Goal: Task Accomplishment & Management: Use online tool/utility

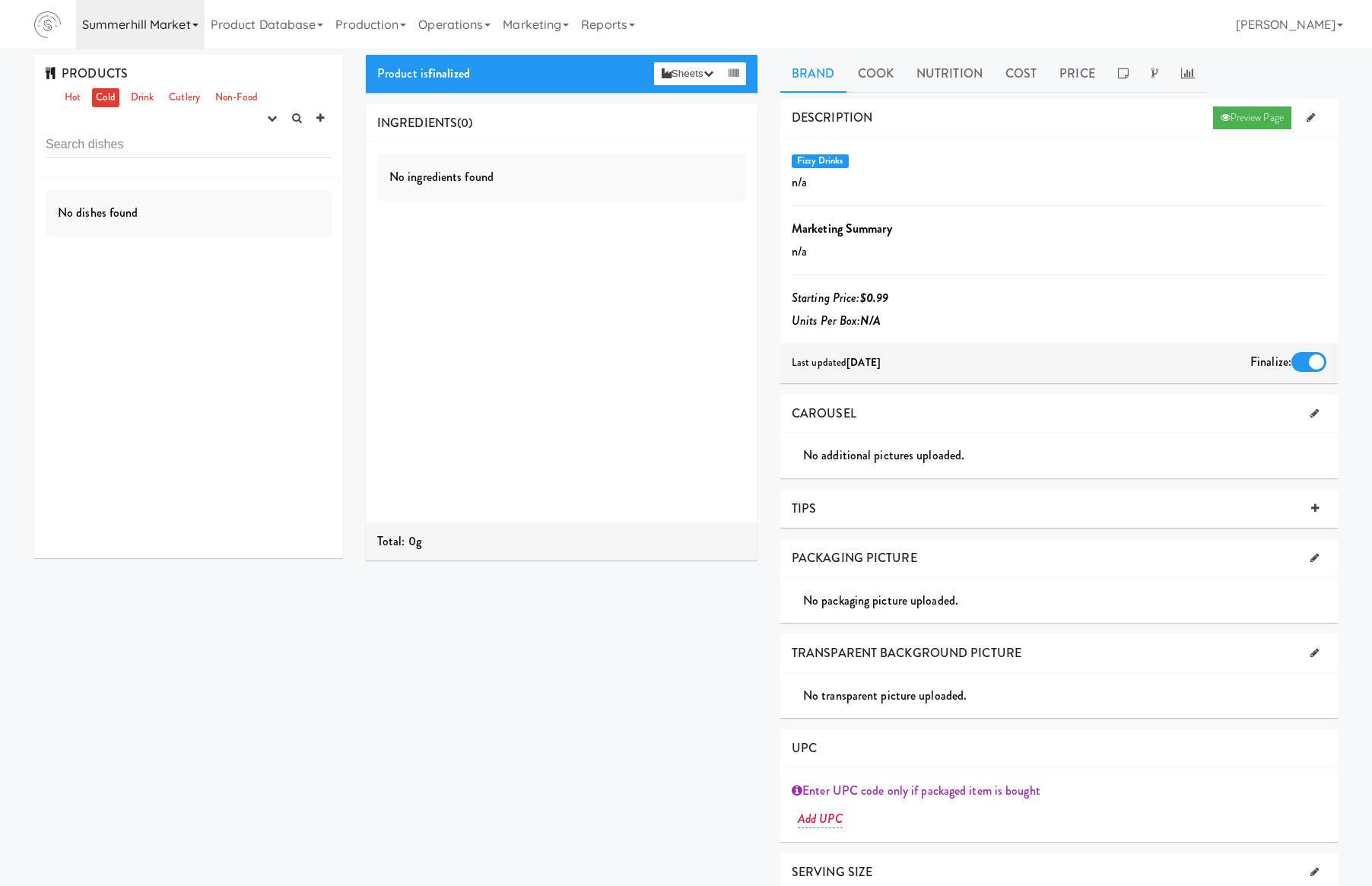
click at [147, 22] on link "Summerhill Market" at bounding box center [140, 24] width 128 height 49
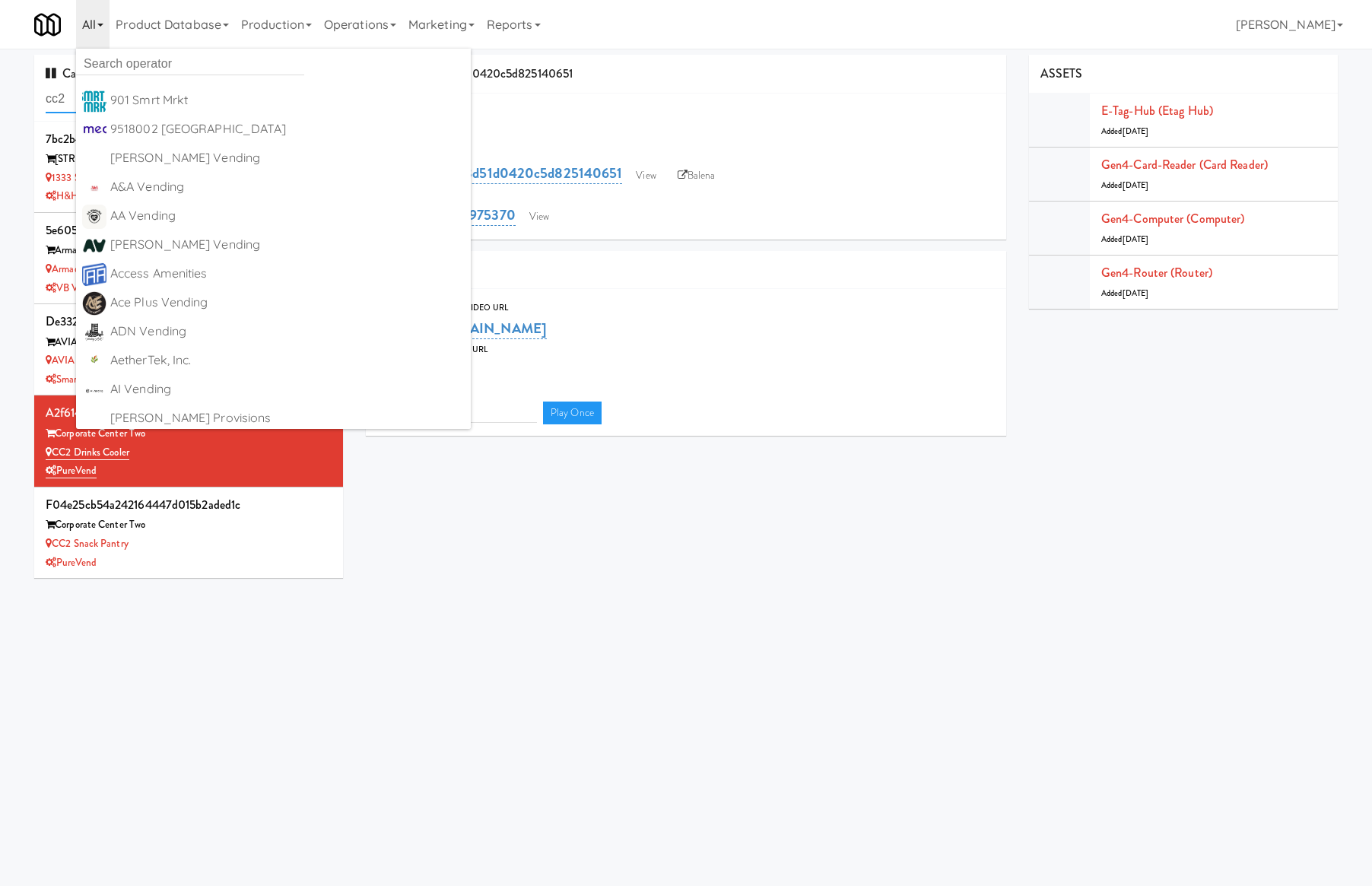
click at [60, 107] on input "cc2" at bounding box center [189, 99] width 286 height 28
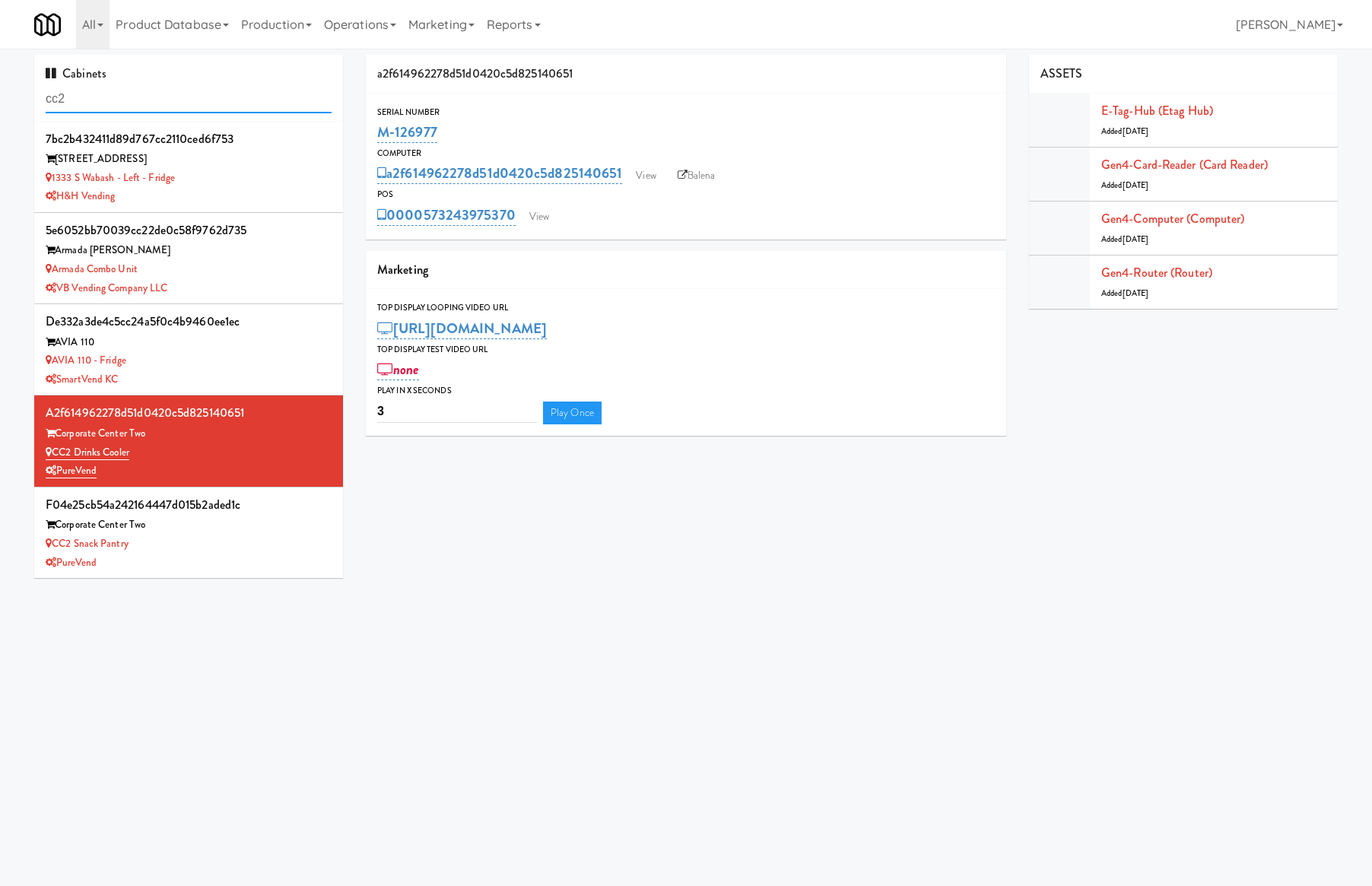
click at [60, 107] on input "cc2" at bounding box center [189, 99] width 286 height 28
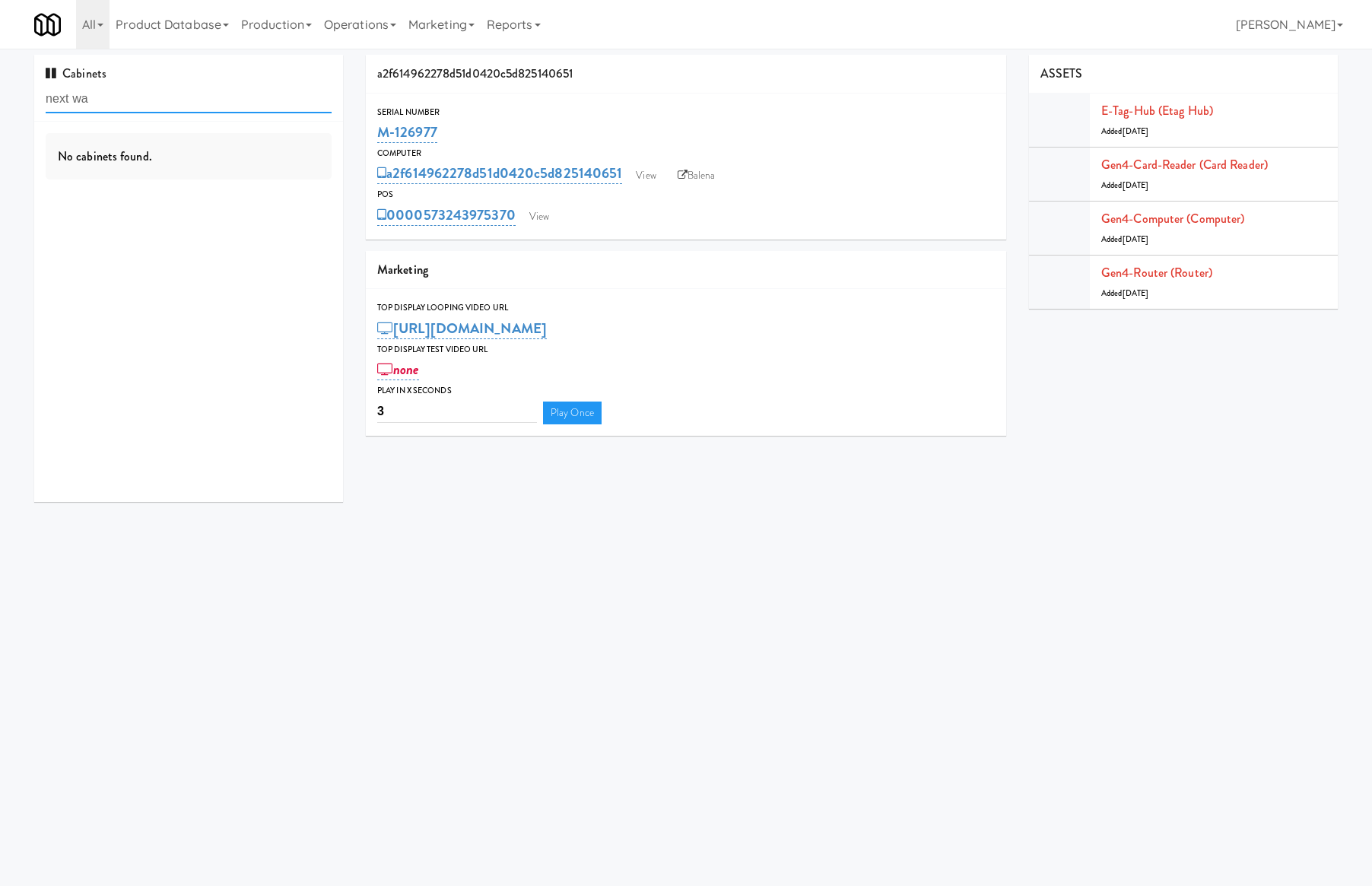
click at [175, 95] on input "next wa" at bounding box center [189, 99] width 286 height 28
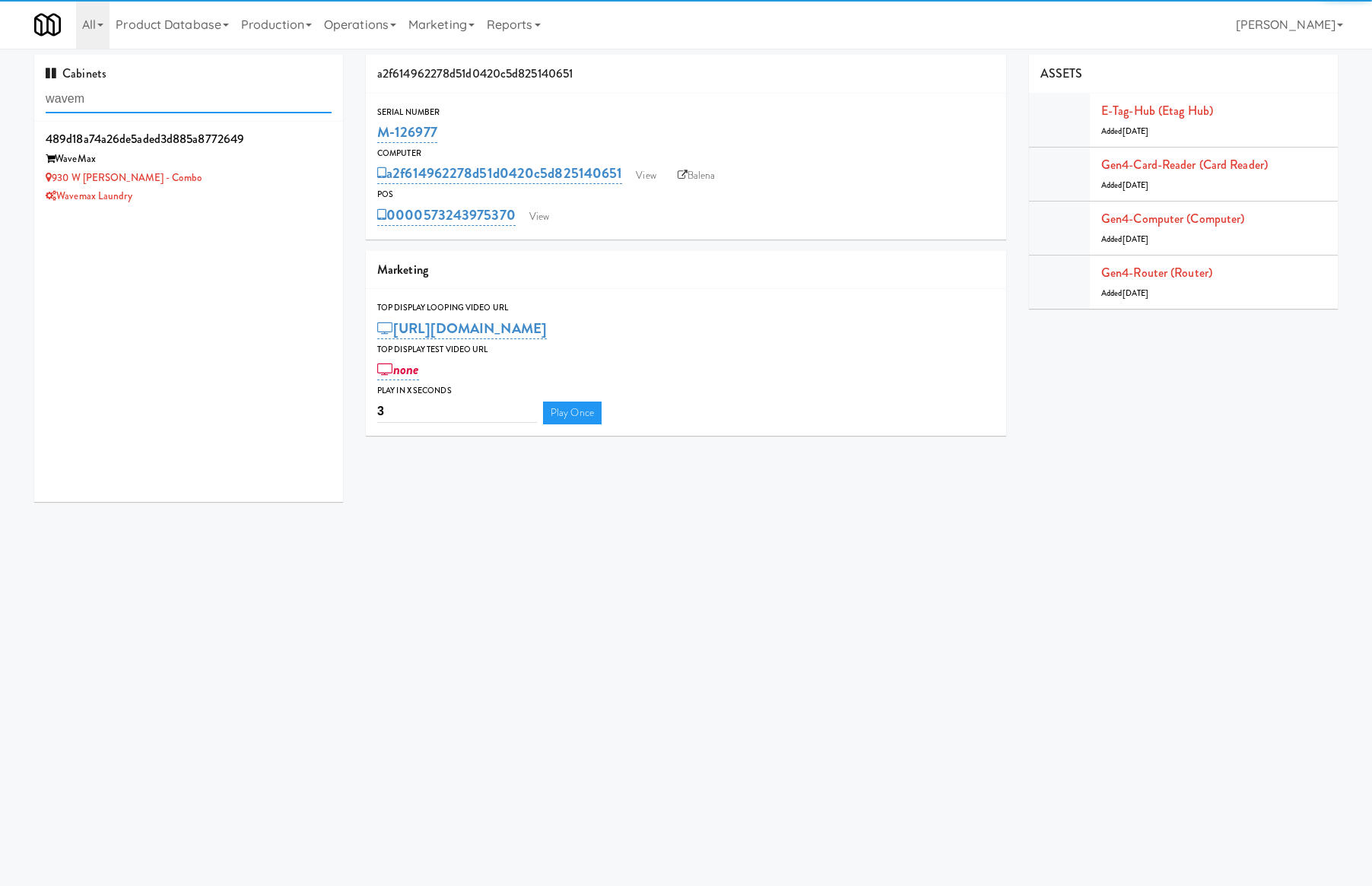
type input "wavem"
click at [238, 178] on div "930 W Parker - Combo" at bounding box center [189, 178] width 286 height 19
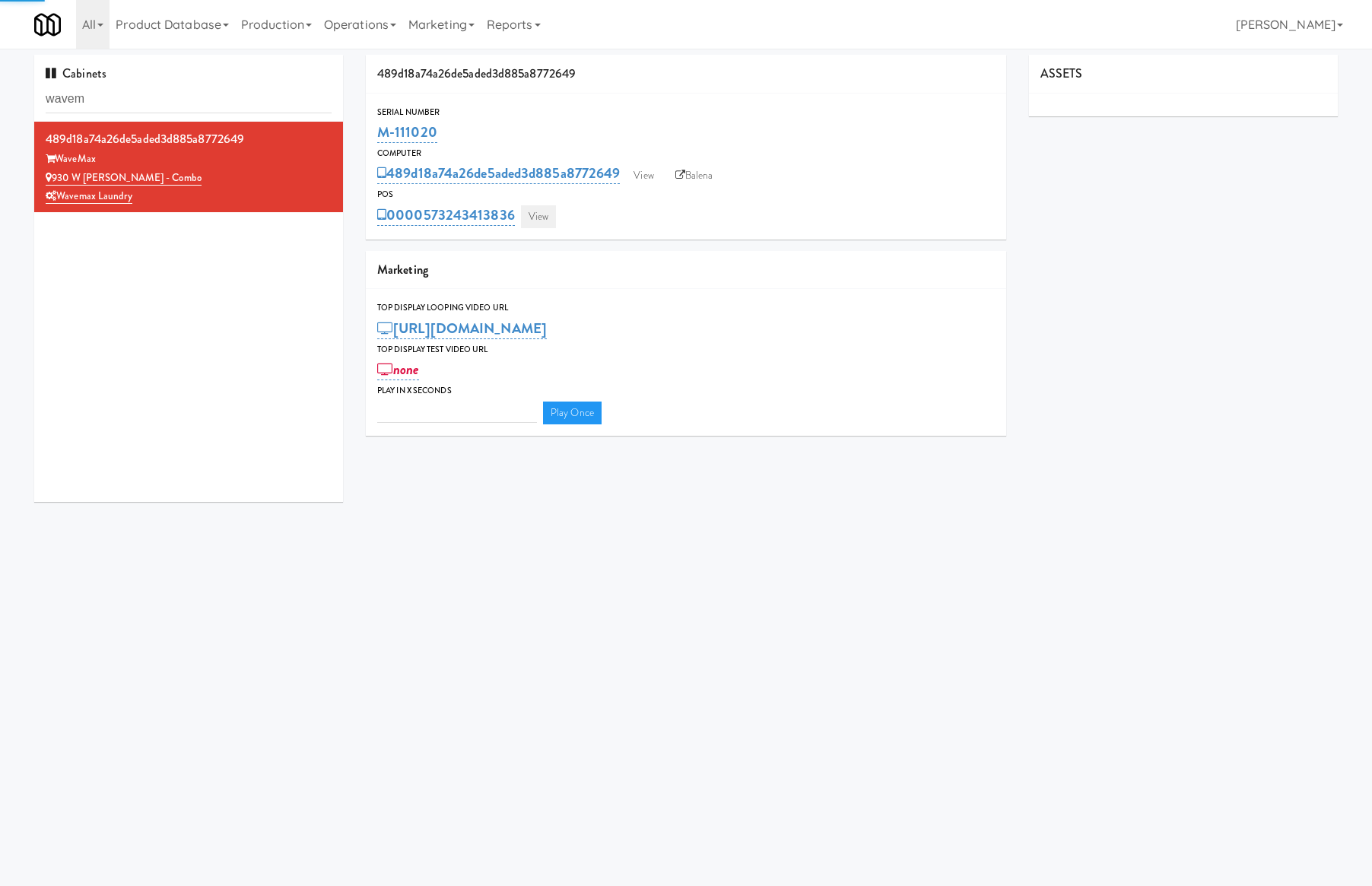
type input "3"
click at [528, 211] on link "View" at bounding box center [538, 217] width 35 height 23
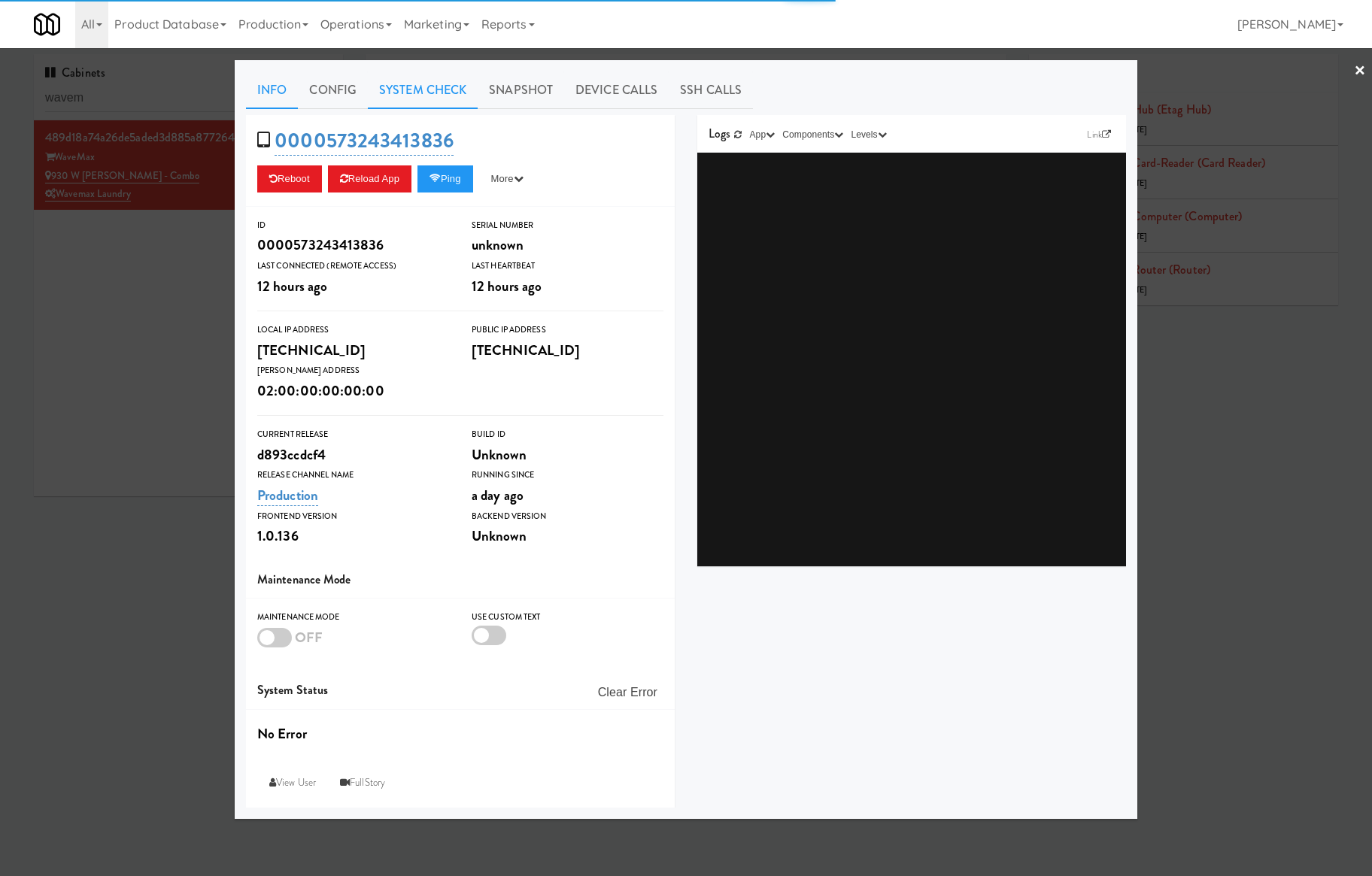
click at [441, 96] on link "System Check" at bounding box center [423, 90] width 110 height 37
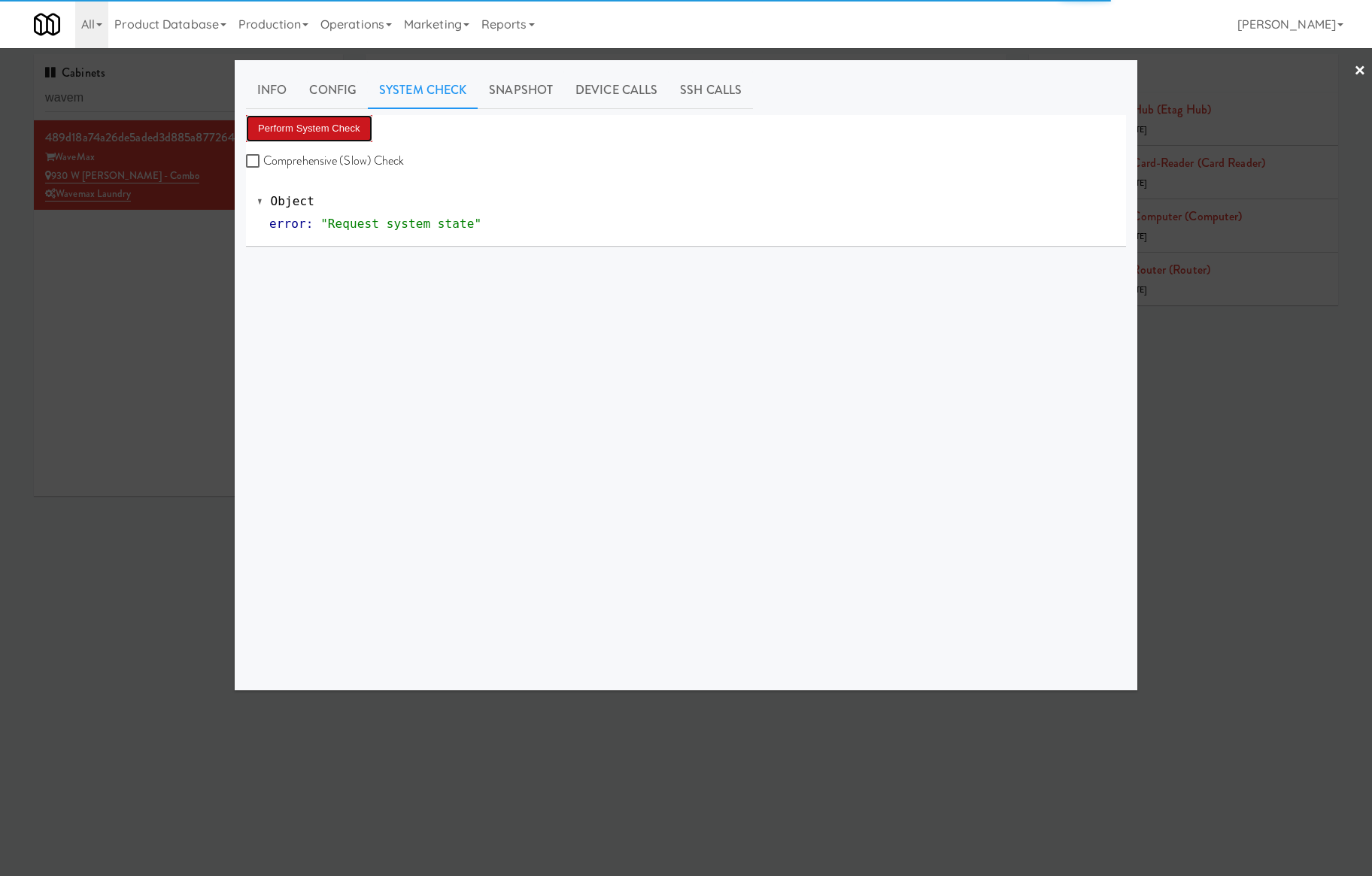
click at [334, 130] on button "Perform System Check" at bounding box center [309, 129] width 127 height 28
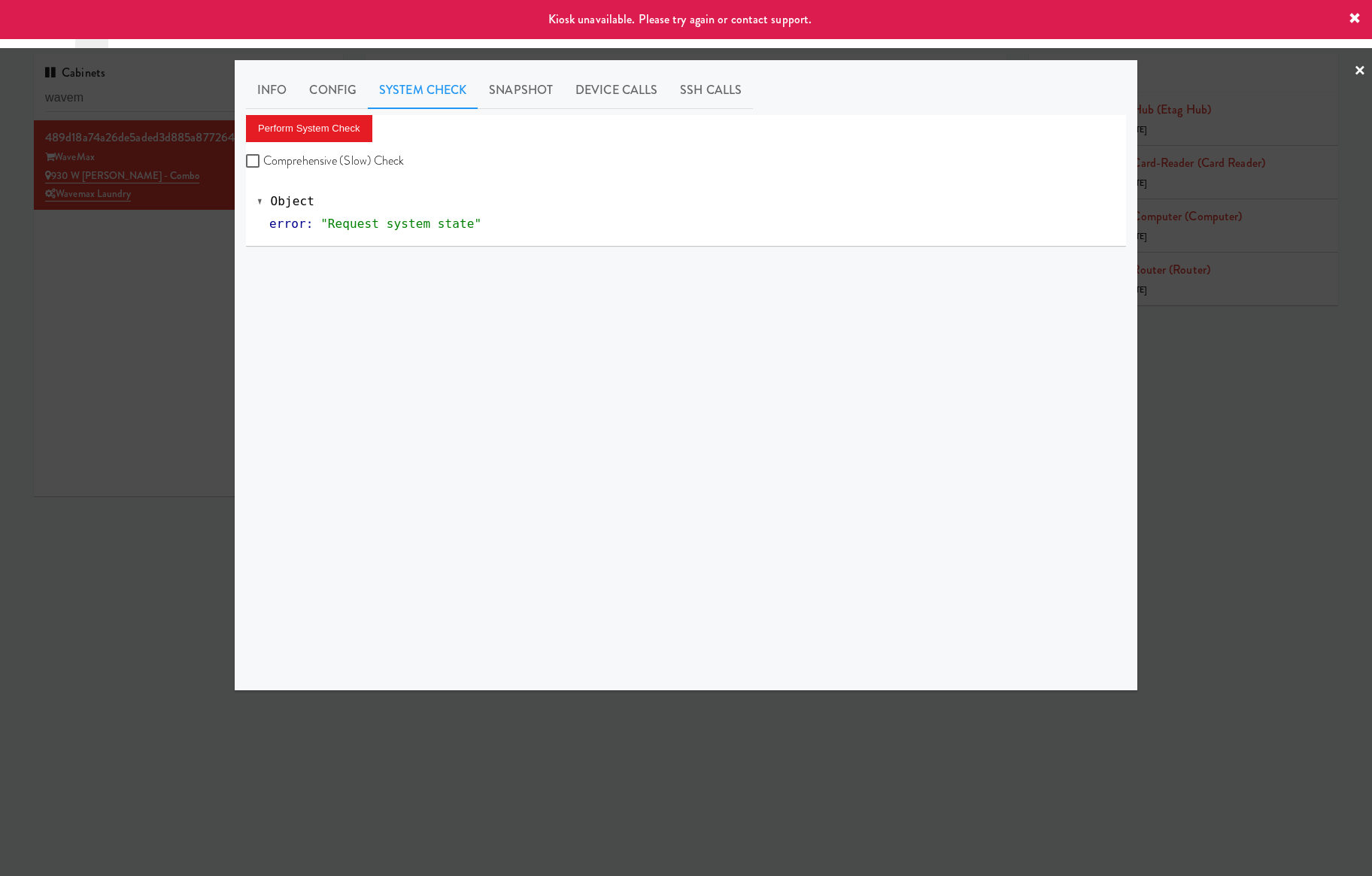
click at [210, 229] on div at bounding box center [686, 438] width 1372 height 876
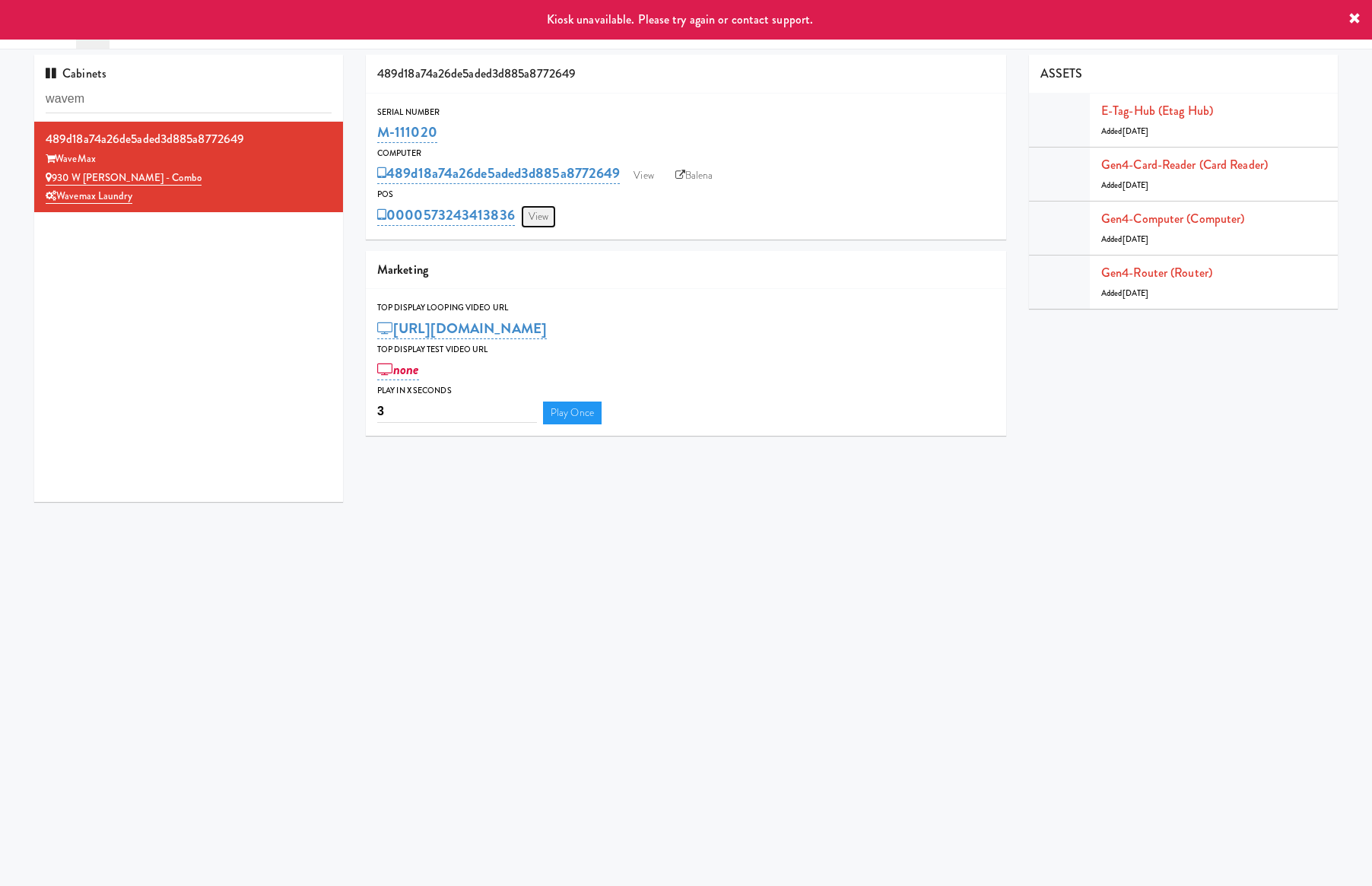
click at [554, 218] on link "View" at bounding box center [538, 217] width 35 height 23
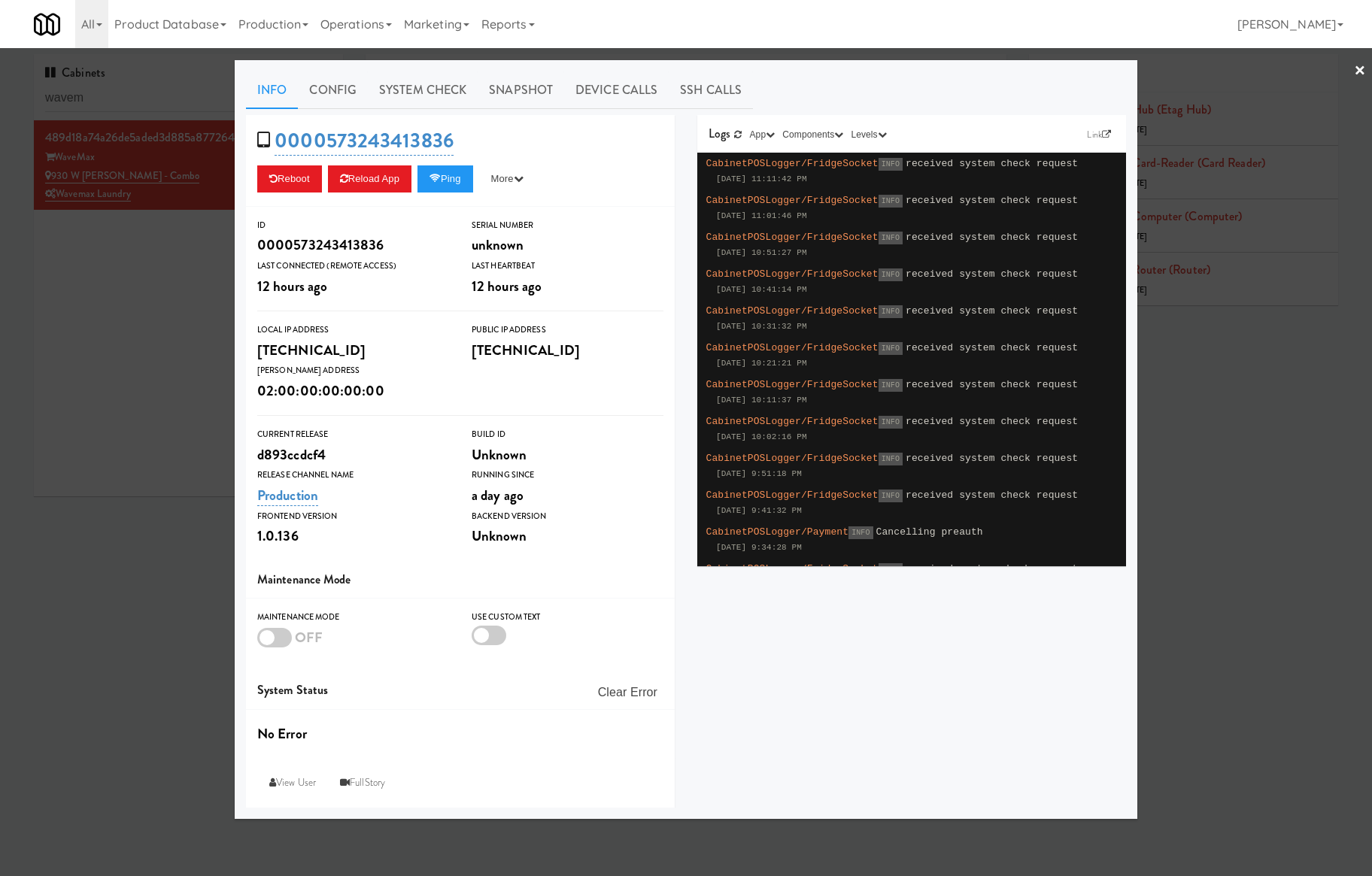
click at [130, 93] on div at bounding box center [686, 438] width 1372 height 876
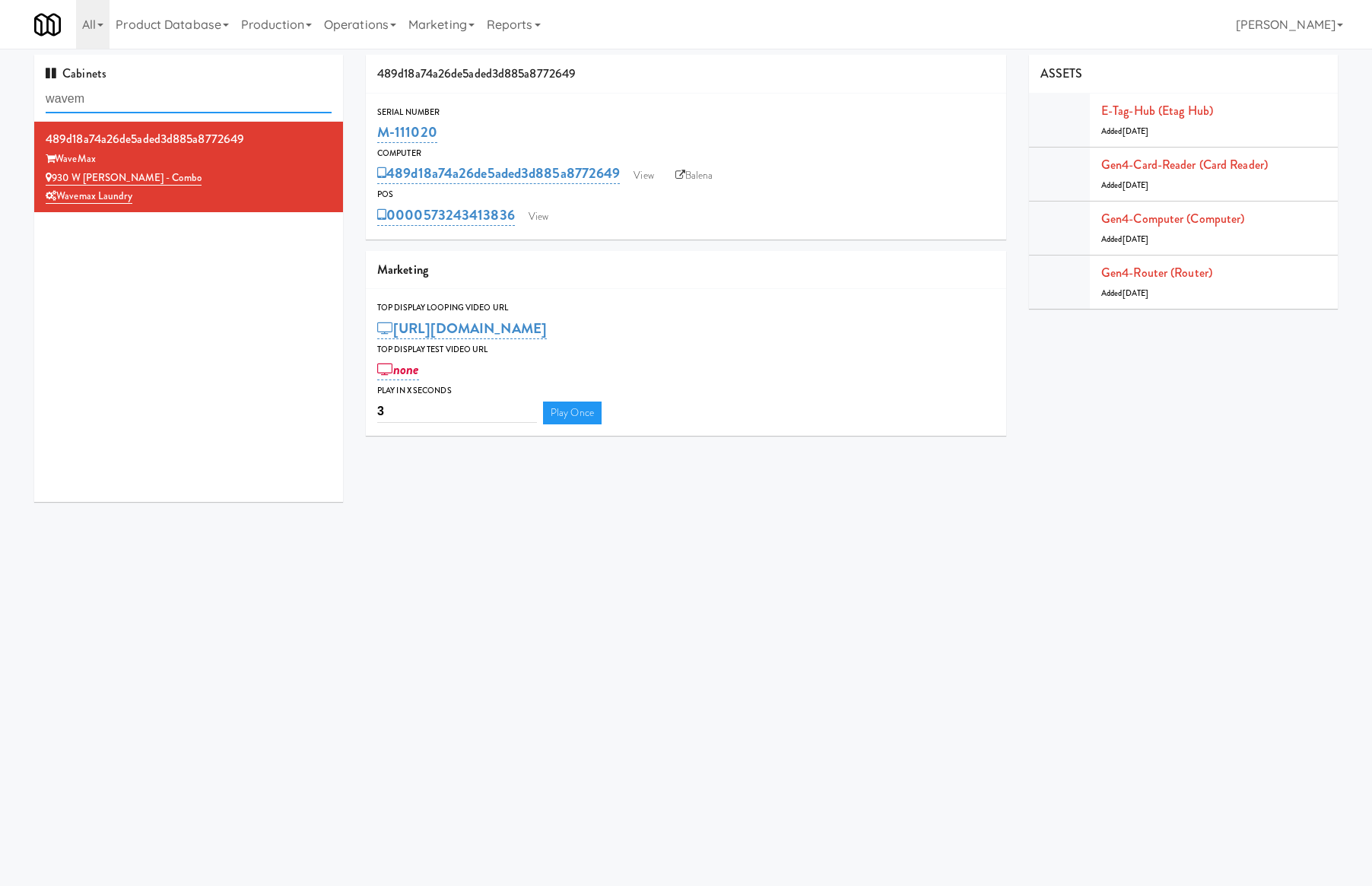
click at [131, 94] on input "wavem" at bounding box center [189, 99] width 286 height 28
click at [189, 187] on div "Wavemax Laundry" at bounding box center [189, 196] width 286 height 19
click at [682, 172] on icon at bounding box center [680, 175] width 10 height 10
click at [536, 223] on link "View" at bounding box center [538, 217] width 35 height 23
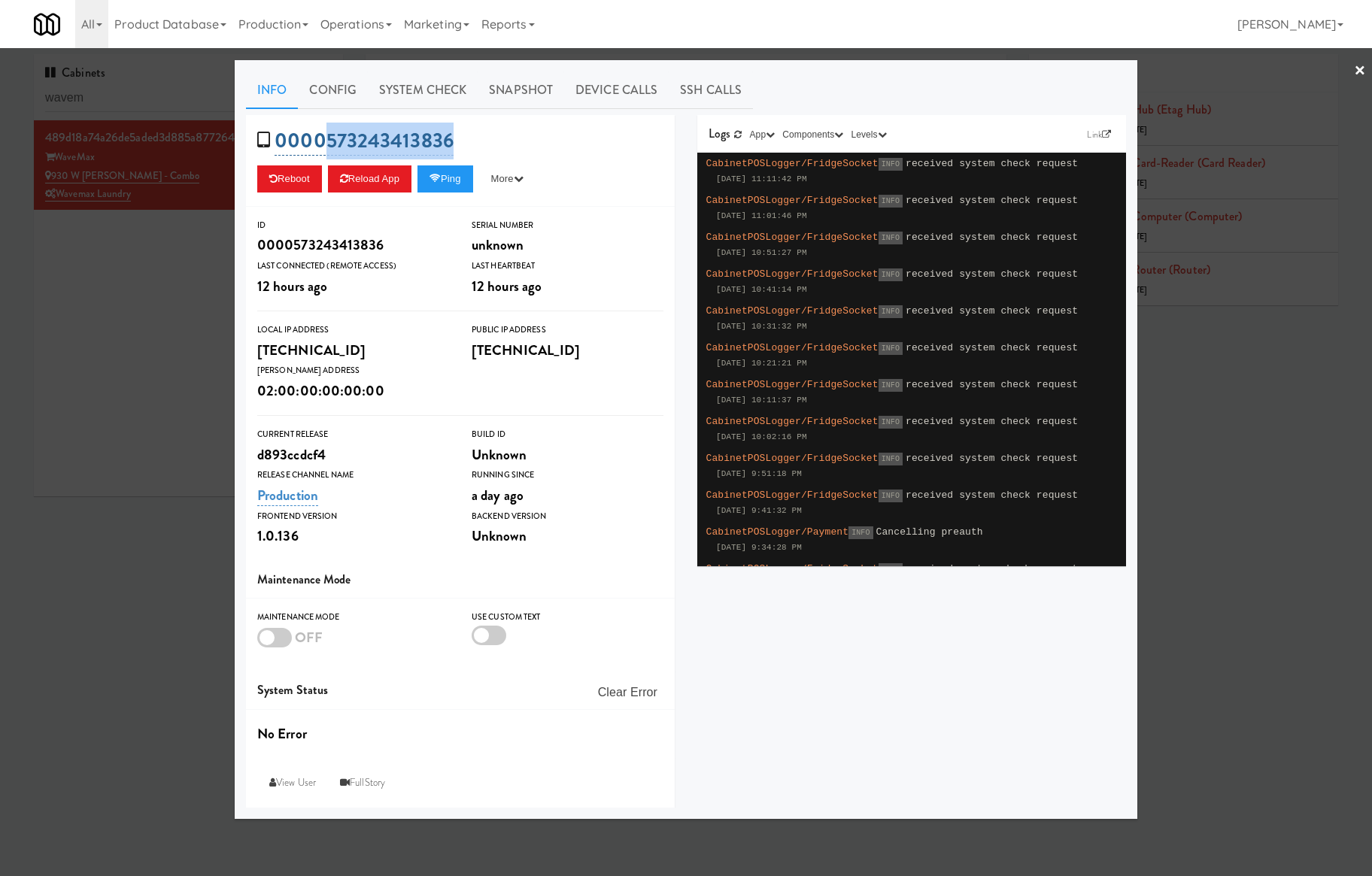
drag, startPoint x: 489, startPoint y: 148, endPoint x: 326, endPoint y: 130, distance: 164.0
click at [326, 130] on div "0000573243413836 Reboot Reload App Ping More Ping Server Restart Server Force R…" at bounding box center [460, 160] width 429 height 91
copy link "573243413836"
click at [415, 82] on link "System Check" at bounding box center [423, 90] width 110 height 37
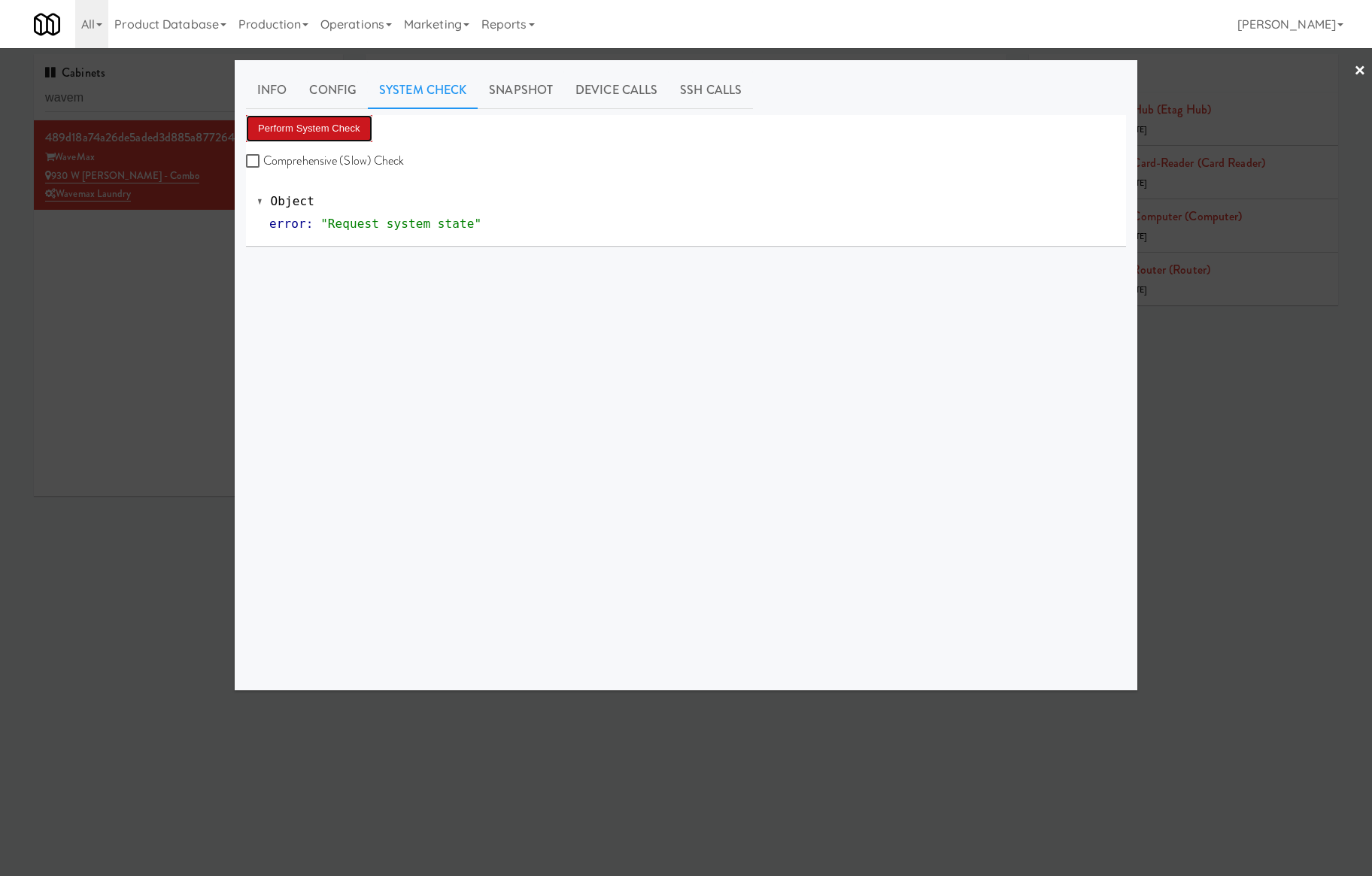
click at [332, 128] on button "Perform System Check" at bounding box center [309, 129] width 127 height 28
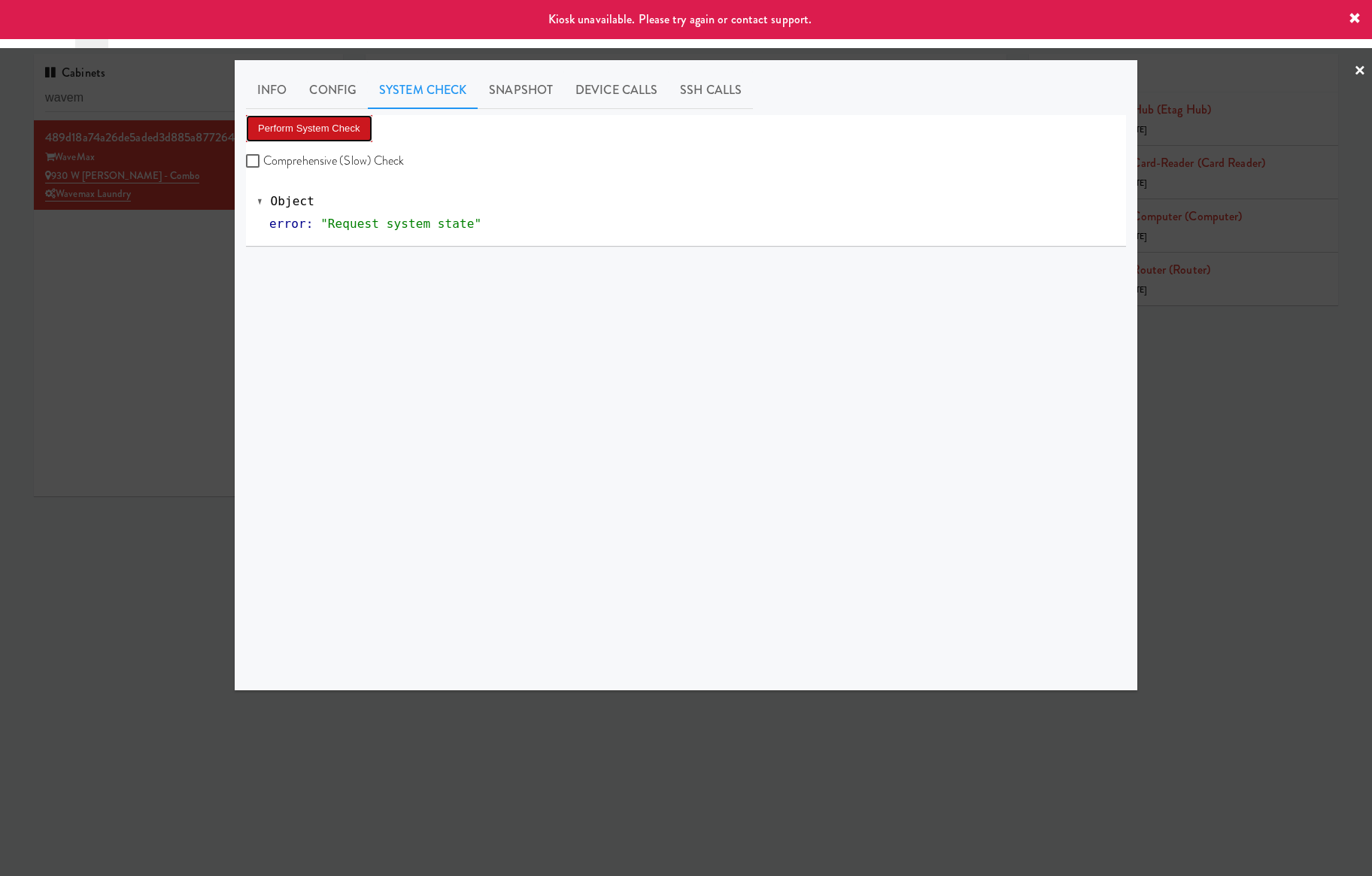
click at [332, 127] on button "Perform System Check" at bounding box center [309, 129] width 127 height 28
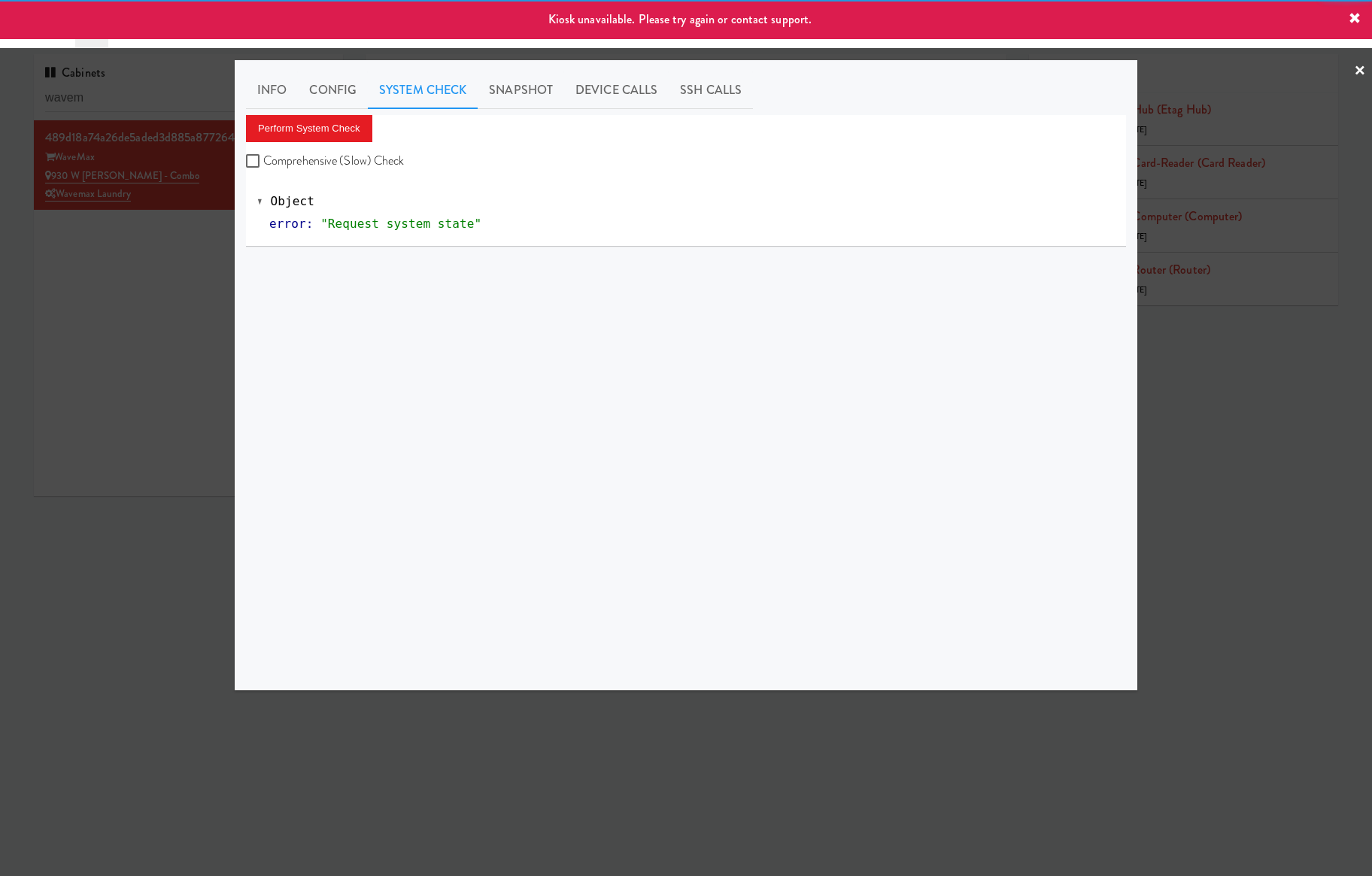
click at [171, 270] on div at bounding box center [686, 438] width 1372 height 876
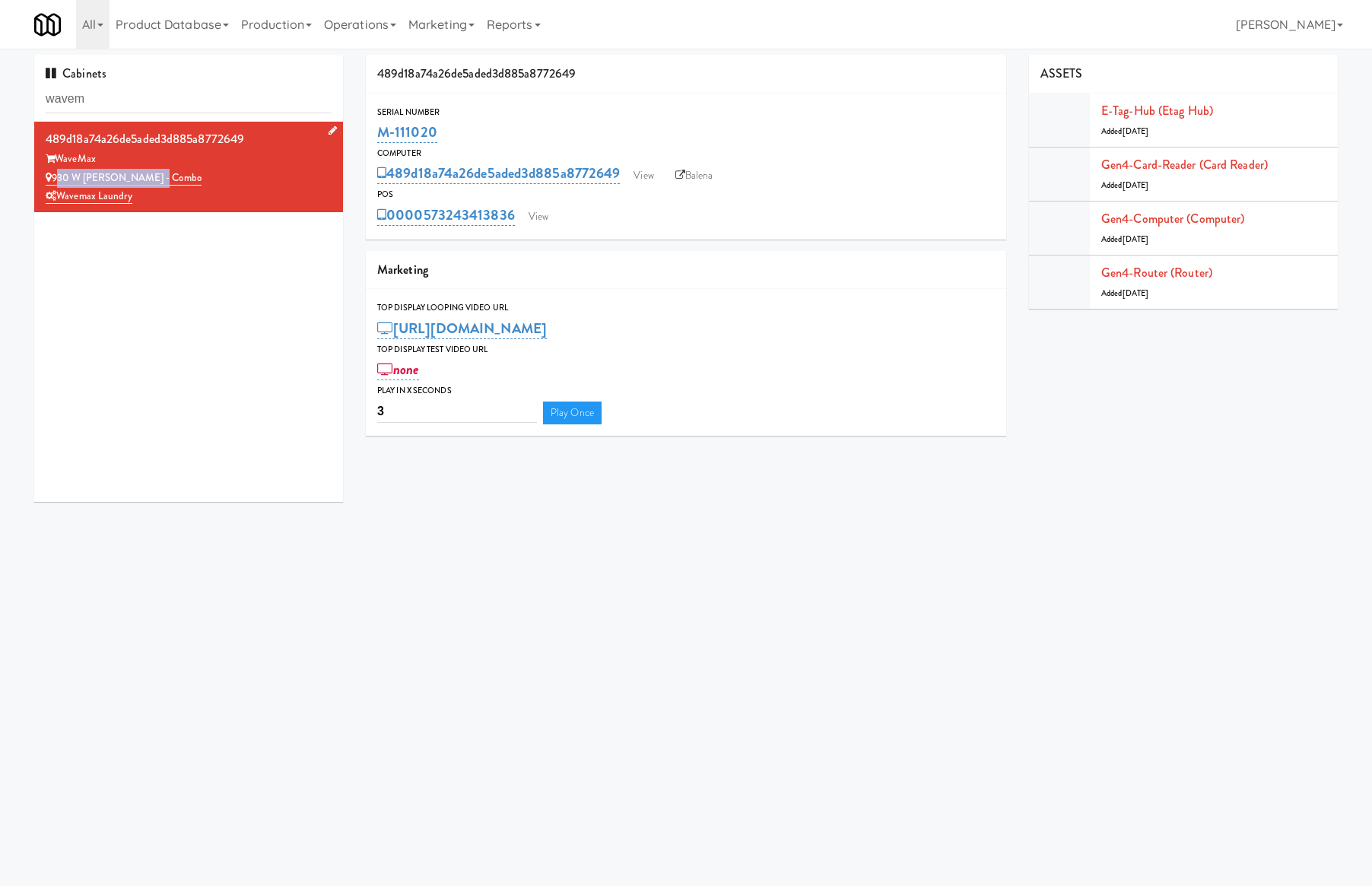
drag, startPoint x: 152, startPoint y: 180, endPoint x: 56, endPoint y: 176, distance: 96.1
click at [56, 176] on div "930 W Parker - Combo" at bounding box center [189, 178] width 286 height 19
copy link "930 W Parker - Combo"
drag, startPoint x: 442, startPoint y: 128, endPoint x: 363, endPoint y: 128, distance: 79.0
click at [363, 128] on div "489d18a74a26de5aded3d885a8772649 Serial Number M-111020 Computer 489d18a74a26de…" at bounding box center [686, 251] width 663 height 393
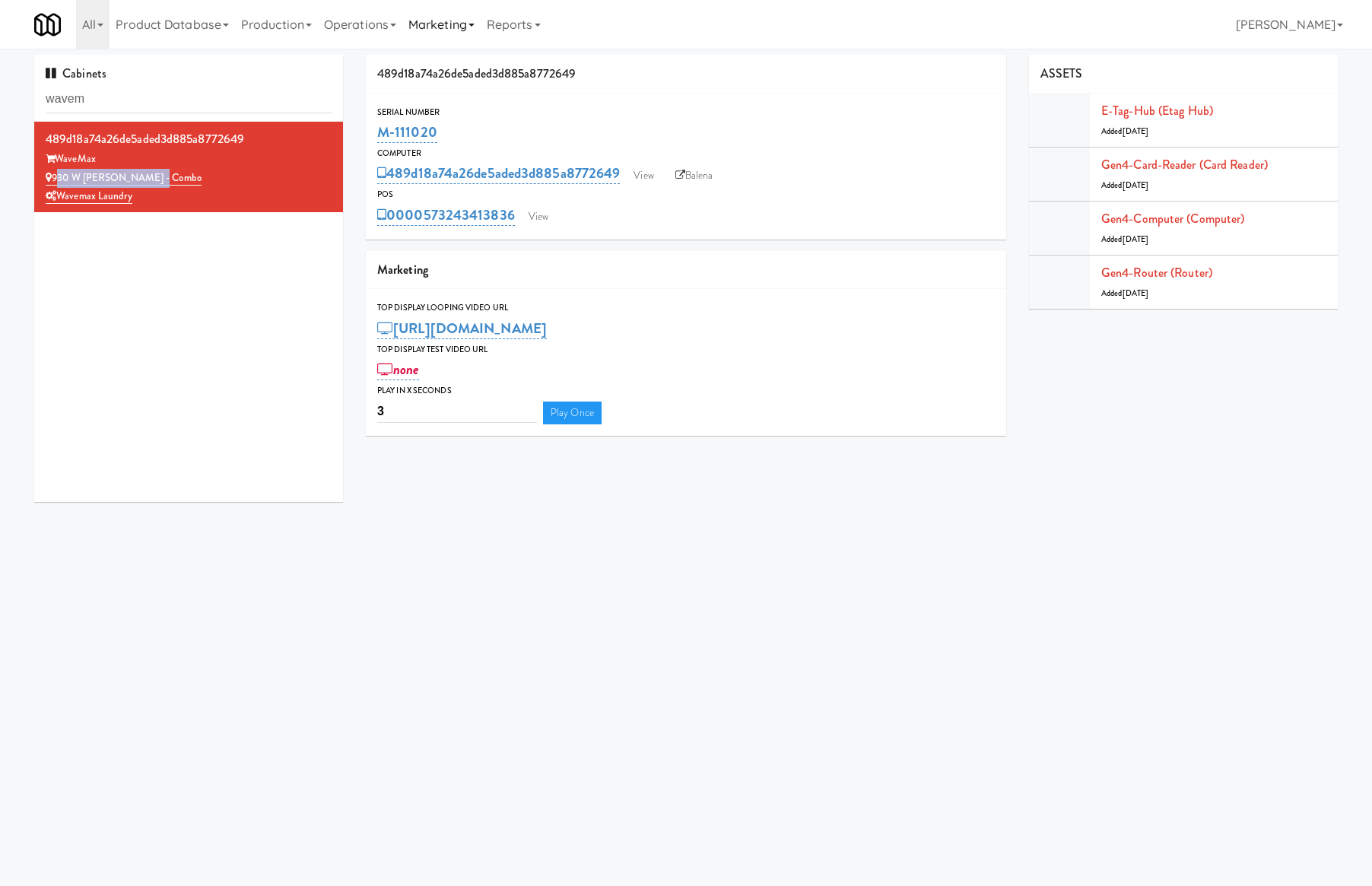
copy link "M-111020"
click at [536, 221] on link "View" at bounding box center [538, 217] width 35 height 23
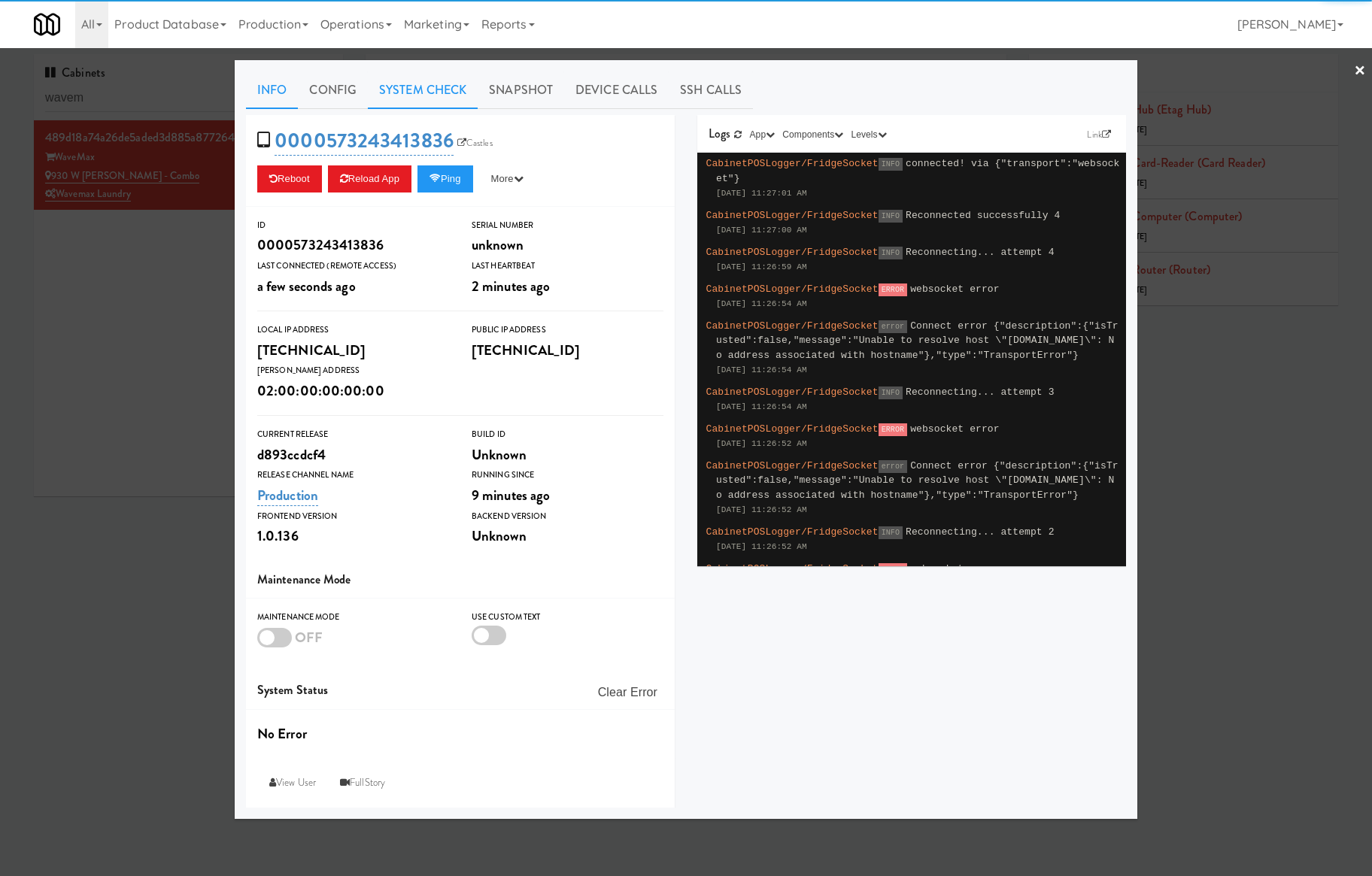
click at [403, 103] on link "System Check" at bounding box center [423, 90] width 110 height 37
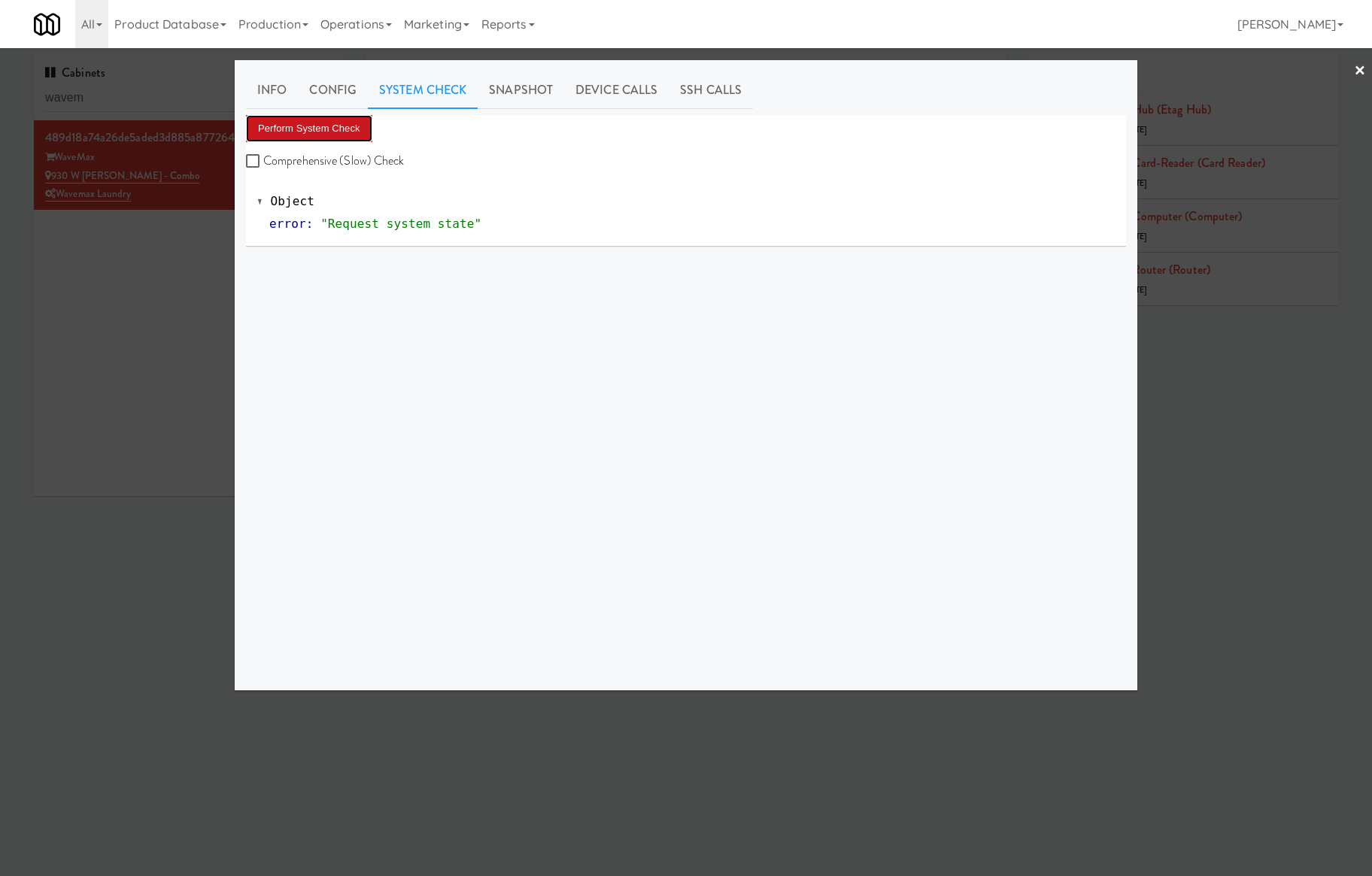
click at [346, 121] on button "Perform System Check" at bounding box center [309, 129] width 127 height 28
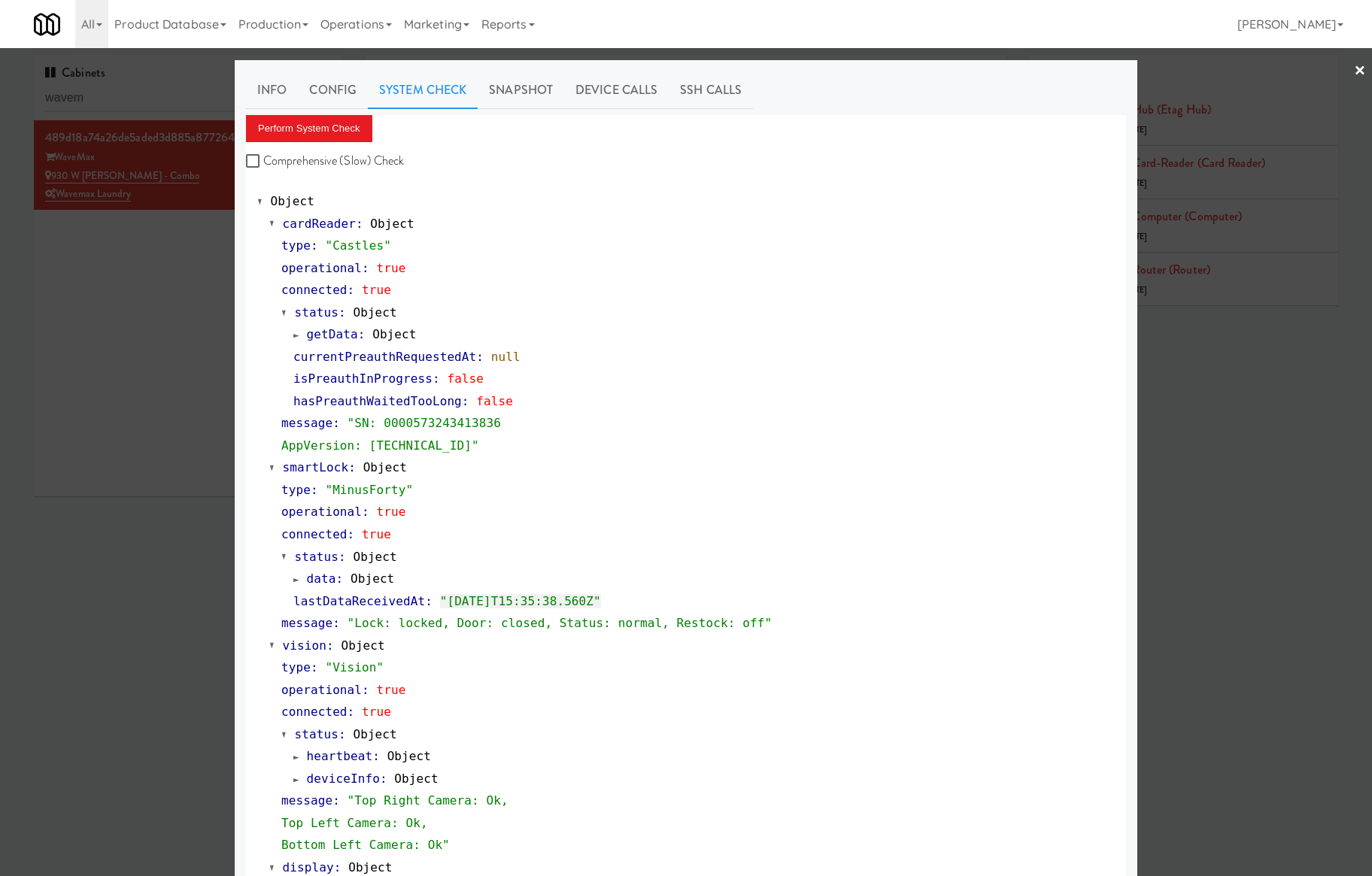
click at [105, 319] on div at bounding box center [686, 438] width 1372 height 876
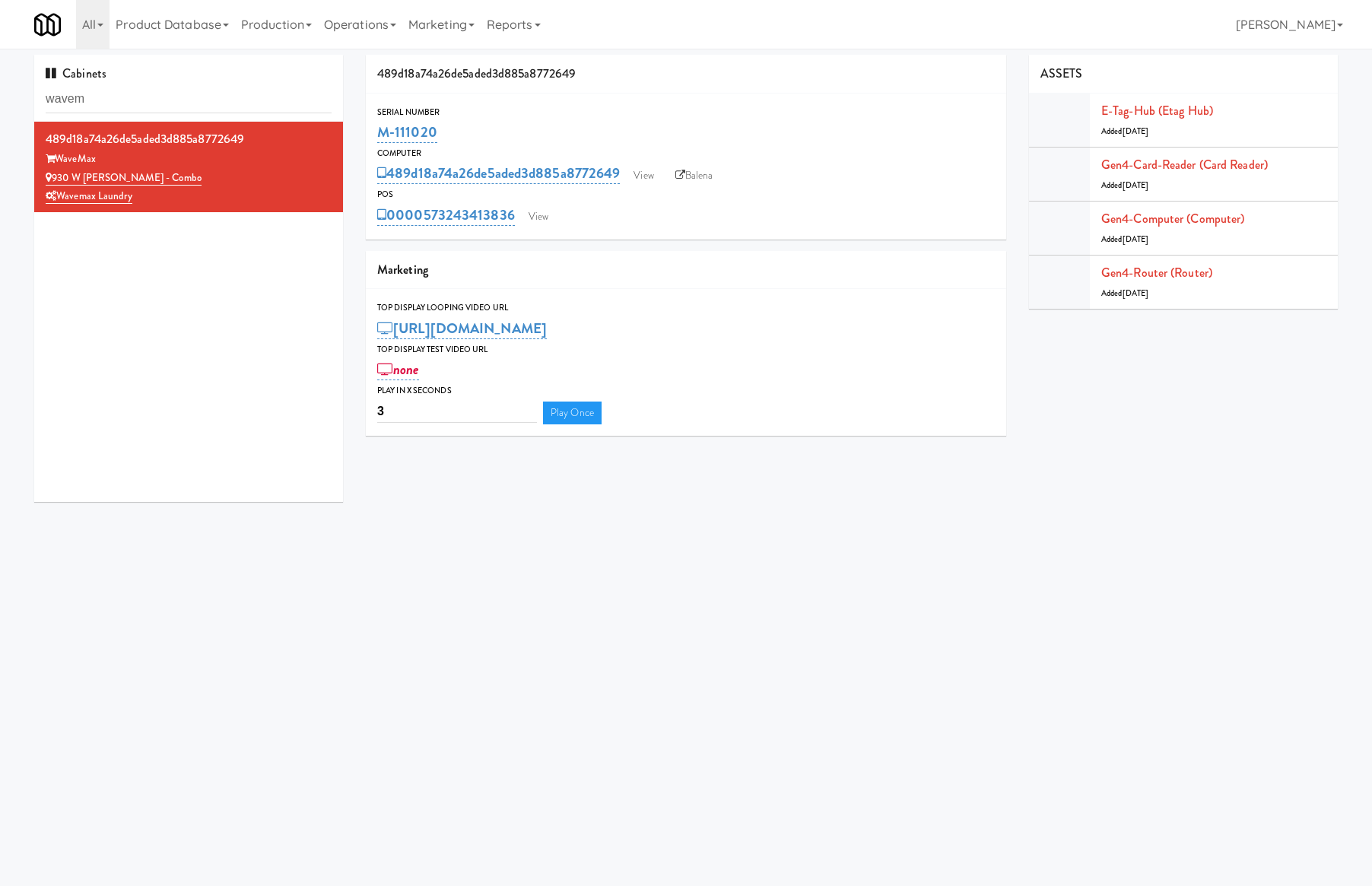
click at [128, 114] on div "Cabinets wavem" at bounding box center [188, 88] width 309 height 67
click at [235, 97] on input "wavem" at bounding box center [189, 99] width 286 height 28
click at [236, 97] on input "wavem" at bounding box center [189, 99] width 286 height 28
click at [238, 97] on input "wavem" at bounding box center [189, 99] width 286 height 28
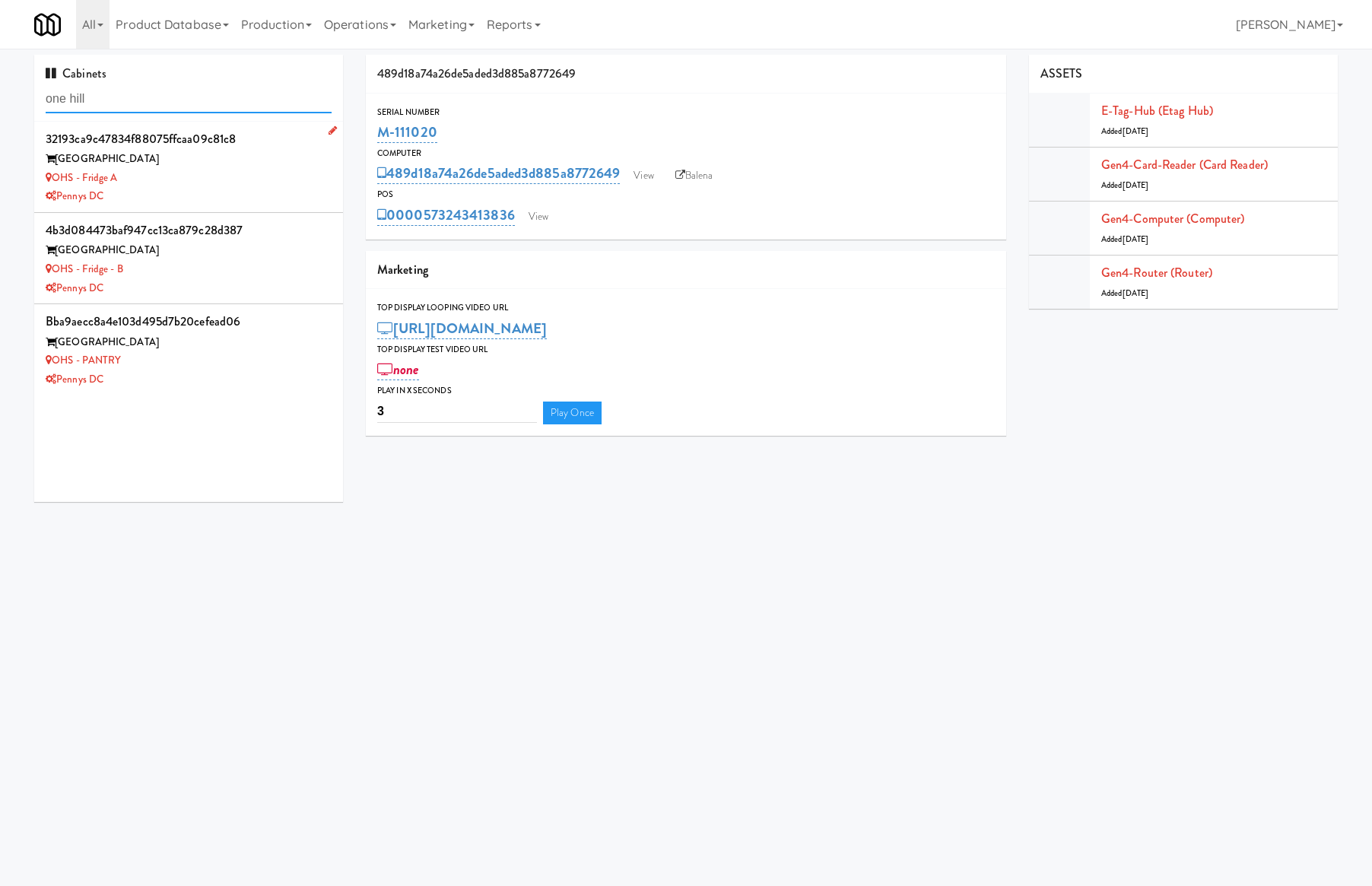
type input "one hill"
click at [204, 172] on div "OHS - Fridge A" at bounding box center [189, 178] width 286 height 19
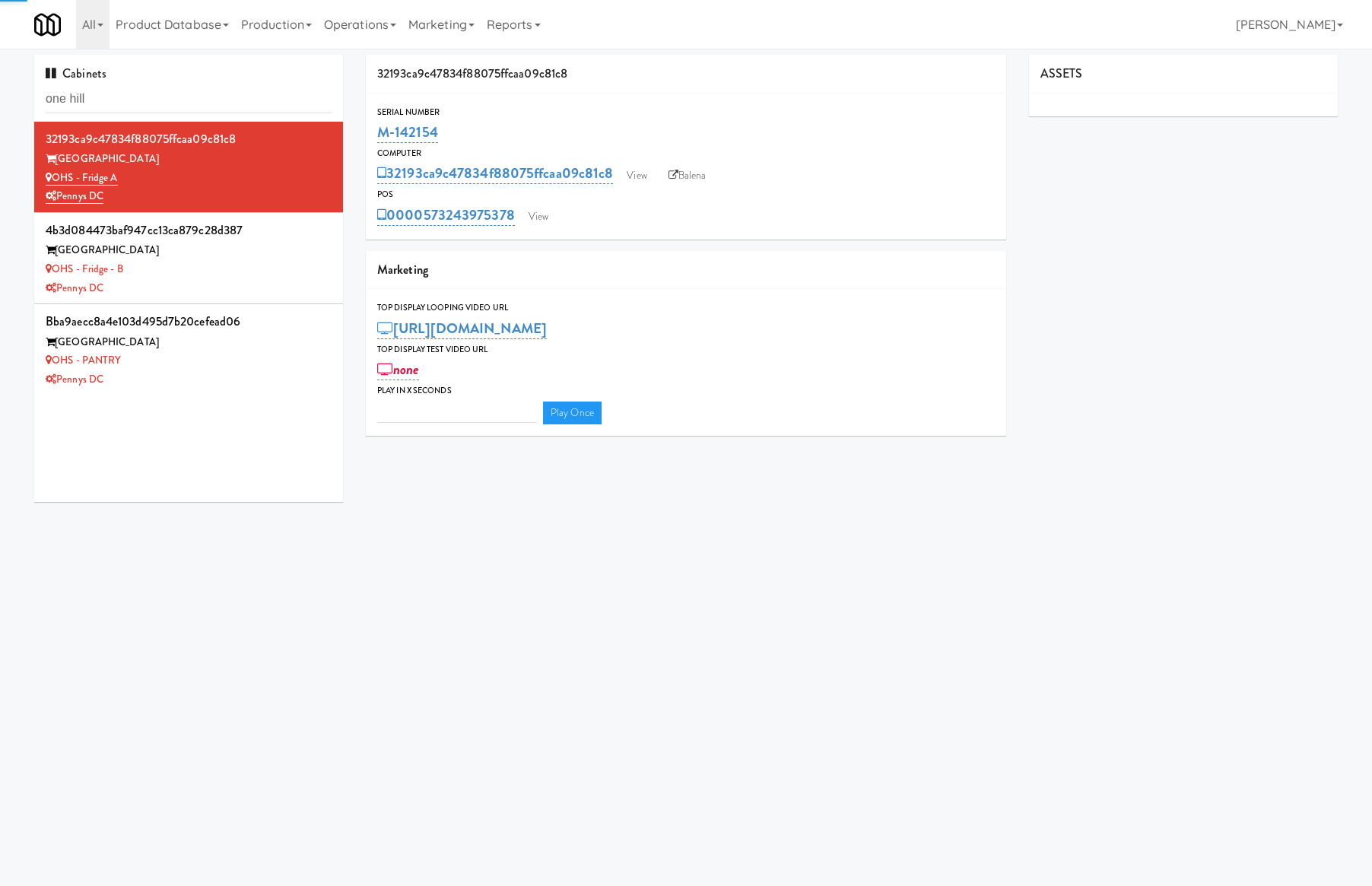
type input "3"
click at [213, 470] on div "32193ca9c47834f88075ffcaa09c81c8 One Hill South OHS - Fridge A Pennys DC 4b3d08…" at bounding box center [188, 311] width 309 height 381
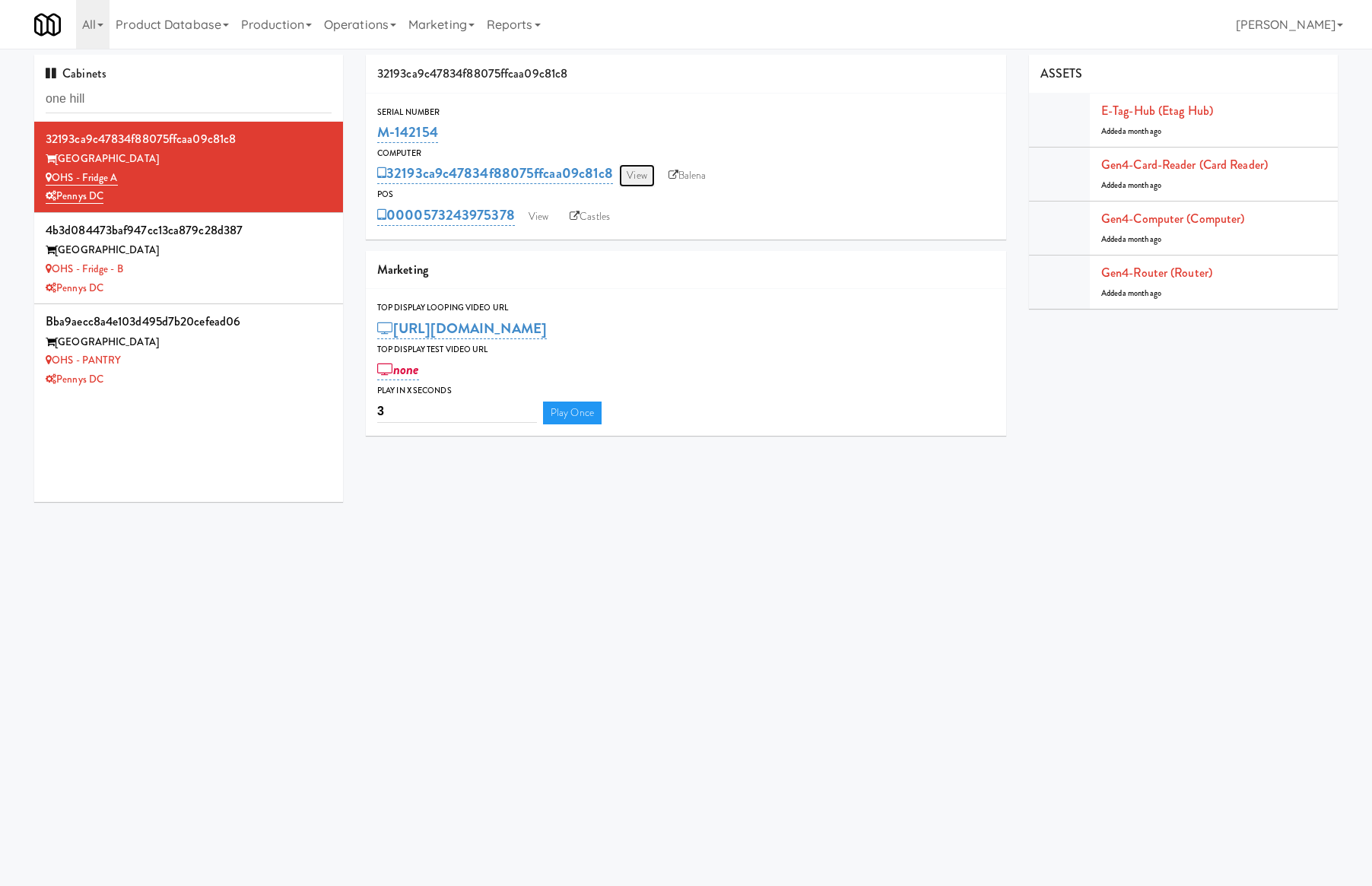
click at [649, 164] on link "View" at bounding box center [636, 175] width 35 height 23
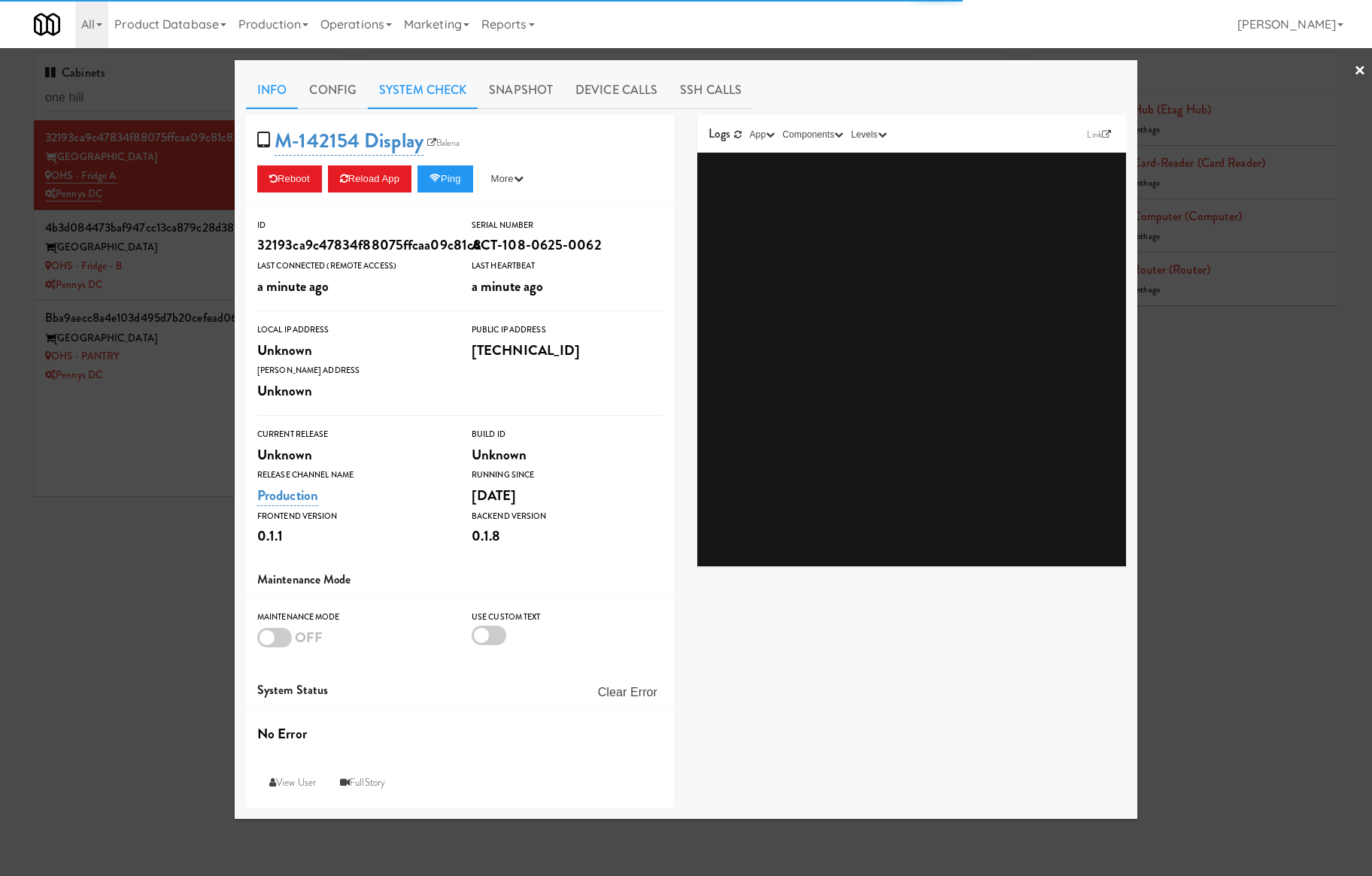
click at [467, 88] on link "System Check" at bounding box center [423, 90] width 110 height 37
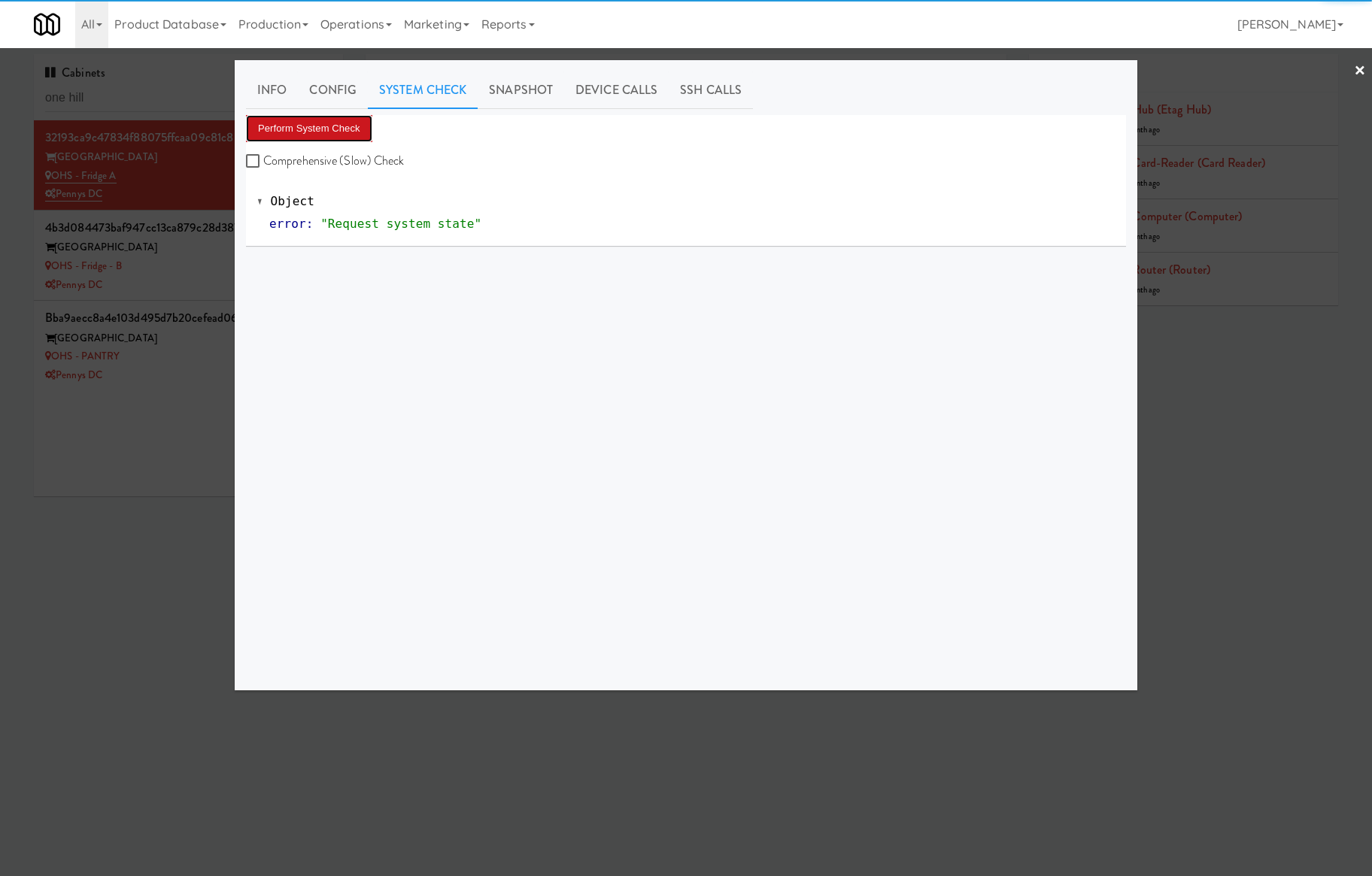
click at [340, 125] on button "Perform System Check" at bounding box center [309, 129] width 127 height 28
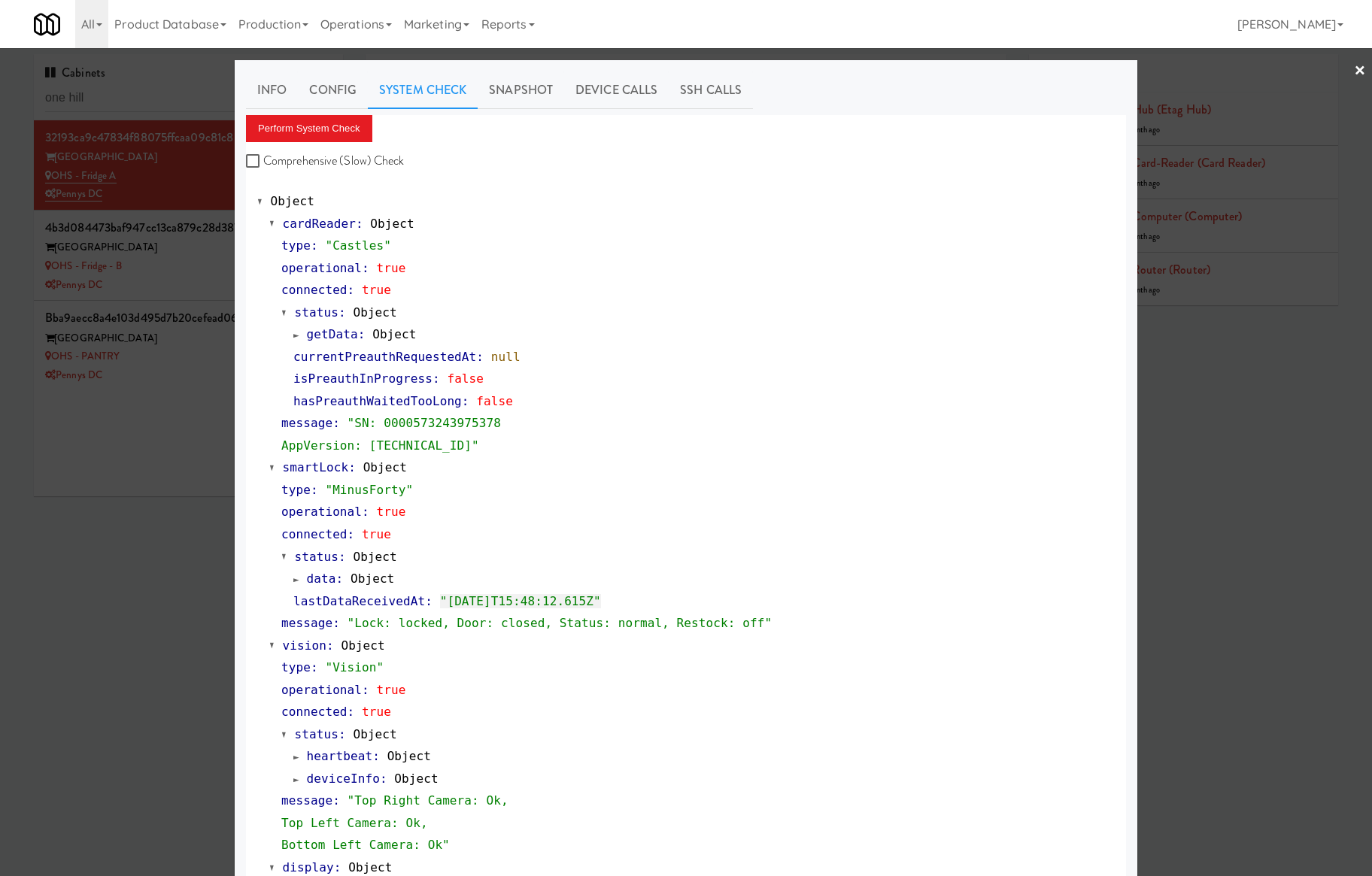
click at [210, 275] on div at bounding box center [686, 438] width 1372 height 876
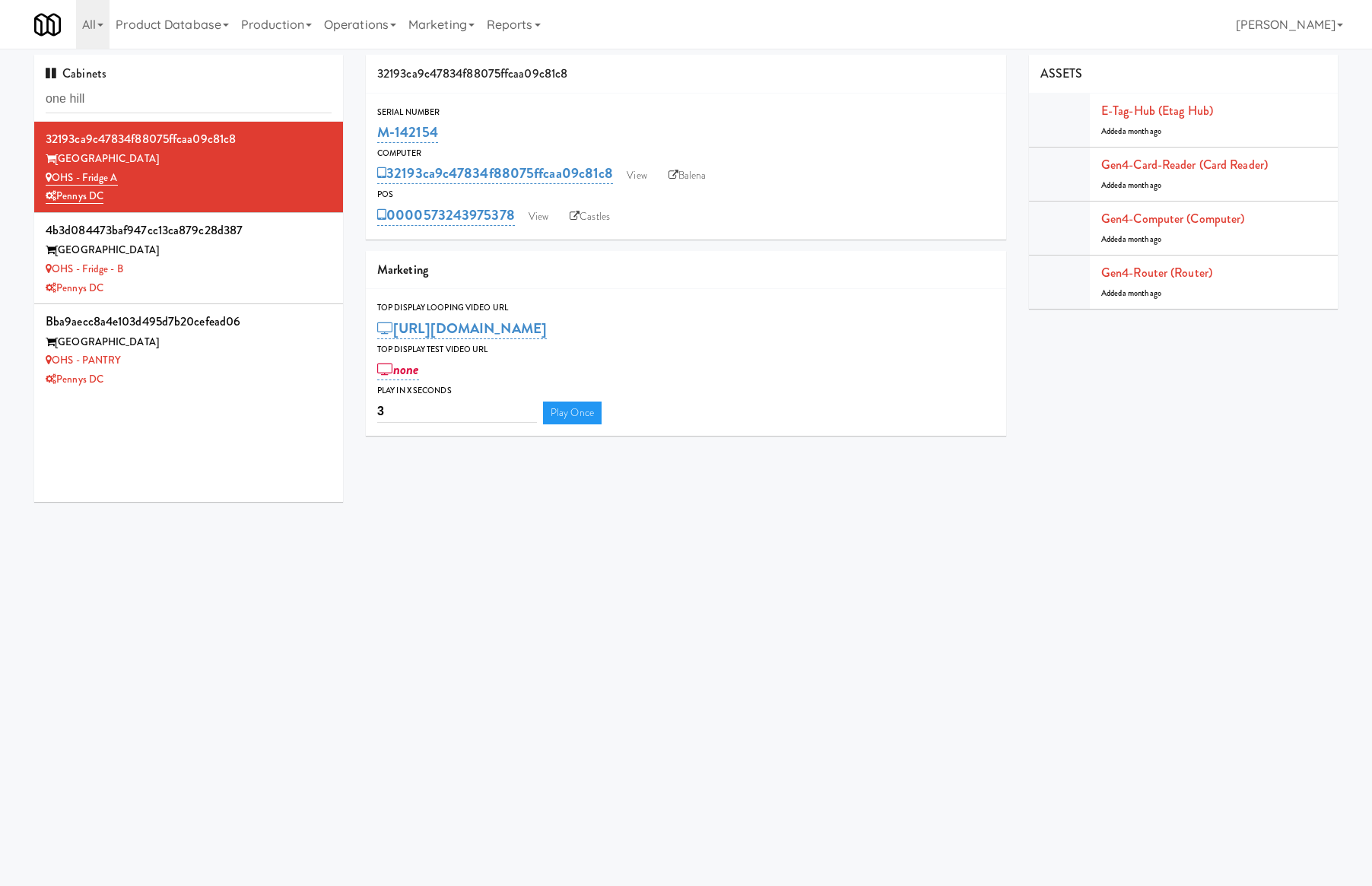
click at [213, 279] on div "Pennys DC" at bounding box center [189, 288] width 286 height 19
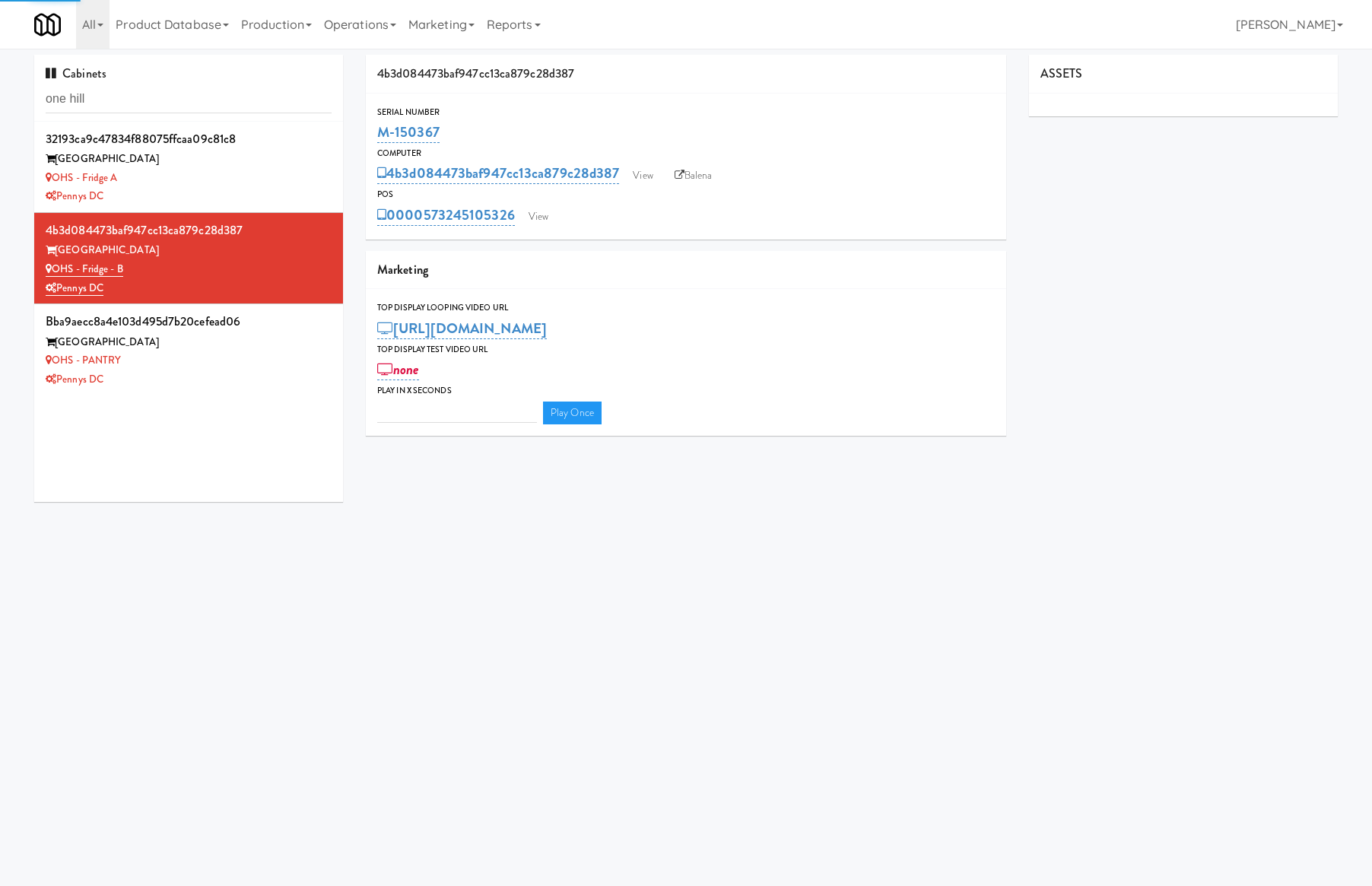
type input "3"
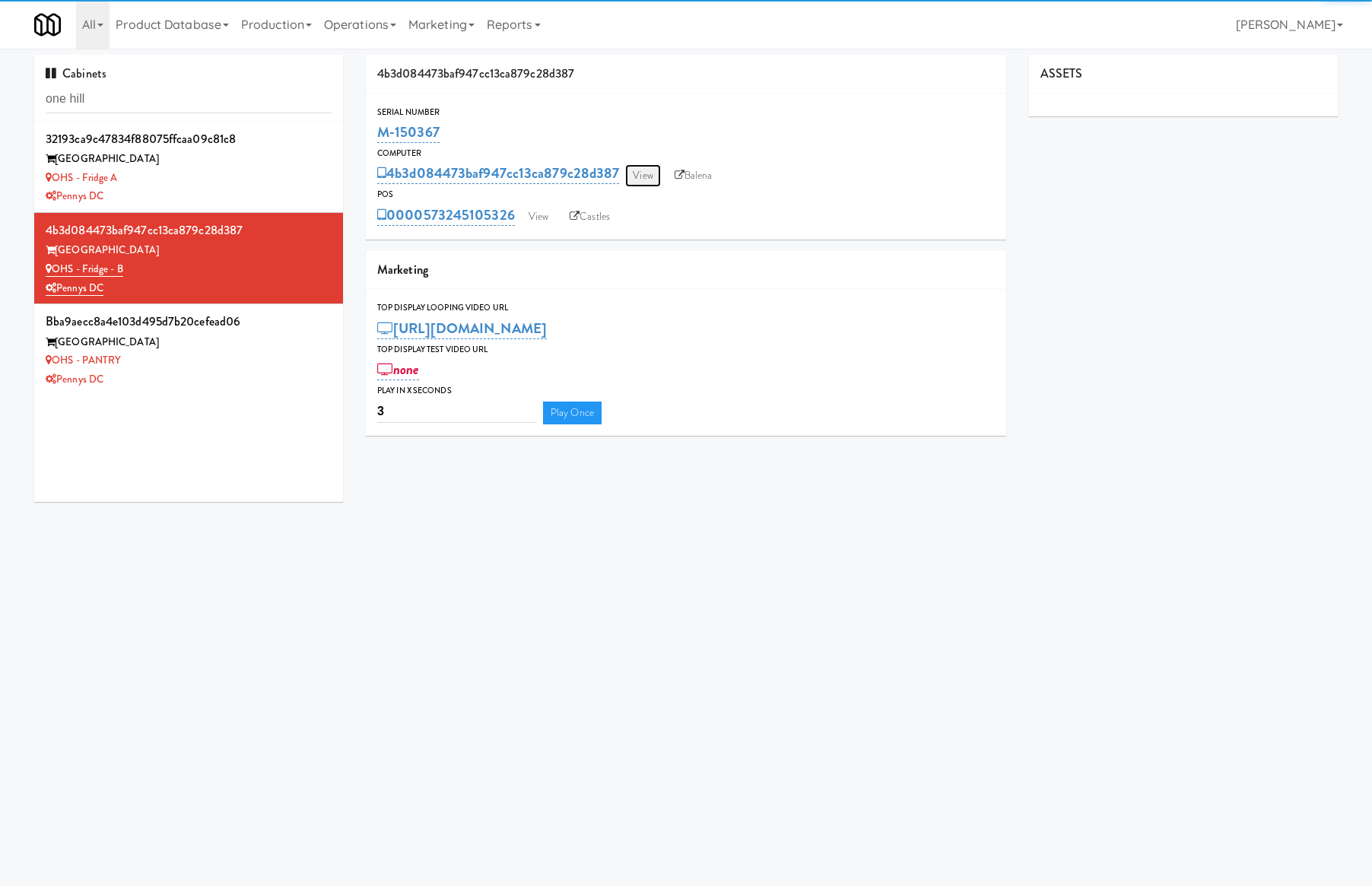
click at [639, 176] on link "View" at bounding box center [642, 175] width 35 height 23
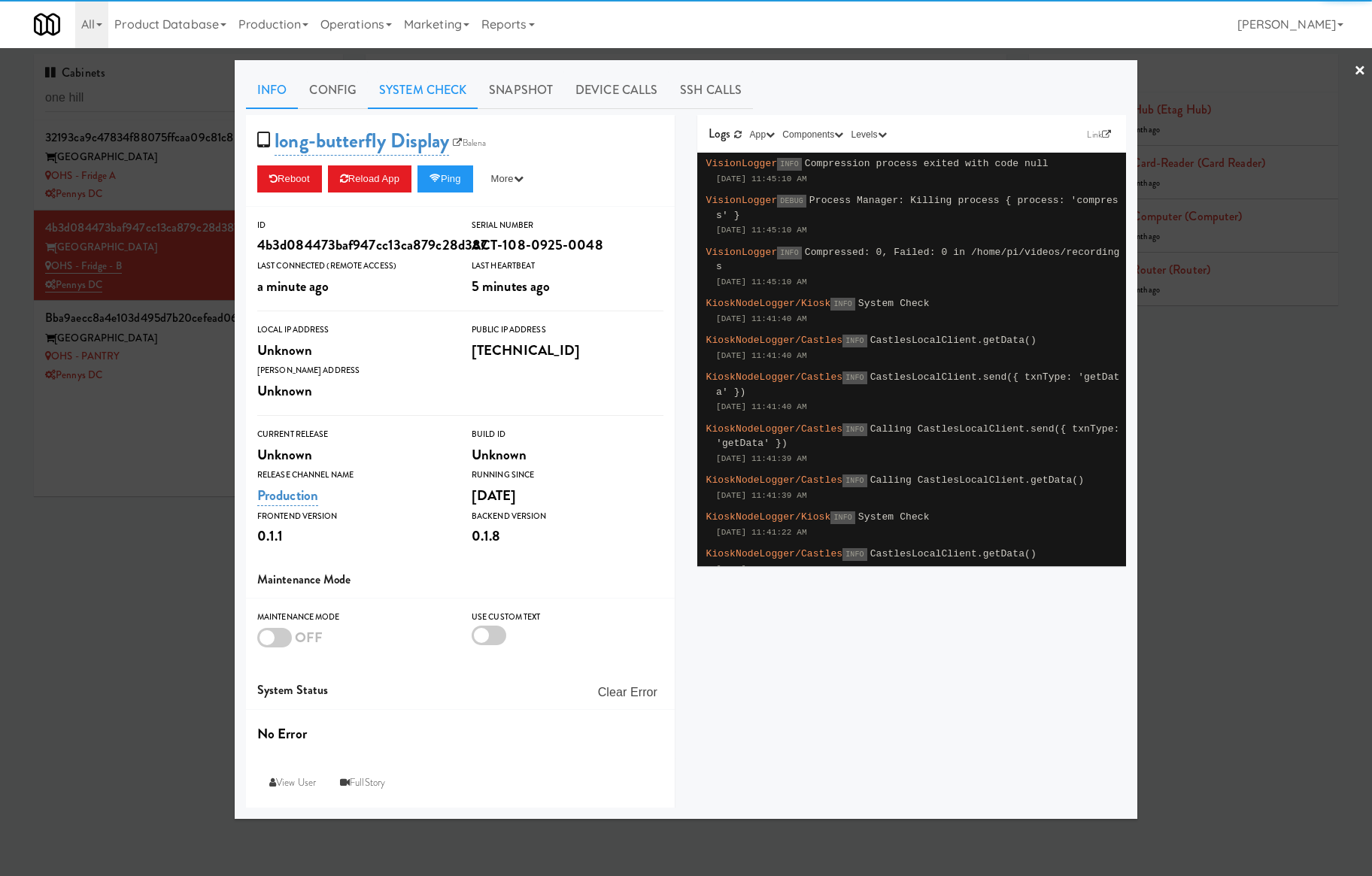
click at [449, 103] on link "System Check" at bounding box center [423, 90] width 110 height 37
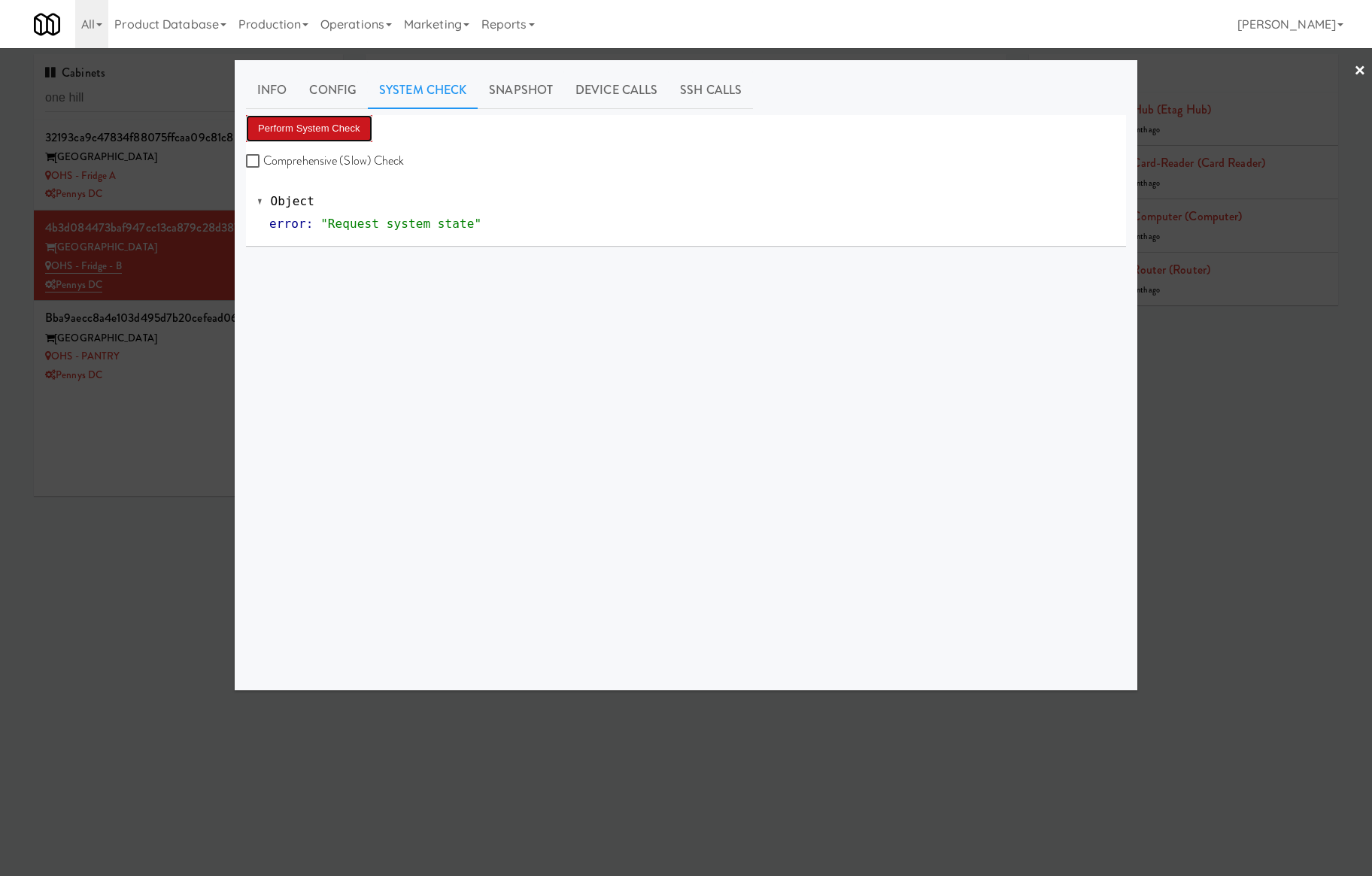
click at [350, 133] on button "Perform System Check" at bounding box center [309, 129] width 127 height 28
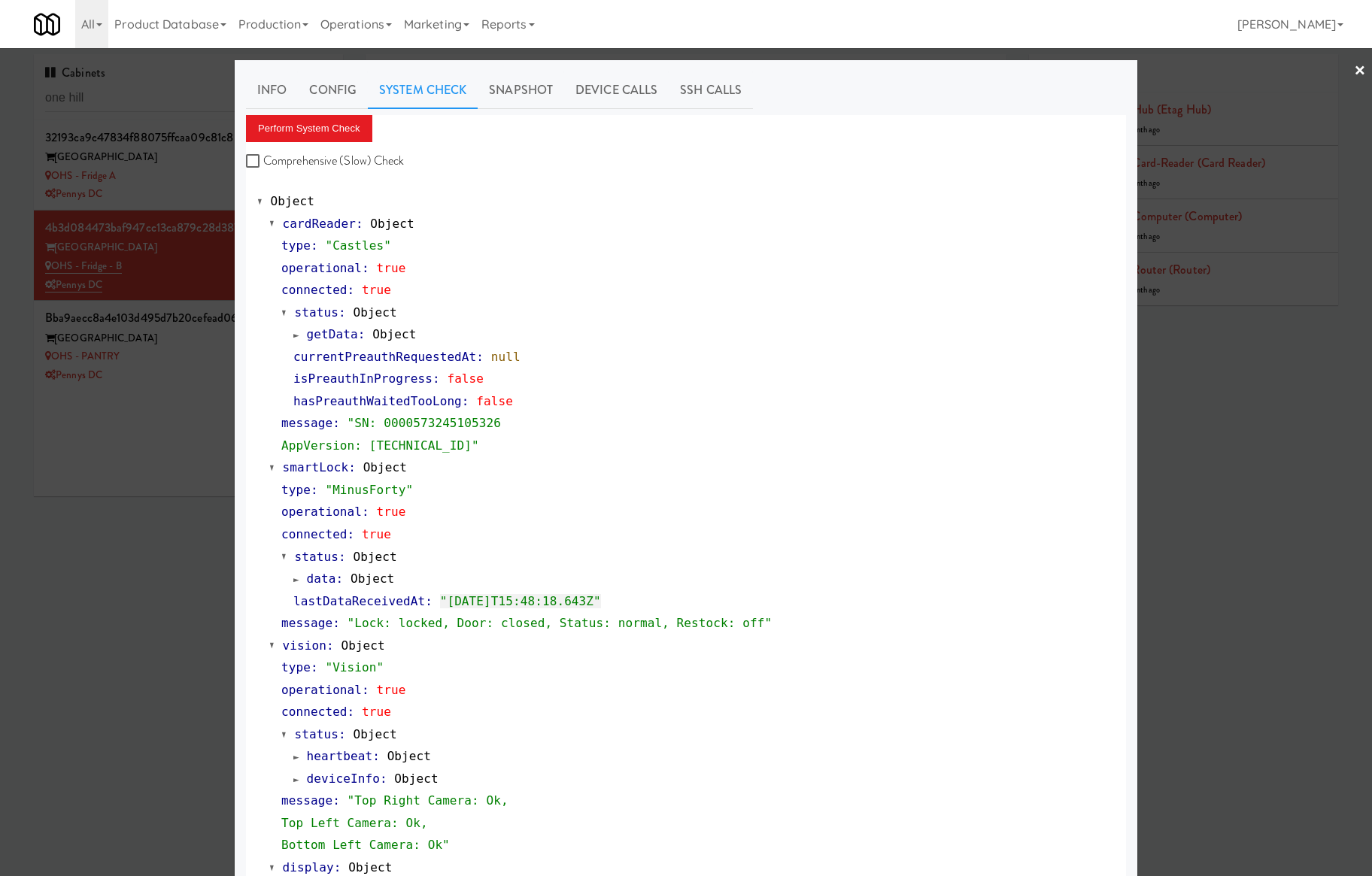
click at [193, 357] on div at bounding box center [686, 438] width 1372 height 876
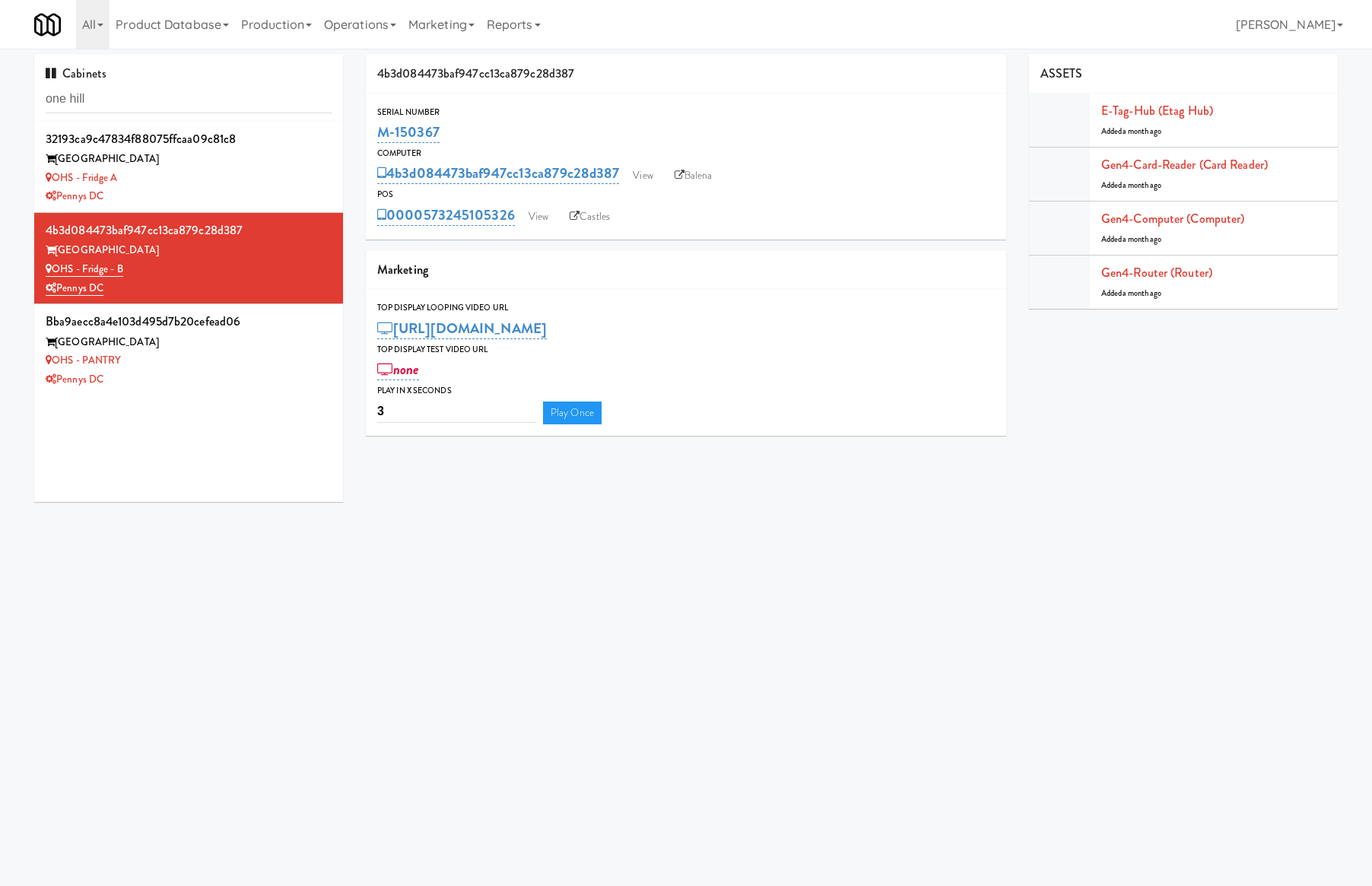
click at [195, 361] on div "OHS - PANTRY" at bounding box center [189, 360] width 286 height 19
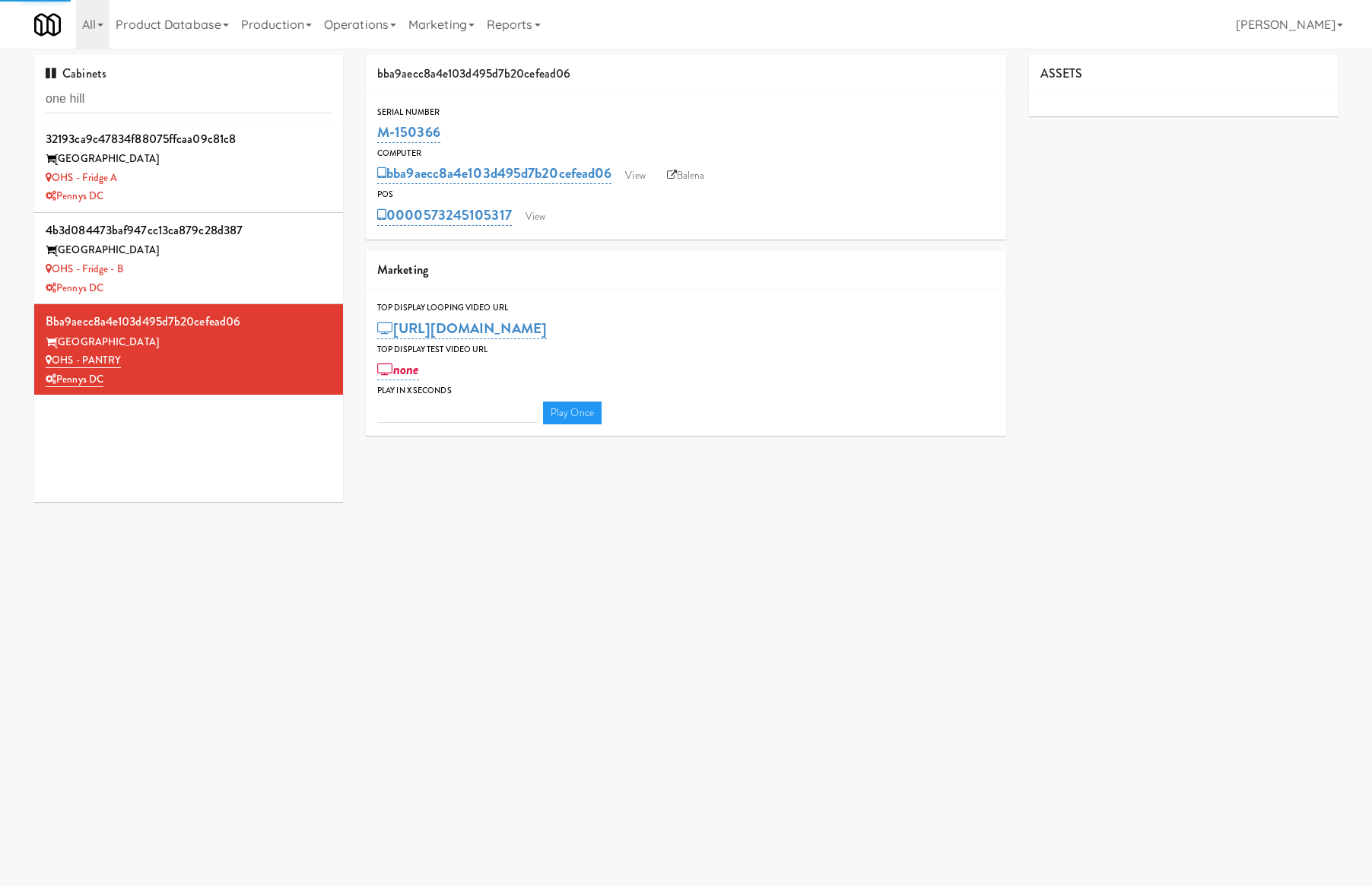
type input "3"
click at [640, 167] on link "View" at bounding box center [634, 175] width 35 height 23
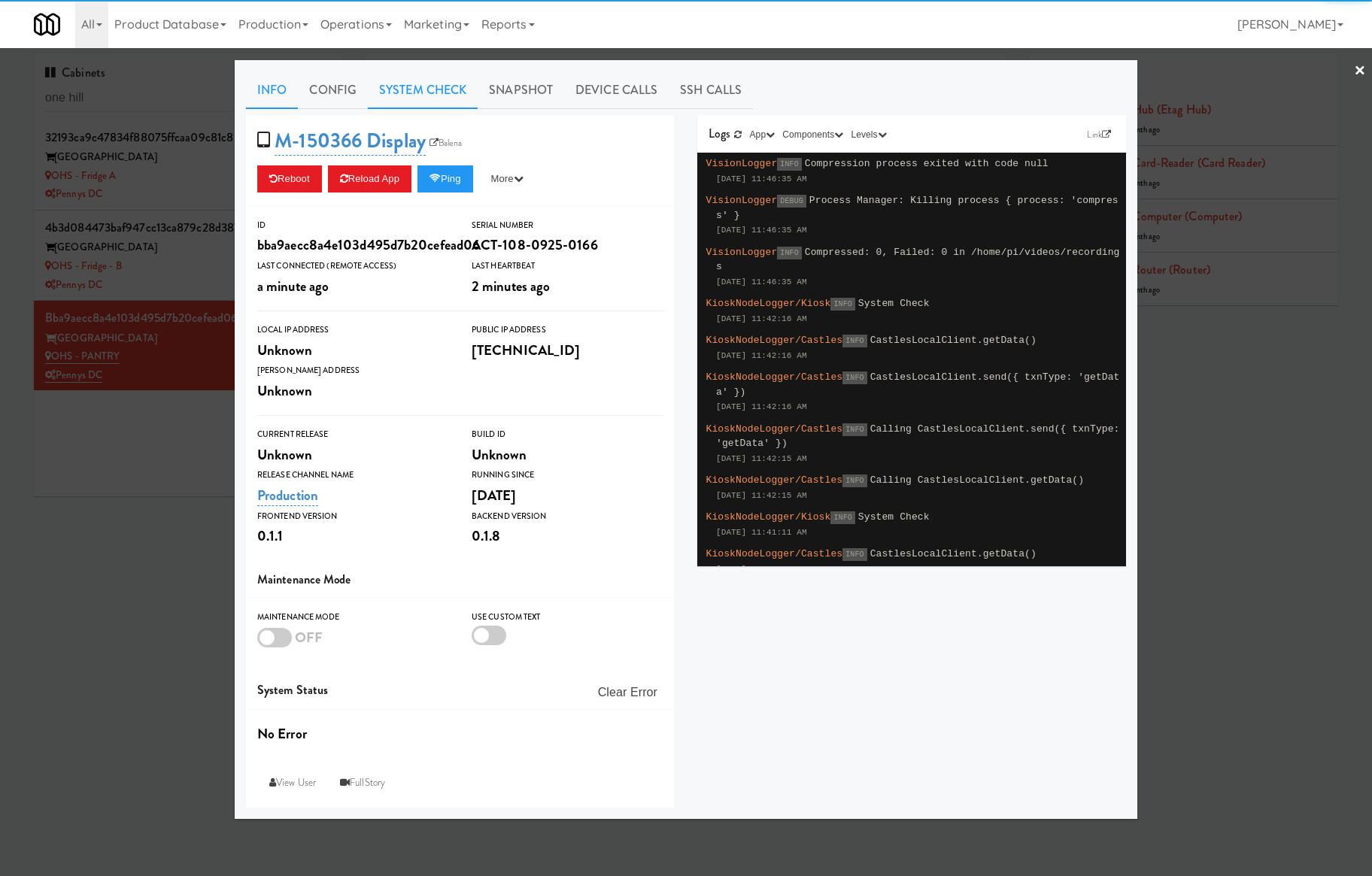
click at [444, 91] on link "System Check" at bounding box center [423, 90] width 110 height 37
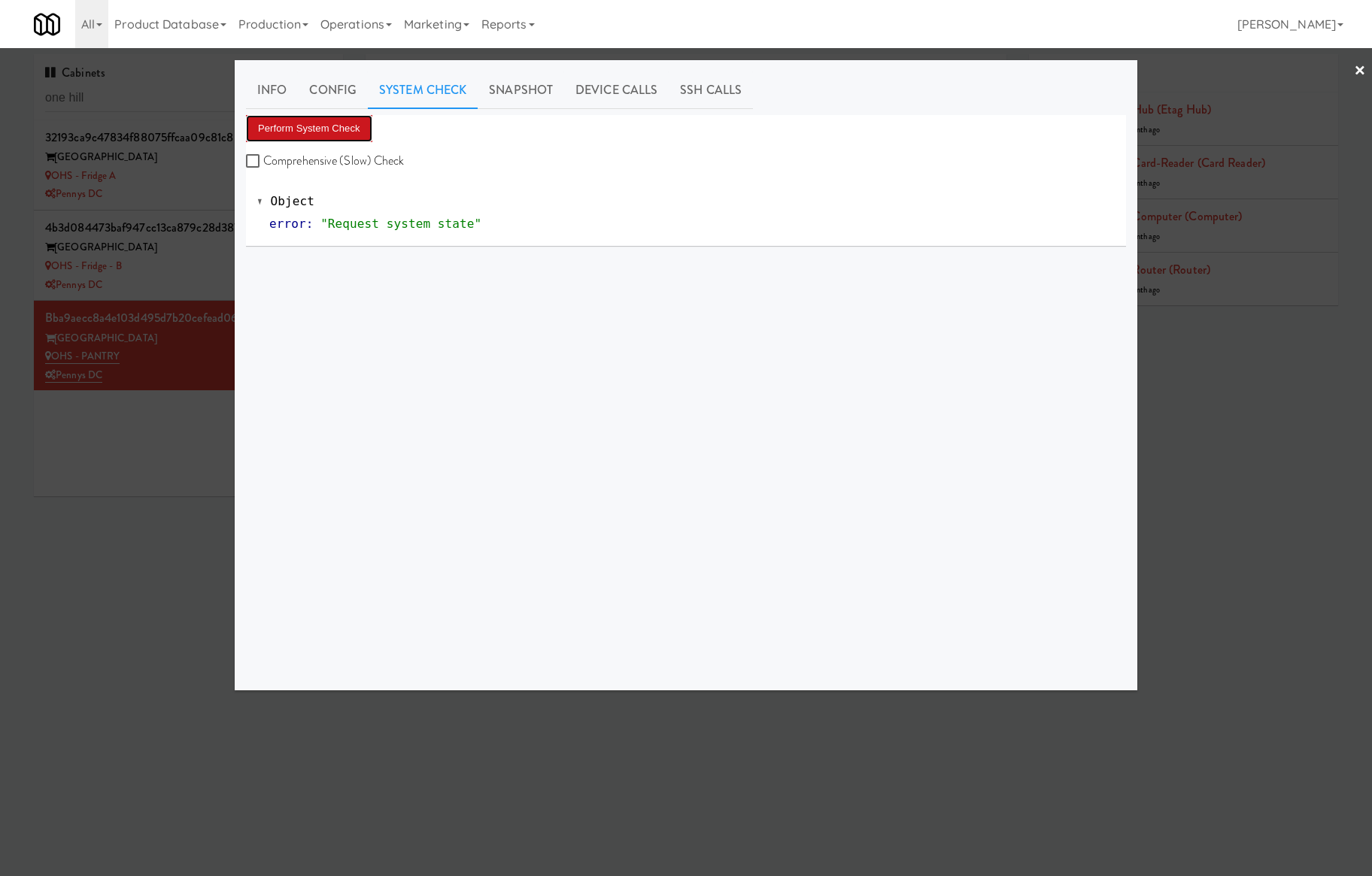
click at [358, 139] on button "Perform System Check" at bounding box center [309, 129] width 127 height 28
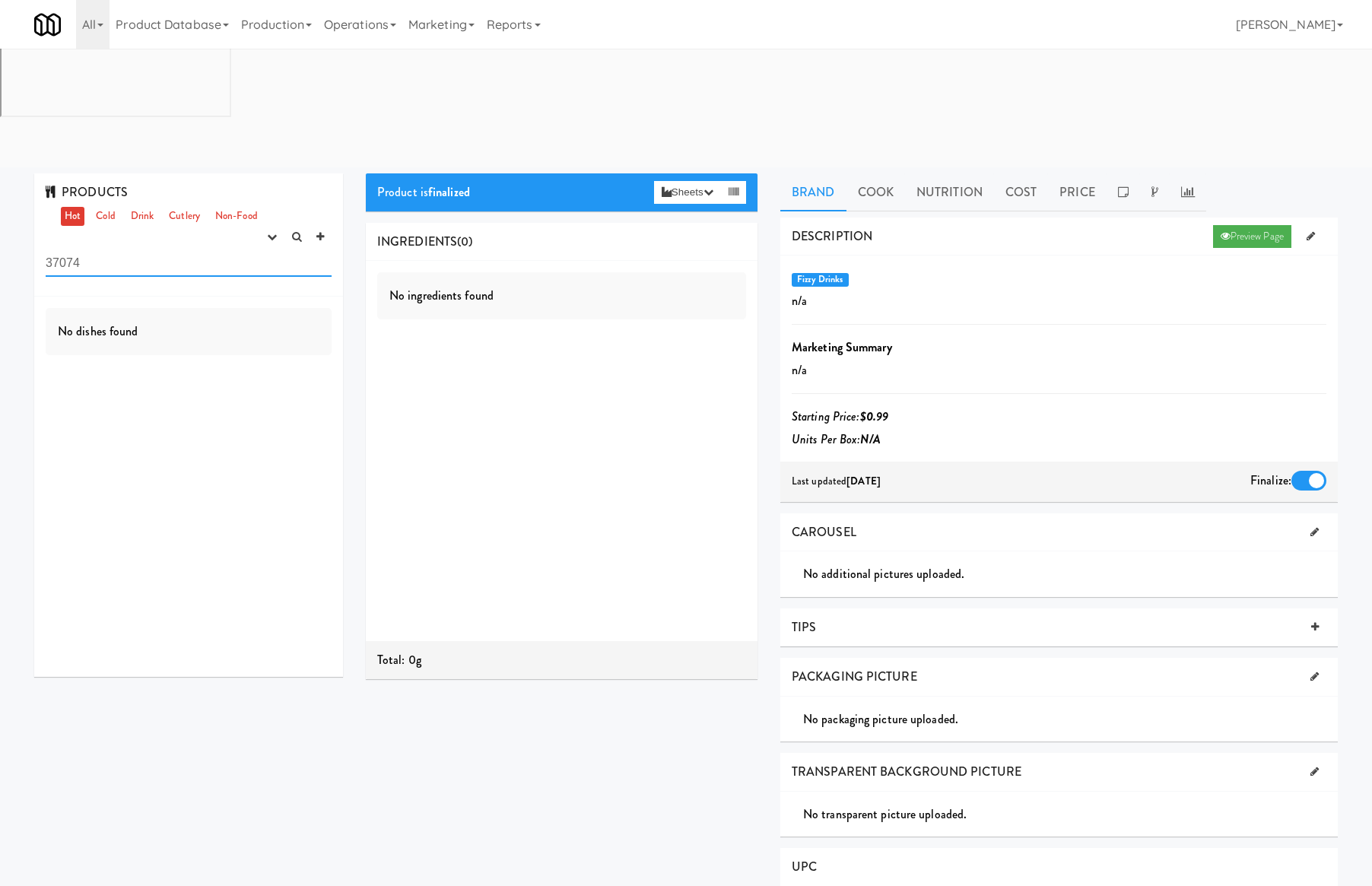
click at [122, 249] on input "37074" at bounding box center [189, 263] width 286 height 28
click at [123, 249] on input "37074" at bounding box center [189, 263] width 286 height 28
click at [124, 249] on input "37074" at bounding box center [189, 263] width 286 height 28
click at [391, 29] on link "Operations" at bounding box center [360, 24] width 85 height 49
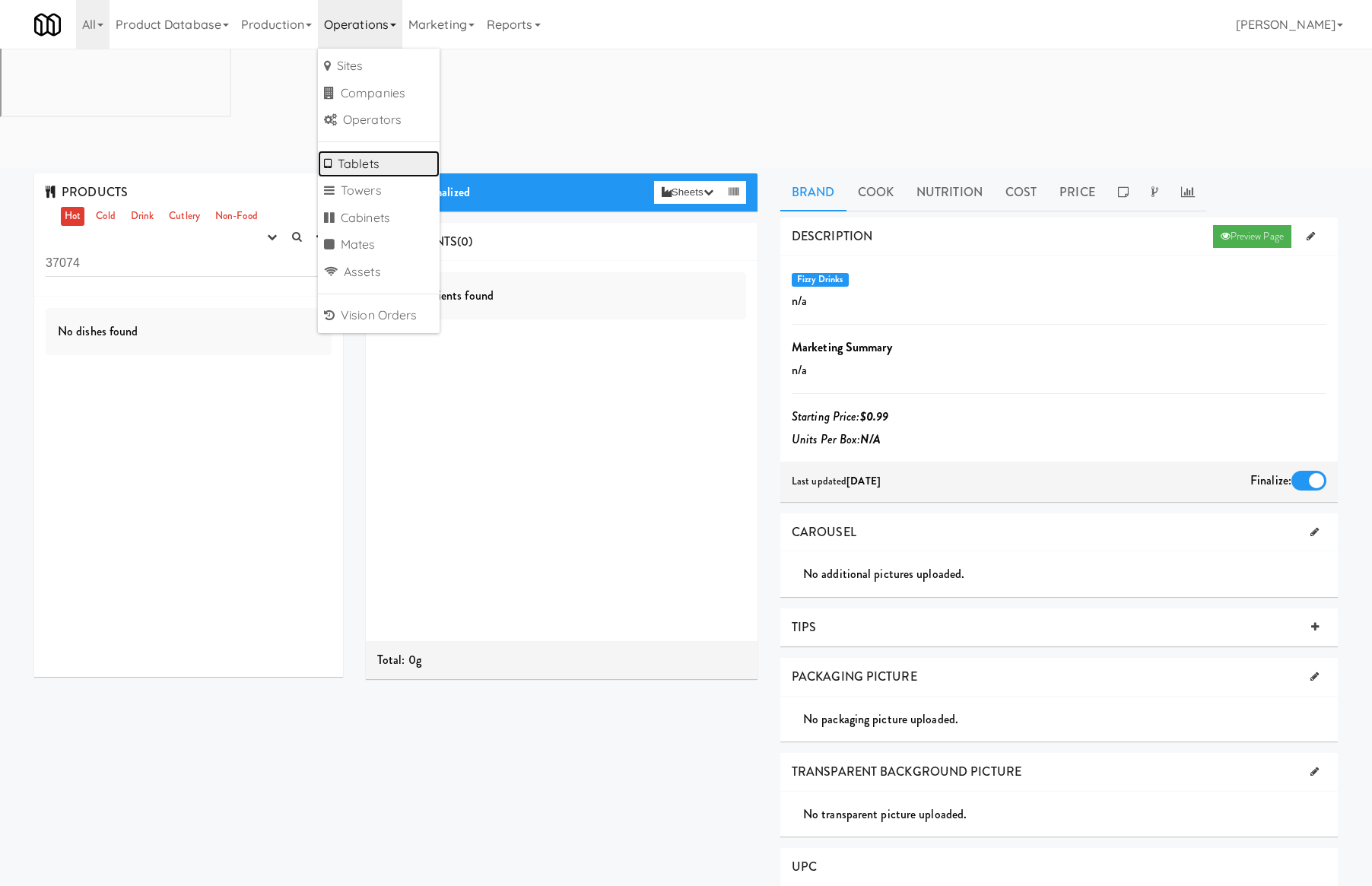
click at [384, 153] on link "Tablets" at bounding box center [379, 164] width 121 height 28
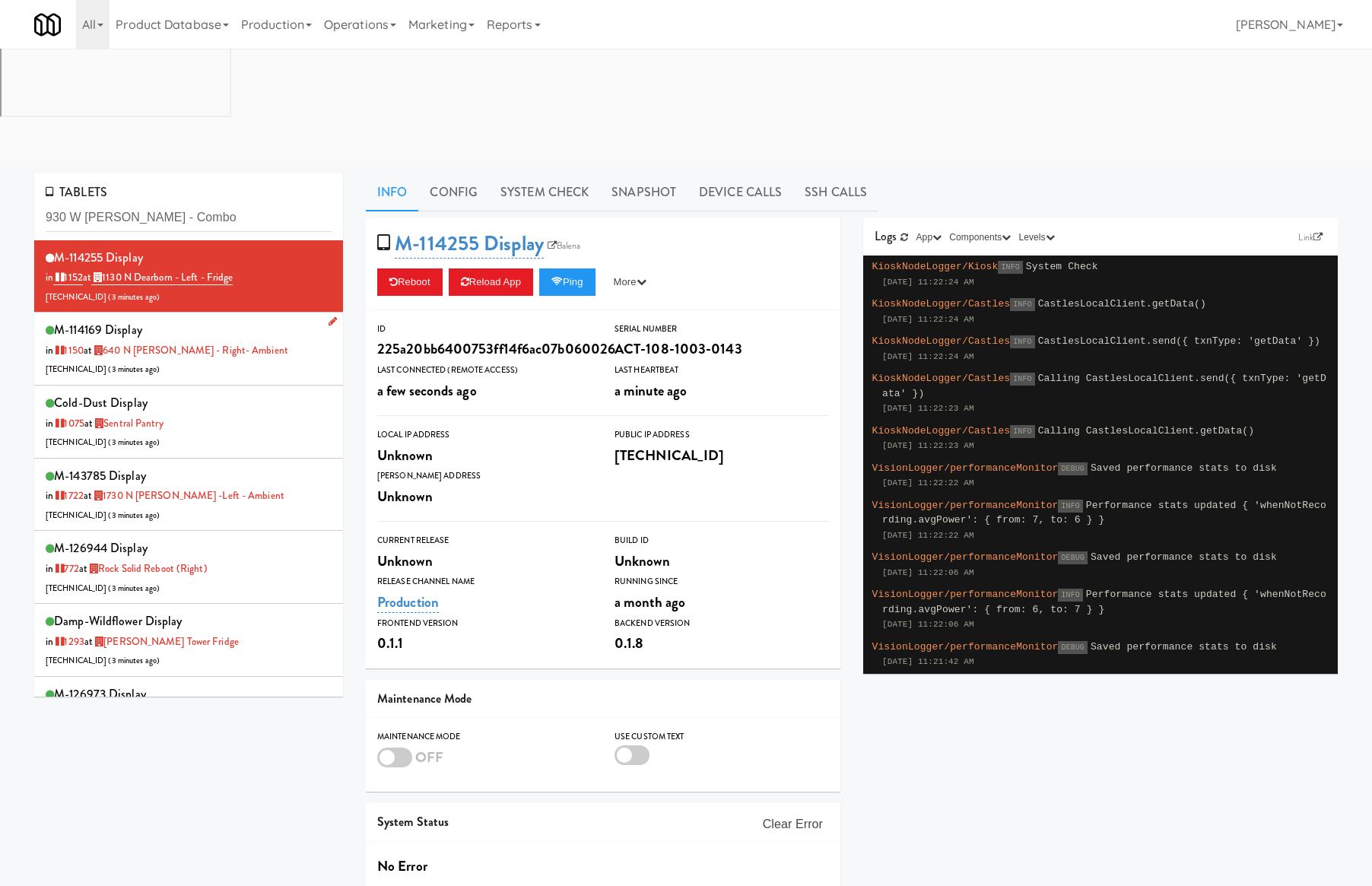
type input "930 W Parker - Combo"
click at [295, 319] on div "M-114169 Display in 1150 at 640 N Wells - Right- Ambient 206.0.69.39 ( 3 minute…" at bounding box center [189, 349] width 286 height 60
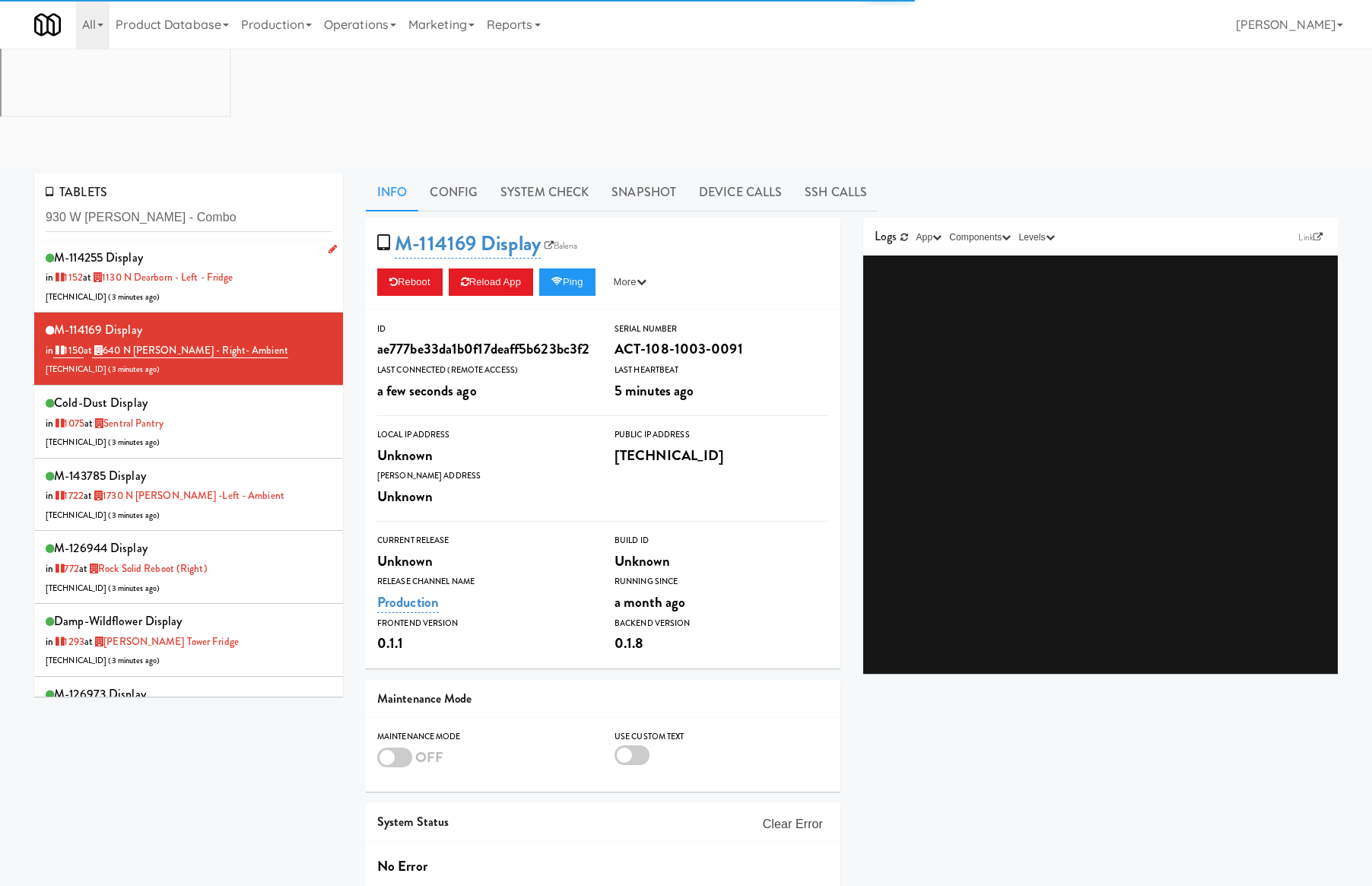
click at [266, 247] on div "M-114255 Display in 1152 at 1130 N Dearborn - Left - Fridge 206.0.69.60 ( 3 min…" at bounding box center [189, 276] width 286 height 60
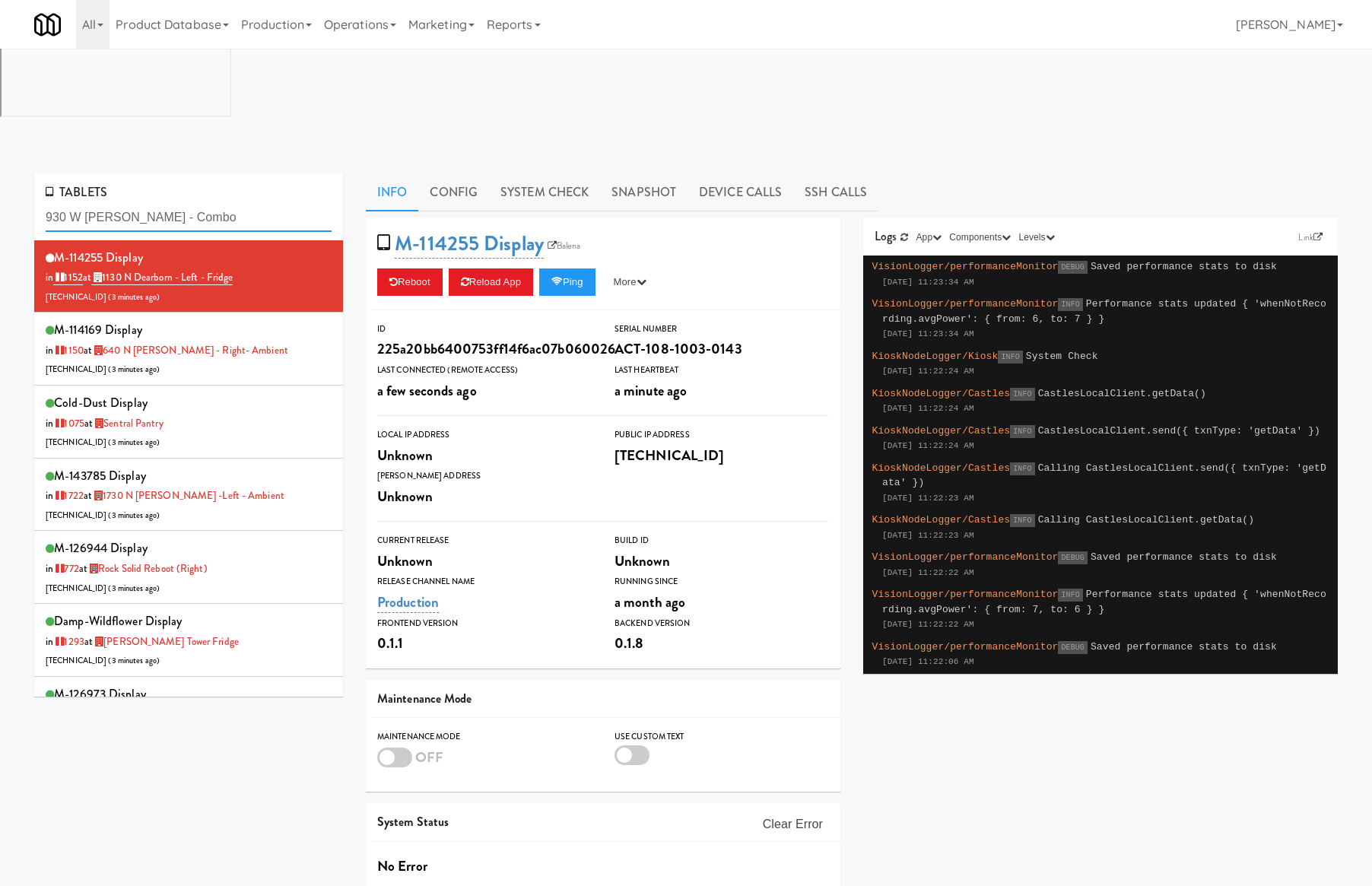
click at [232, 204] on input "930 W Parker - Combo" at bounding box center [189, 218] width 286 height 28
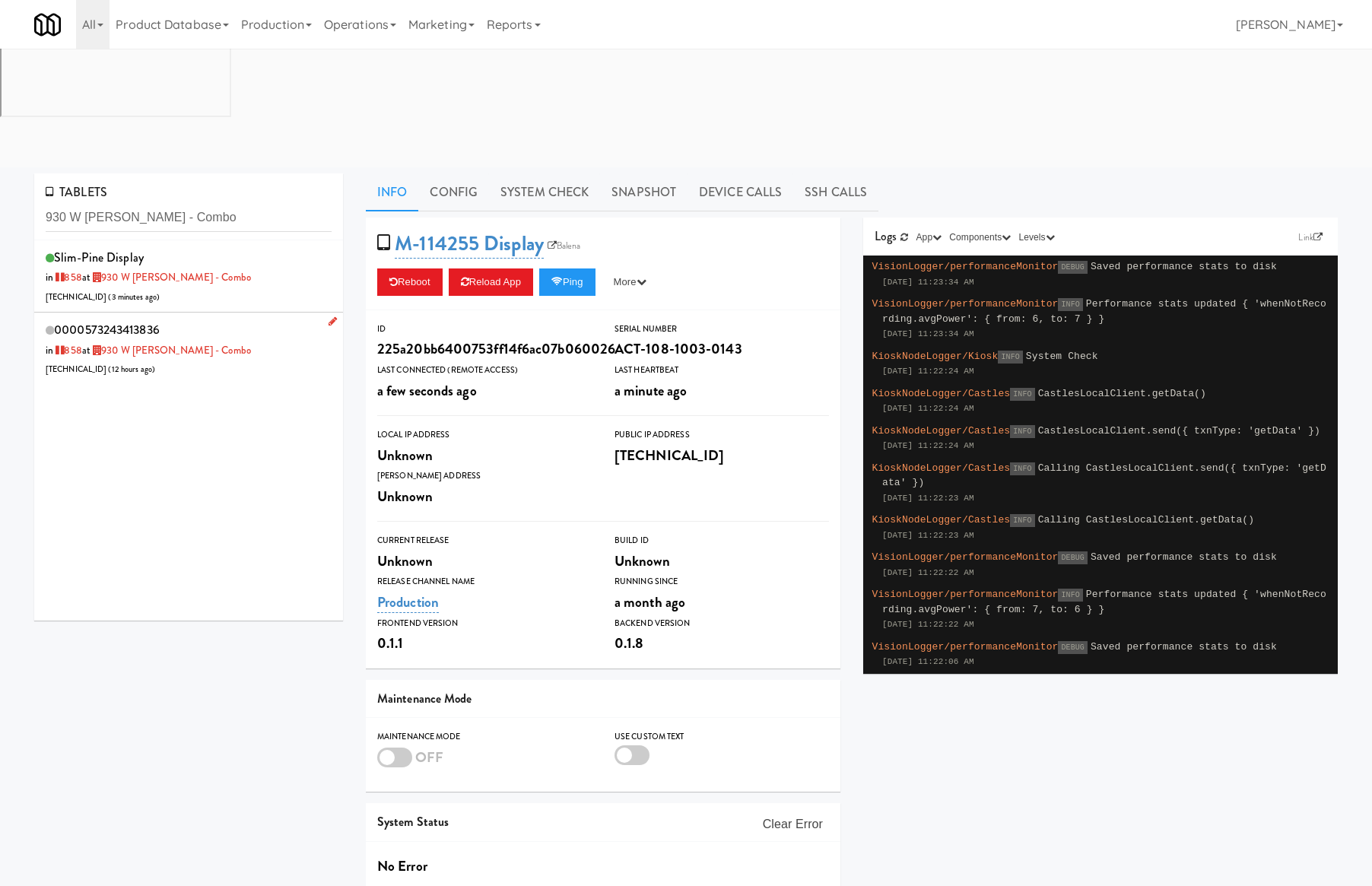
click at [265, 319] on div "0000573243413836 in 858 at 930 W Parker - Combo 206.0.69.44 ( 12 hours ago )" at bounding box center [189, 349] width 286 height 60
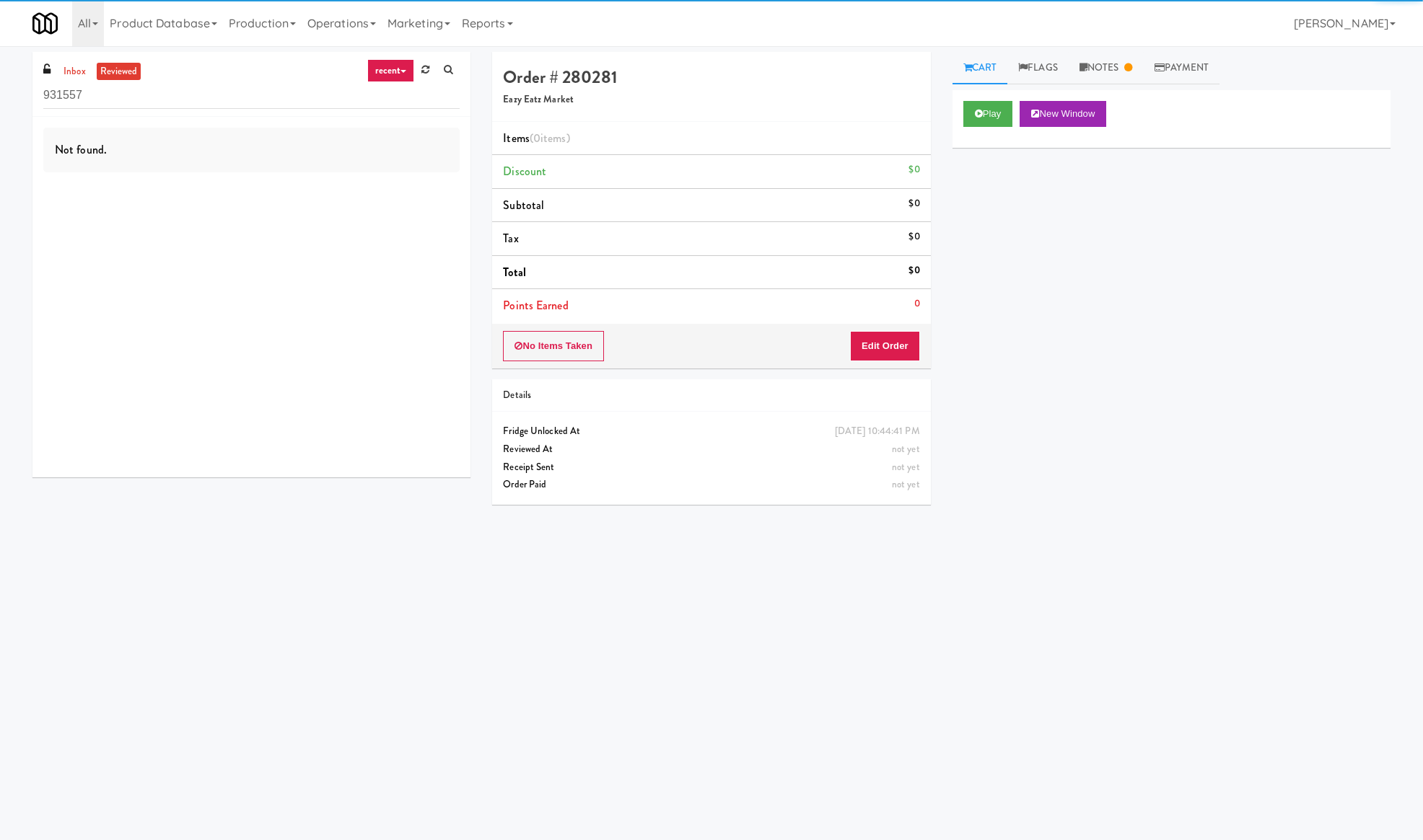
click at [1095, 272] on div "Play New Window Primary Flag Clear Flag if unable to determine what was taken o…" at bounding box center [1171, 361] width 438 height 541
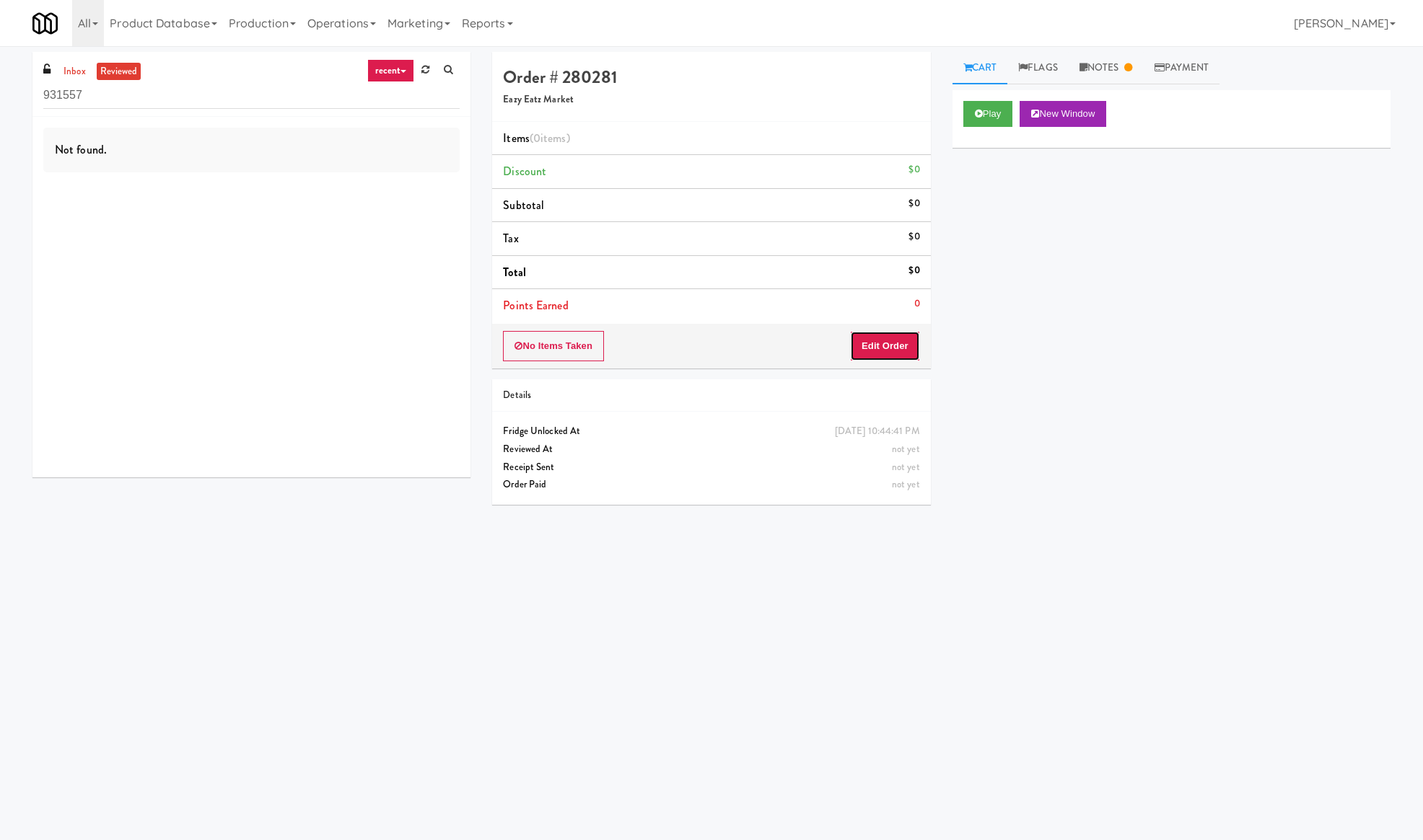
click at [904, 346] on button "Edit Order" at bounding box center [885, 346] width 70 height 30
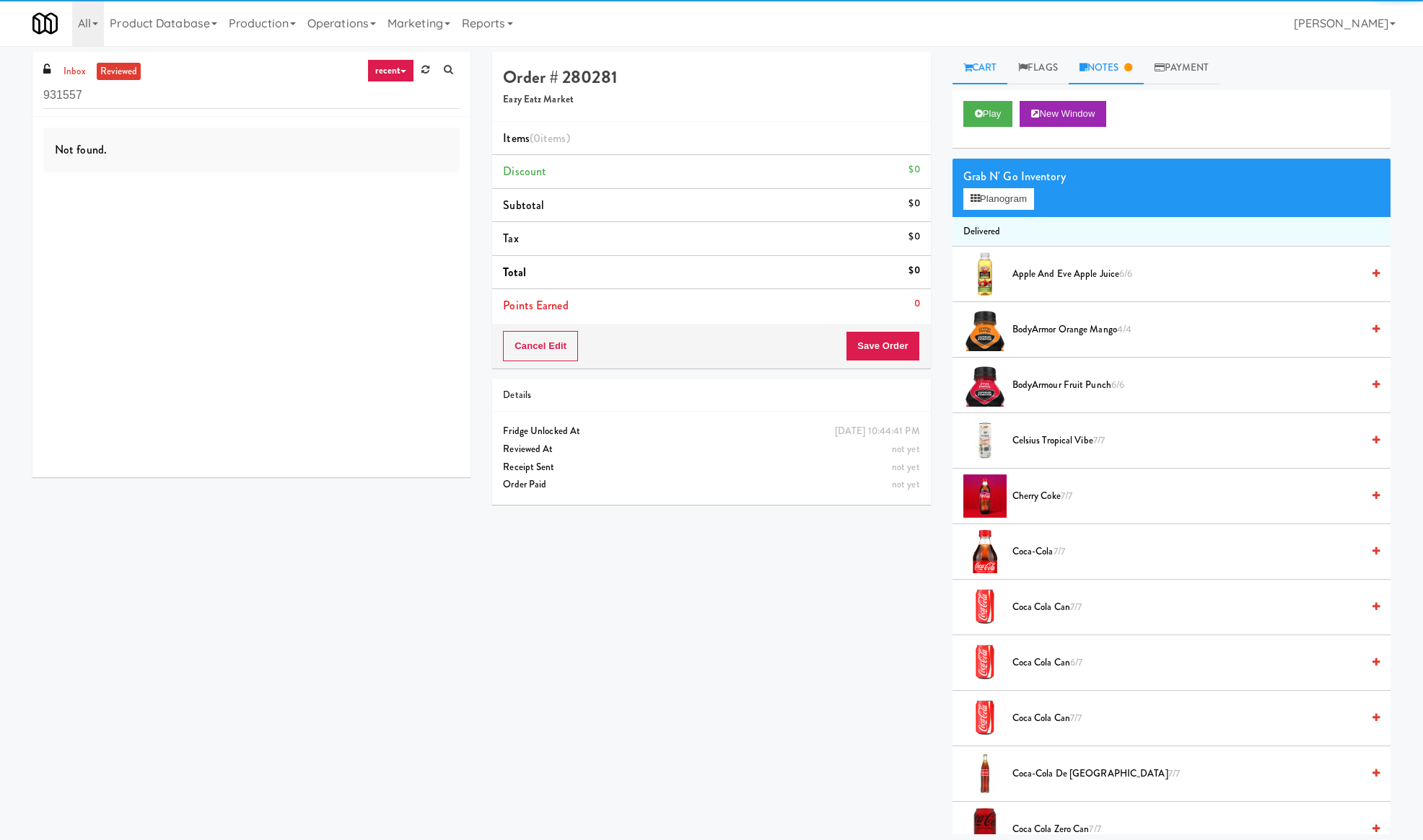
click at [1100, 57] on link "Notes" at bounding box center [1106, 68] width 75 height 32
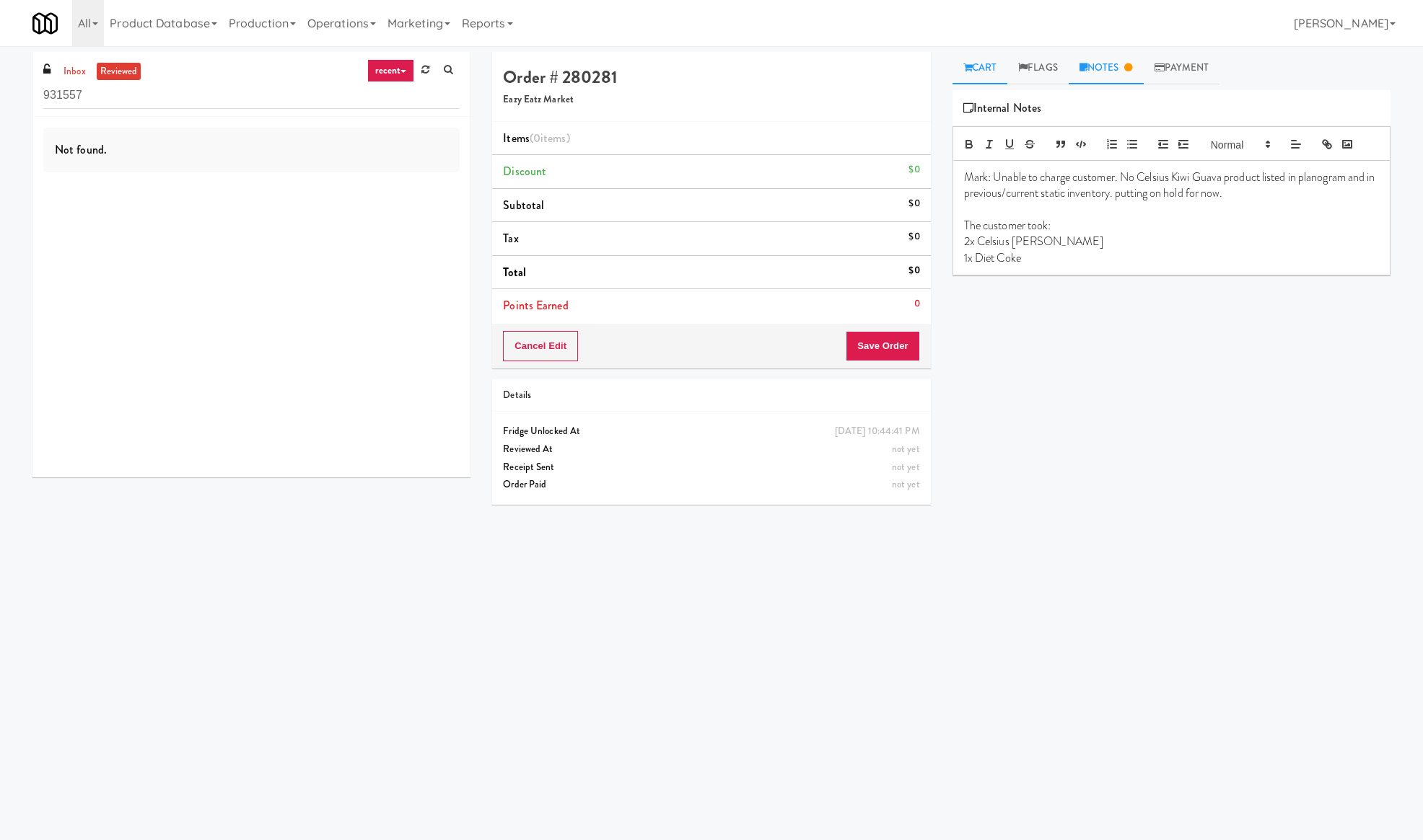
click at [985, 61] on link "Cart" at bounding box center [980, 68] width 56 height 32
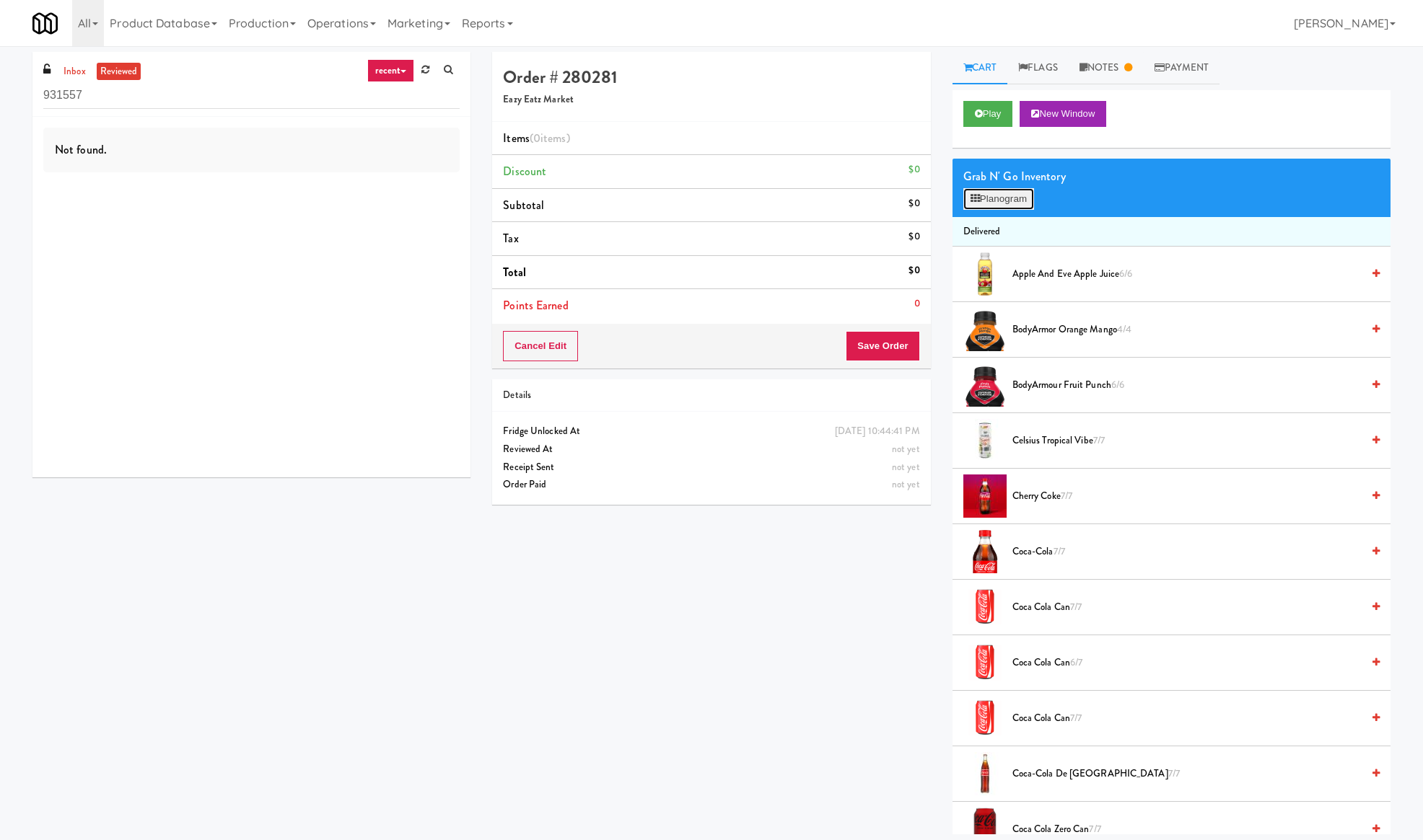
click at [970, 203] on icon at bounding box center [975, 199] width 9 height 9
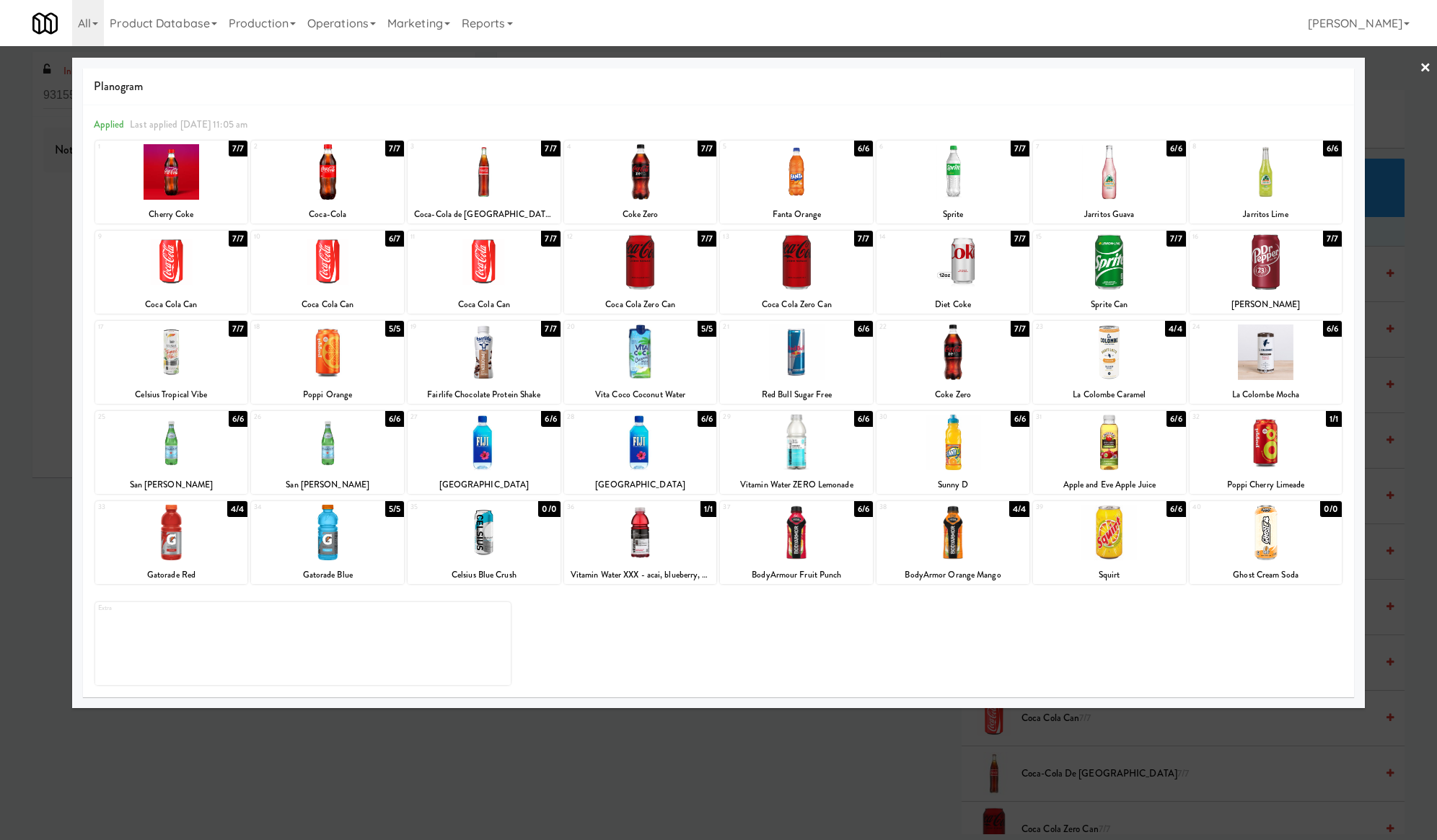
click at [54, 462] on div at bounding box center [718, 420] width 1437 height 840
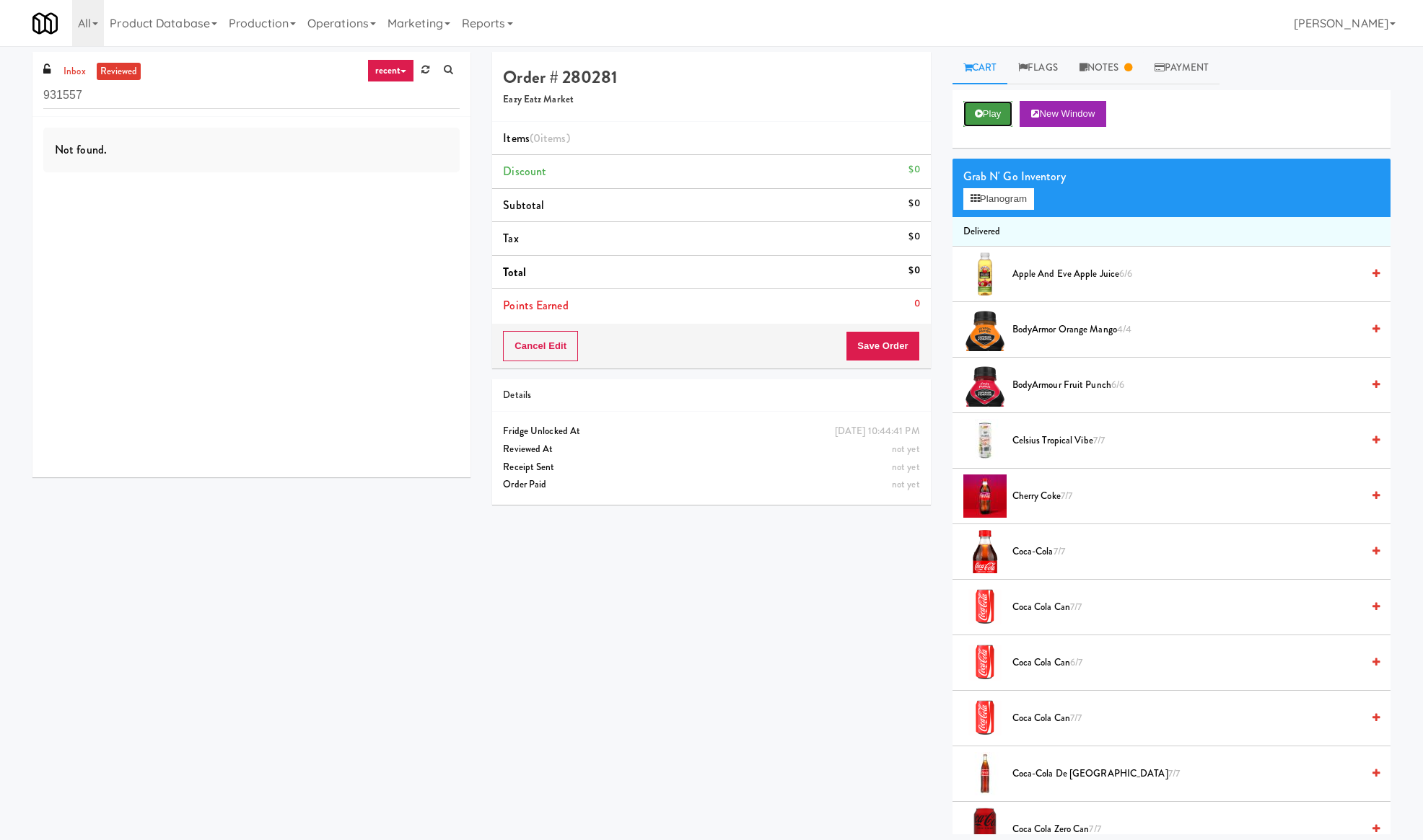
click at [996, 101] on button "Play" at bounding box center [987, 114] width 50 height 26
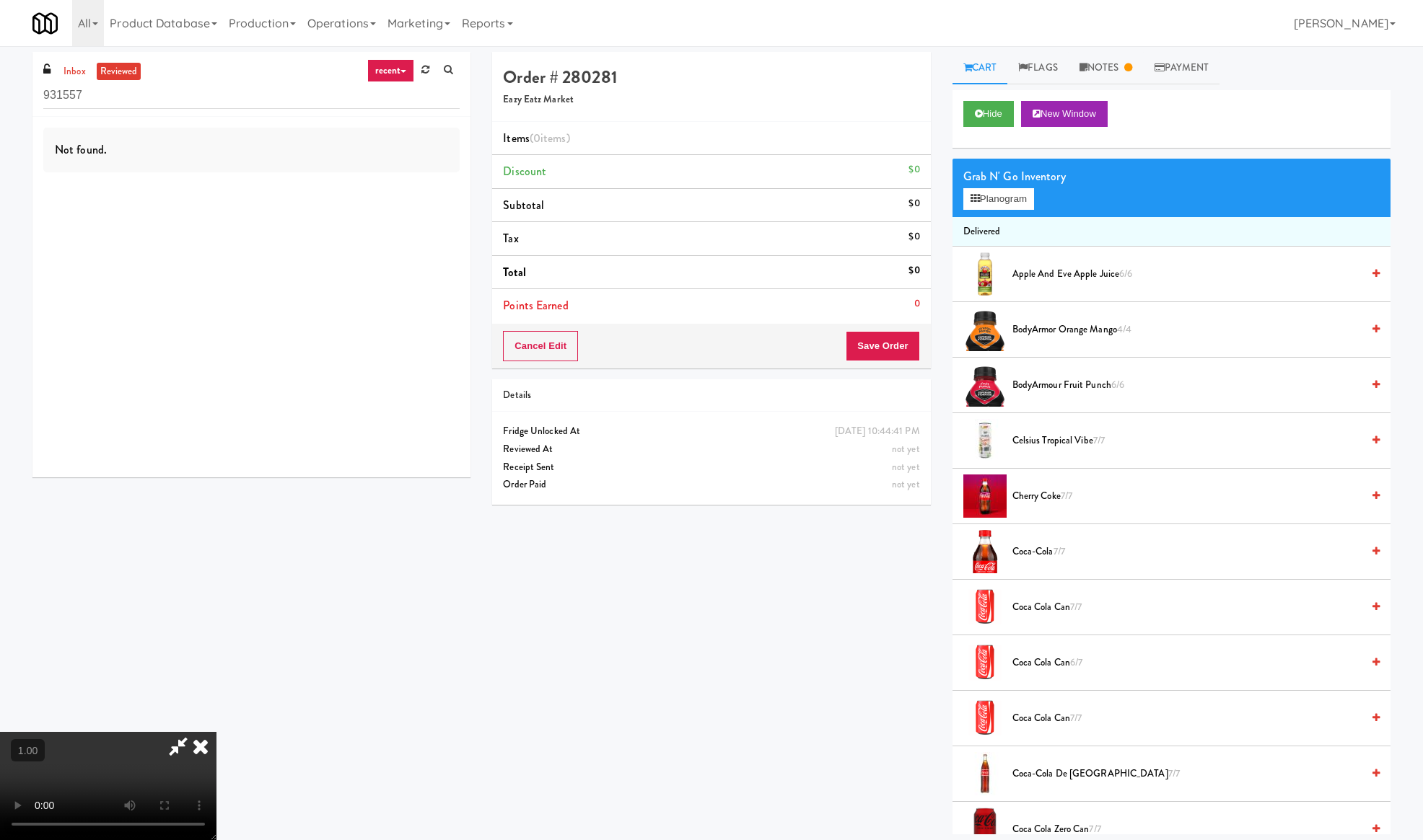
click at [217, 733] on video at bounding box center [108, 786] width 217 height 108
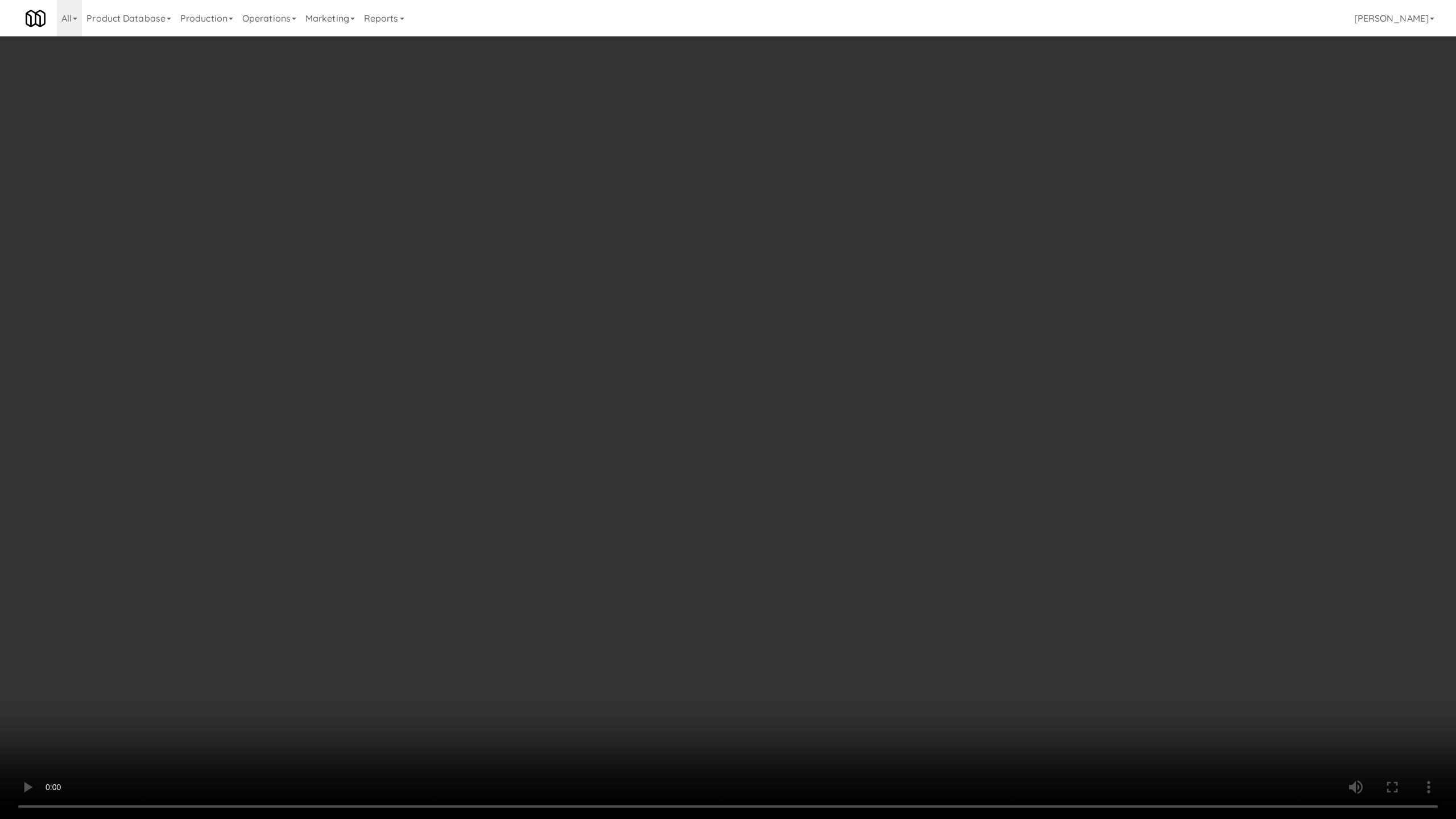
click at [270, 299] on video at bounding box center [728, 410] width 1456 height 819
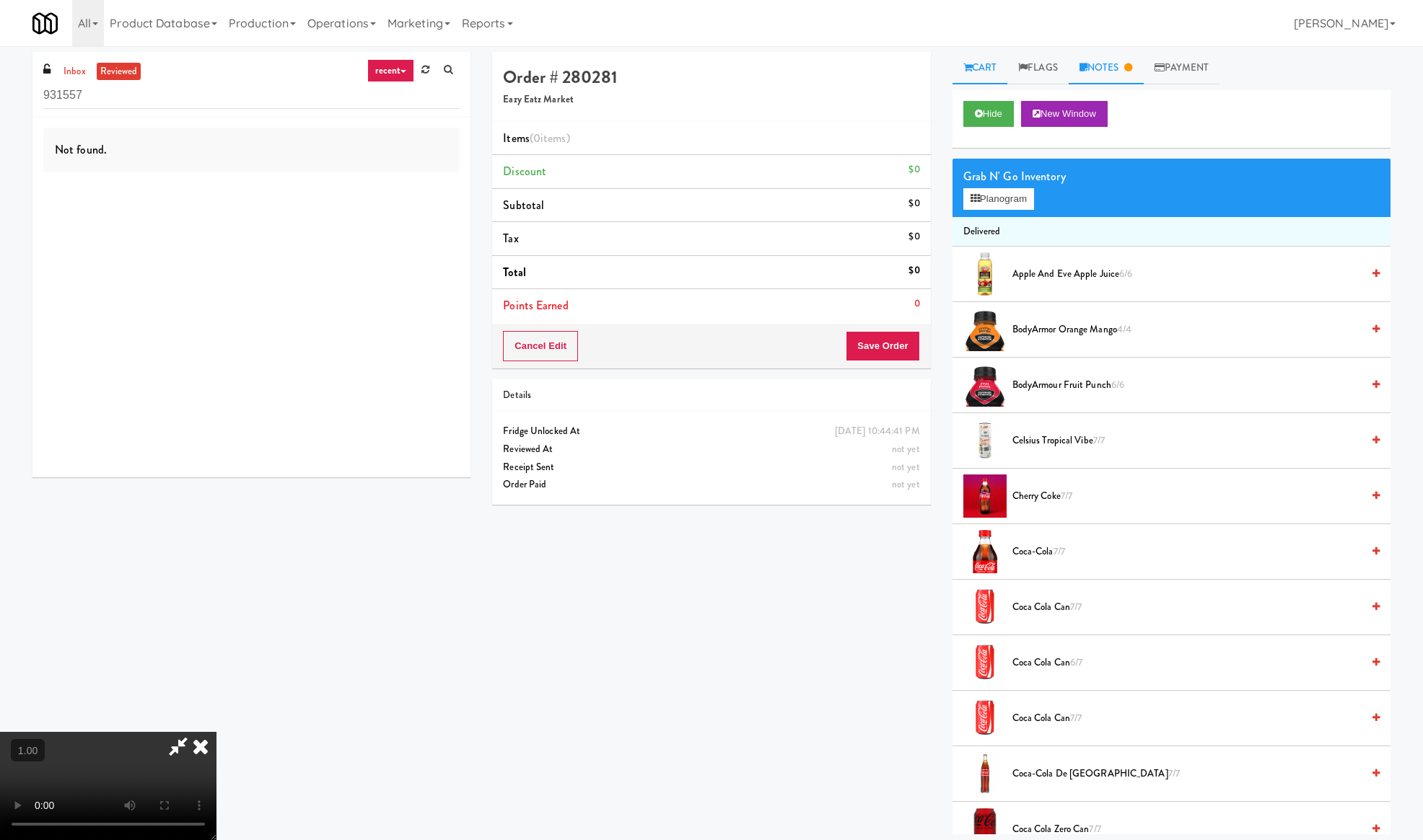
click at [1144, 59] on link "Notes" at bounding box center [1106, 68] width 75 height 32
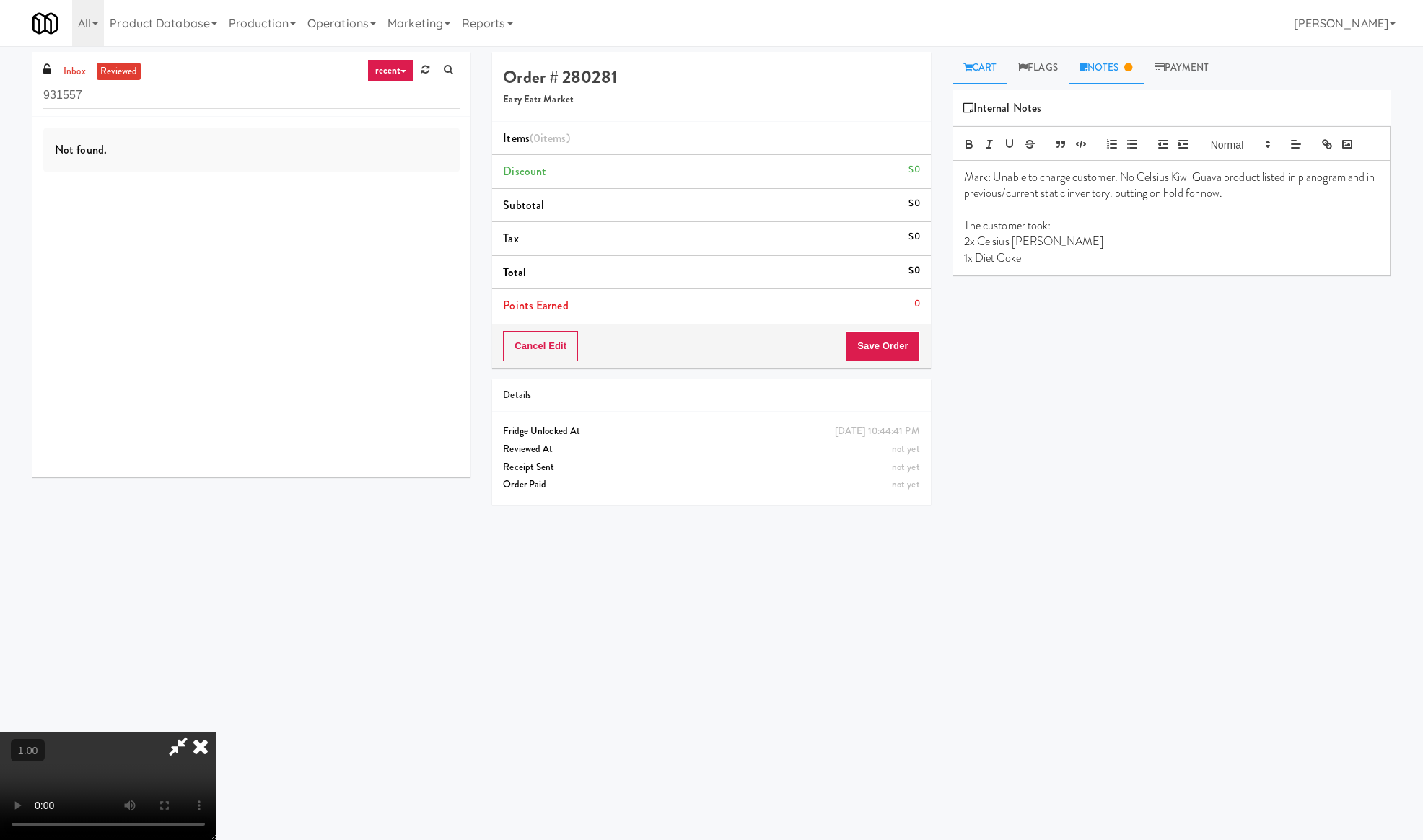
click at [990, 73] on link "Cart" at bounding box center [980, 68] width 56 height 32
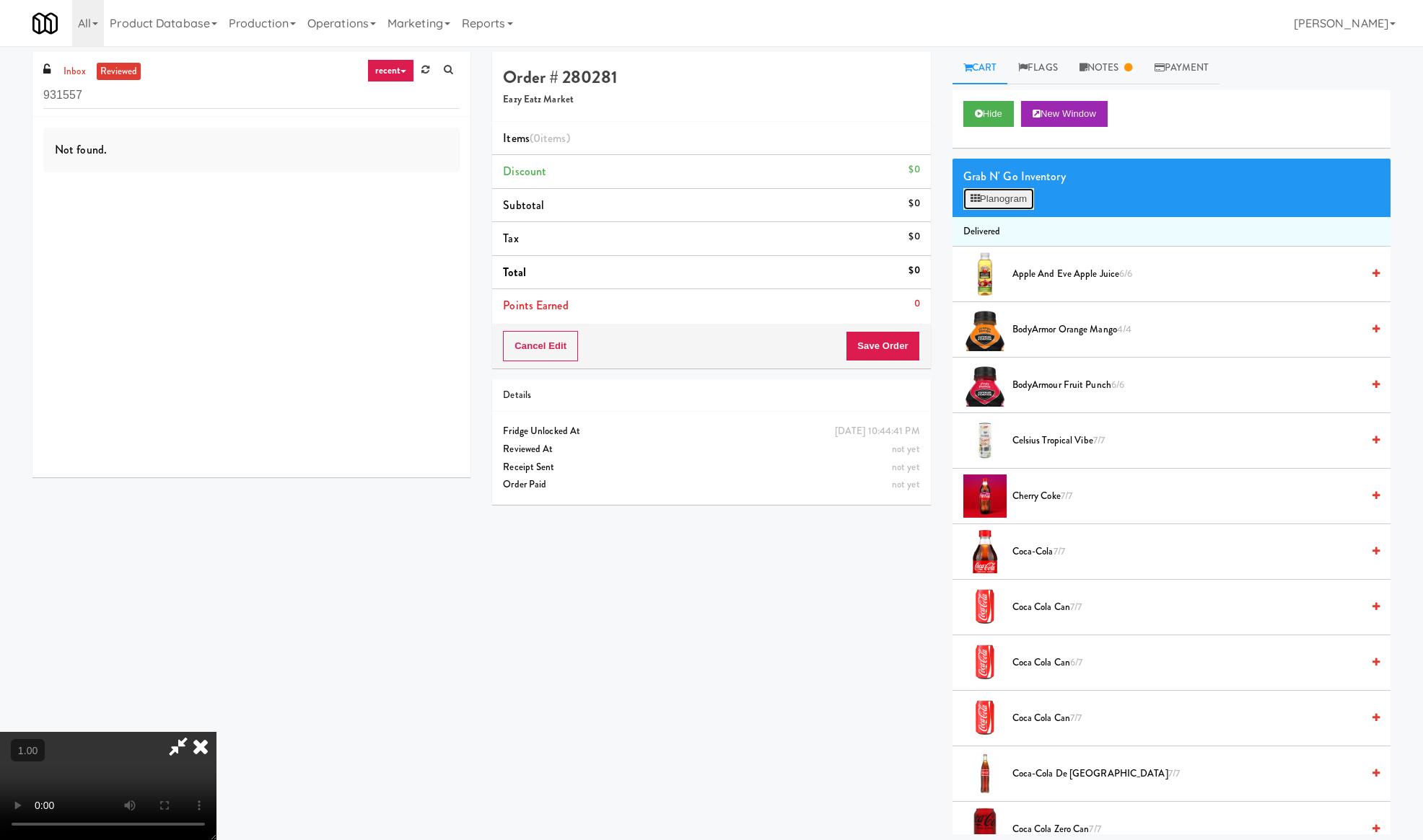
click at [977, 194] on icon at bounding box center [975, 199] width 9 height 9
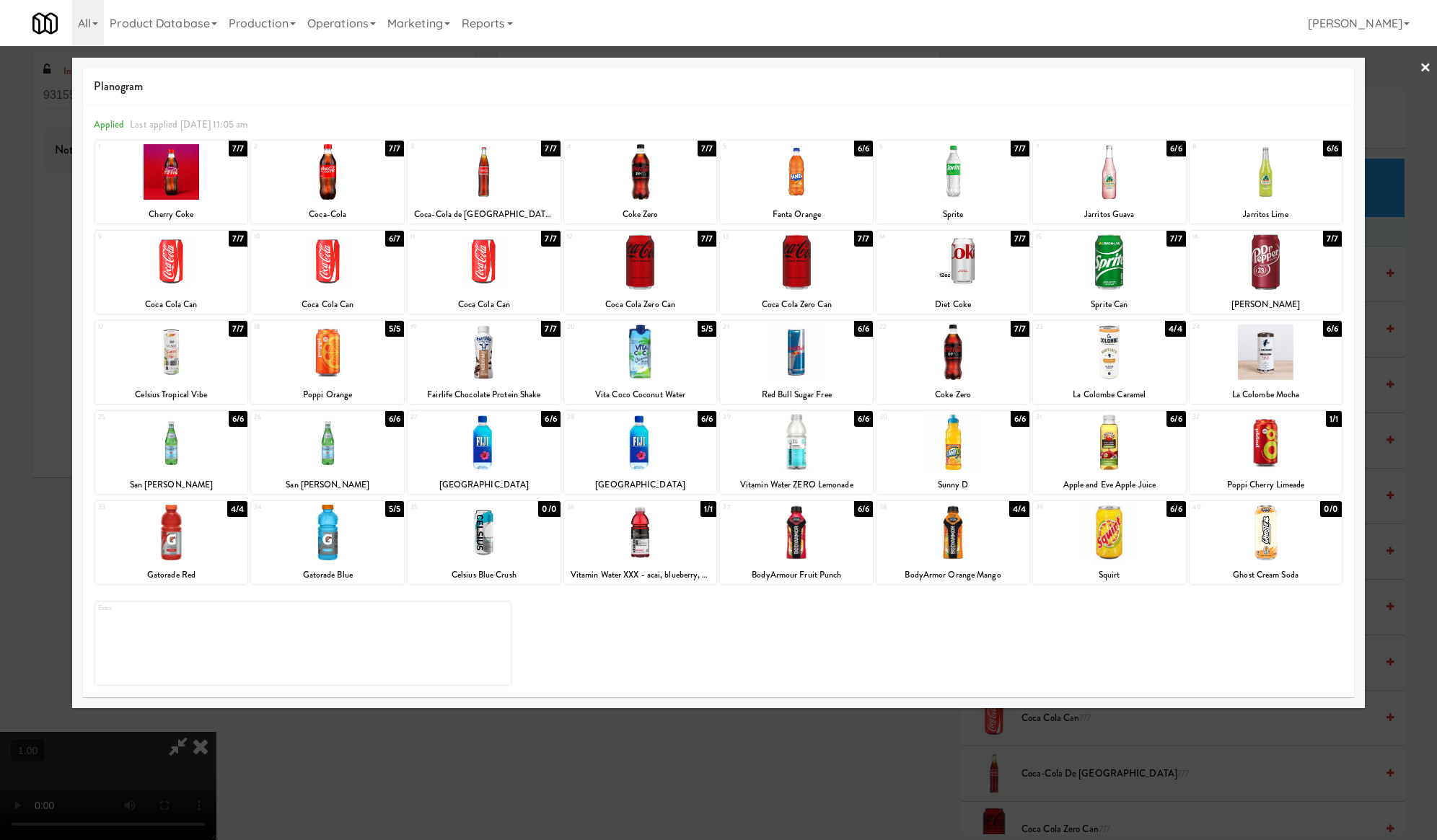
click at [1099, 612] on div "Extra" at bounding box center [718, 637] width 1247 height 93
click at [599, 29] on div "All 901 Smrt Mrkt https://classic.micromart.com/vision-orders/931557?operator_i…" at bounding box center [718, 23] width 1372 height 46
click at [47, 248] on div at bounding box center [718, 420] width 1437 height 840
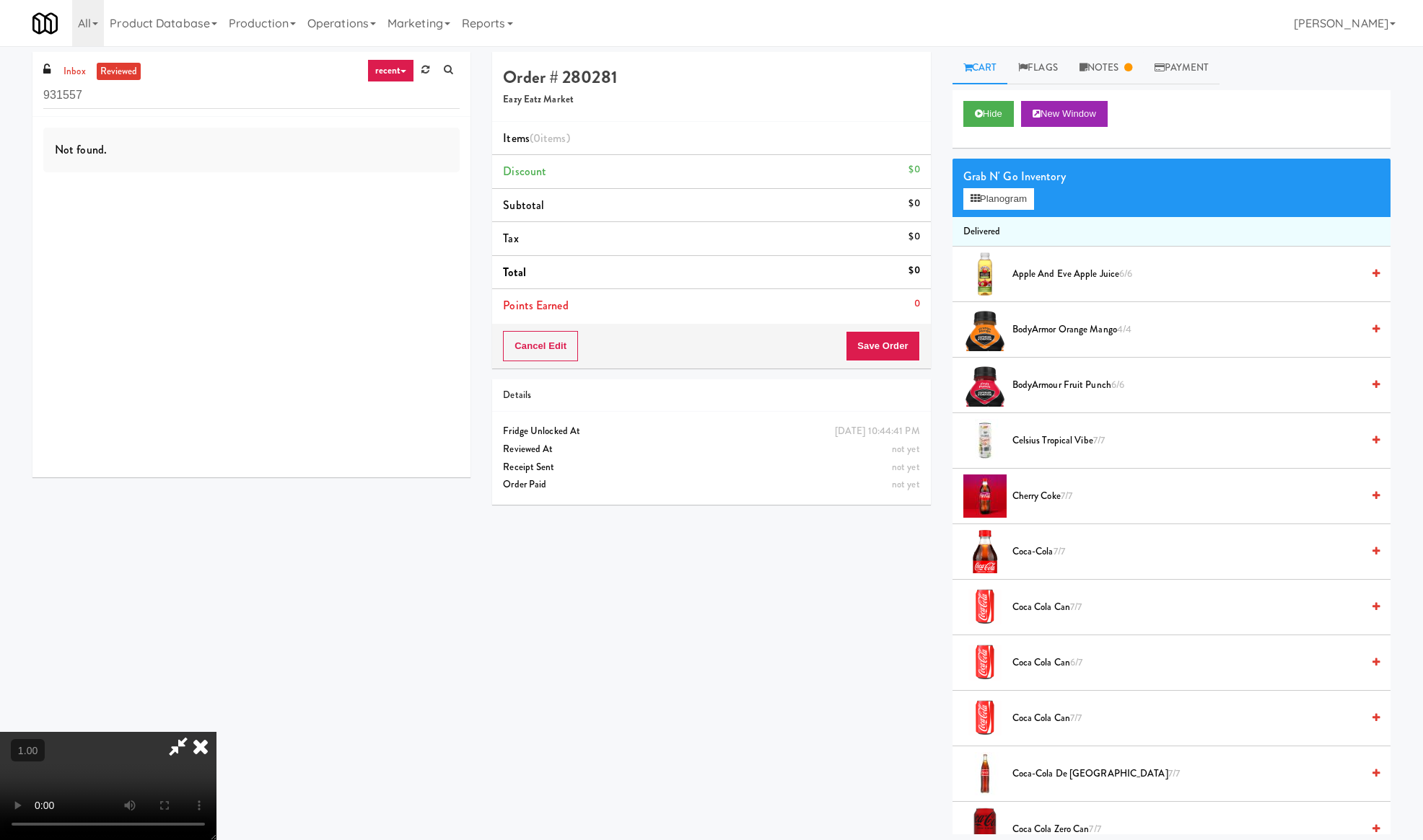
click at [195, 733] on icon at bounding box center [177, 747] width 33 height 29
click at [63, 85] on input "931557" at bounding box center [251, 95] width 416 height 26
click at [63, 67] on link "inbox" at bounding box center [74, 72] width 29 height 18
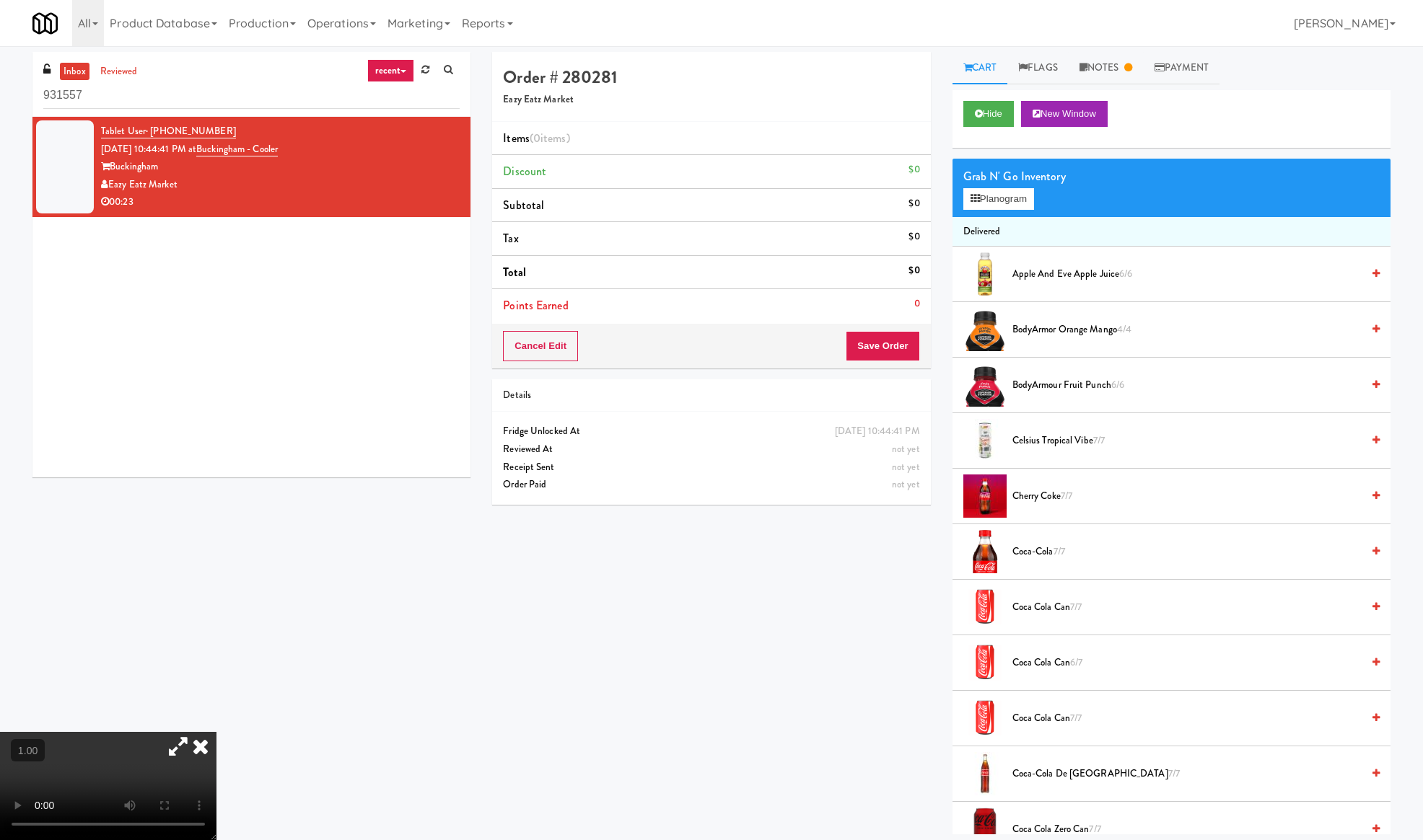
drag, startPoint x: 939, startPoint y: 25, endPoint x: 921, endPoint y: 7, distance: 25.5
click at [941, 25] on div "All 901 Smrt Mrkt https://classic.micromart.com/vision-orders/931557?operator_i…" at bounding box center [711, 23] width 1358 height 46
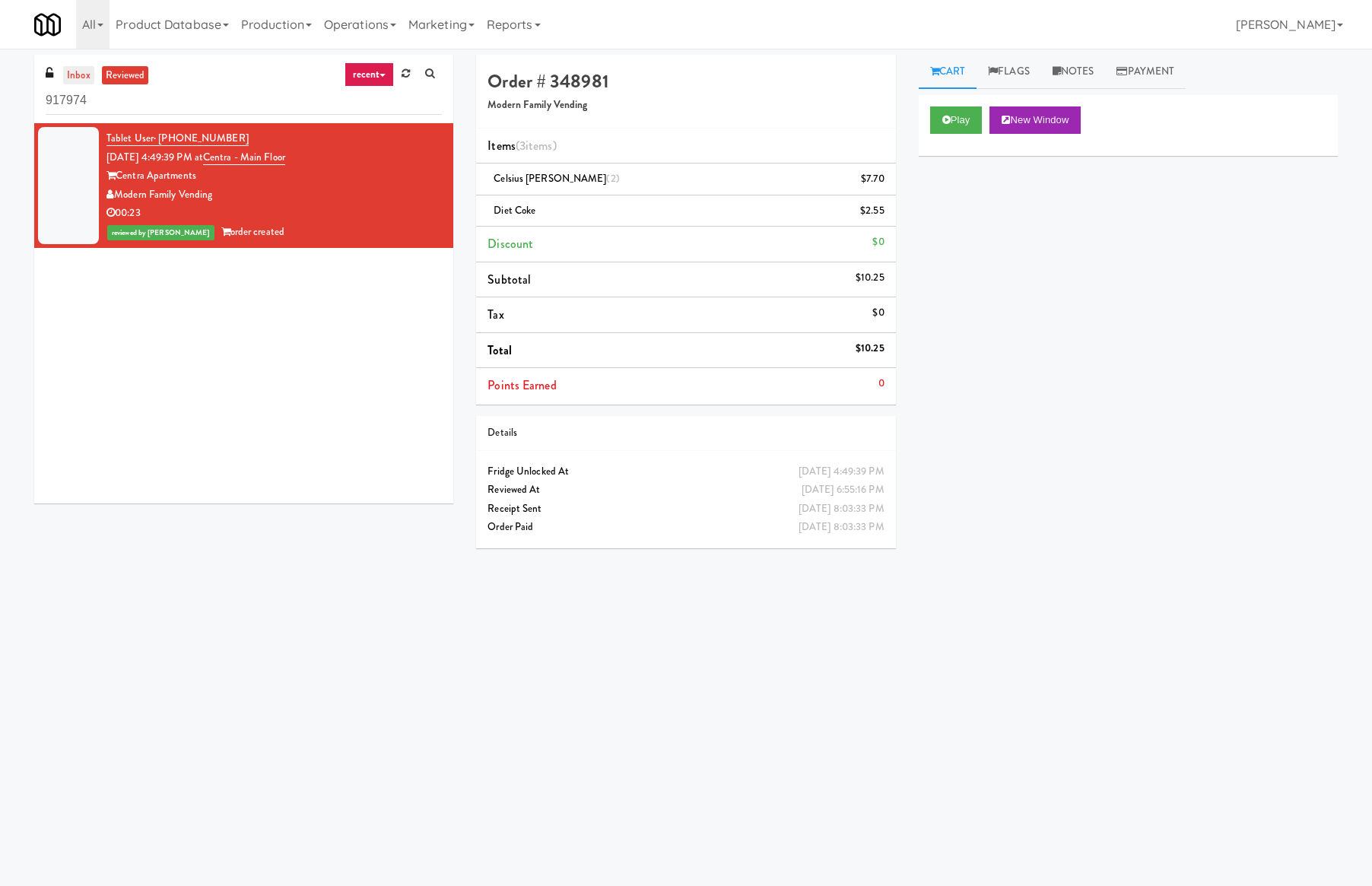
click at [75, 78] on link "inbox" at bounding box center [79, 76] width 31 height 19
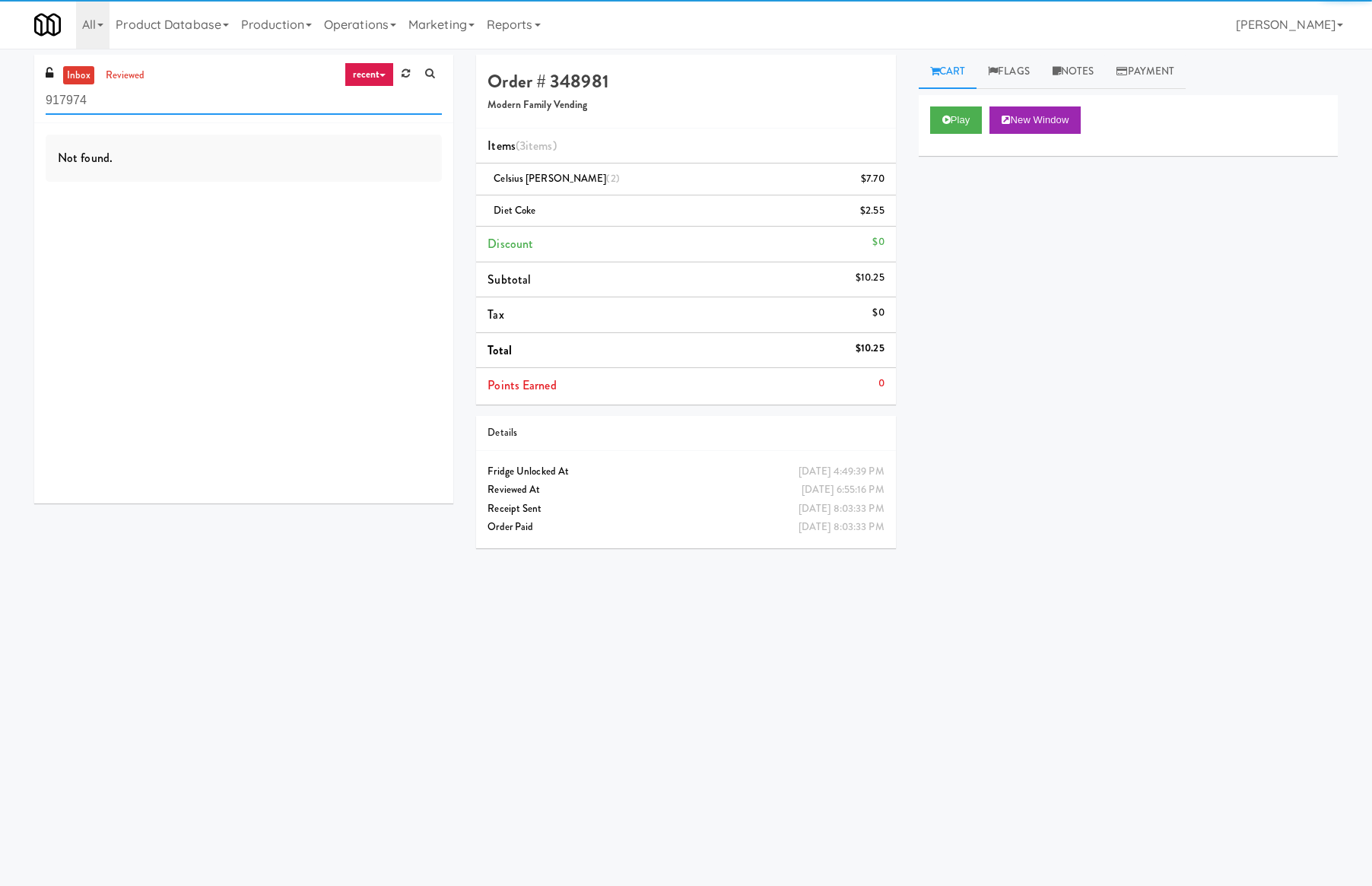
click at [92, 105] on input "917974" at bounding box center [244, 100] width 397 height 28
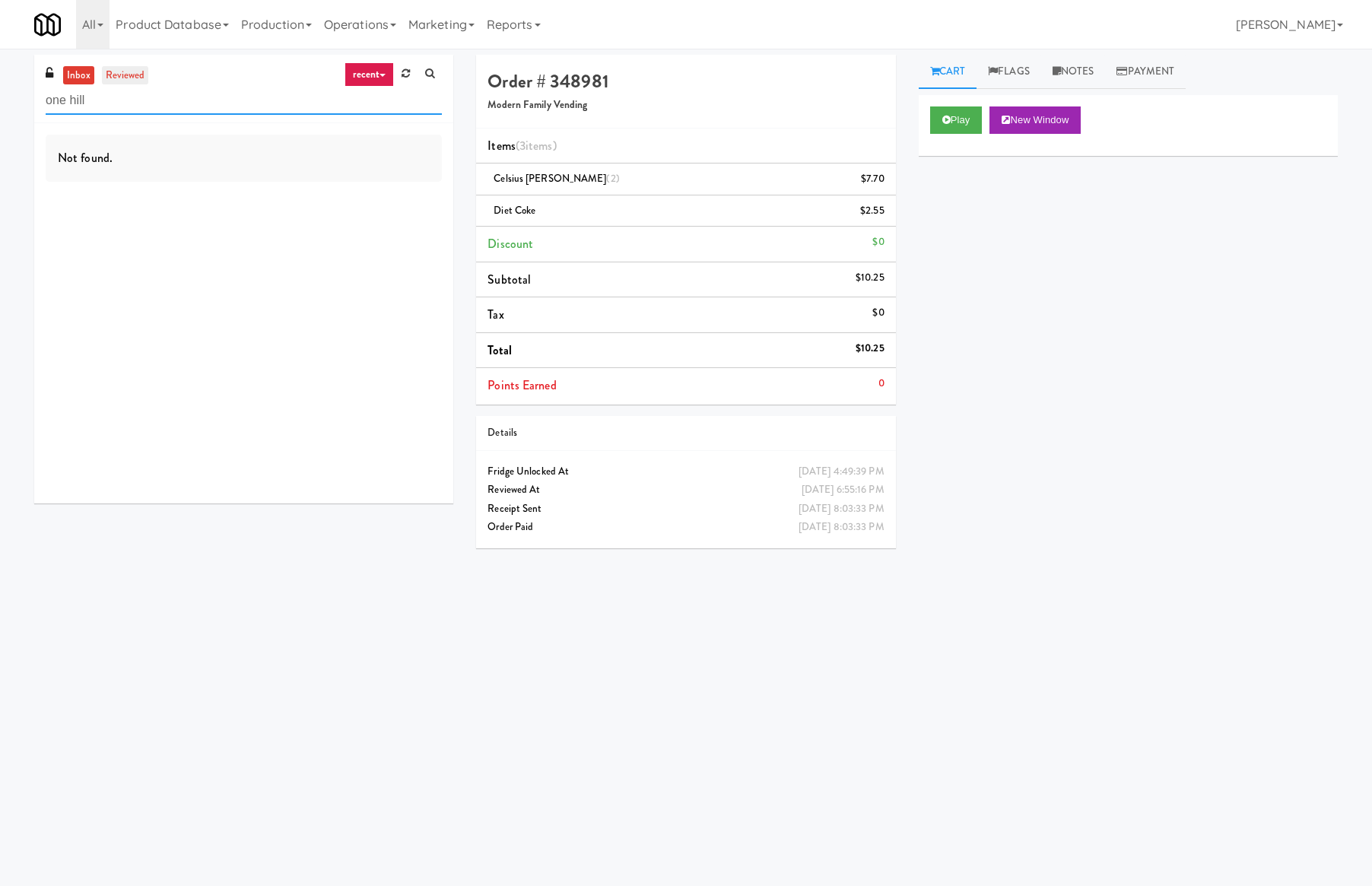
type input "one hill"
click at [115, 78] on link "reviewed" at bounding box center [125, 76] width 47 height 19
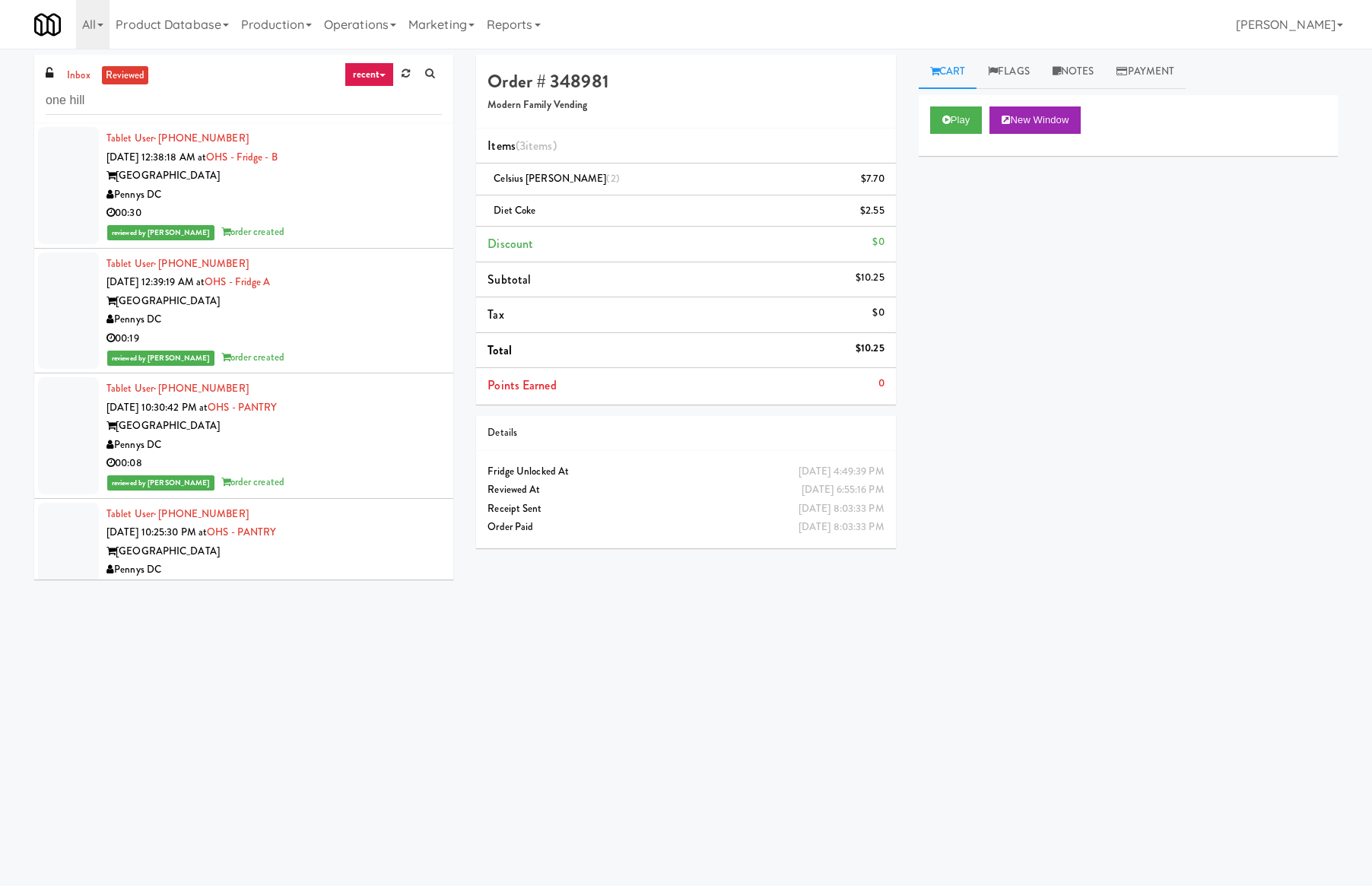
click at [257, 192] on div "Pennys DC" at bounding box center [273, 195] width 335 height 19
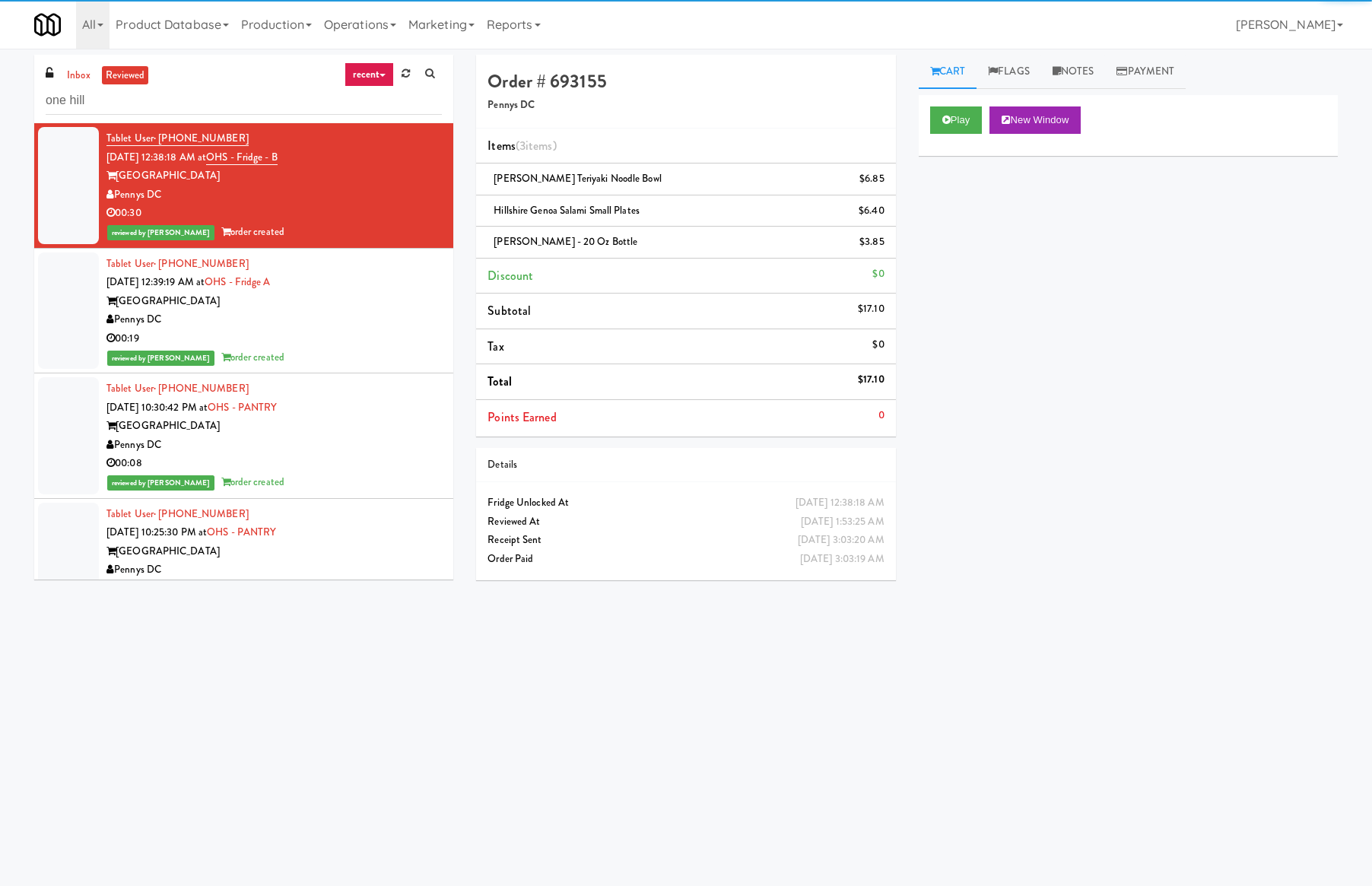
click at [323, 296] on div "One Hill South" at bounding box center [273, 301] width 335 height 19
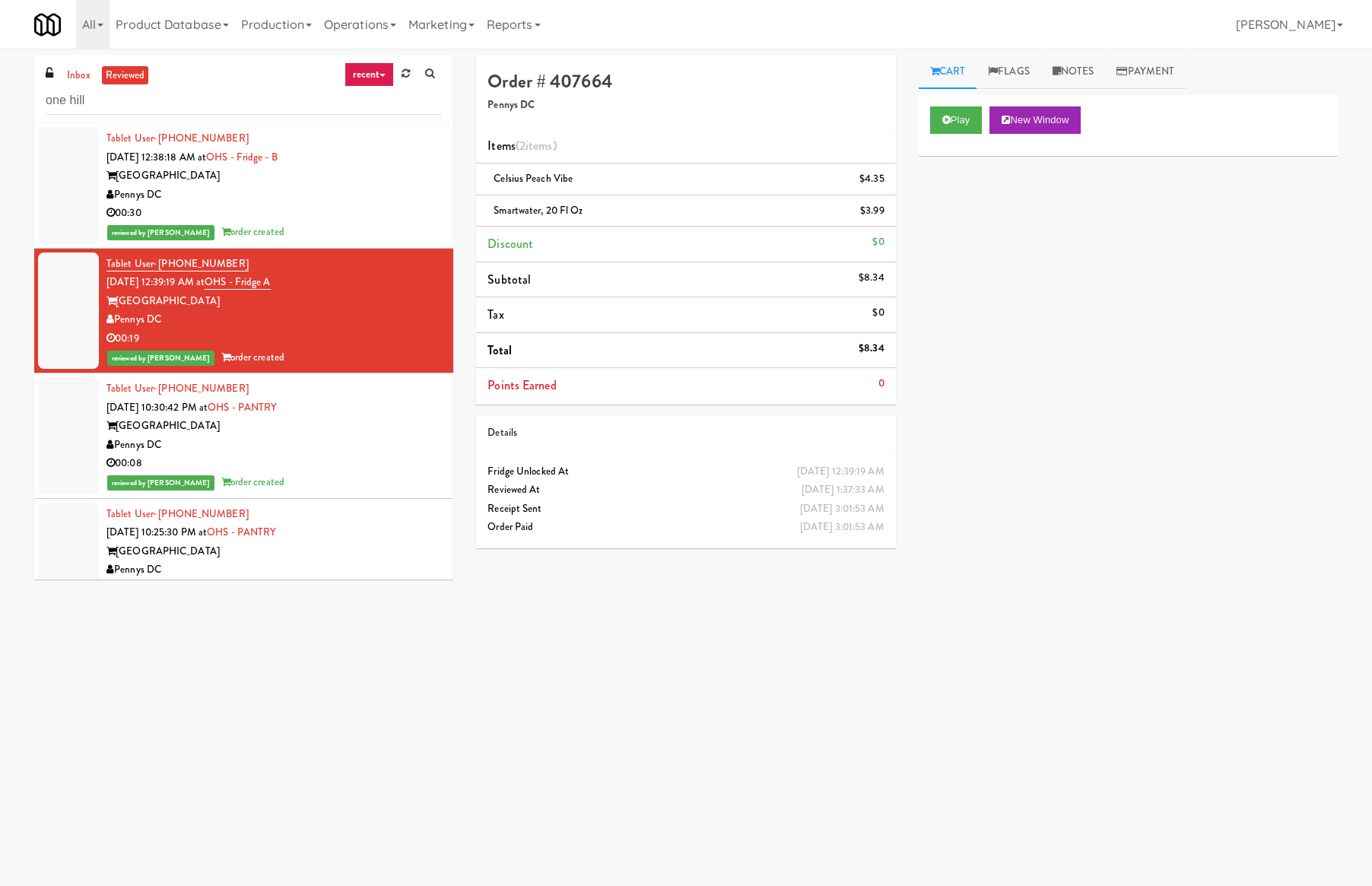
click at [338, 202] on div "Pennys DC" at bounding box center [273, 195] width 335 height 19
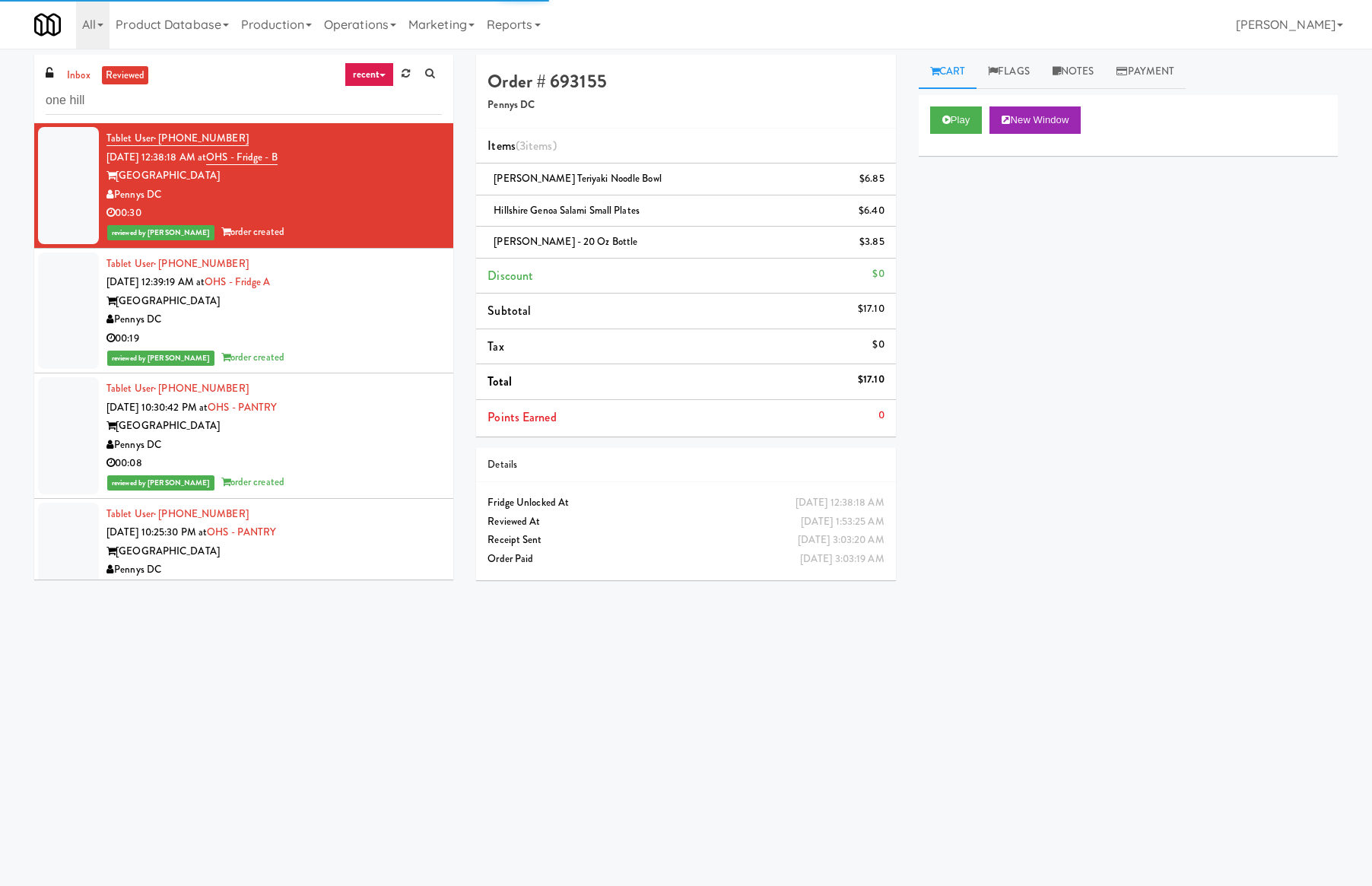
click at [327, 292] on div "One Hill South" at bounding box center [273, 301] width 335 height 19
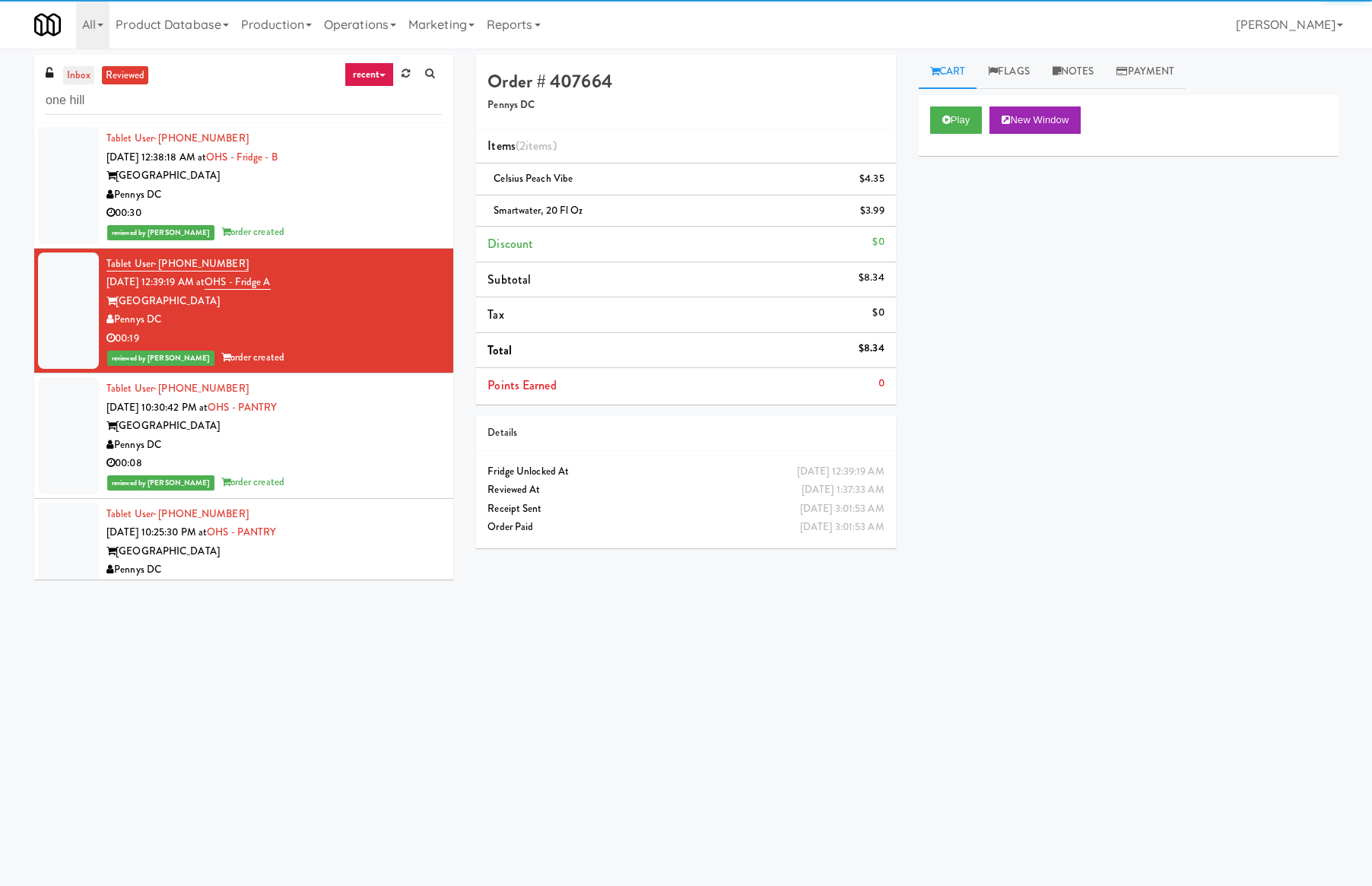
click at [83, 73] on link "inbox" at bounding box center [79, 76] width 31 height 19
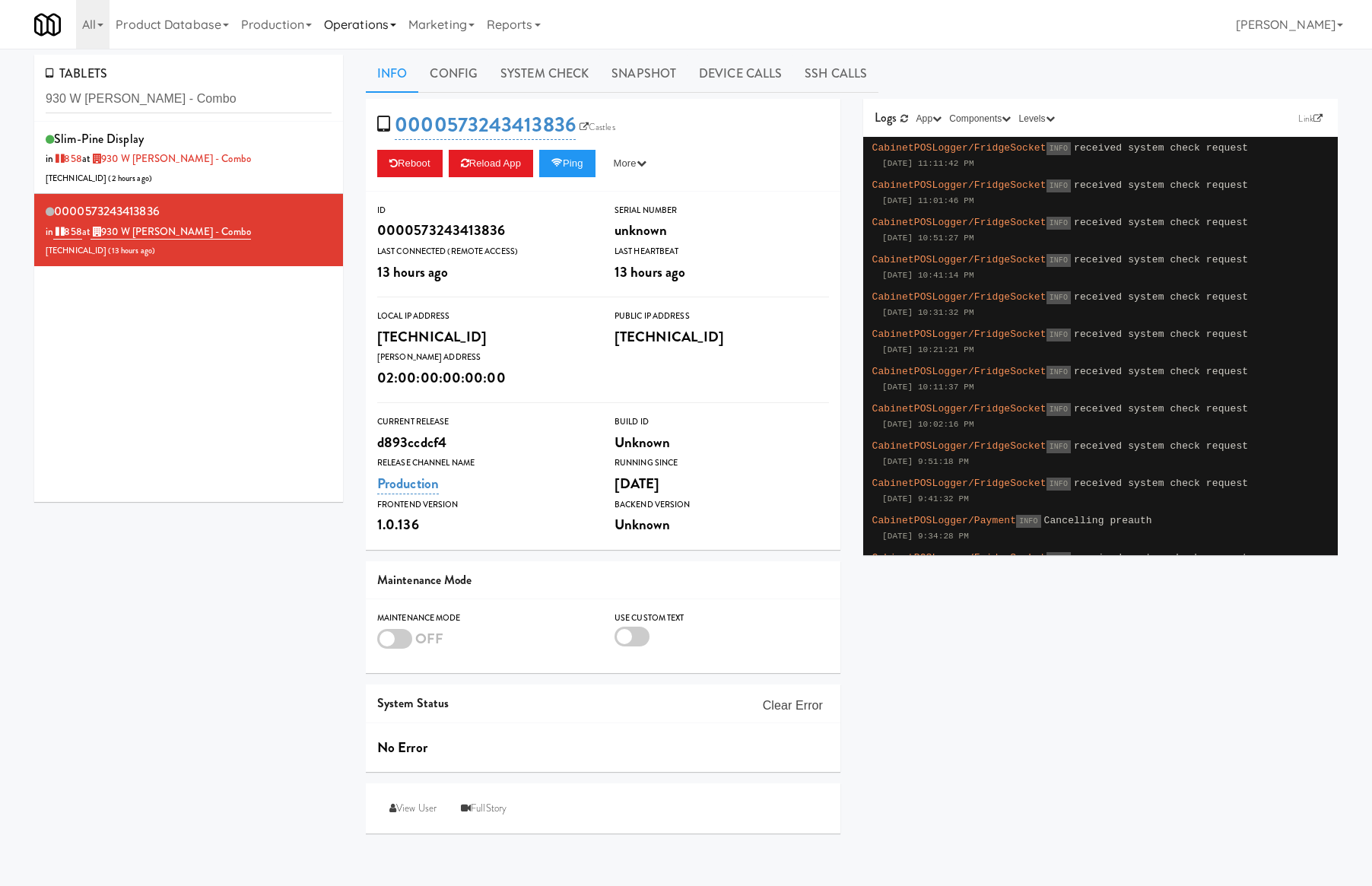
click at [371, 25] on link "Operations" at bounding box center [360, 24] width 85 height 49
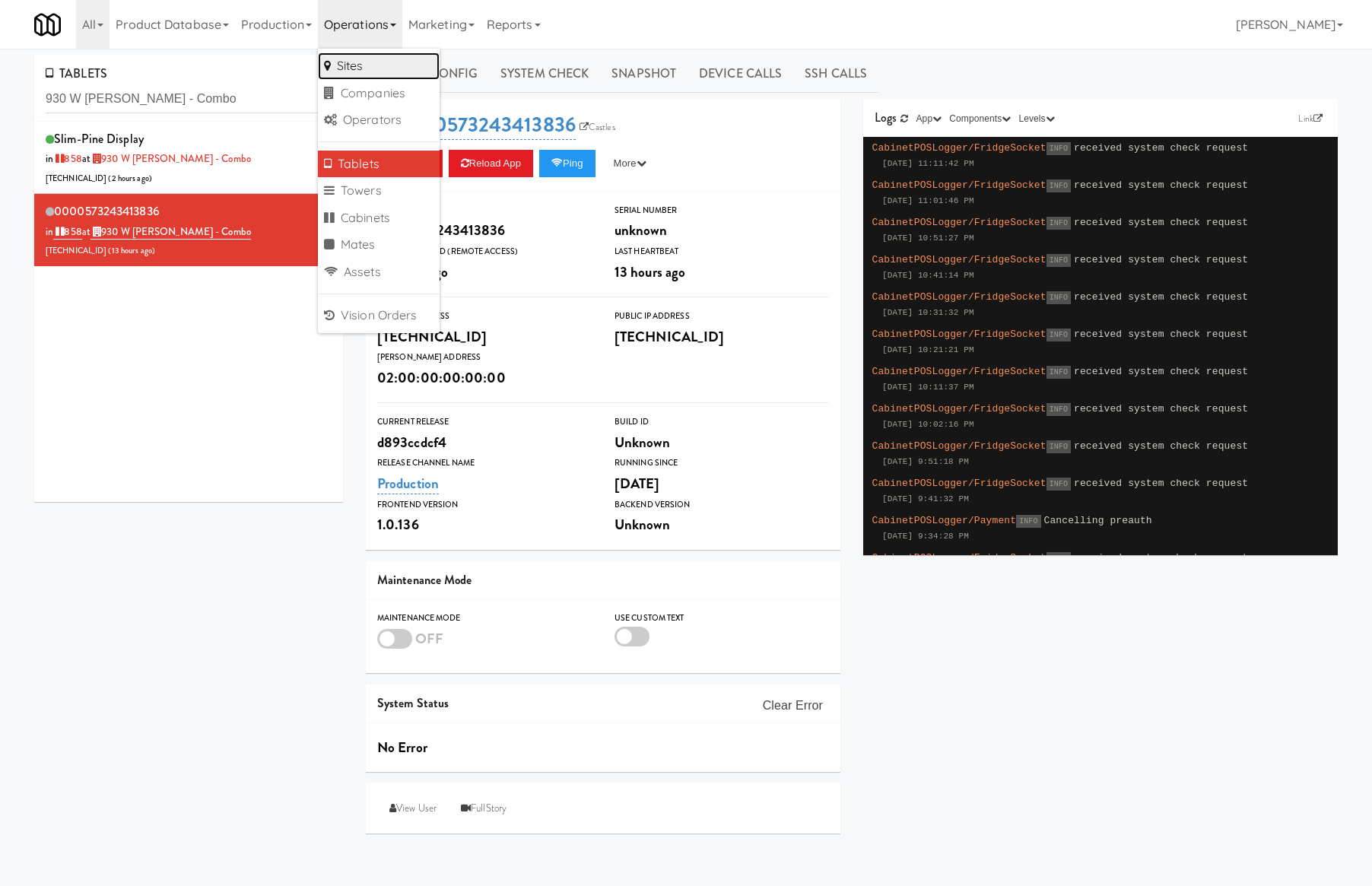
click at [384, 61] on link "Sites" at bounding box center [379, 67] width 121 height 28
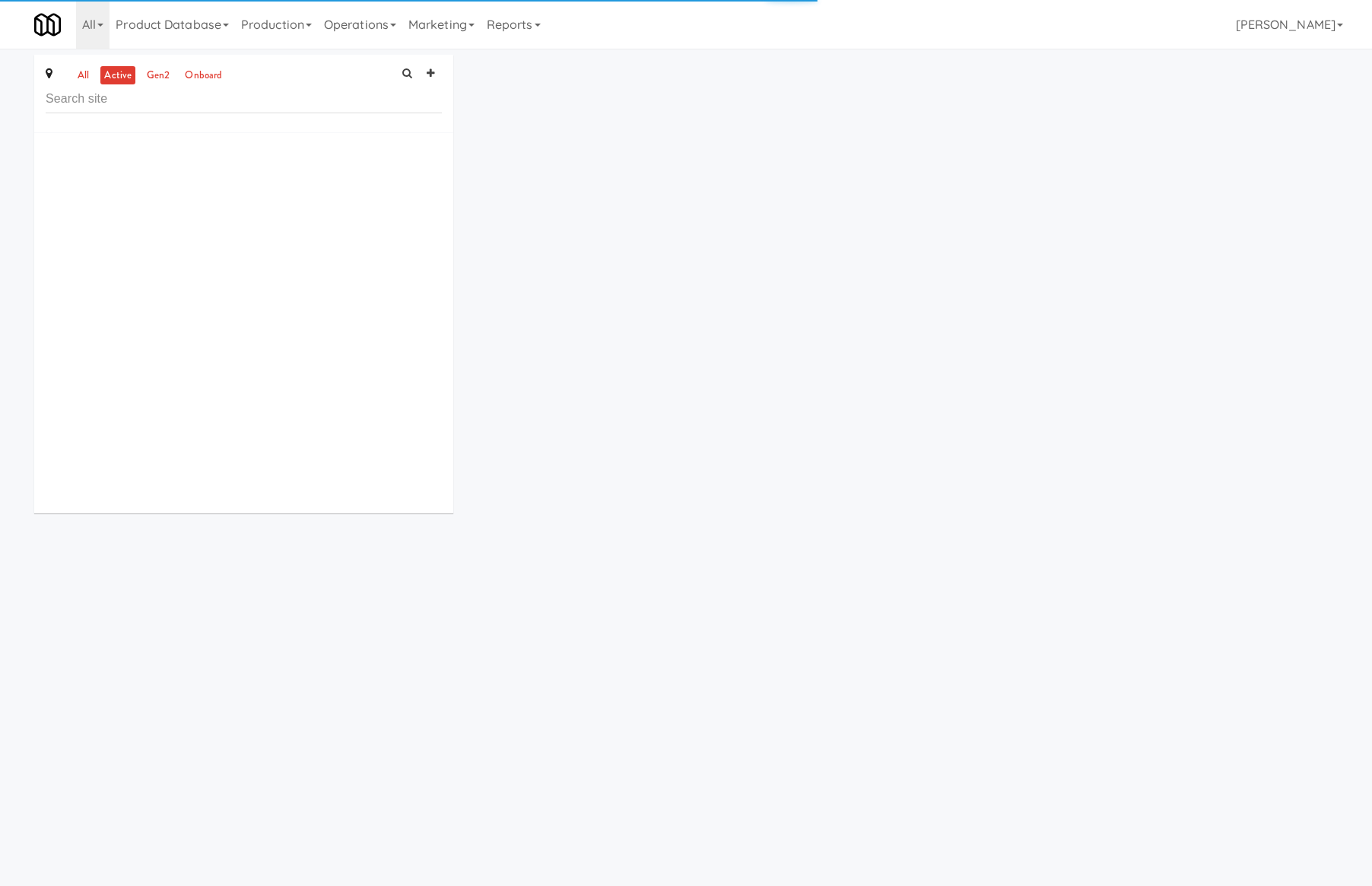
click at [1277, 270] on div "all active gen2 onboard" at bounding box center [686, 289] width 1326 height 470
click at [184, 98] on input "text" at bounding box center [244, 99] width 397 height 28
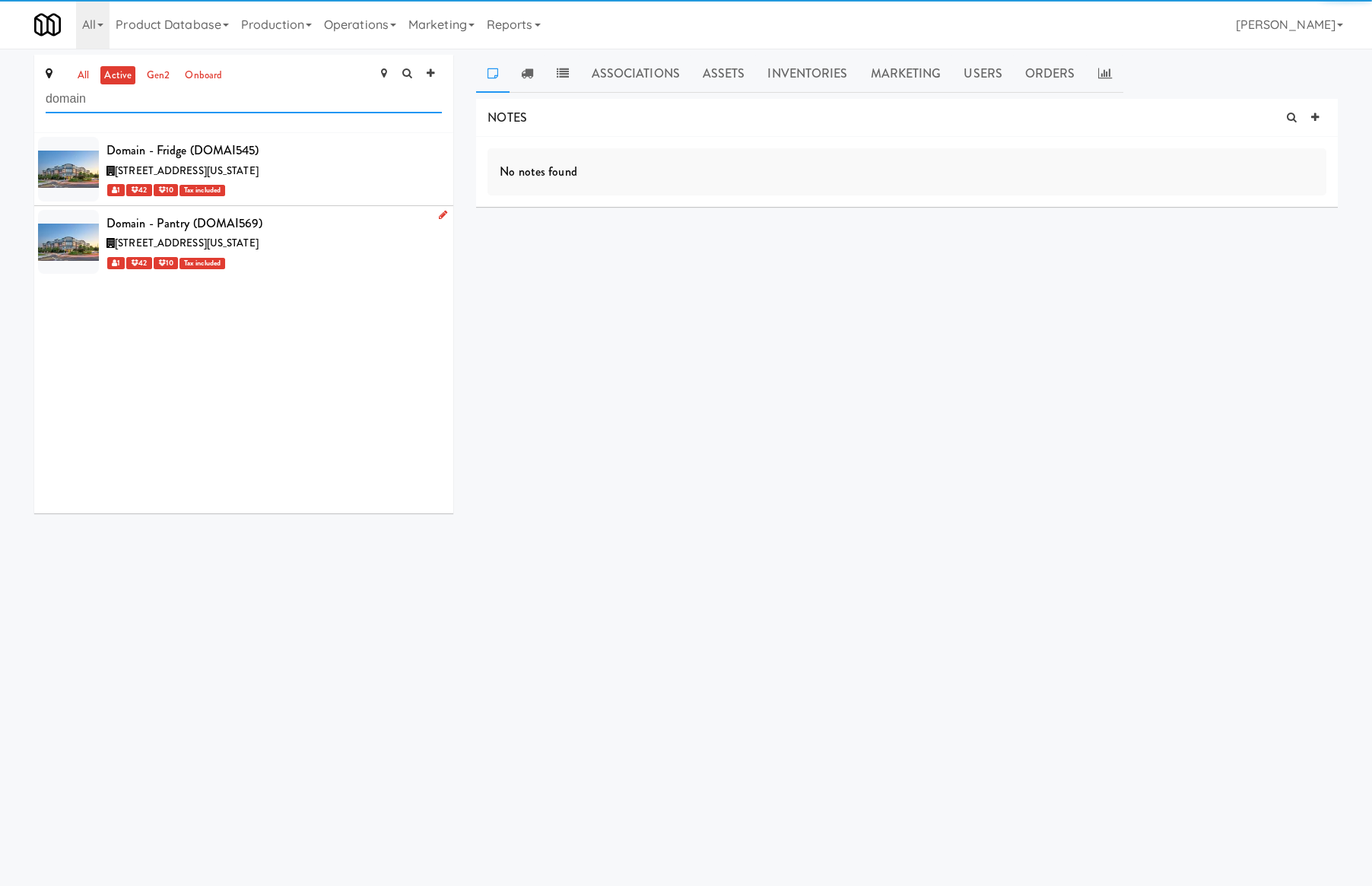
type input "domain"
click at [296, 244] on div "3711 Campus Drive, College Park Maryland" at bounding box center [273, 244] width 335 height 19
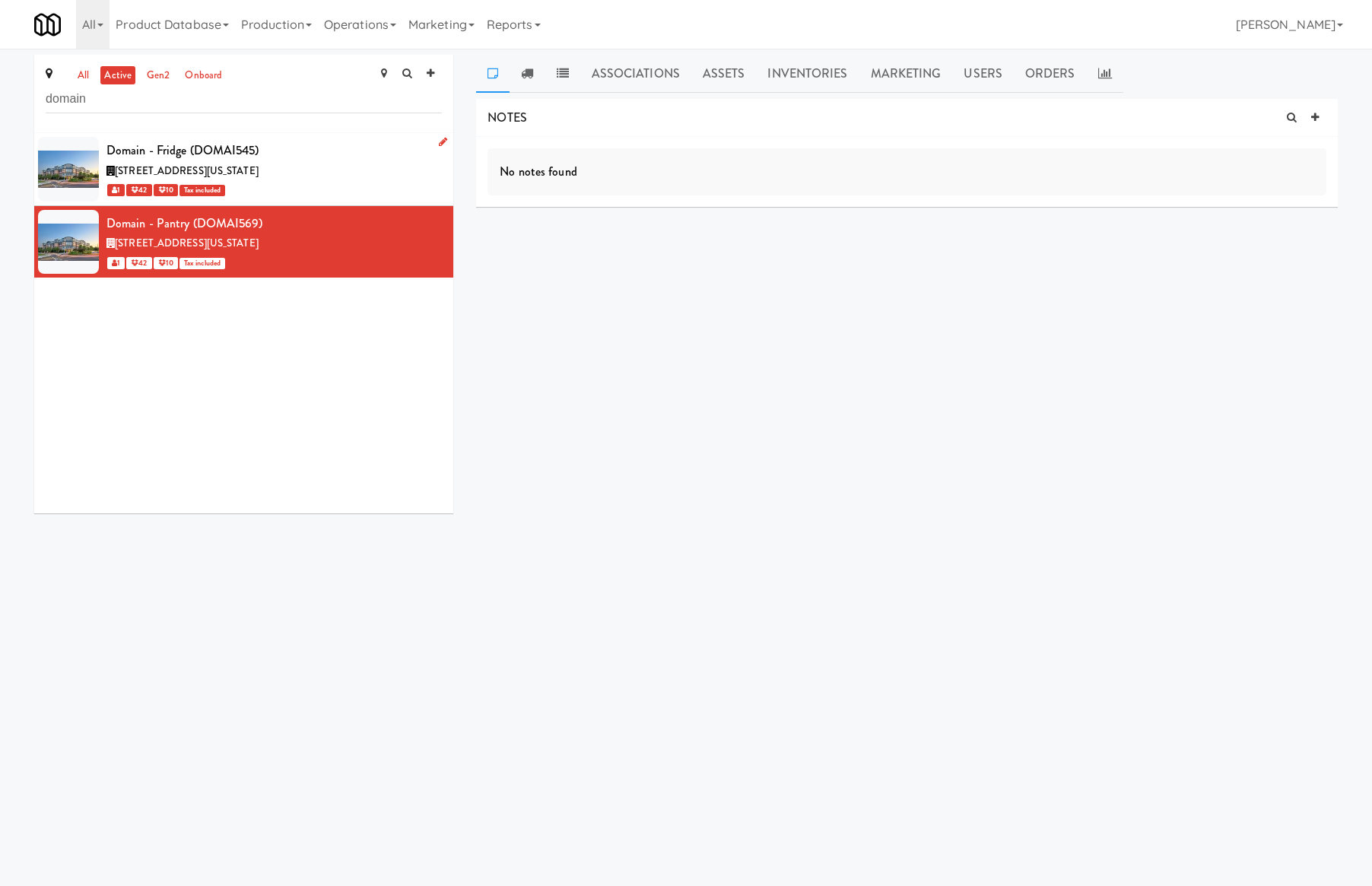
click at [366, 183] on div "1 42 10 Tax included" at bounding box center [273, 189] width 335 height 19
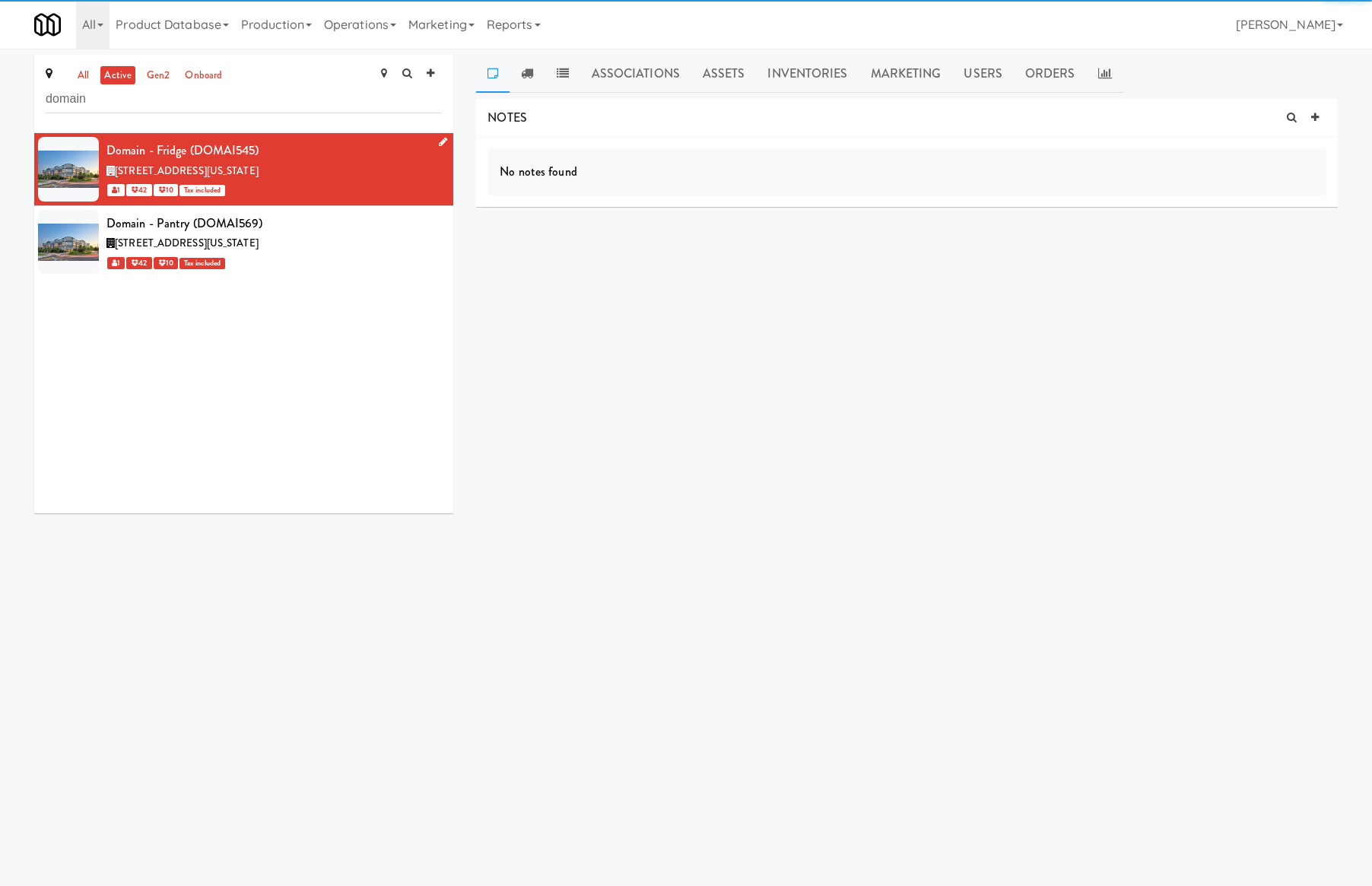
click at [438, 141] on icon at bounding box center [442, 142] width 8 height 10
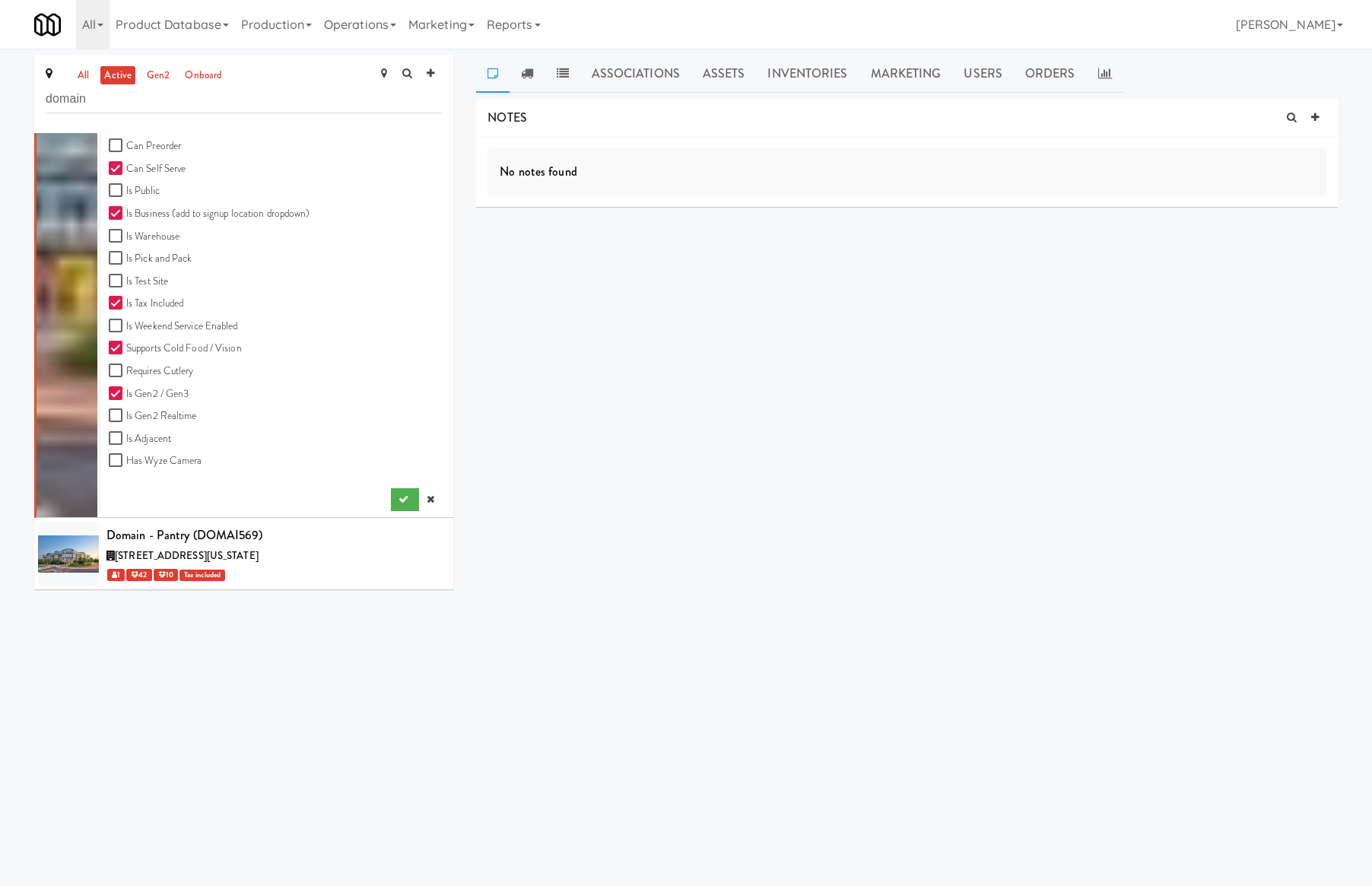
scroll to position [49, 0]
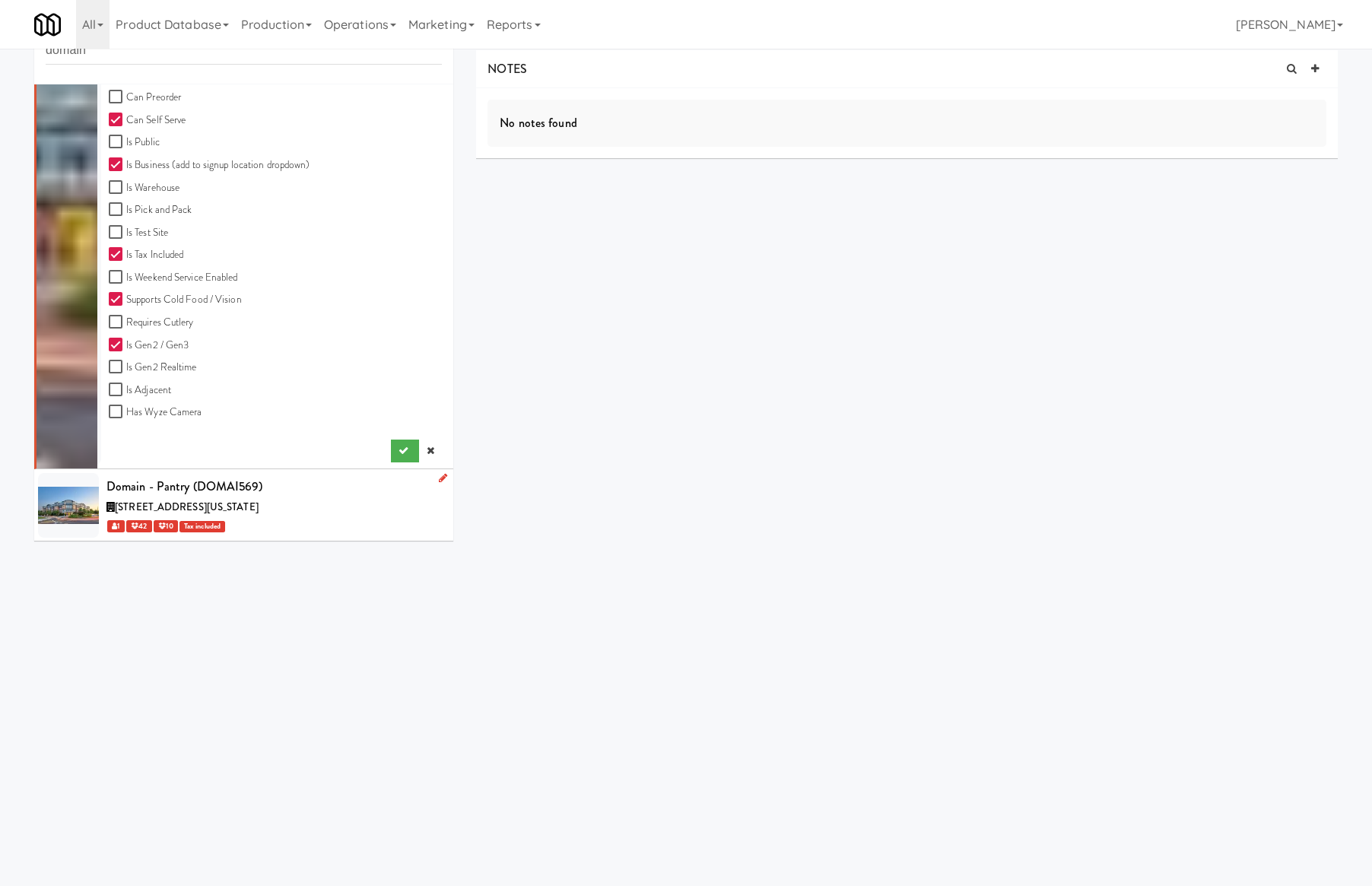
click at [367, 500] on div "3711 Campus Drive, College Park Maryland" at bounding box center [273, 507] width 335 height 19
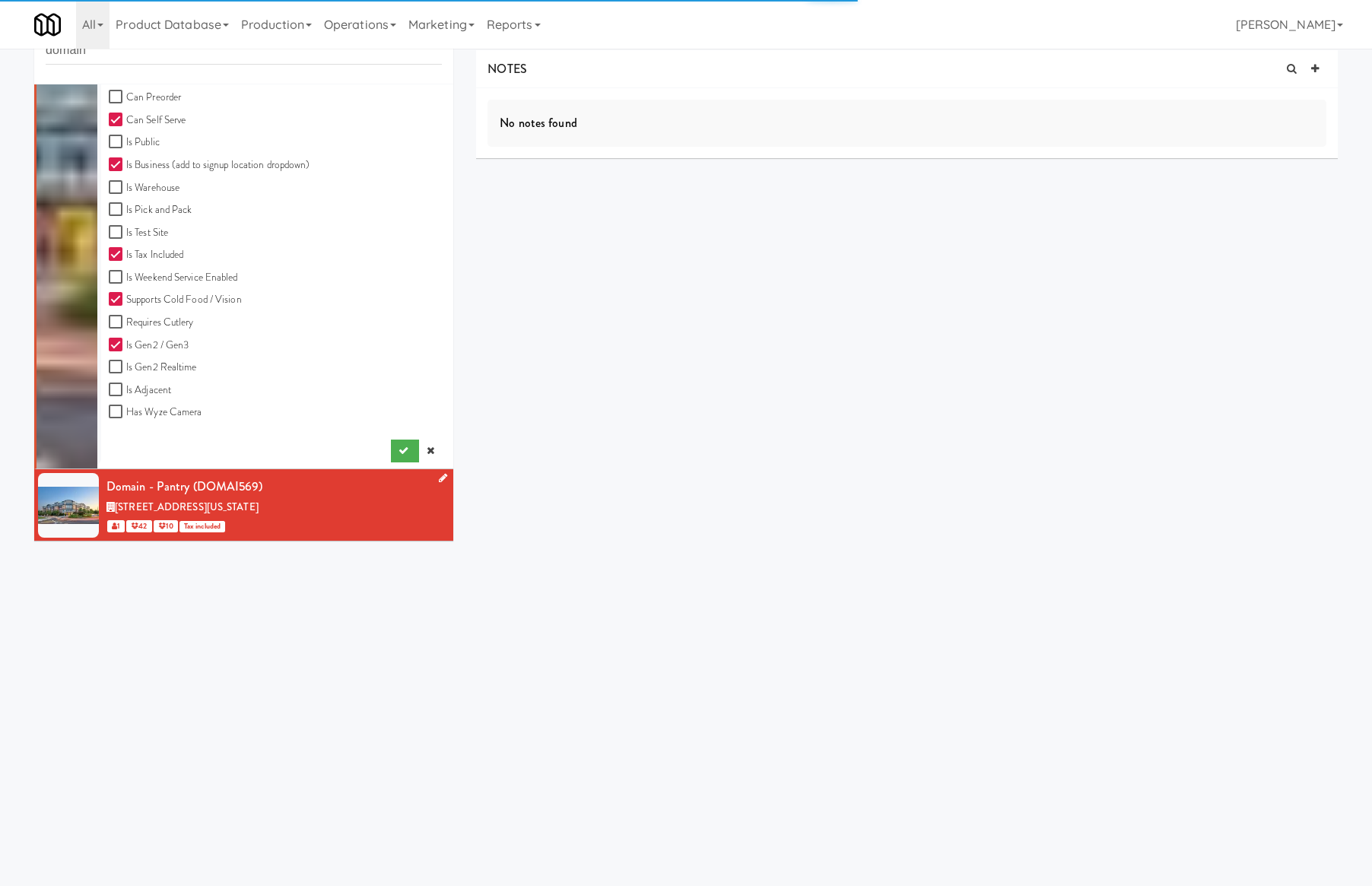
click at [438, 478] on icon at bounding box center [442, 478] width 8 height 10
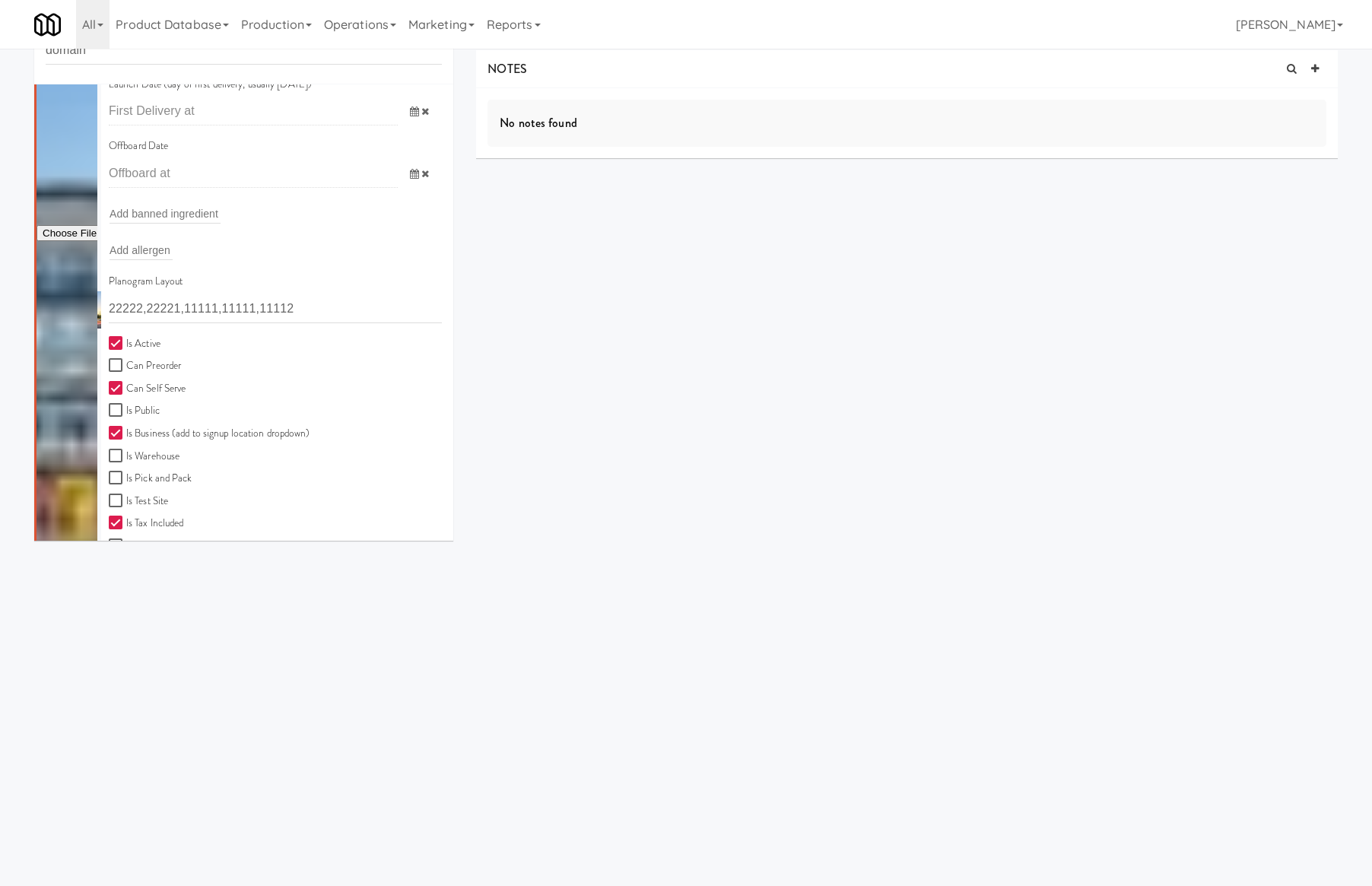
scroll to position [1217, 0]
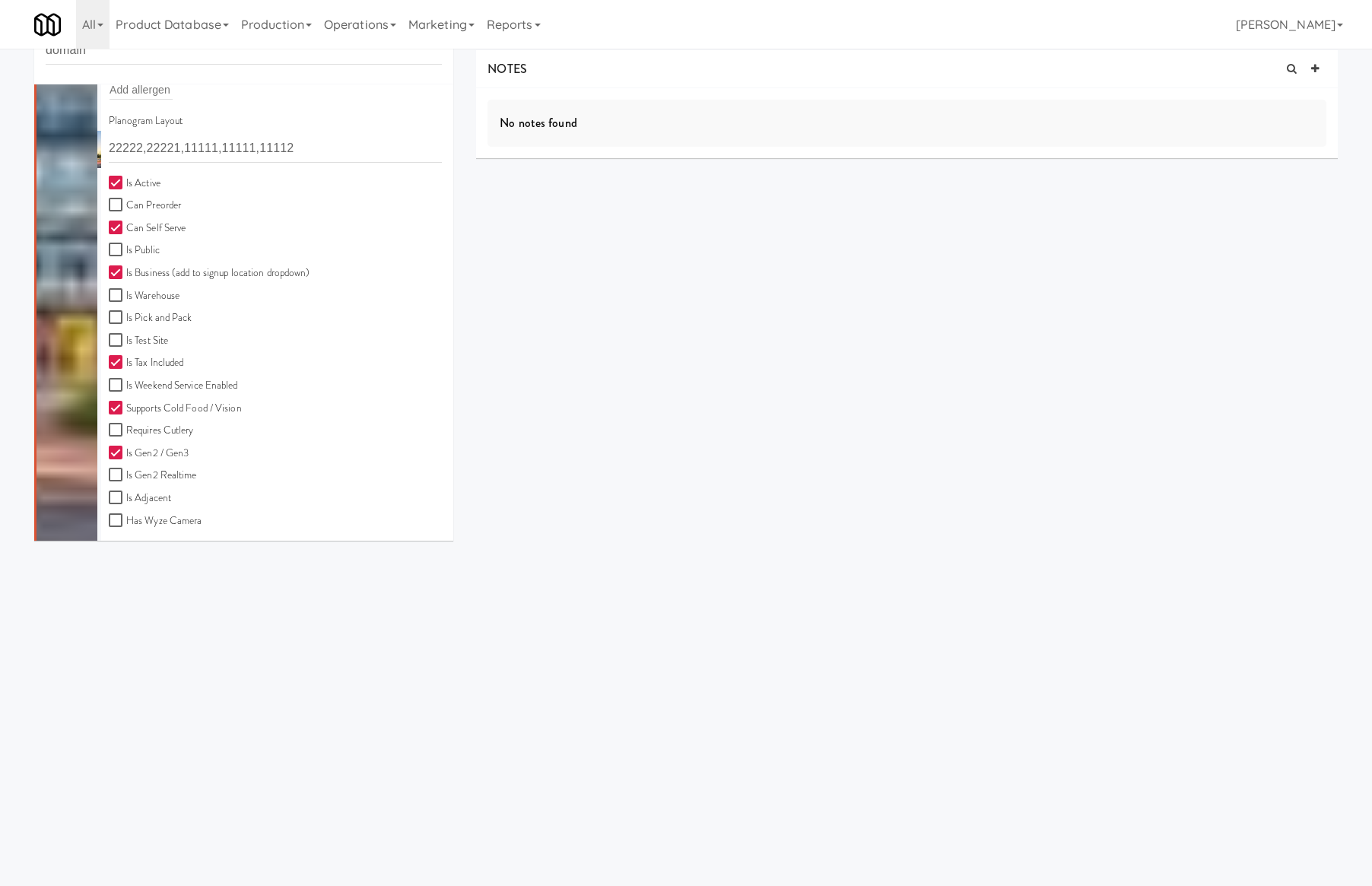
click at [588, 408] on div "NOTES No notes found DELIVERIES Delivery Date Delivered At Delivered By Driver …" at bounding box center [907, 240] width 862 height 381
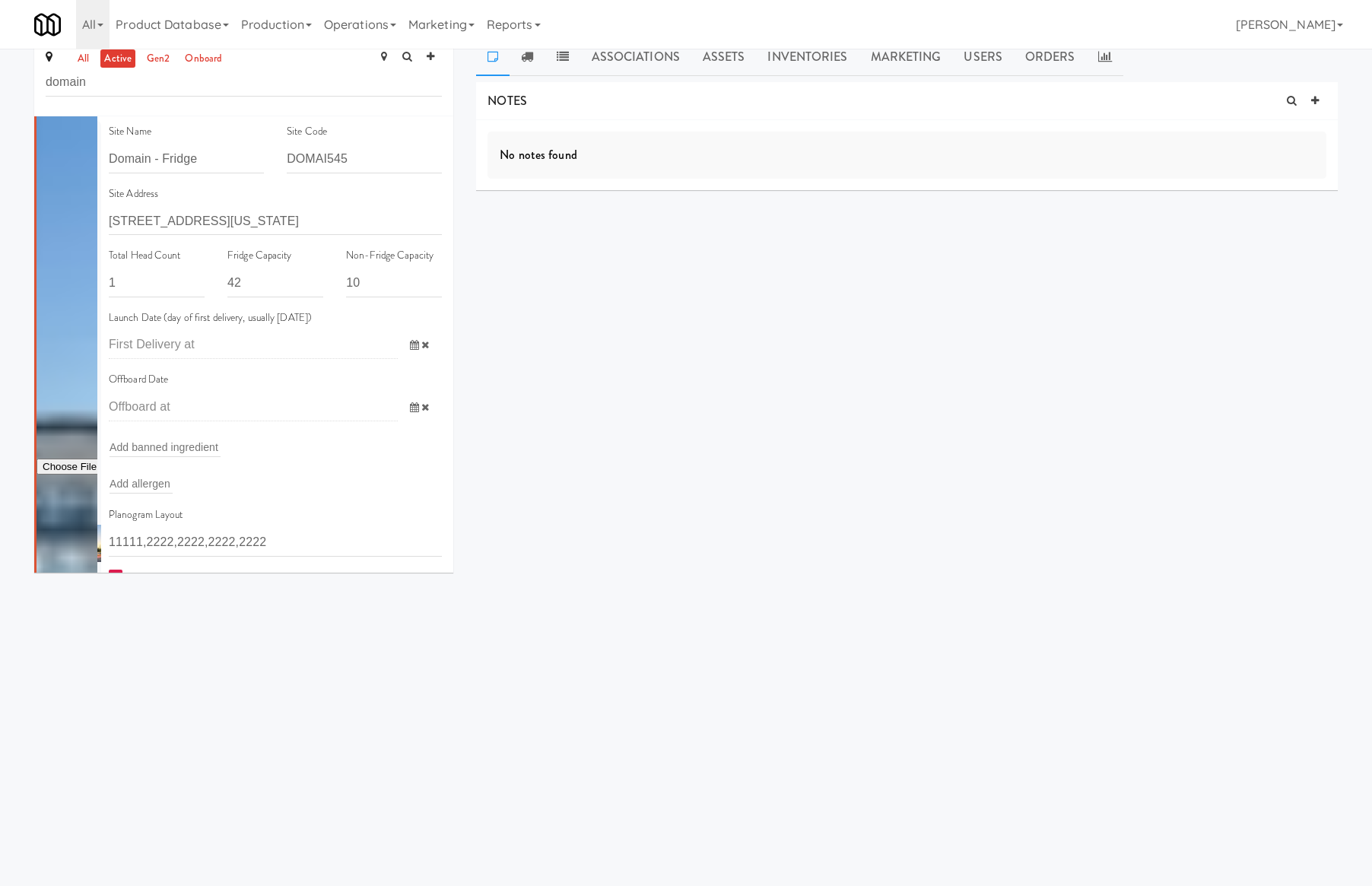
scroll to position [0, 0]
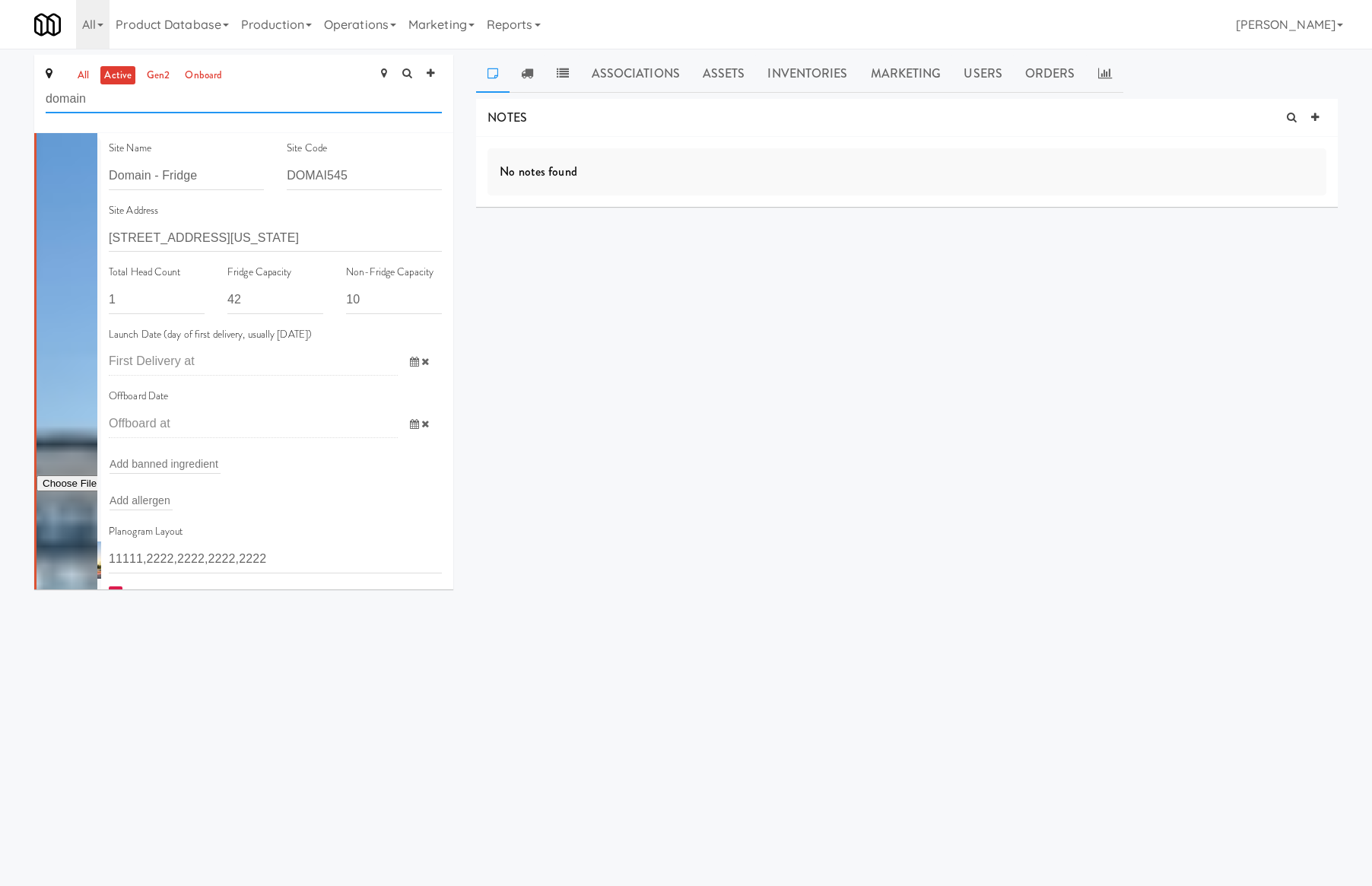
click at [211, 104] on input "domain" at bounding box center [244, 99] width 397 height 28
click at [80, 80] on link "all" at bounding box center [83, 76] width 19 height 19
click at [105, 80] on link "active" at bounding box center [117, 76] width 35 height 19
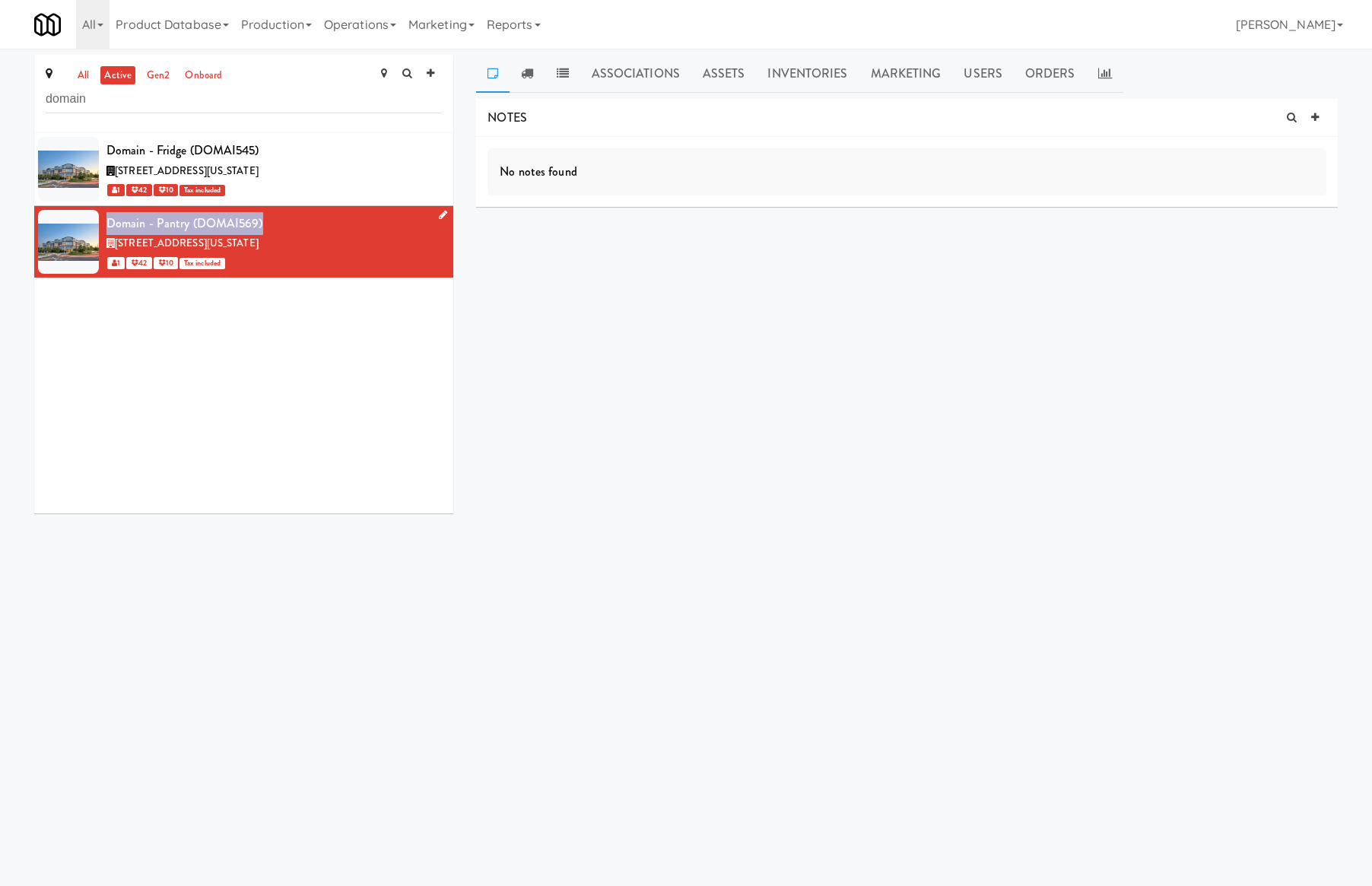
drag, startPoint x: 293, startPoint y: 229, endPoint x: 115, endPoint y: 227, distance: 178.0
click at [91, 215] on li "Domain - Pantry (DOMAI569) 3711 Campus Drive, College Park Maryland 1 42 10 Tax…" at bounding box center [244, 242] width 420 height 73
copy li "Domain - Pantry (DOMAI569)"
click at [295, 31] on link "Production" at bounding box center [275, 24] width 83 height 49
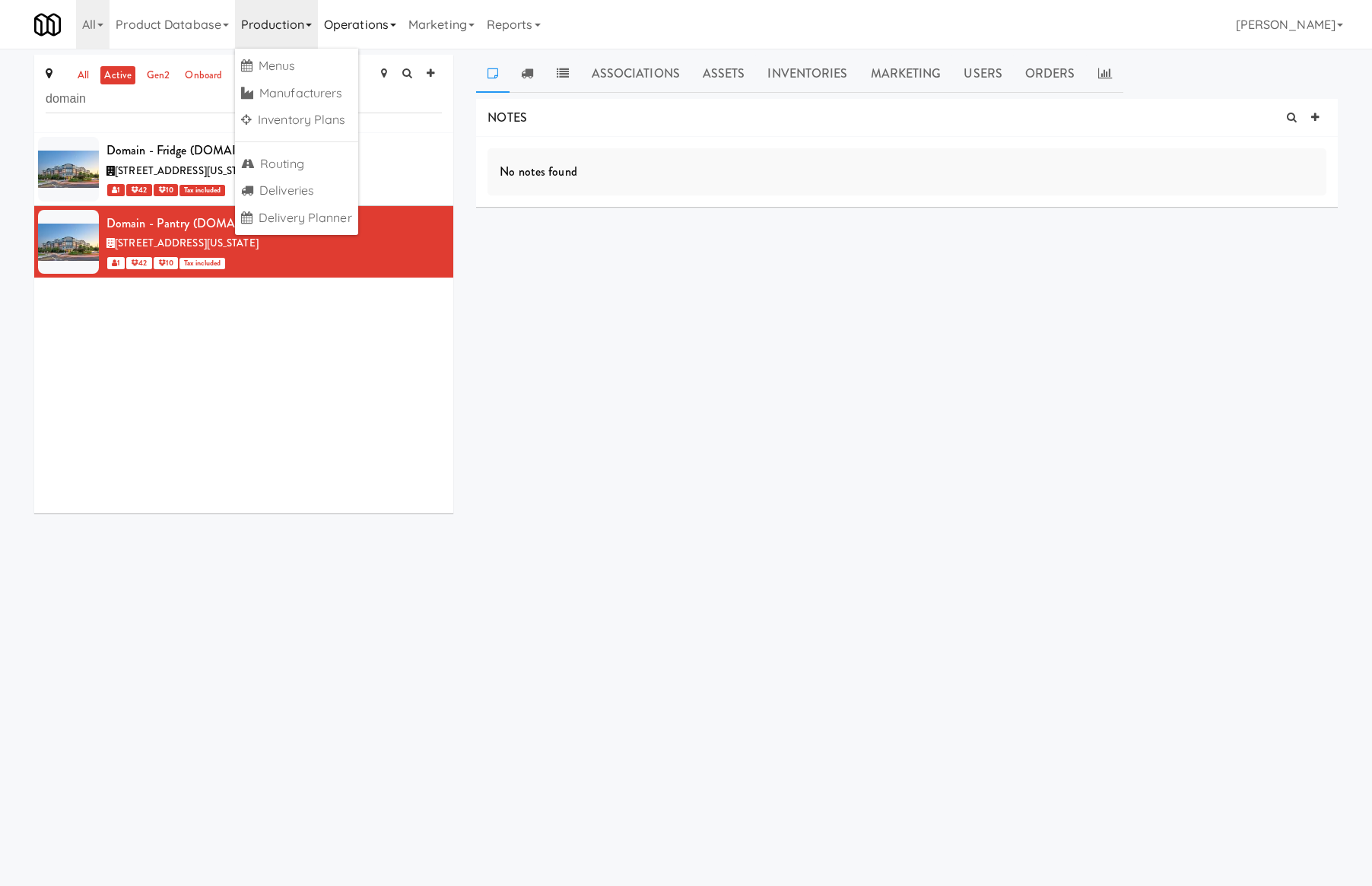
click at [364, 34] on link "Operations" at bounding box center [360, 24] width 85 height 49
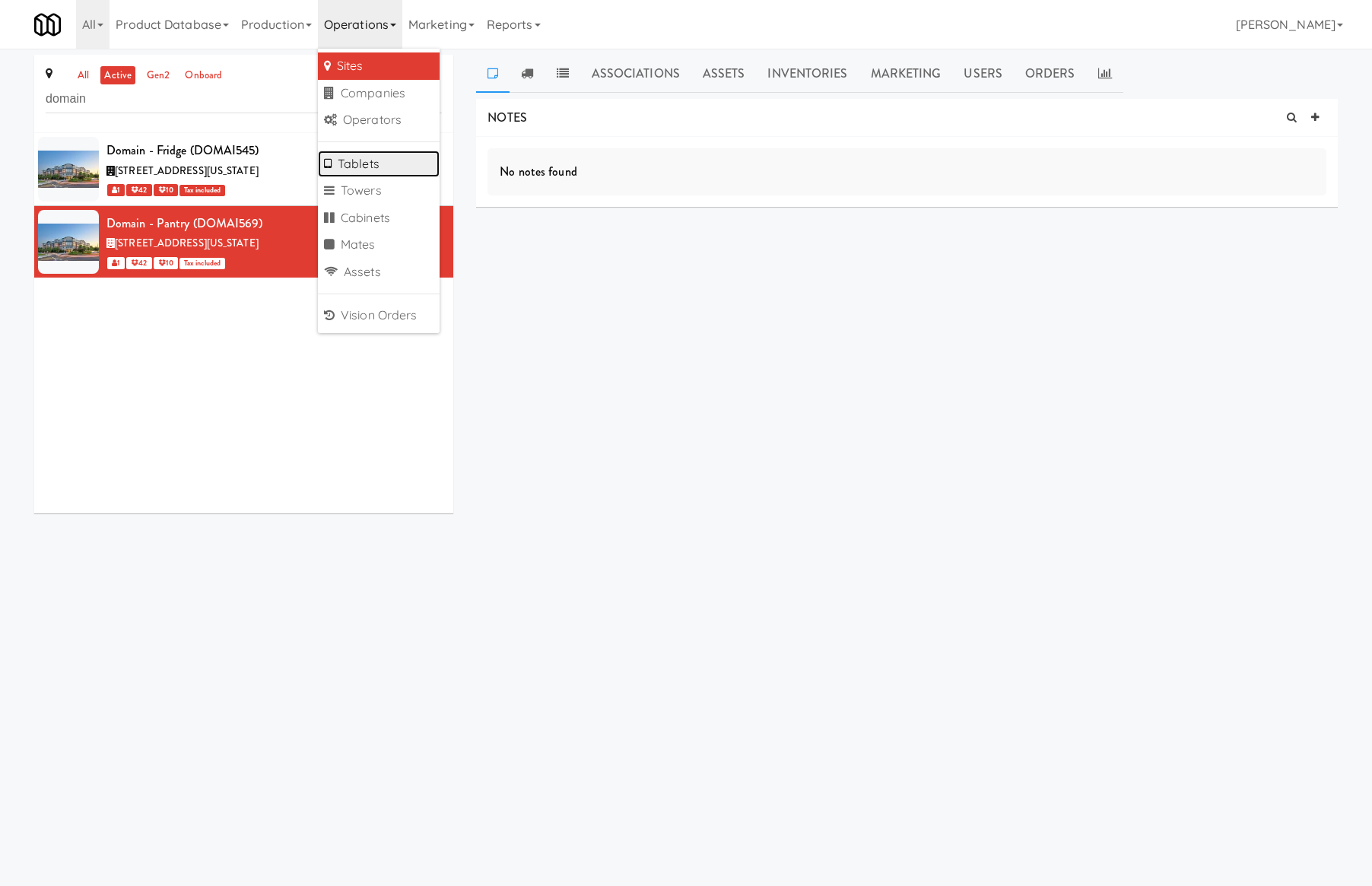
click at [369, 153] on link "Tablets" at bounding box center [379, 164] width 121 height 28
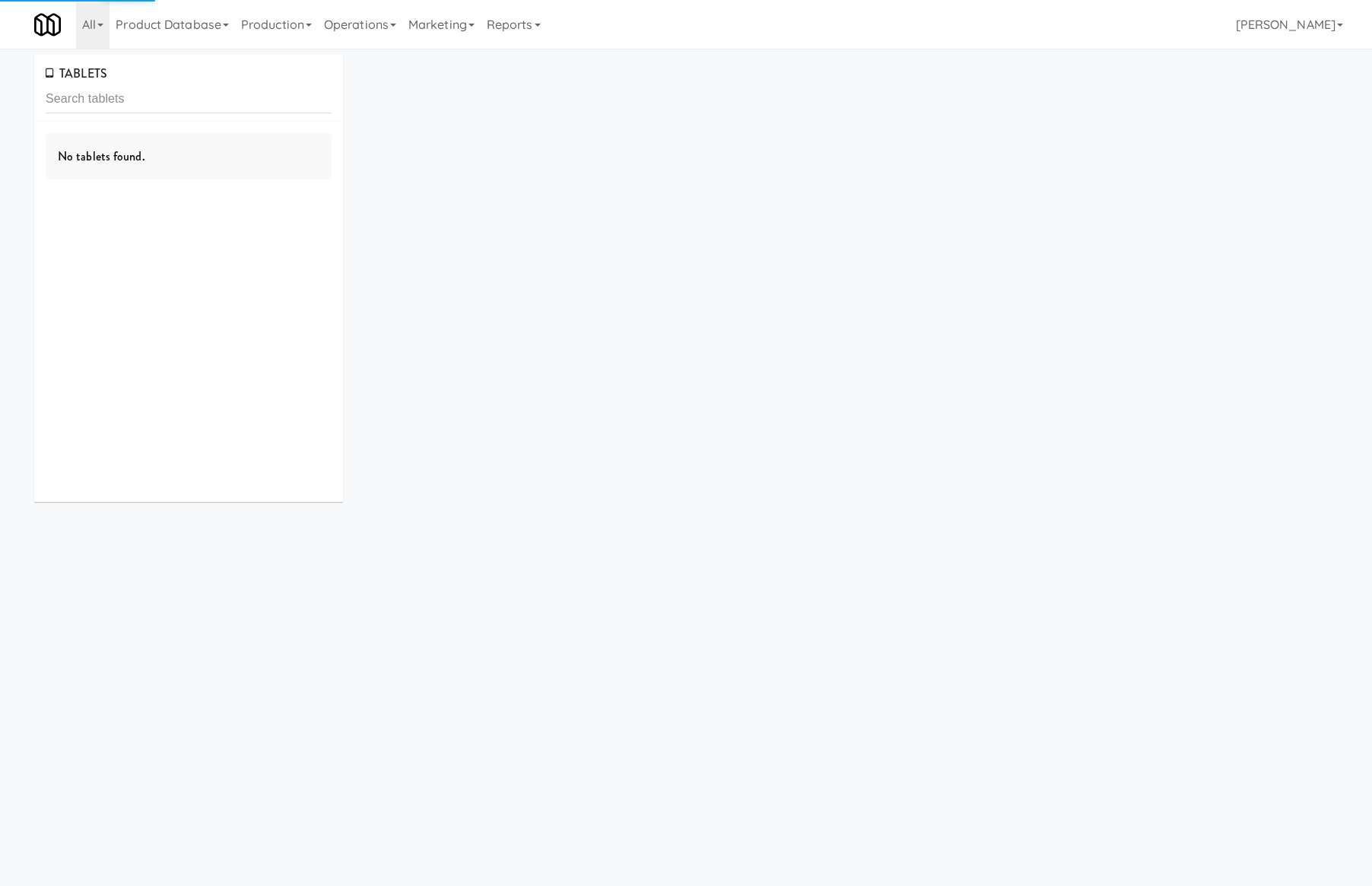
click at [109, 89] on input "text" at bounding box center [189, 99] width 286 height 28
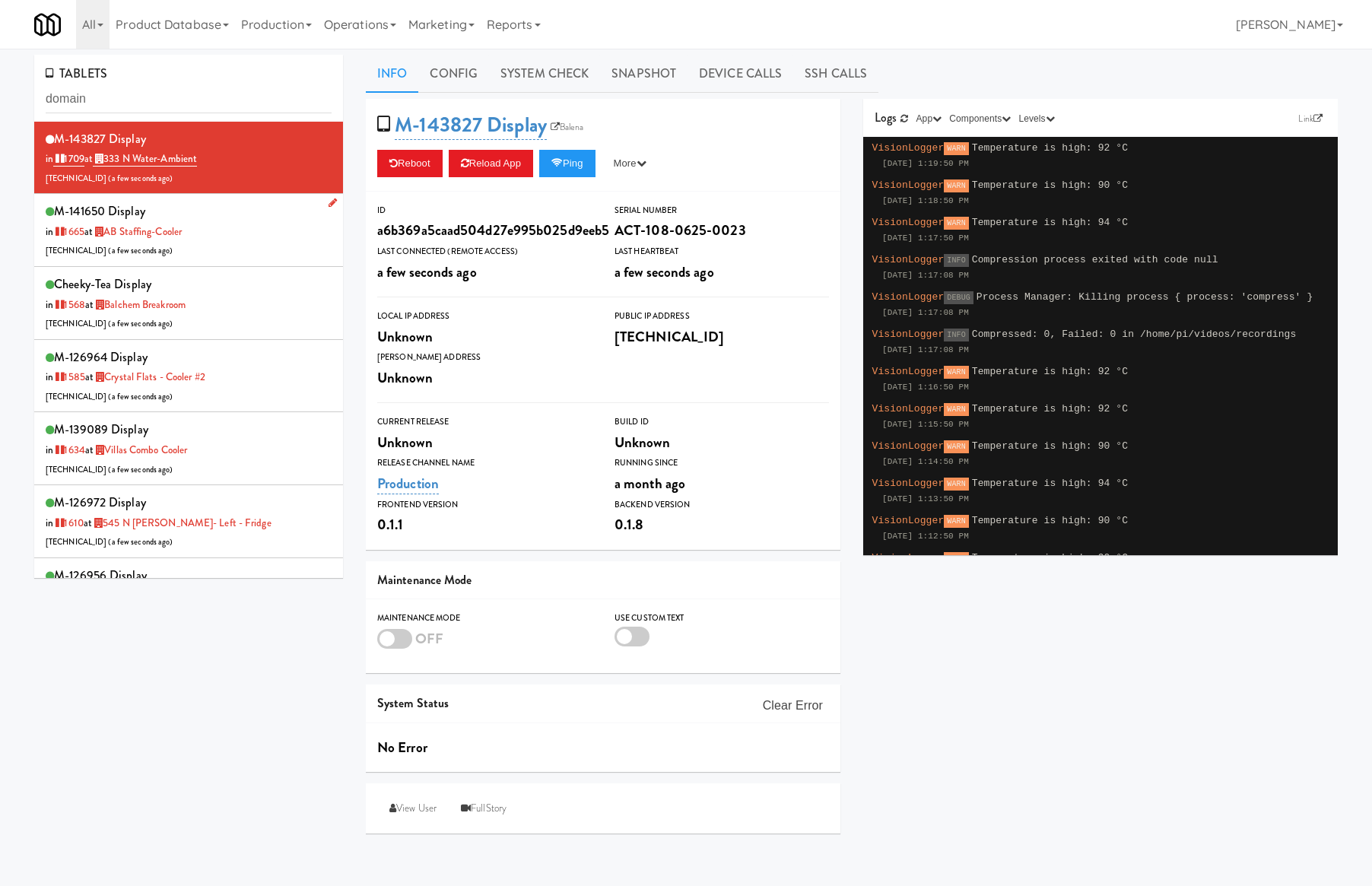
click at [261, 235] on div "M-141650 Display in 1665 at AB Staffing-Cooler 68.225.135.154 ( a few seconds a…" at bounding box center [189, 230] width 286 height 60
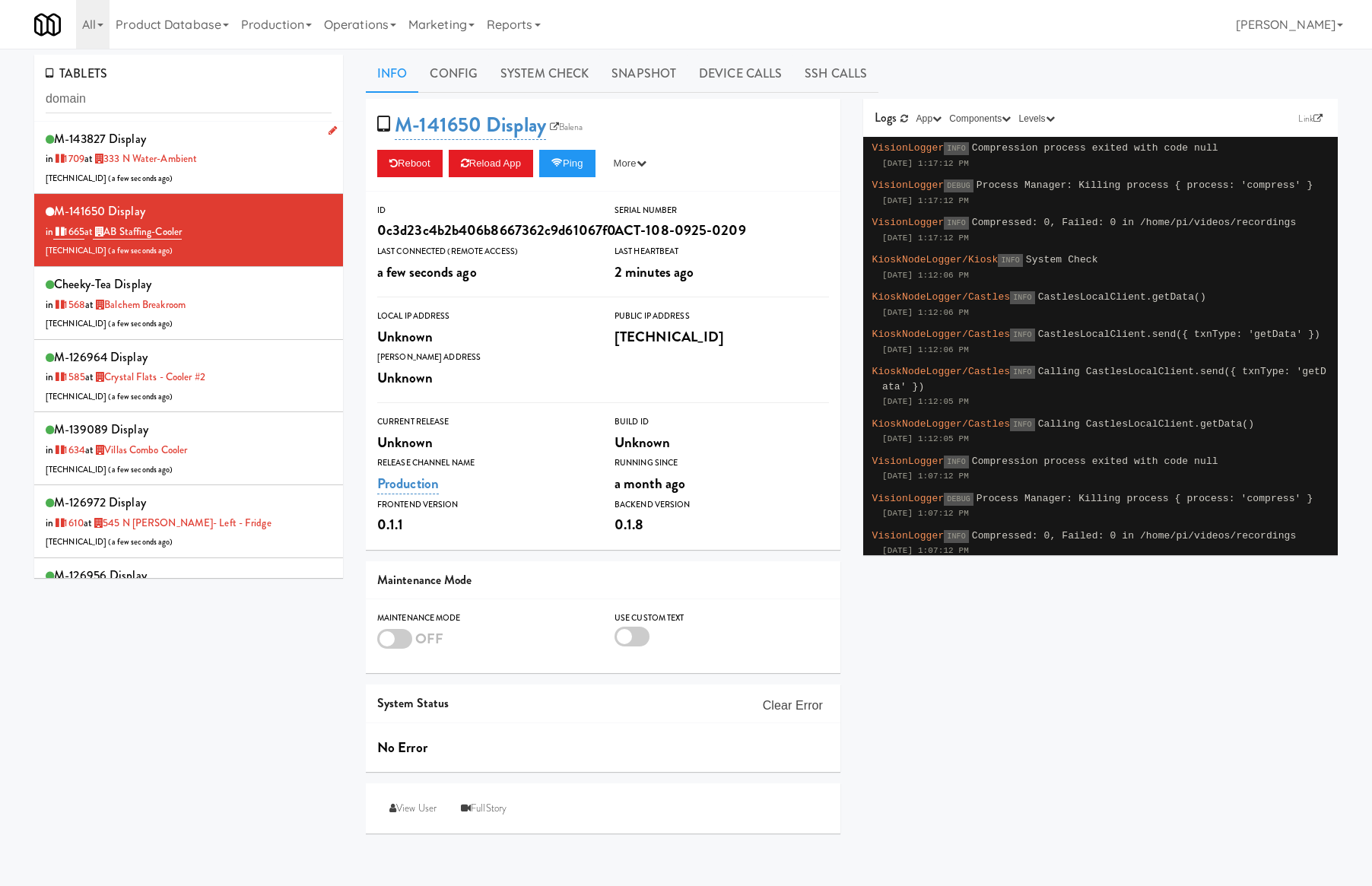
click at [257, 176] on div "M-143827 Display in 1709 at 333 N Water-Ambient 207.242.20.74 ( a few seconds a…" at bounding box center [189, 158] width 286 height 60
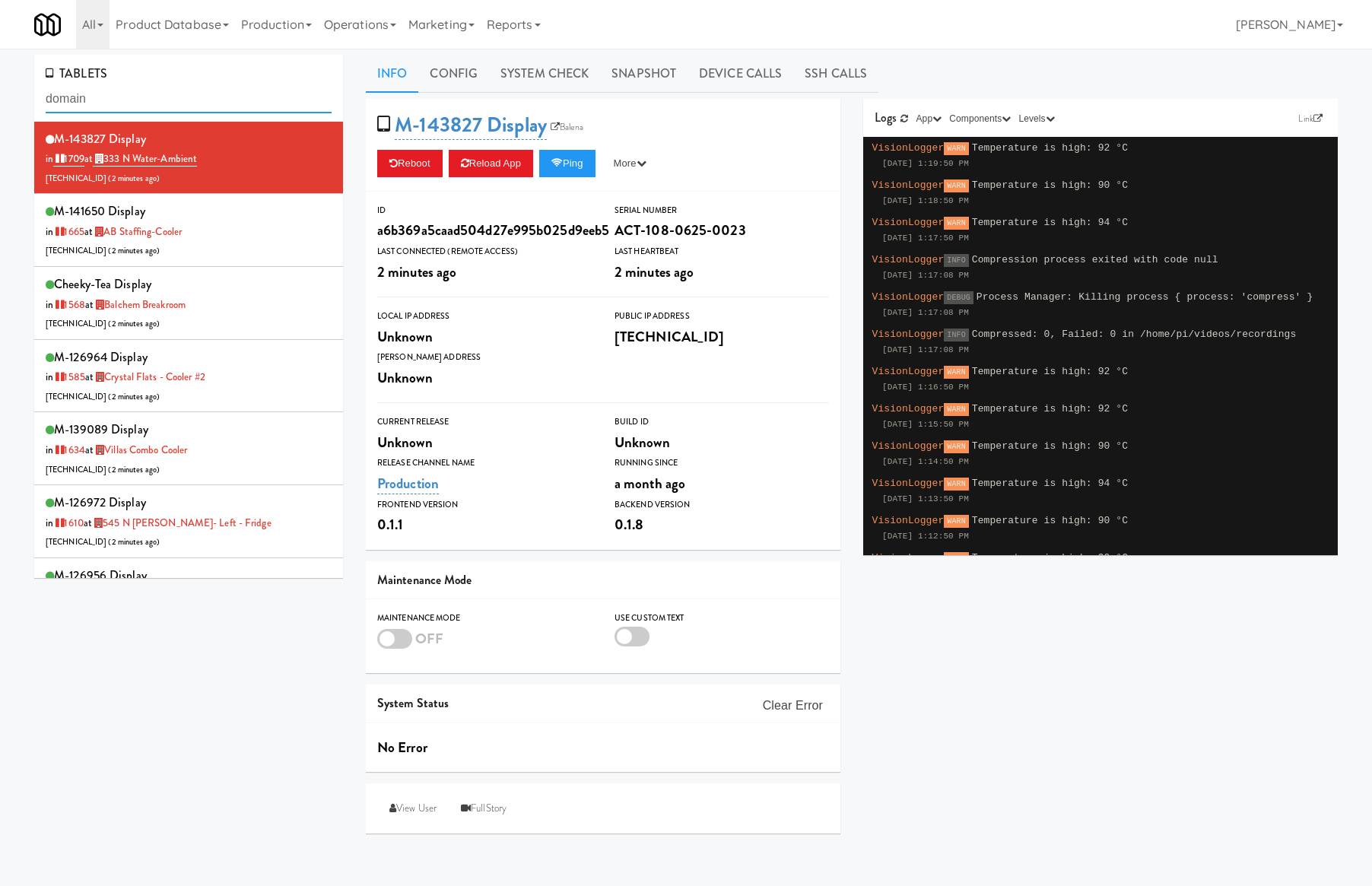
click at [215, 102] on input "domain" at bounding box center [189, 99] width 286 height 28
click at [143, 111] on input "domain" at bounding box center [189, 99] width 286 height 28
click at [141, 108] on input "domain" at bounding box center [189, 99] width 286 height 28
click at [143, 108] on input "domain" at bounding box center [189, 99] width 286 height 28
paste input "M-114305"
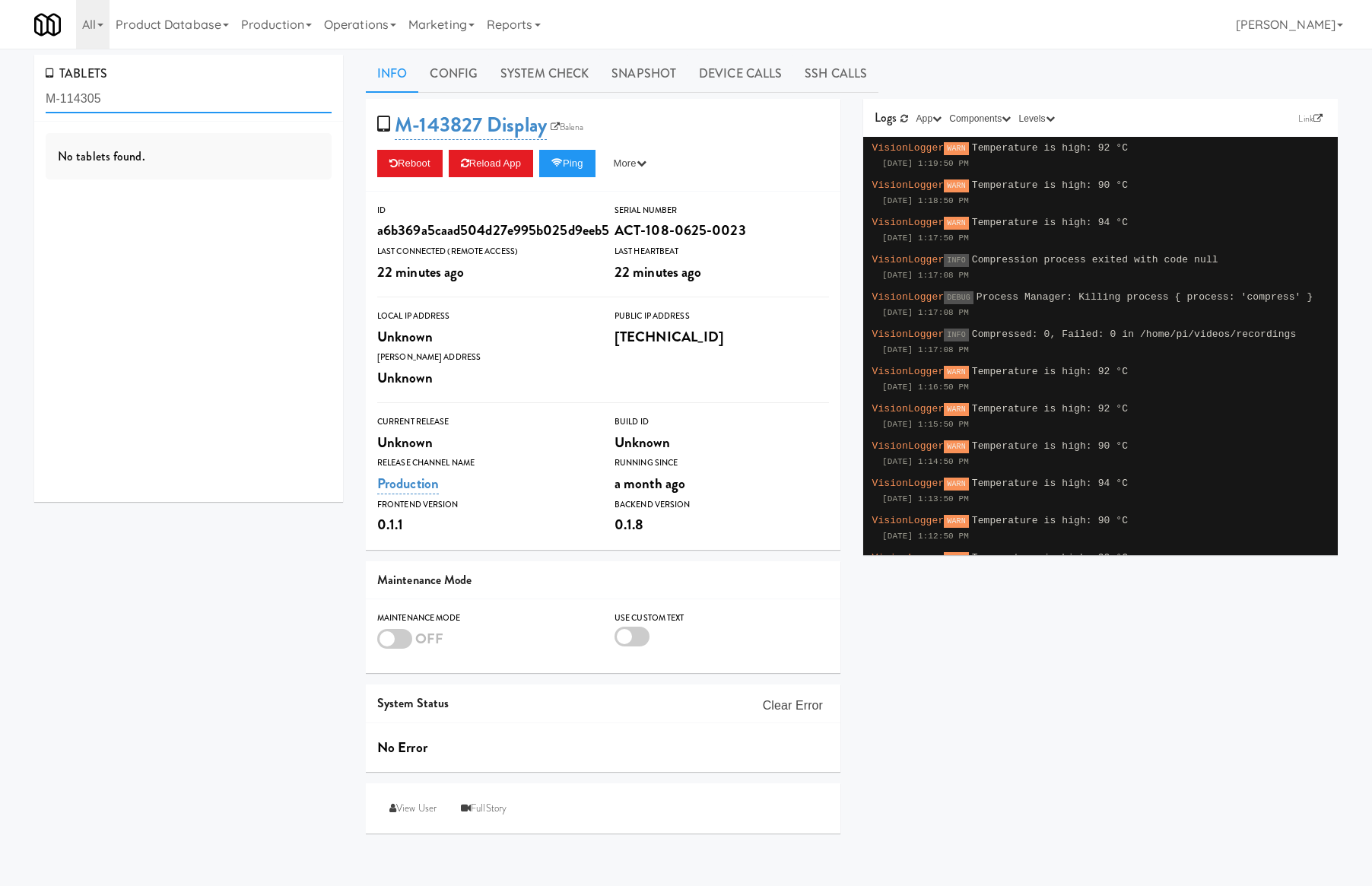
click at [170, 98] on input "M-114305" at bounding box center [189, 99] width 286 height 28
paste input "[PERSON_NAME] Left Cooler"
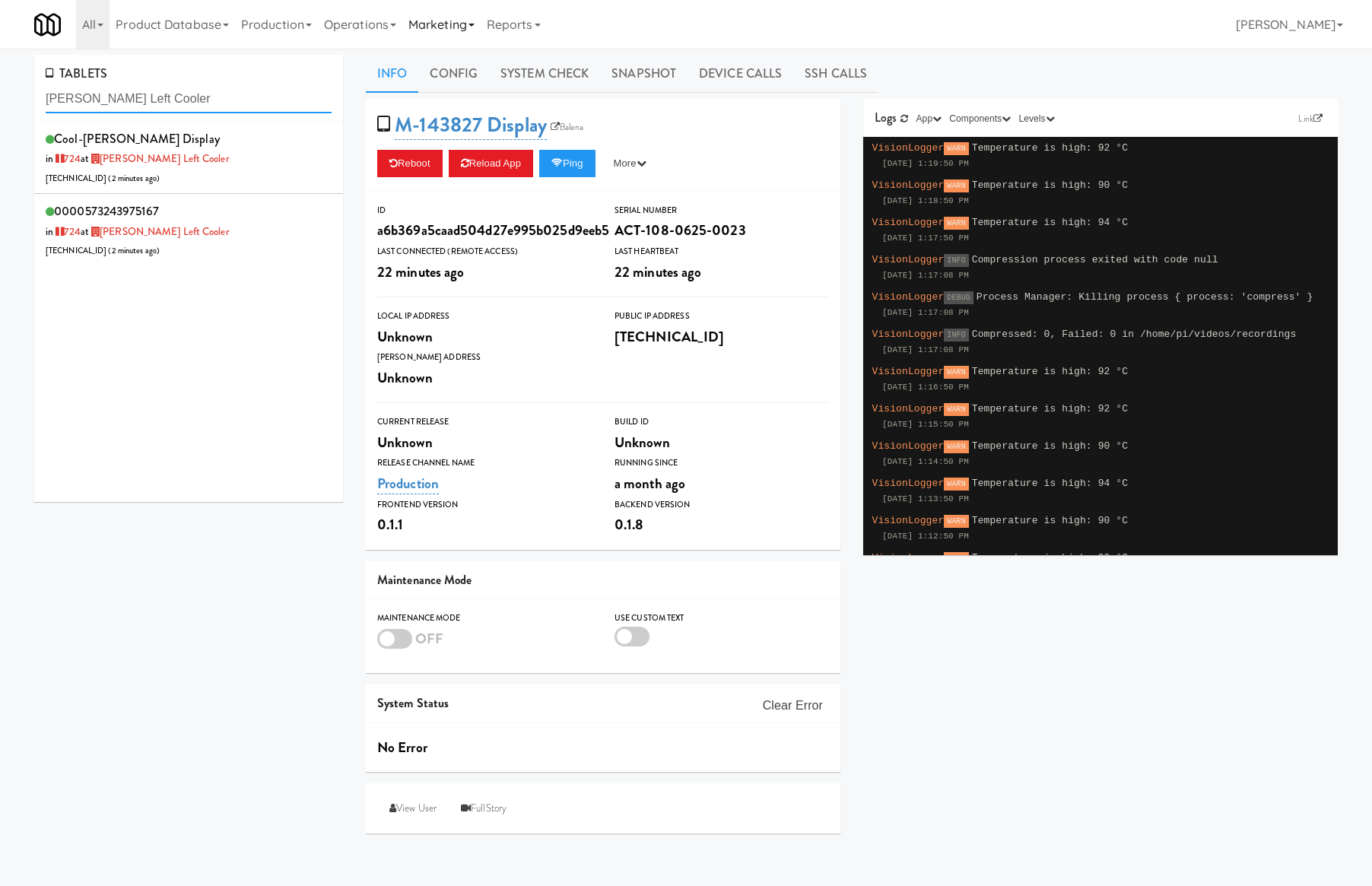
type input "[PERSON_NAME] Left Cooler"
click at [232, 215] on div "0000573243975167 in 724 at Lindley Left Cooler 206.0.69.53 ( 2 minutes ago )" at bounding box center [189, 230] width 286 height 60
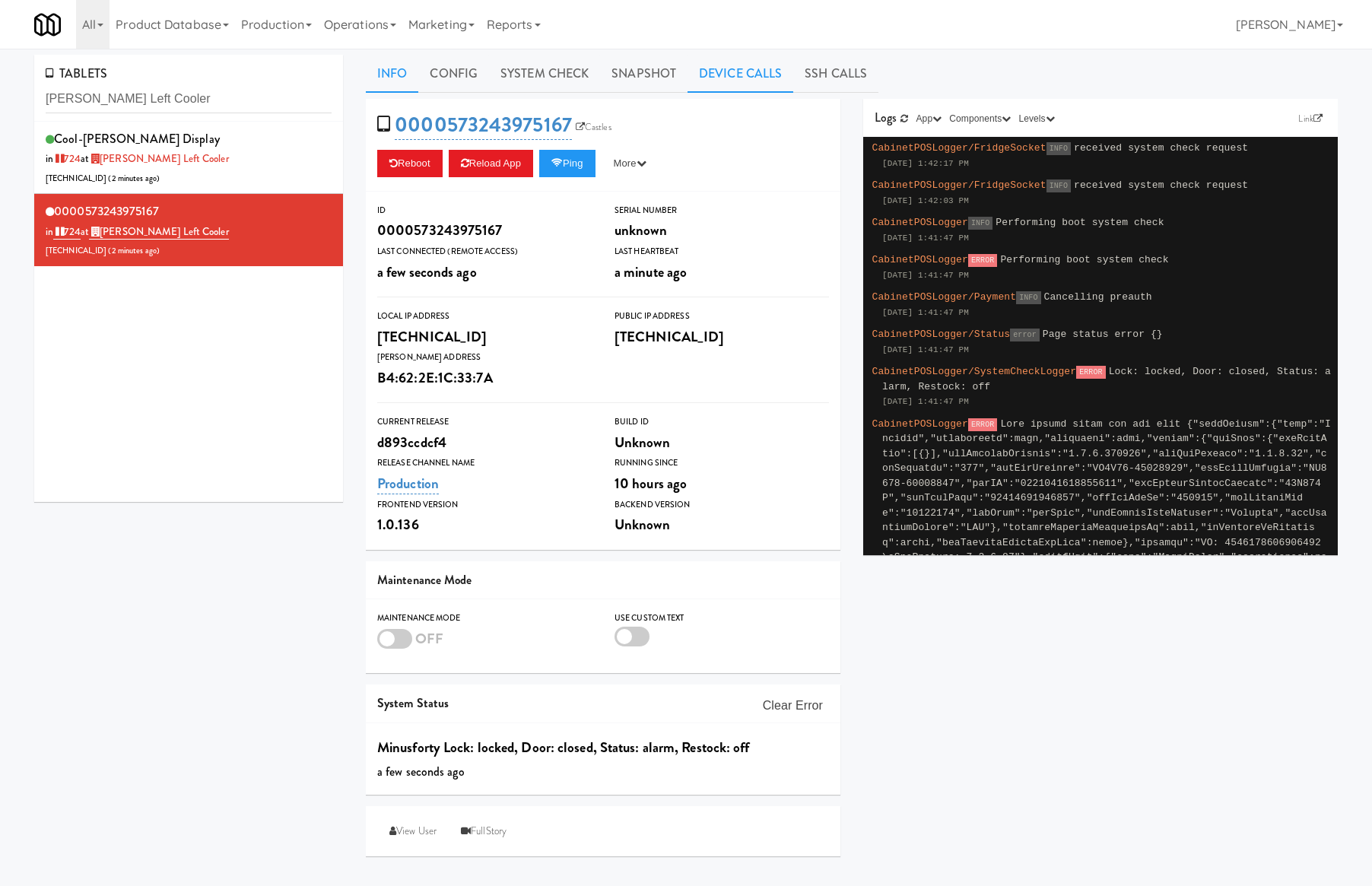
click at [729, 78] on link "Device Calls" at bounding box center [741, 74] width 105 height 38
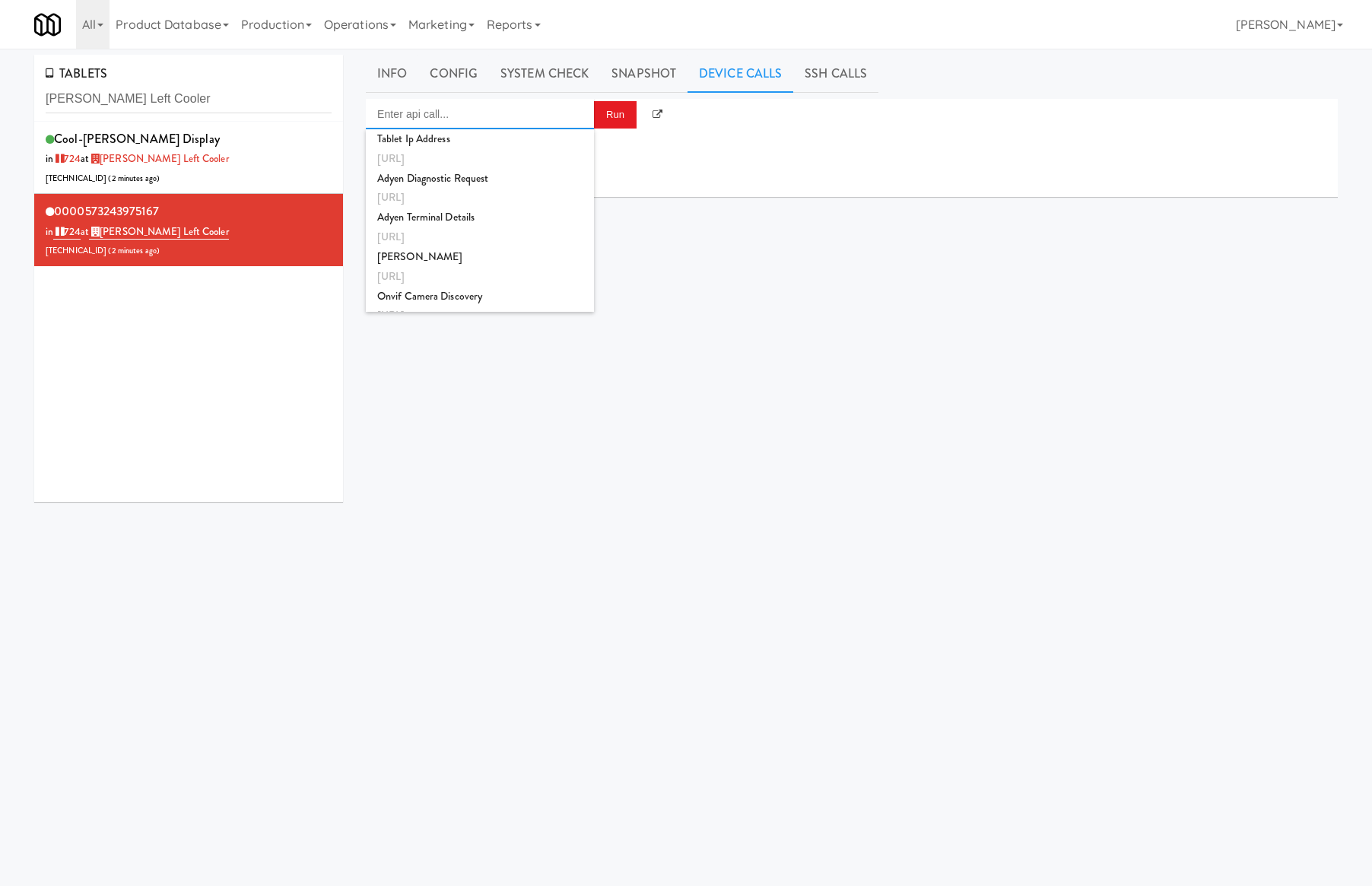
drag, startPoint x: 494, startPoint y: 114, endPoint x: 490, endPoint y: 105, distance: 9.8
click at [494, 114] on input "Enter api call..." at bounding box center [480, 113] width 229 height 31
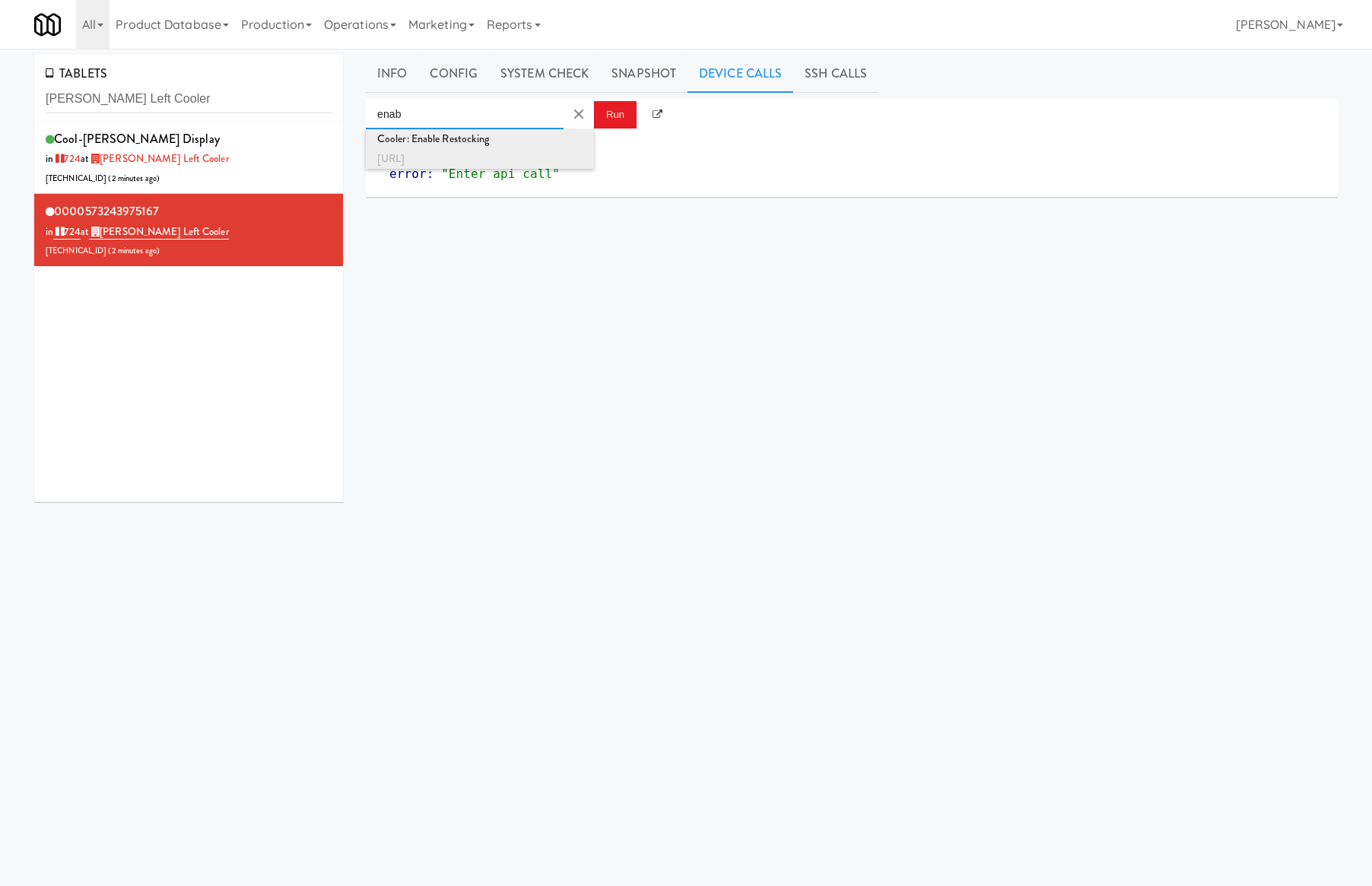
click at [526, 149] on div "http://localhost:3000/cooler/restocking-mode/enable" at bounding box center [479, 159] width 206 height 20
type input "Cooler: Enable Restocking"
click at [621, 123] on button "Run" at bounding box center [615, 115] width 43 height 28
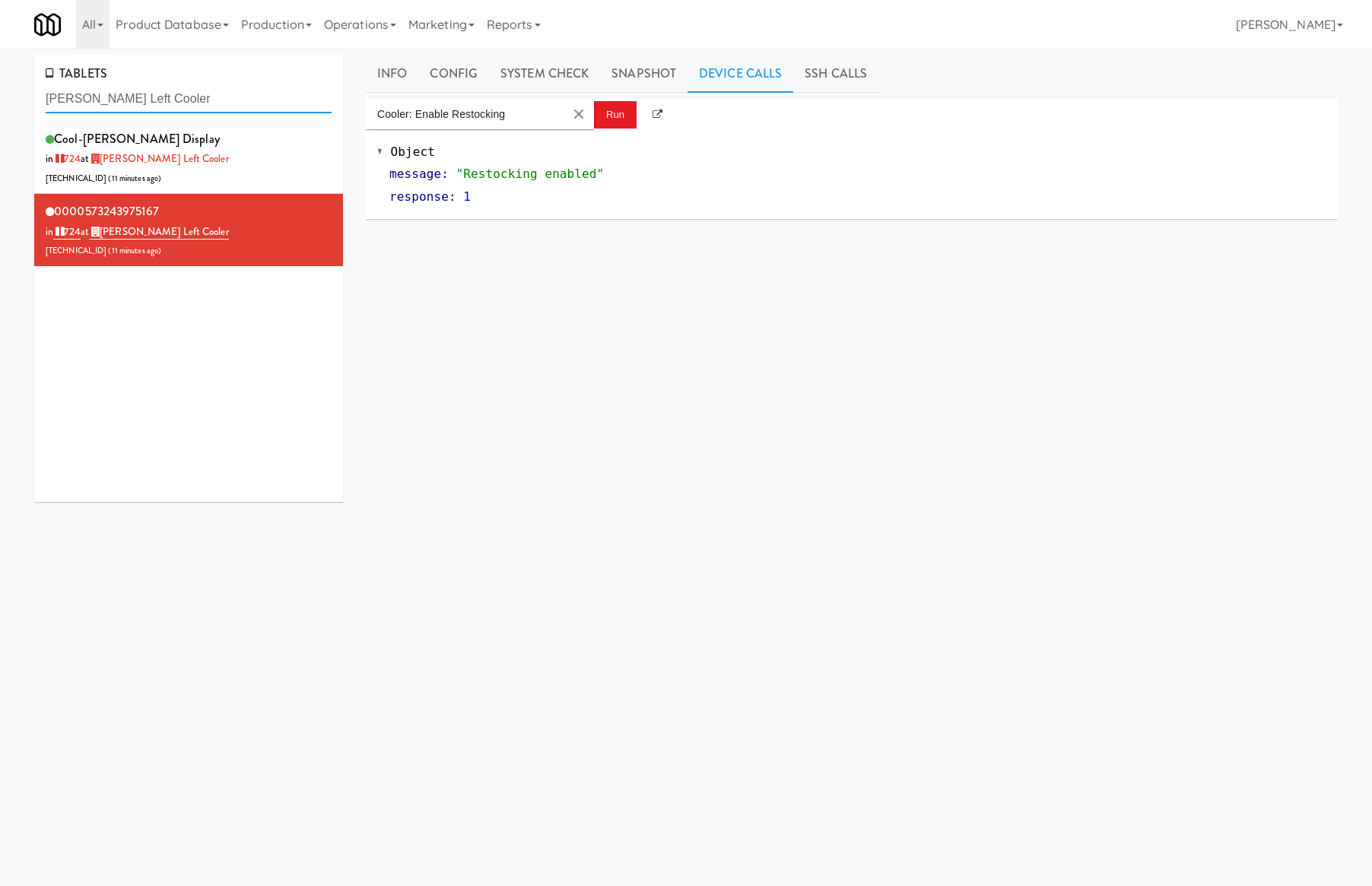
click at [128, 106] on input "[PERSON_NAME] Left Cooler" at bounding box center [189, 99] width 286 height 28
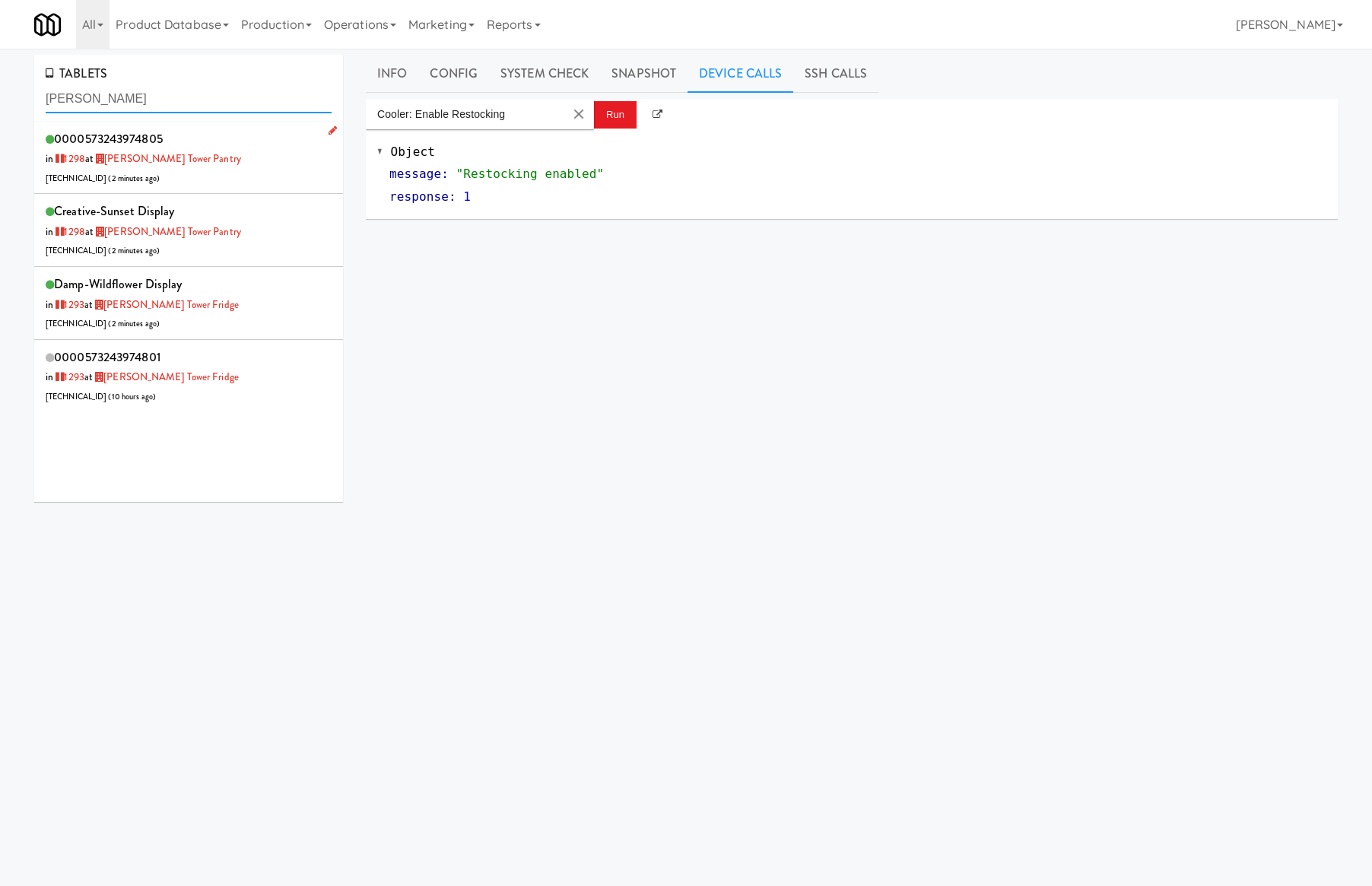
type input "archer"
click at [221, 156] on div "0000573243974805 in 1298 at Archer Tower Pantry 206.0.69.49 ( 2 minutes ago )" at bounding box center [189, 158] width 286 height 60
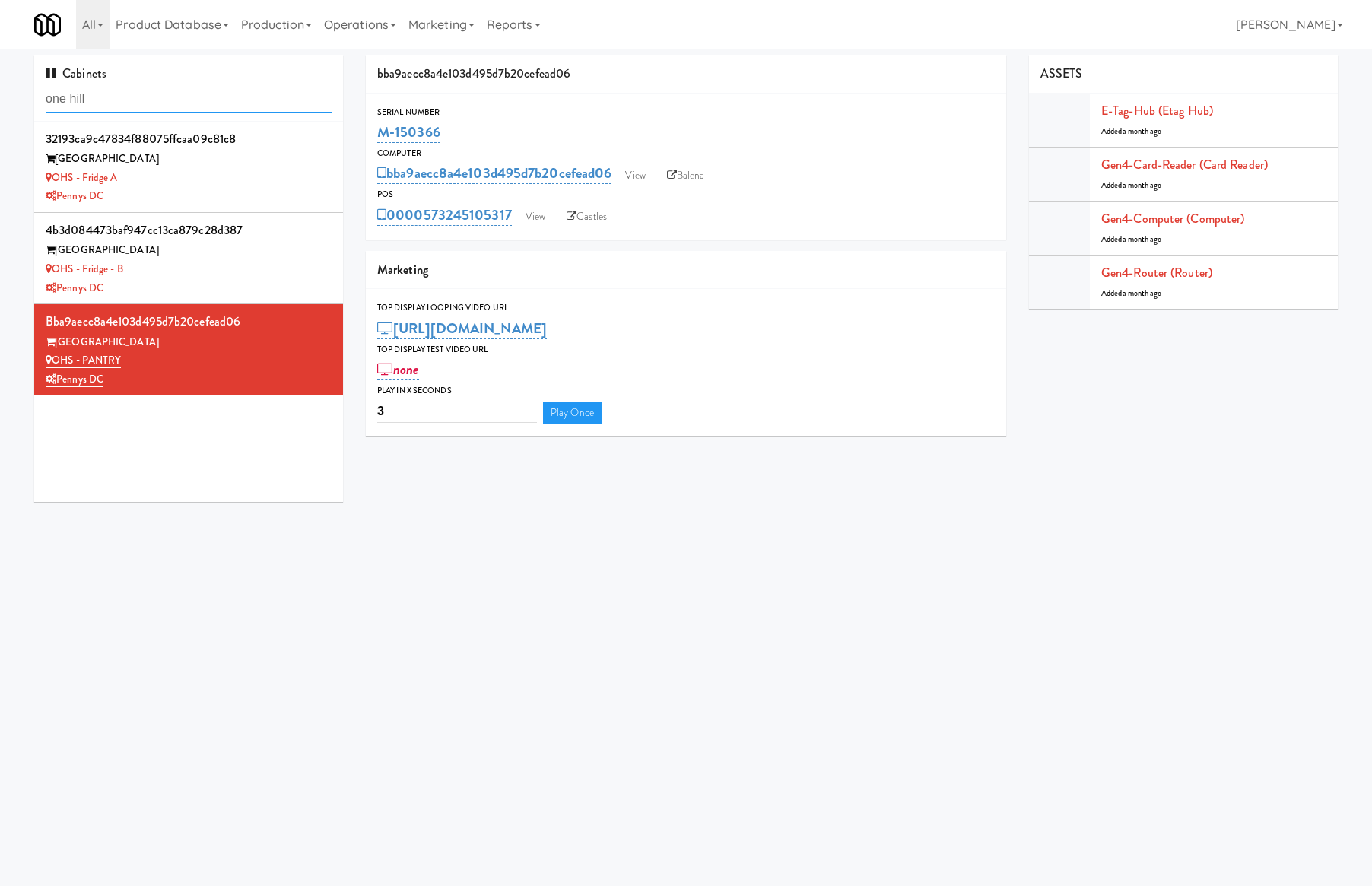
click at [119, 92] on input "one hill" at bounding box center [189, 99] width 286 height 28
click at [91, 97] on input "one hill" at bounding box center [189, 99] width 286 height 28
type input "domain"
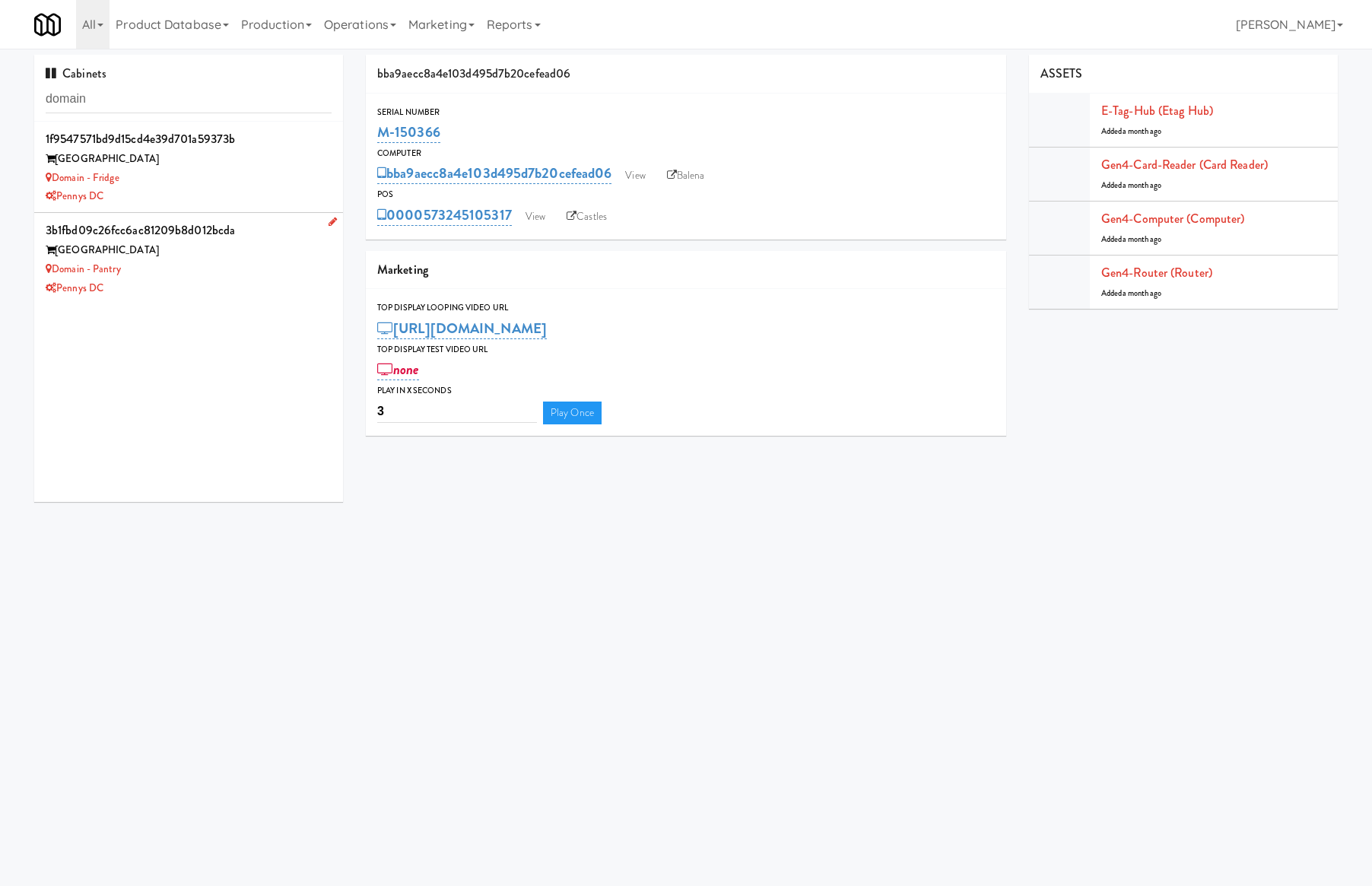
click at [211, 261] on div "Domain - Pantry" at bounding box center [189, 269] width 286 height 19
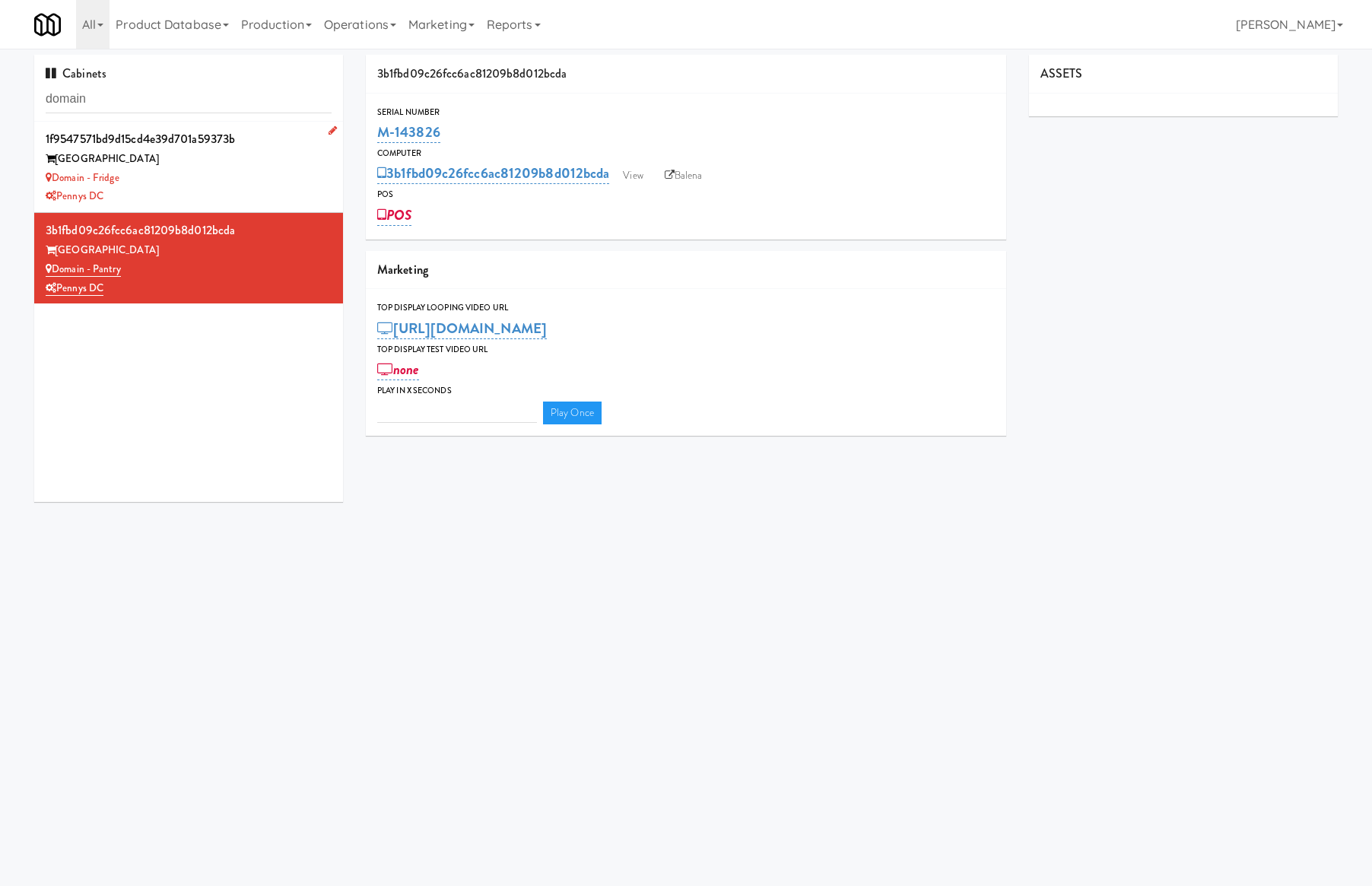
click at [235, 174] on div "Domain - Fridge" at bounding box center [189, 178] width 286 height 19
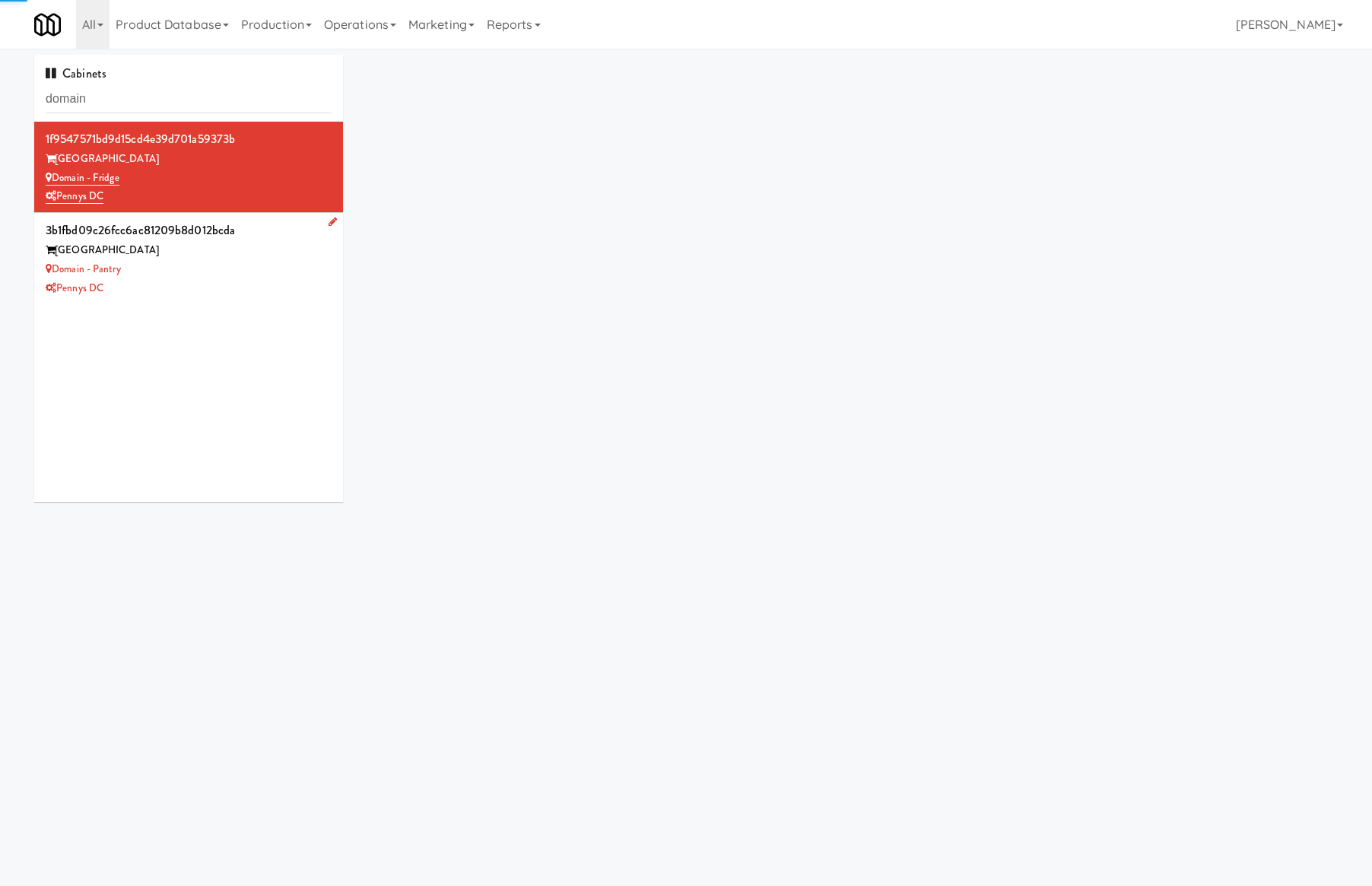
click at [239, 251] on div "[GEOGRAPHIC_DATA]" at bounding box center [189, 251] width 286 height 19
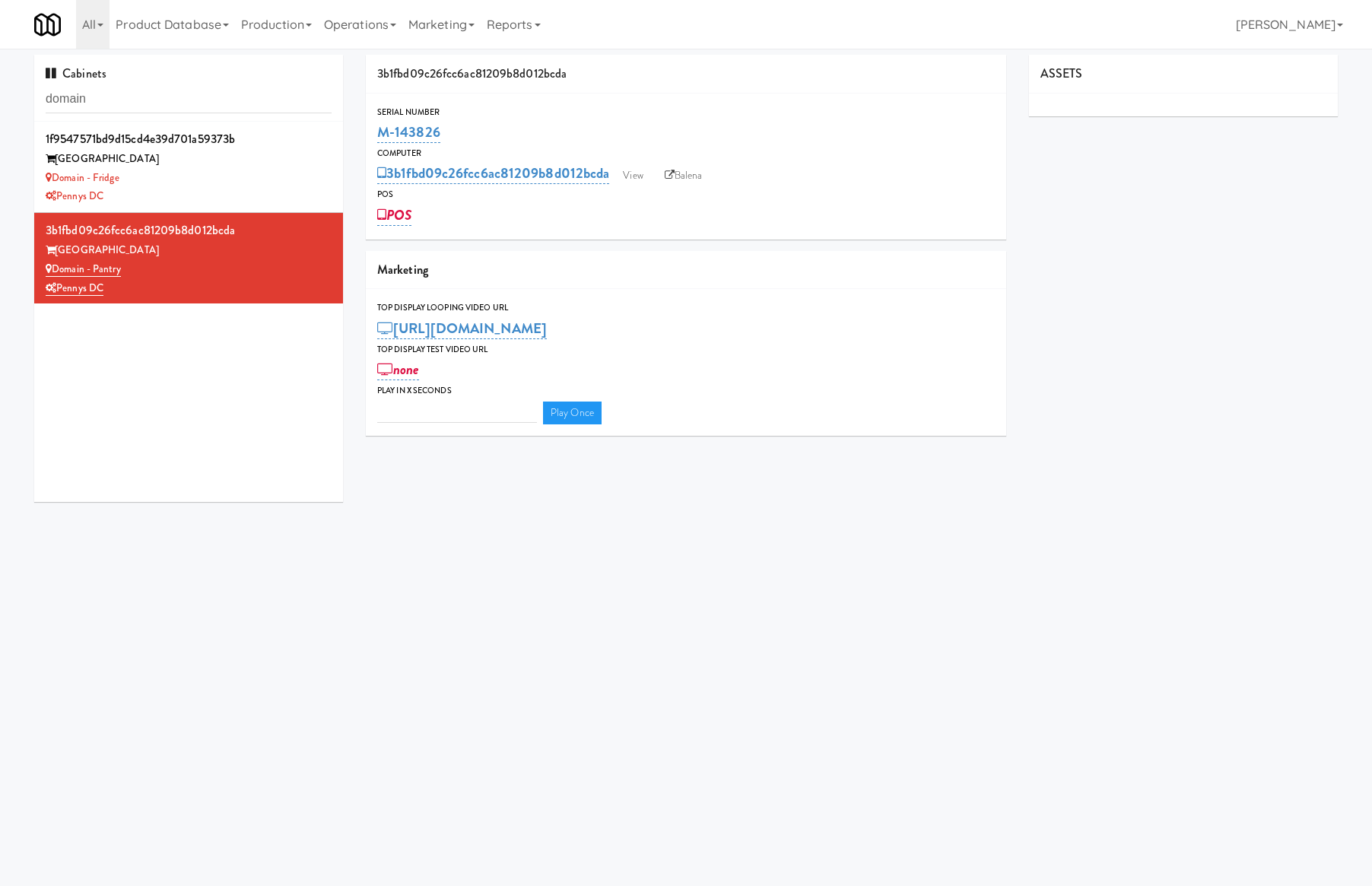
click at [1308, 497] on div "Cabinets domain 1f9547571bd9d15cd4e39d701a59373b Domain College Park Domain - F…" at bounding box center [686, 283] width 1326 height 458
drag, startPoint x: 1248, startPoint y: 563, endPoint x: 1236, endPoint y: 540, distance: 25.9
click at [1251, 563] on body "Okay Okay Select date: previous 2025-Aug next Su Mo Tu We Th Fr Sa 27 28 29 30 …" at bounding box center [686, 491] width 1372 height 886
drag, startPoint x: 152, startPoint y: 266, endPoint x: 53, endPoint y: 270, distance: 99.1
click at [53, 270] on div "Domain - Pantry" at bounding box center [189, 269] width 286 height 19
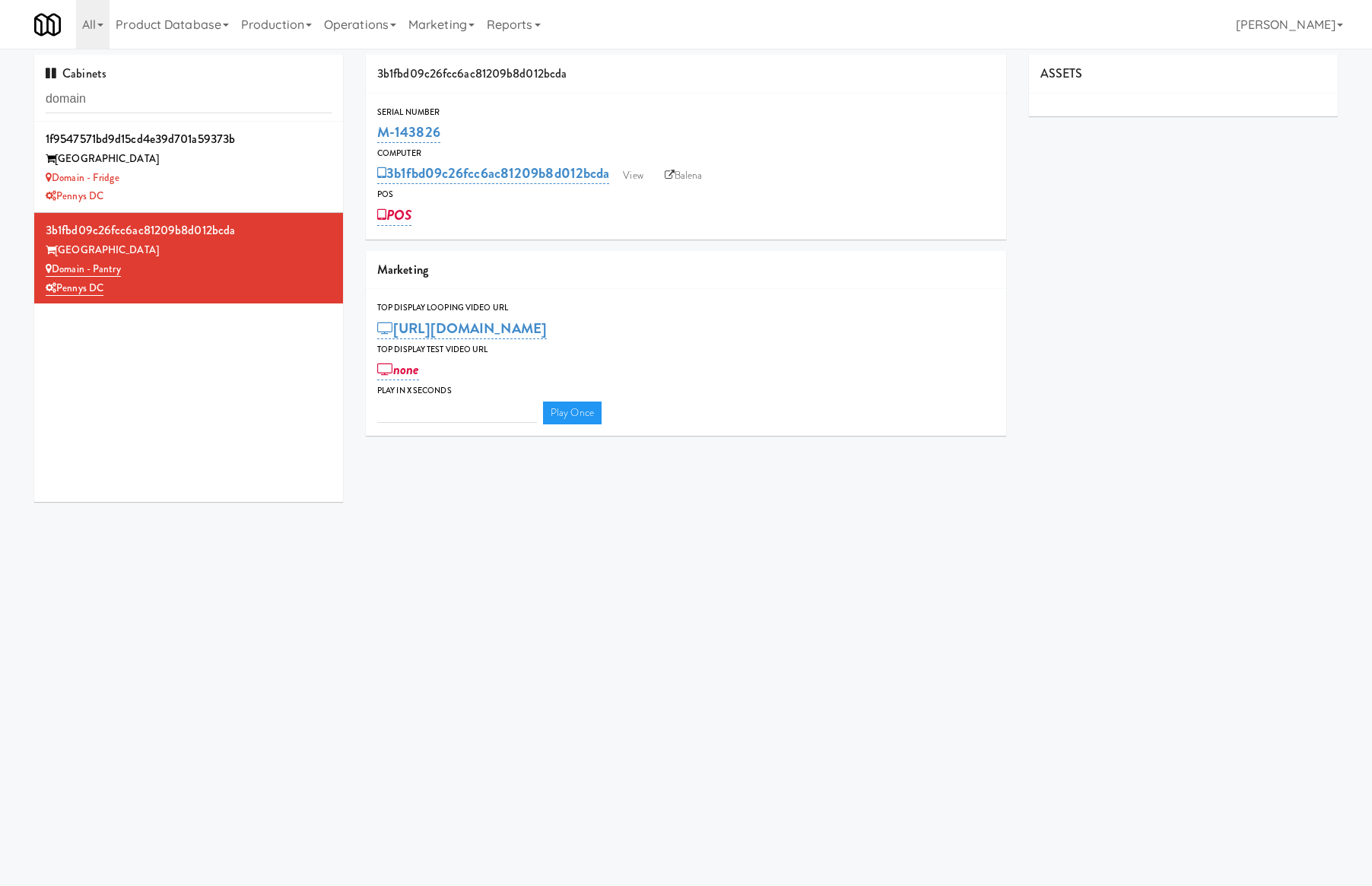
copy link "Domain - Pantry"
click at [211, 89] on input "domain" at bounding box center [189, 99] width 286 height 28
click at [213, 89] on input "domain" at bounding box center [189, 99] width 286 height 28
click at [214, 89] on input "domain" at bounding box center [189, 99] width 286 height 28
paste input "[PERSON_NAME] Left Cooler"
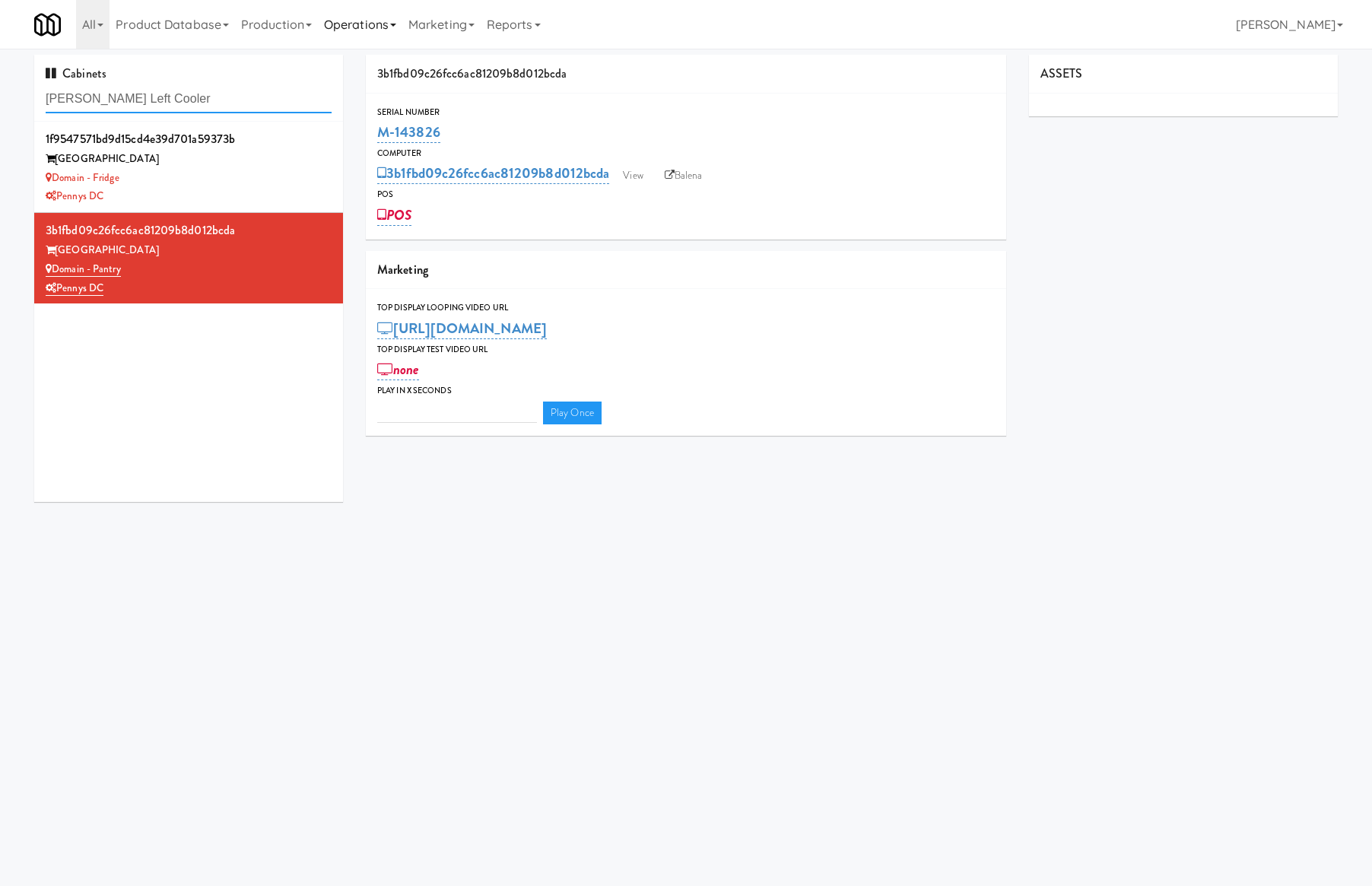
type input "[PERSON_NAME] Left Cooler"
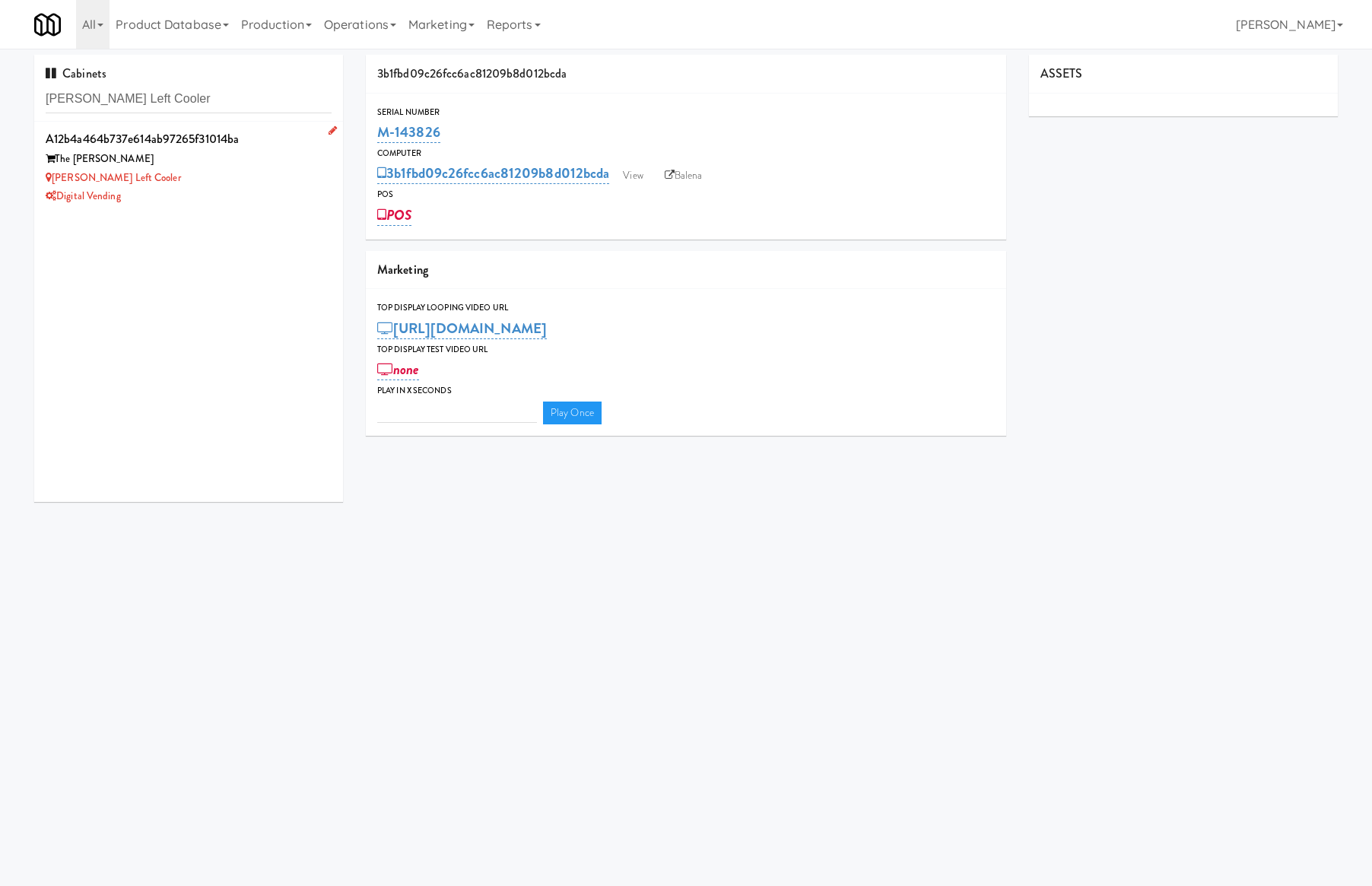
click at [242, 192] on div "Digital Vending" at bounding box center [189, 196] width 286 height 19
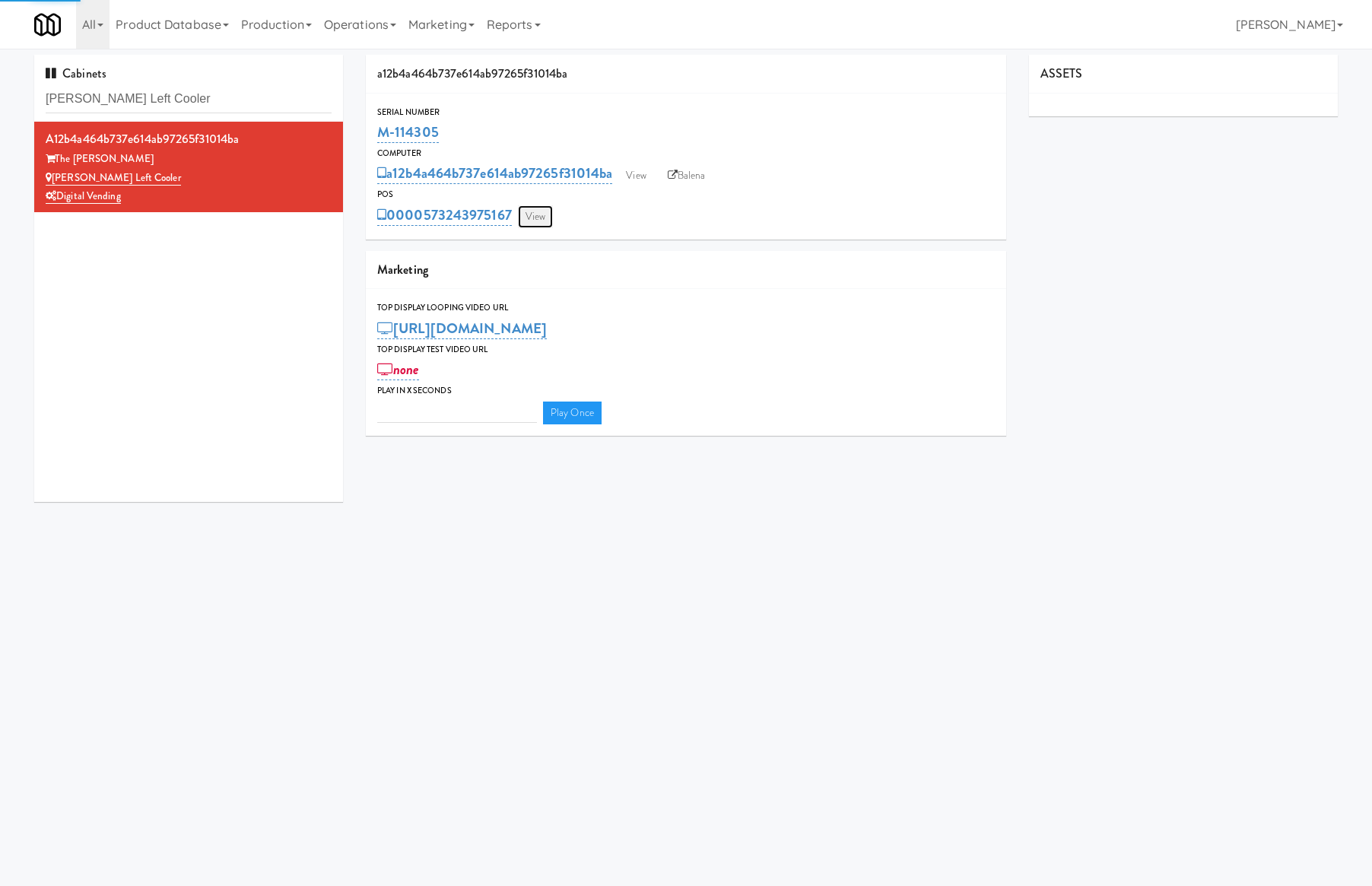
click at [534, 219] on link "View" at bounding box center [535, 217] width 35 height 23
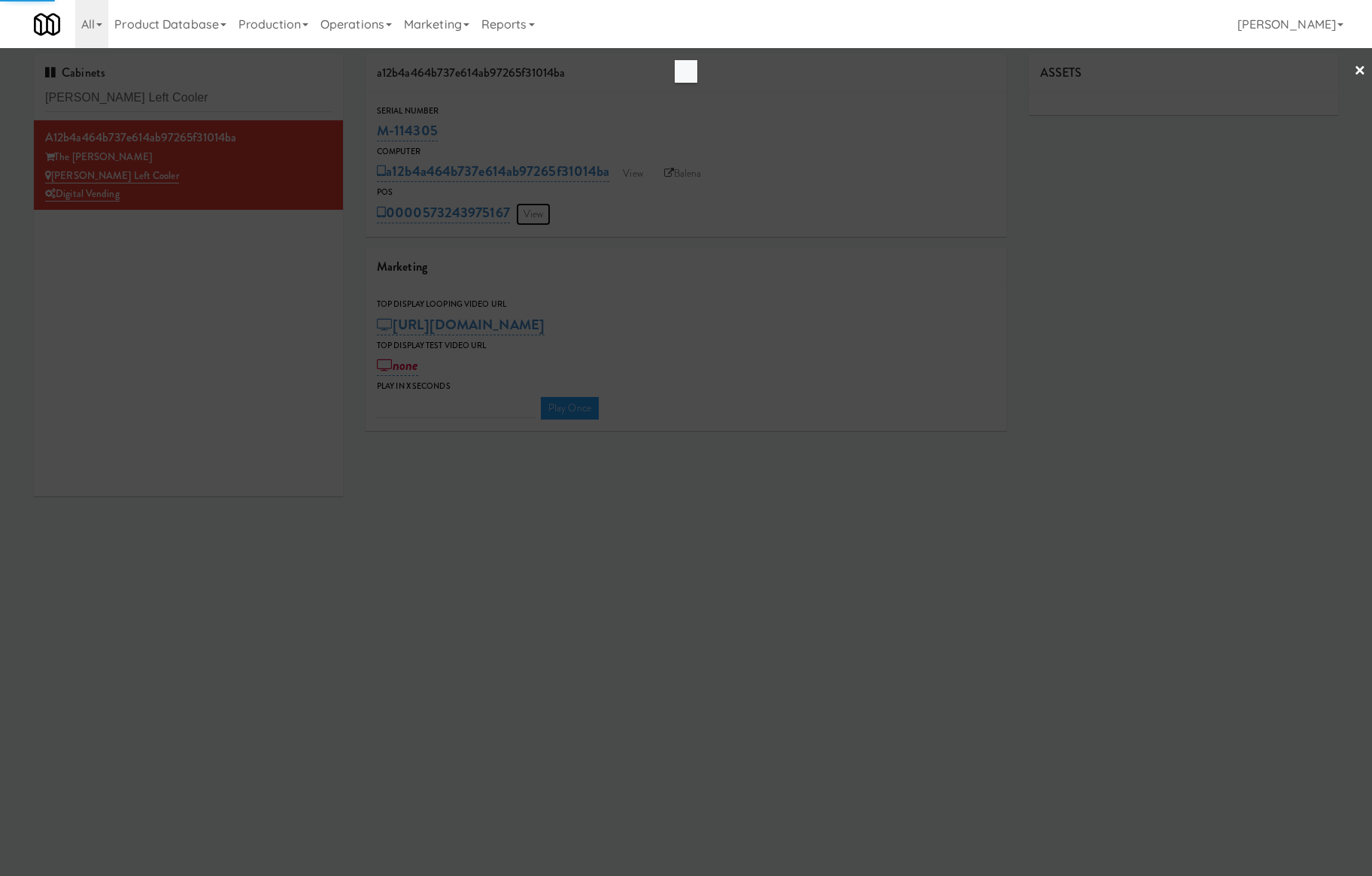
type input "3"
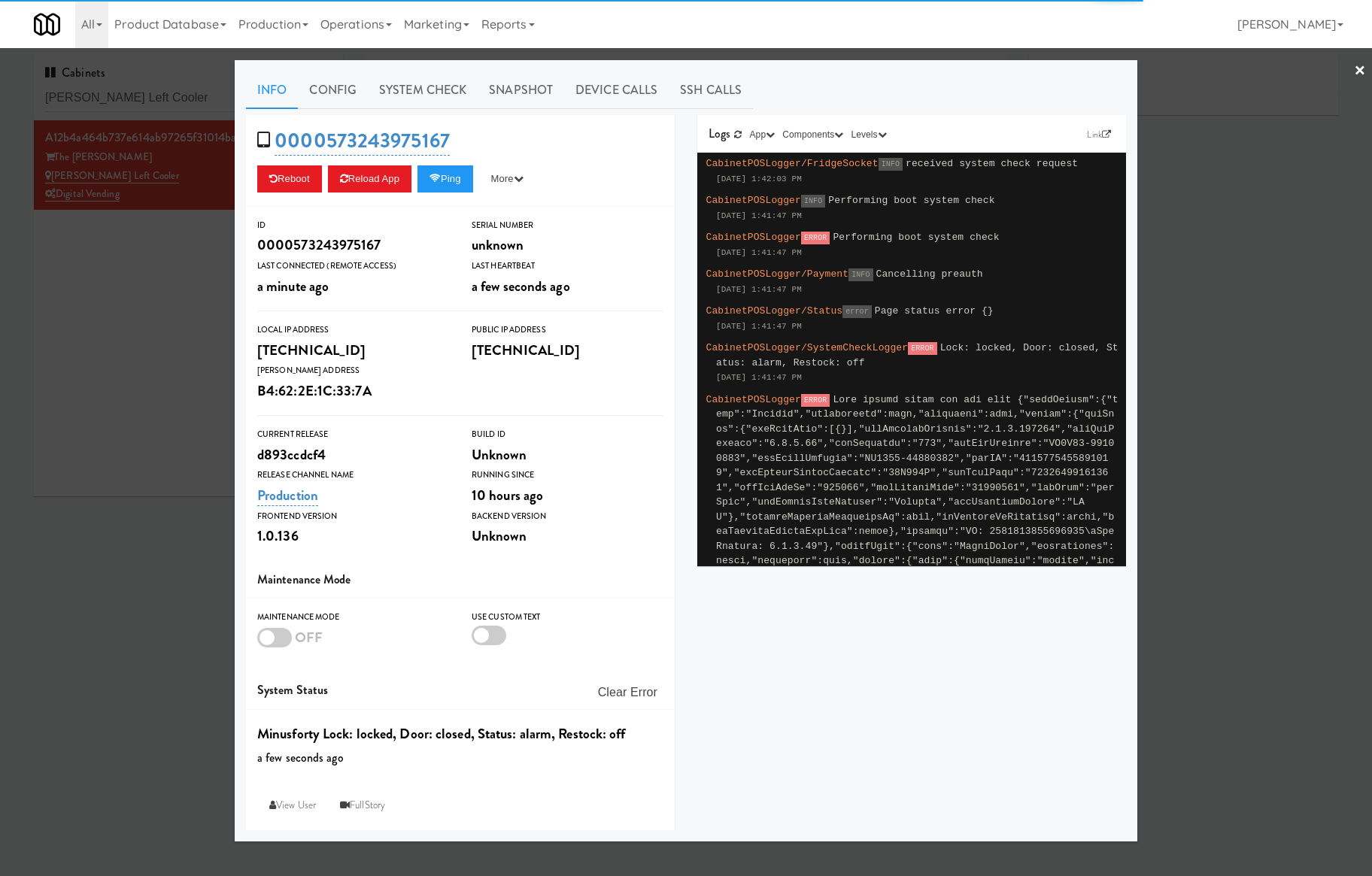
click at [372, 88] on link "System Check" at bounding box center [423, 90] width 110 height 37
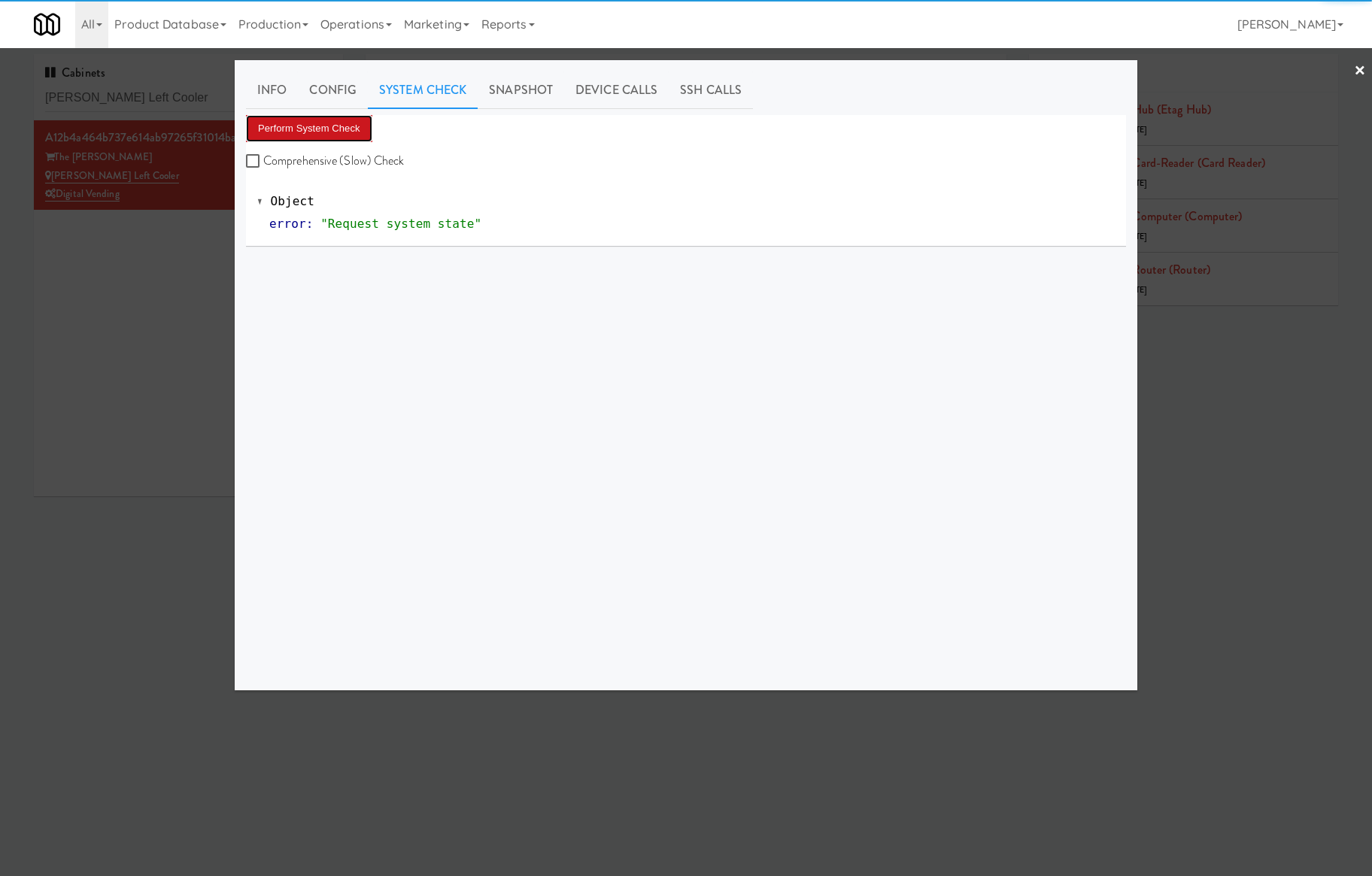
click at [318, 130] on button "Perform System Check" at bounding box center [309, 129] width 127 height 28
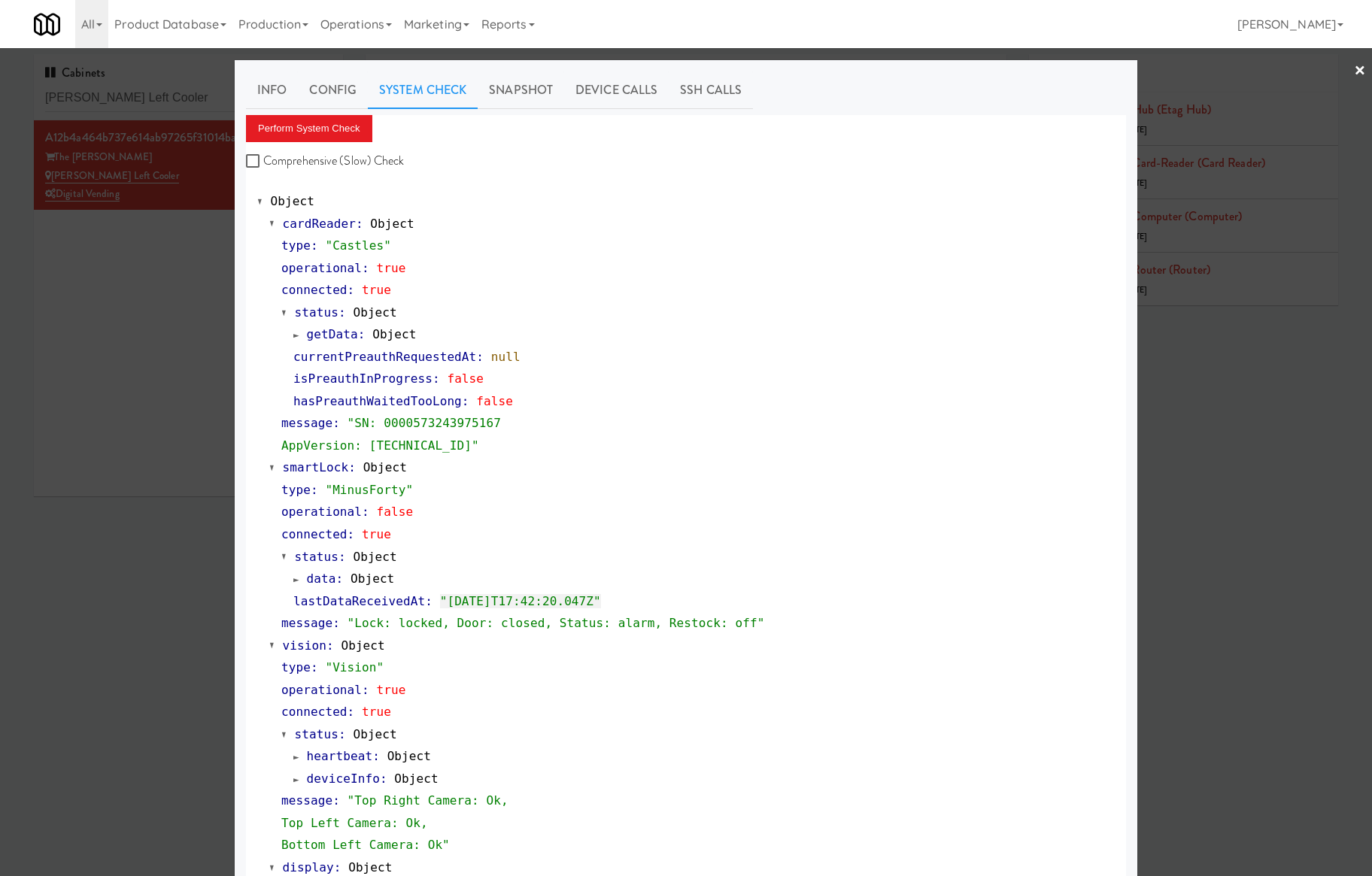
click at [170, 277] on div at bounding box center [686, 438] width 1372 height 876
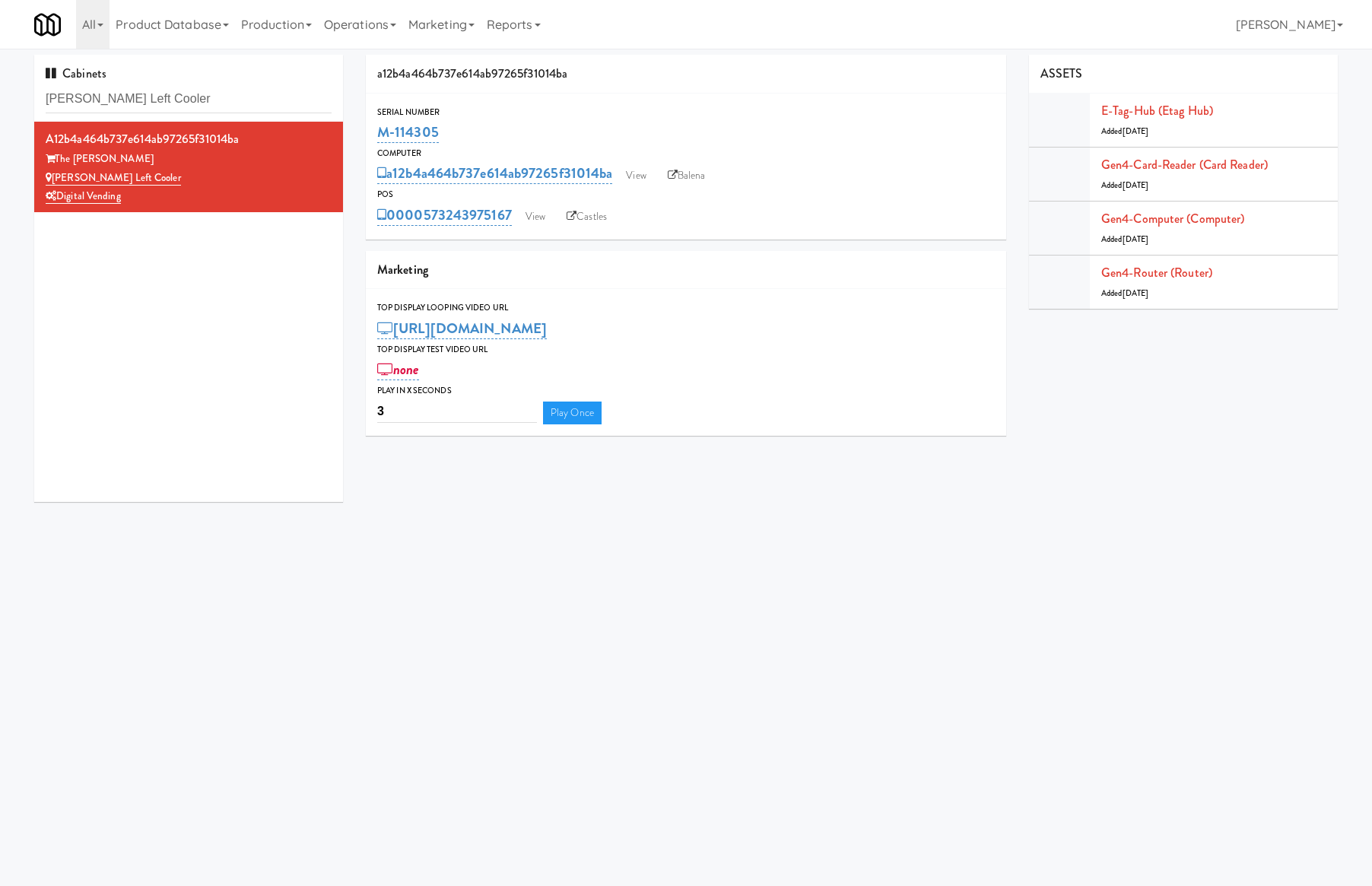
drag, startPoint x: 458, startPoint y: 135, endPoint x: 364, endPoint y: 113, distance: 96.5
click at [370, 135] on div "Serial Number M-114305" at bounding box center [686, 125] width 640 height 41
copy link "M-114305"
click at [494, 134] on div "M-114305" at bounding box center [685, 132] width 617 height 26
drag, startPoint x: 232, startPoint y: 181, endPoint x: 52, endPoint y: 181, distance: 180.0
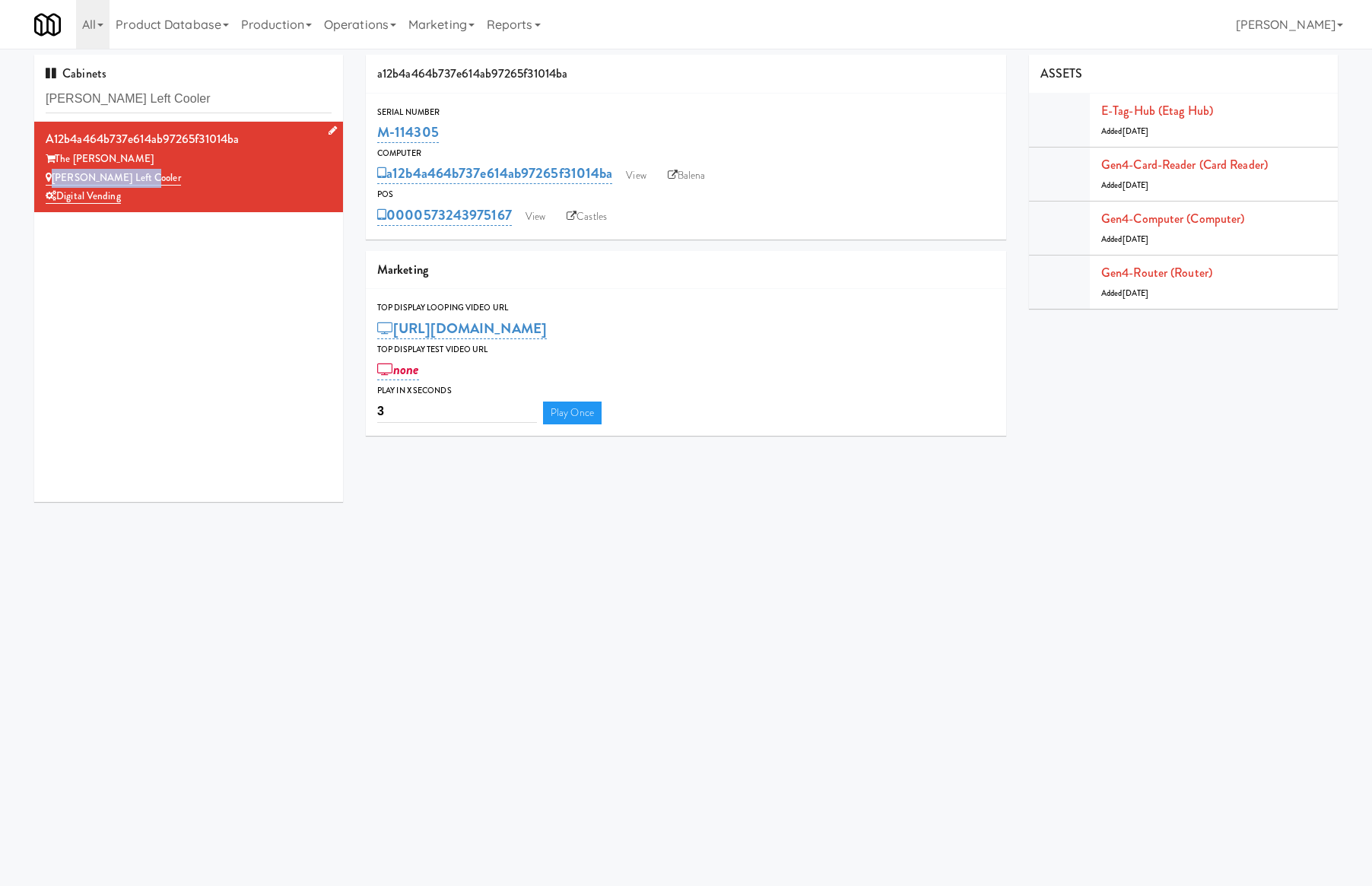
click at [52, 181] on div "[PERSON_NAME] Left Cooler" at bounding box center [189, 178] width 286 height 19
copy link "[PERSON_NAME] Left Cooler"
click at [218, 97] on input "[PERSON_NAME] Left Cooler" at bounding box center [189, 99] width 286 height 28
click at [219, 97] on input "[PERSON_NAME] Left Cooler" at bounding box center [189, 99] width 286 height 28
click at [220, 97] on input "[PERSON_NAME] Left Cooler" at bounding box center [189, 99] width 286 height 28
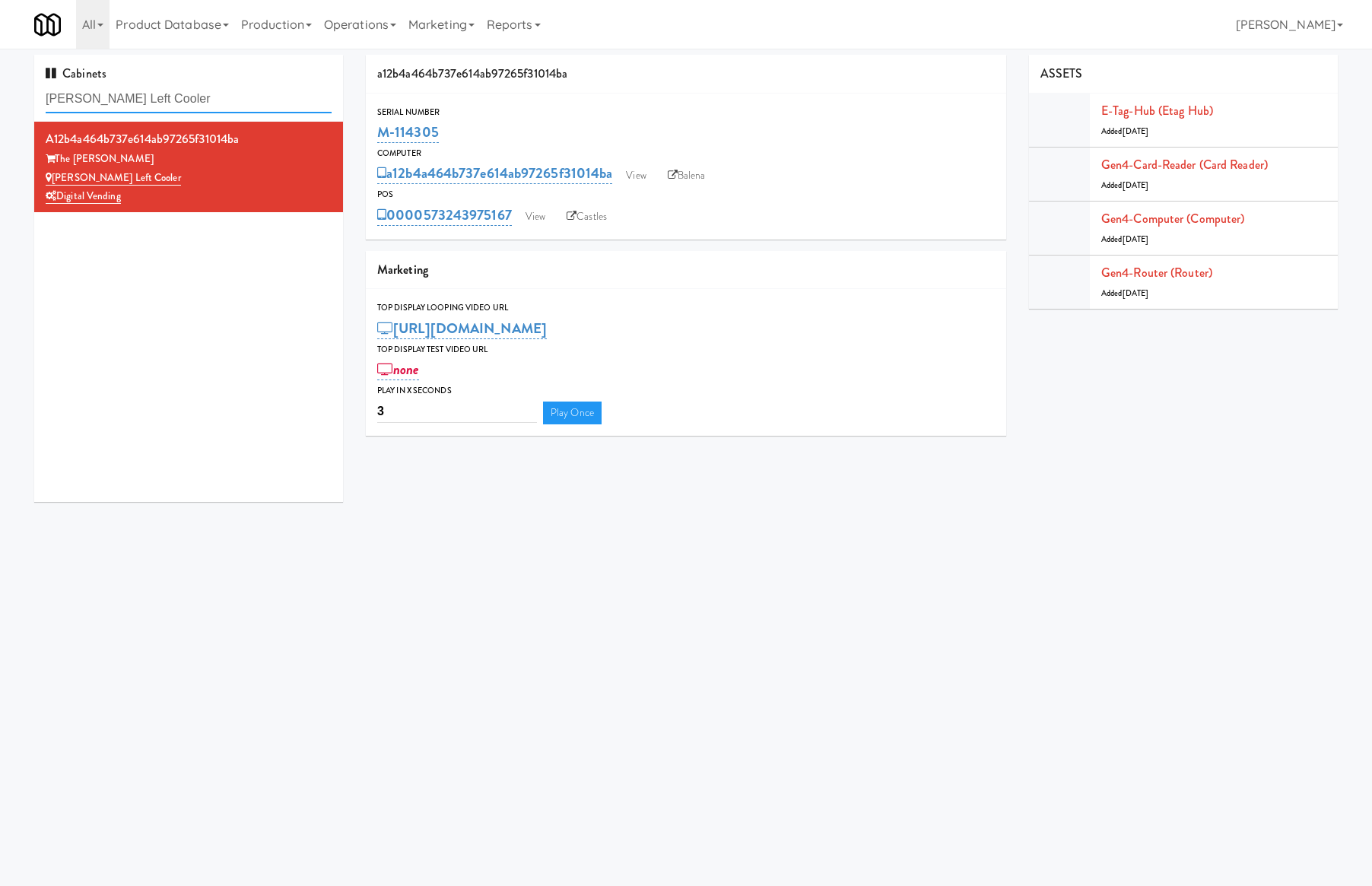
paste input "Ridge Blue Hills Combo"
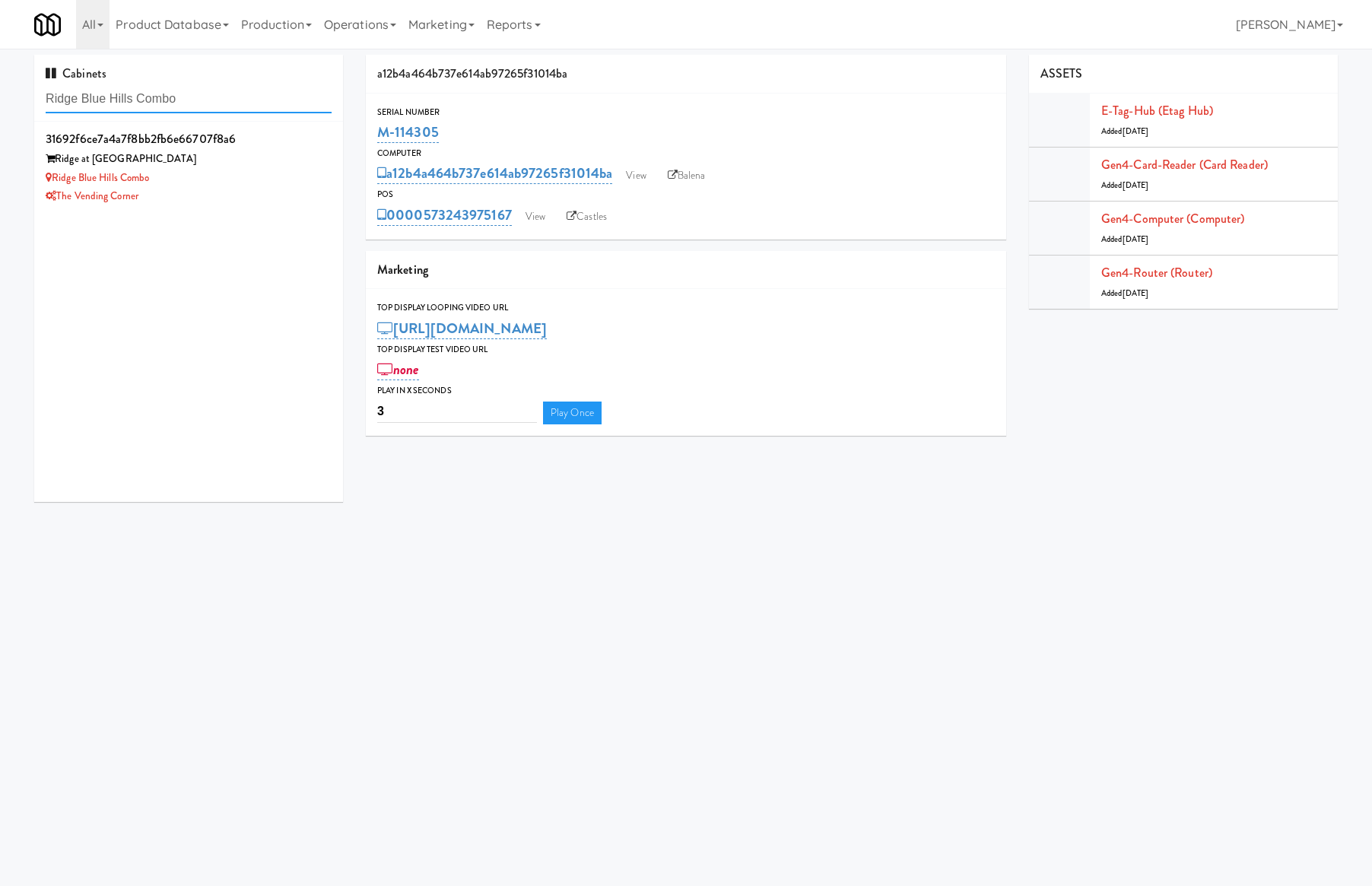
type input "Ridge Blue Hills Combo"
click at [251, 169] on div "Ridge Blue Hills Combo" at bounding box center [189, 178] width 286 height 19
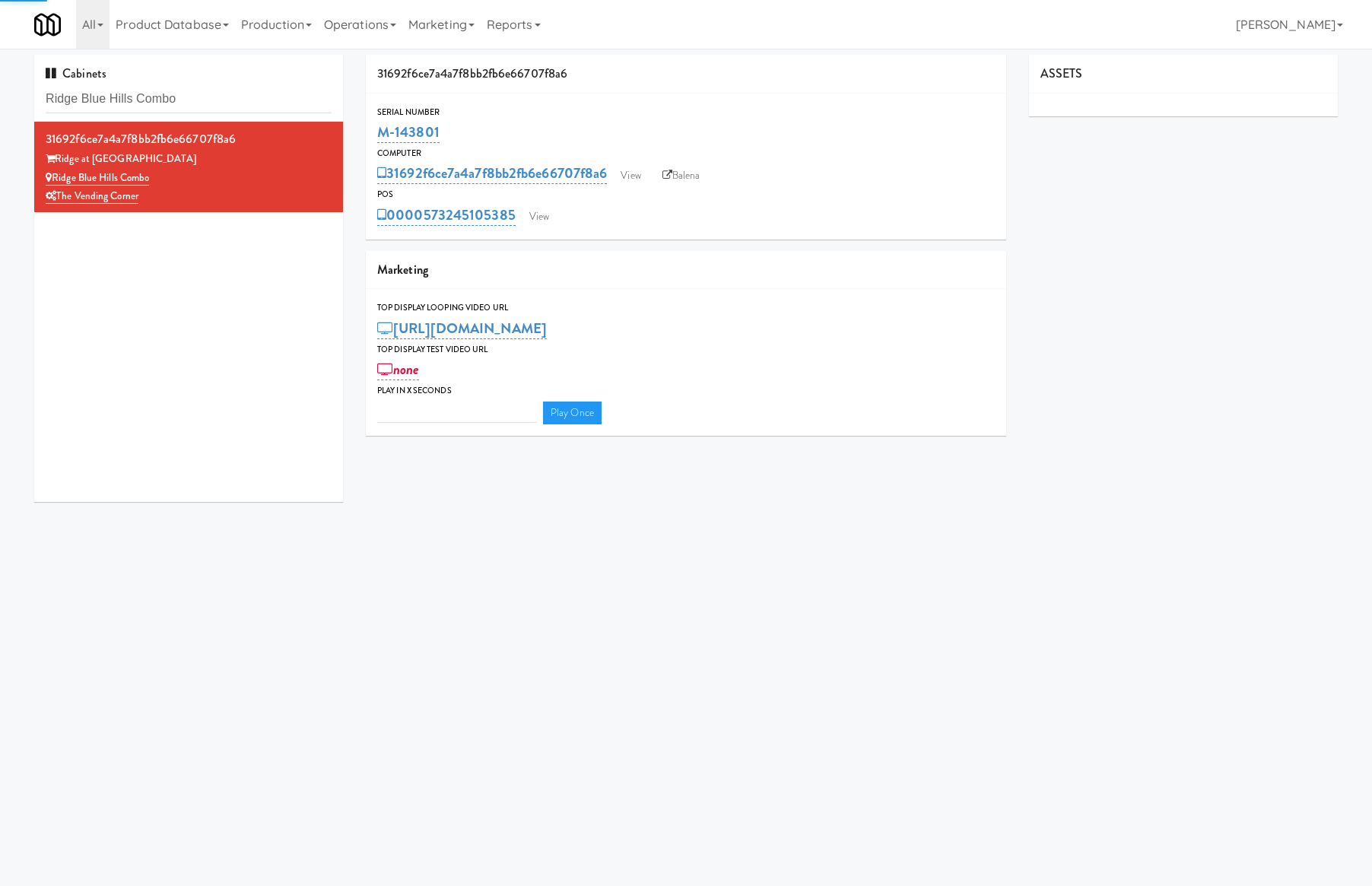
type input "3"
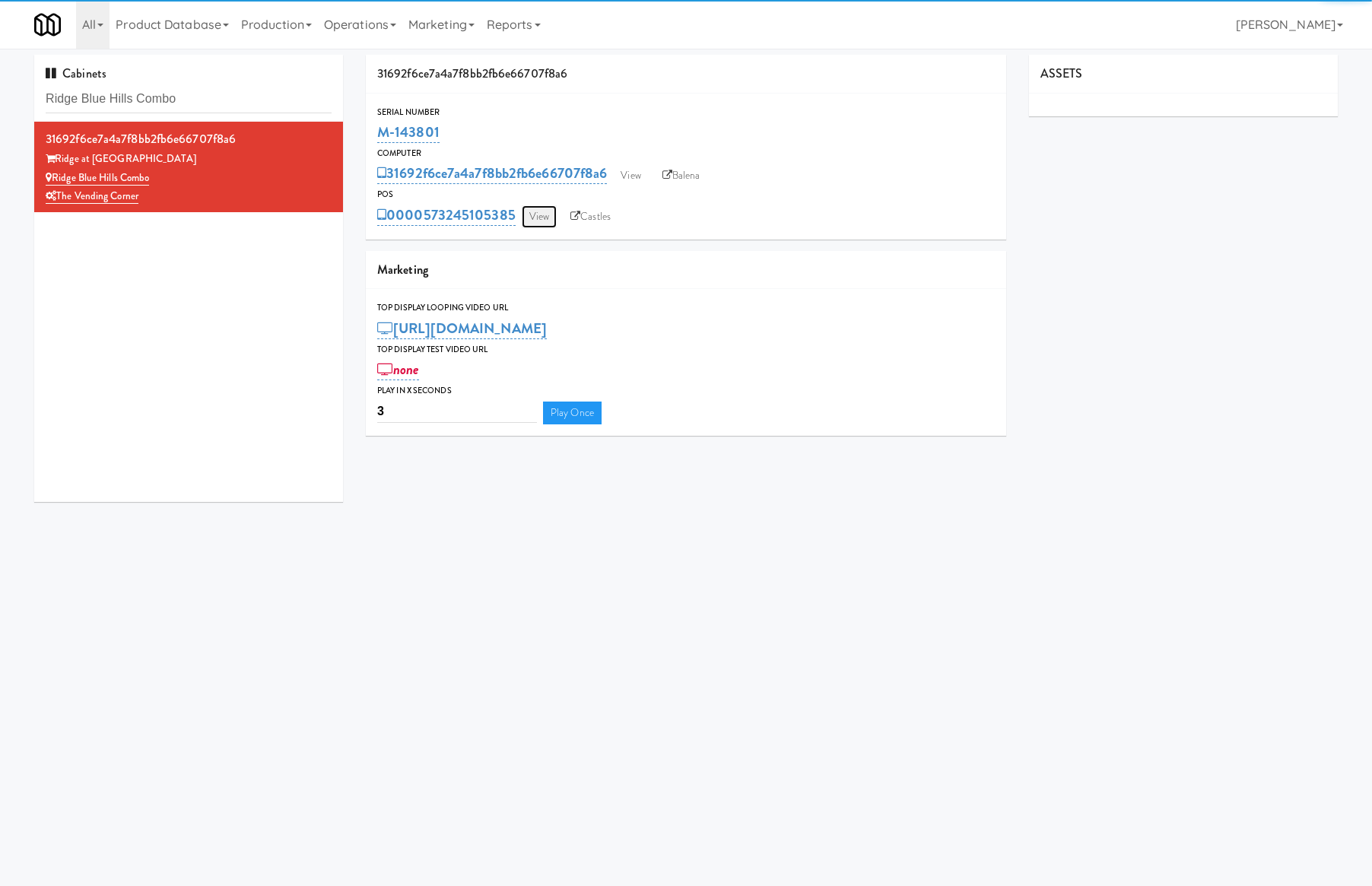
click at [537, 213] on link "View" at bounding box center [539, 217] width 35 height 23
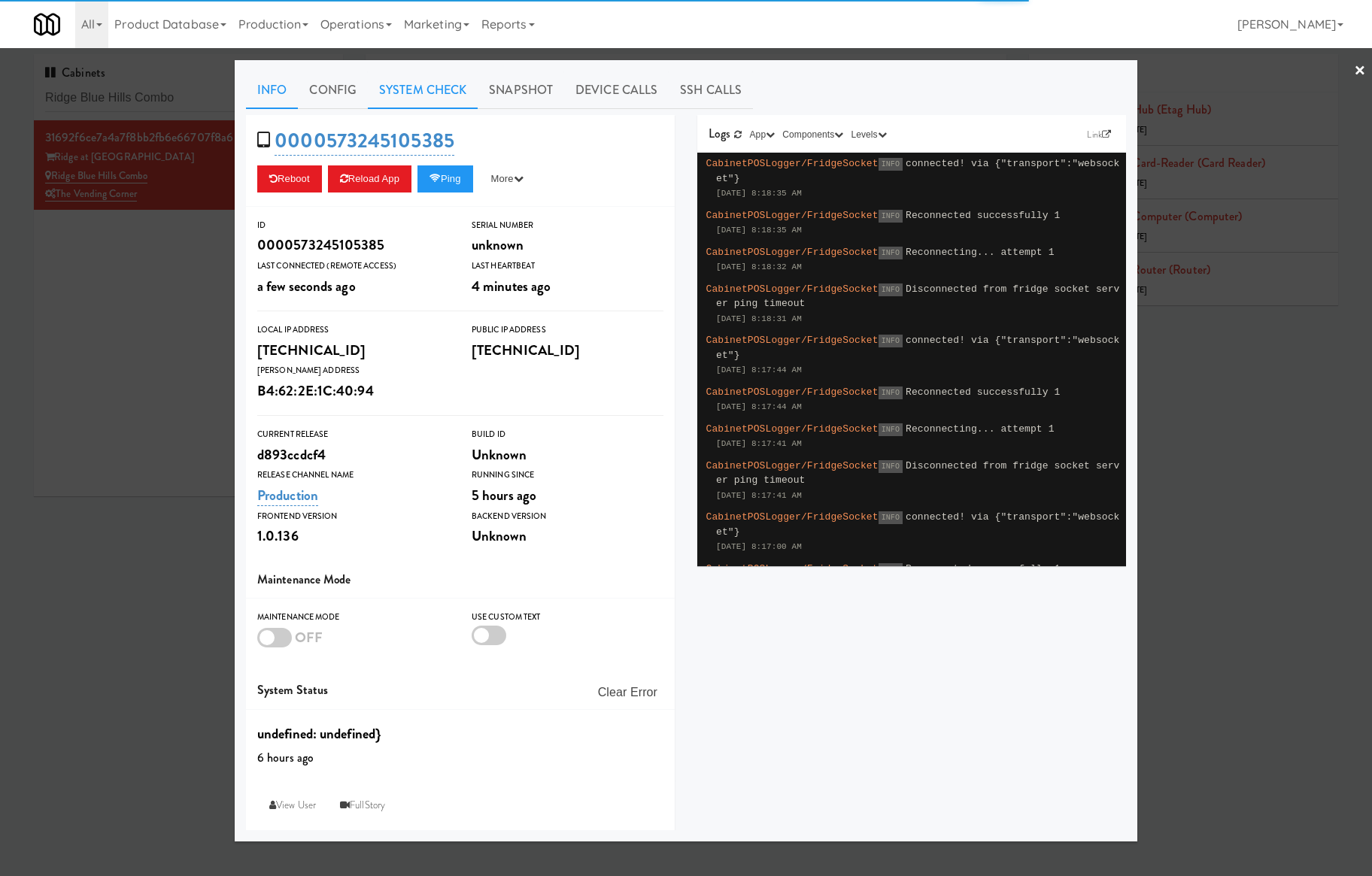
click at [444, 80] on link "System Check" at bounding box center [423, 90] width 110 height 37
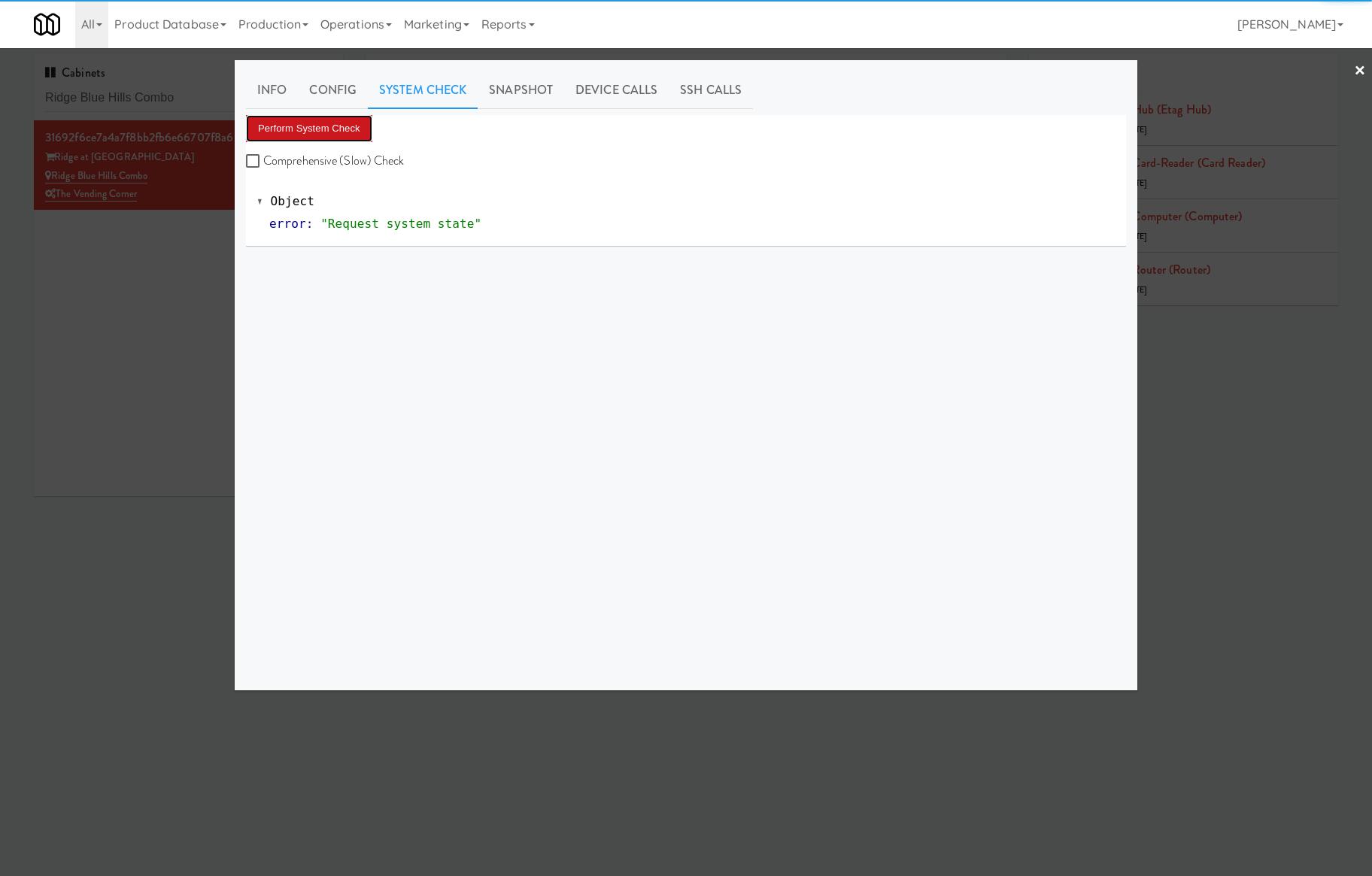
click at [331, 127] on button "Perform System Check" at bounding box center [309, 129] width 127 height 28
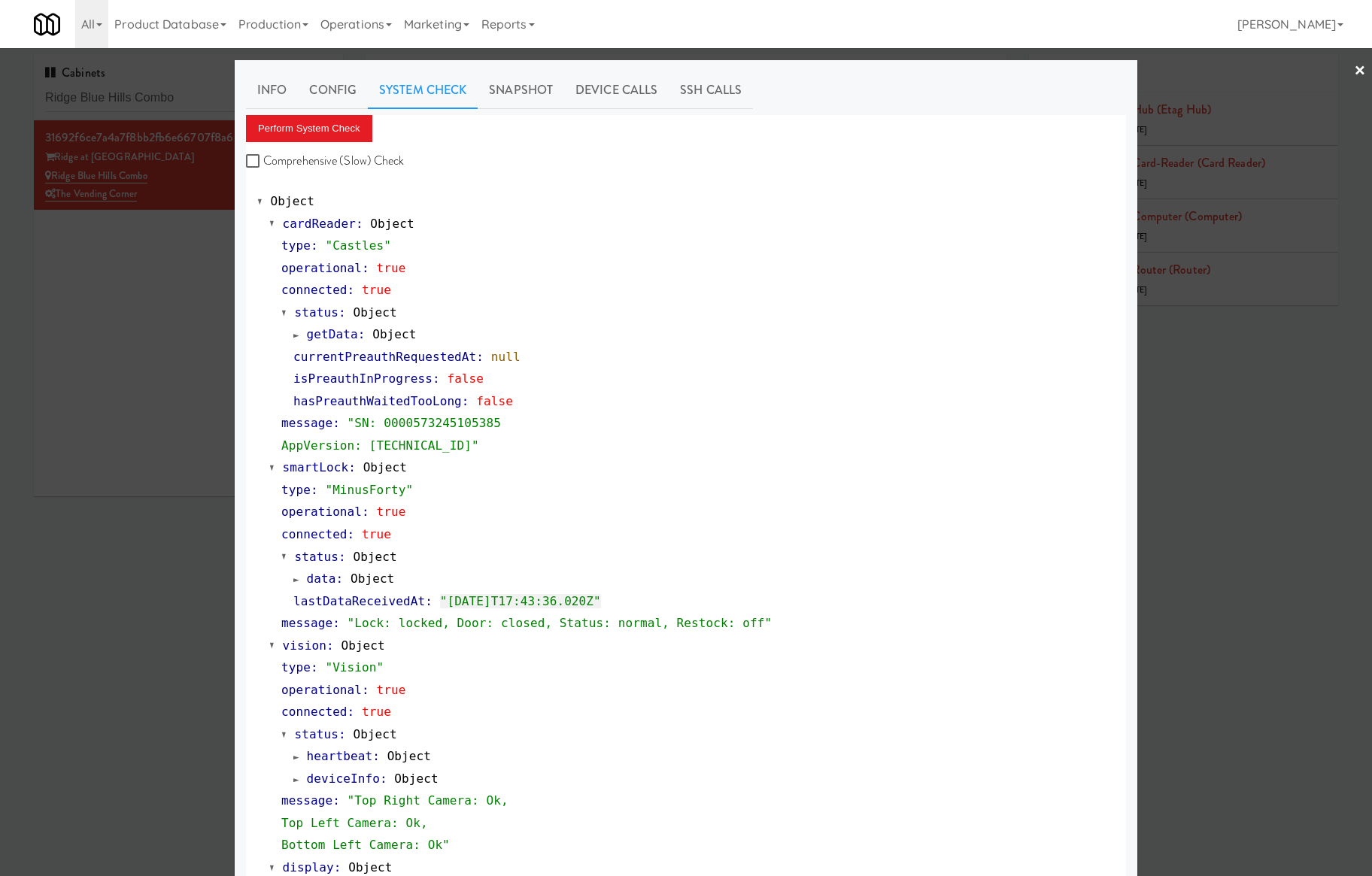
click at [170, 371] on div at bounding box center [686, 438] width 1372 height 876
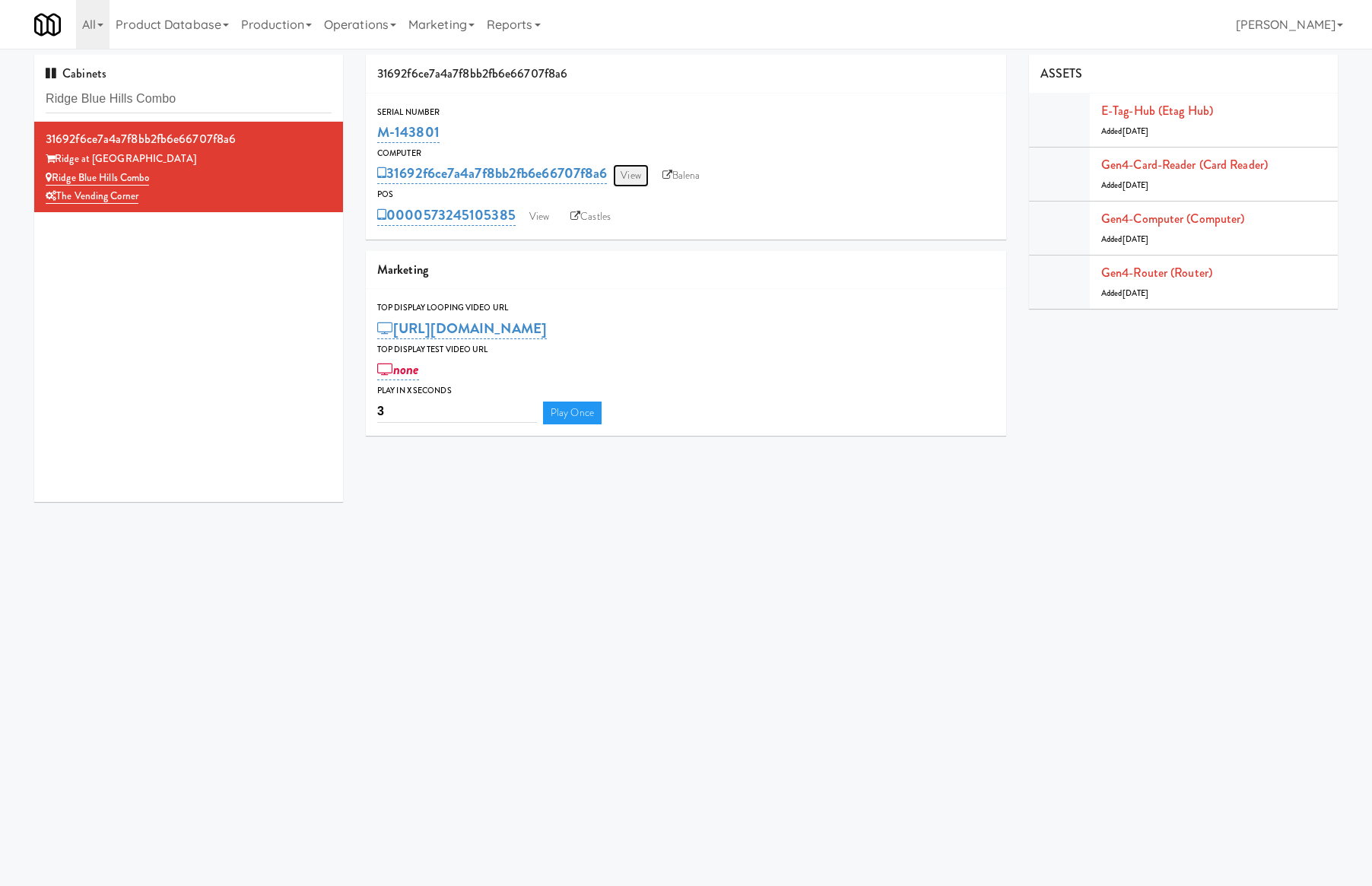
click at [626, 177] on link "View" at bounding box center [630, 175] width 35 height 23
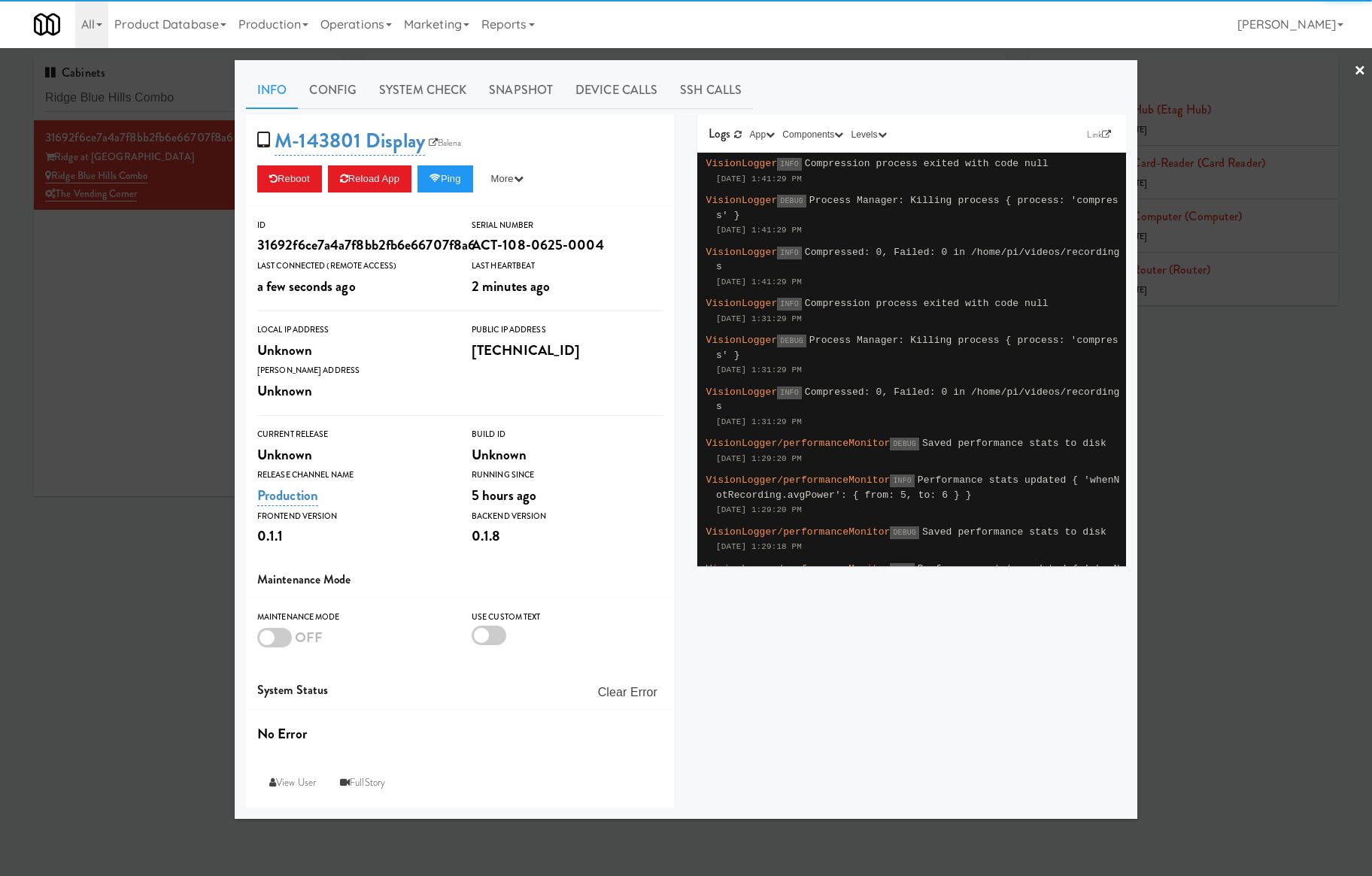
click at [389, 97] on link "System Check" at bounding box center [423, 90] width 110 height 37
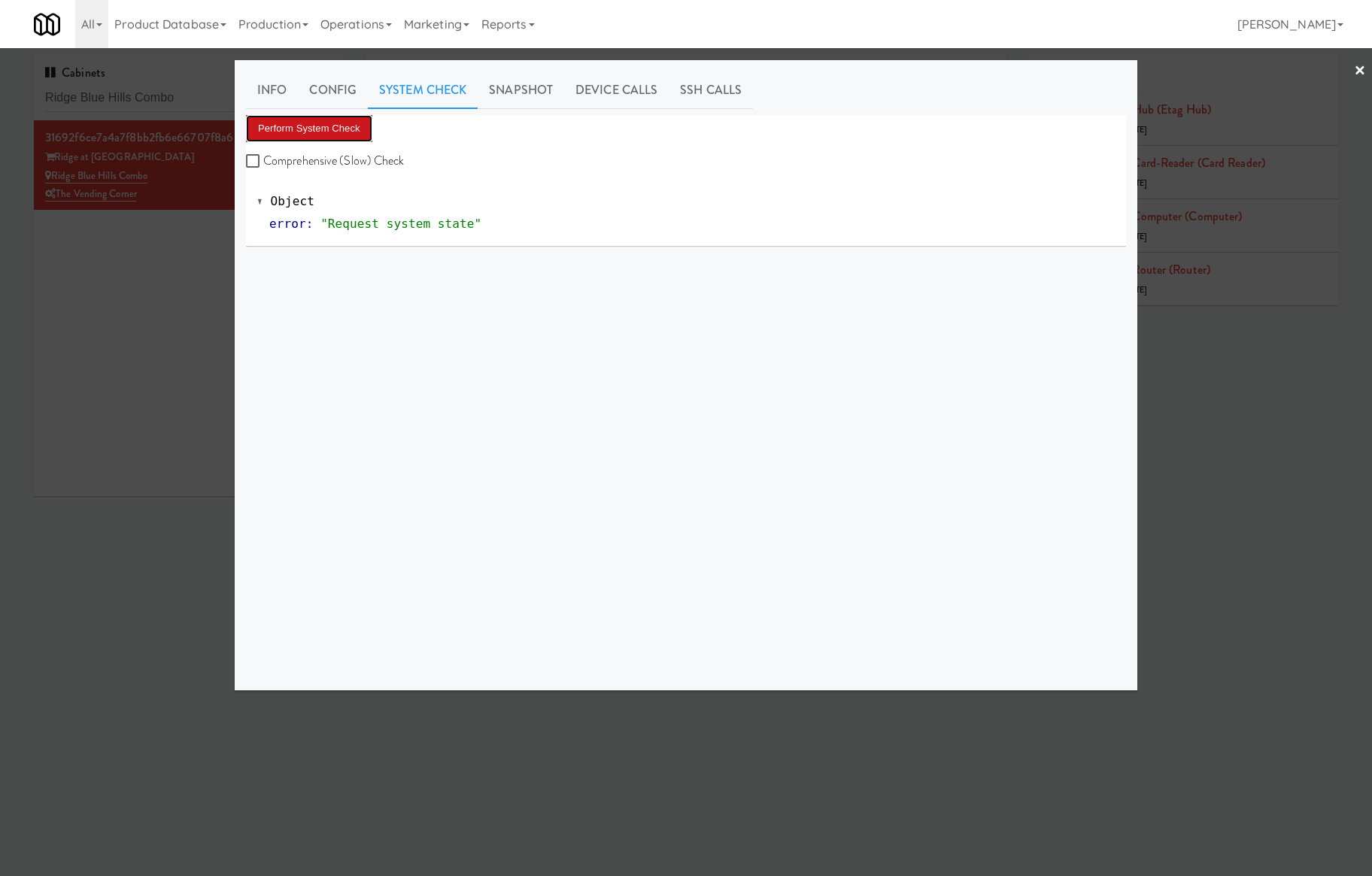
click at [328, 122] on button "Perform System Check" at bounding box center [309, 129] width 127 height 28
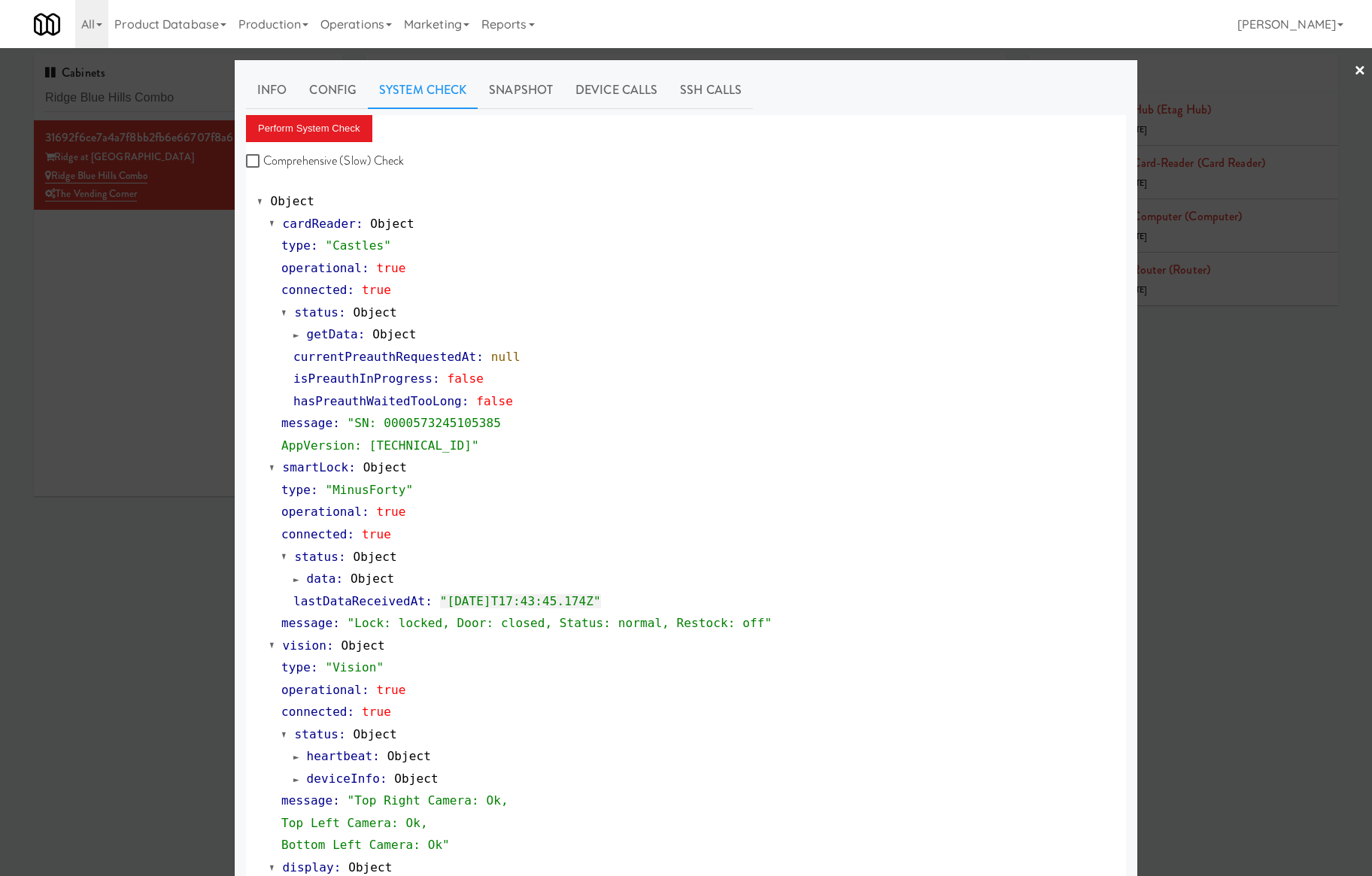
click at [163, 101] on div at bounding box center [686, 438] width 1372 height 876
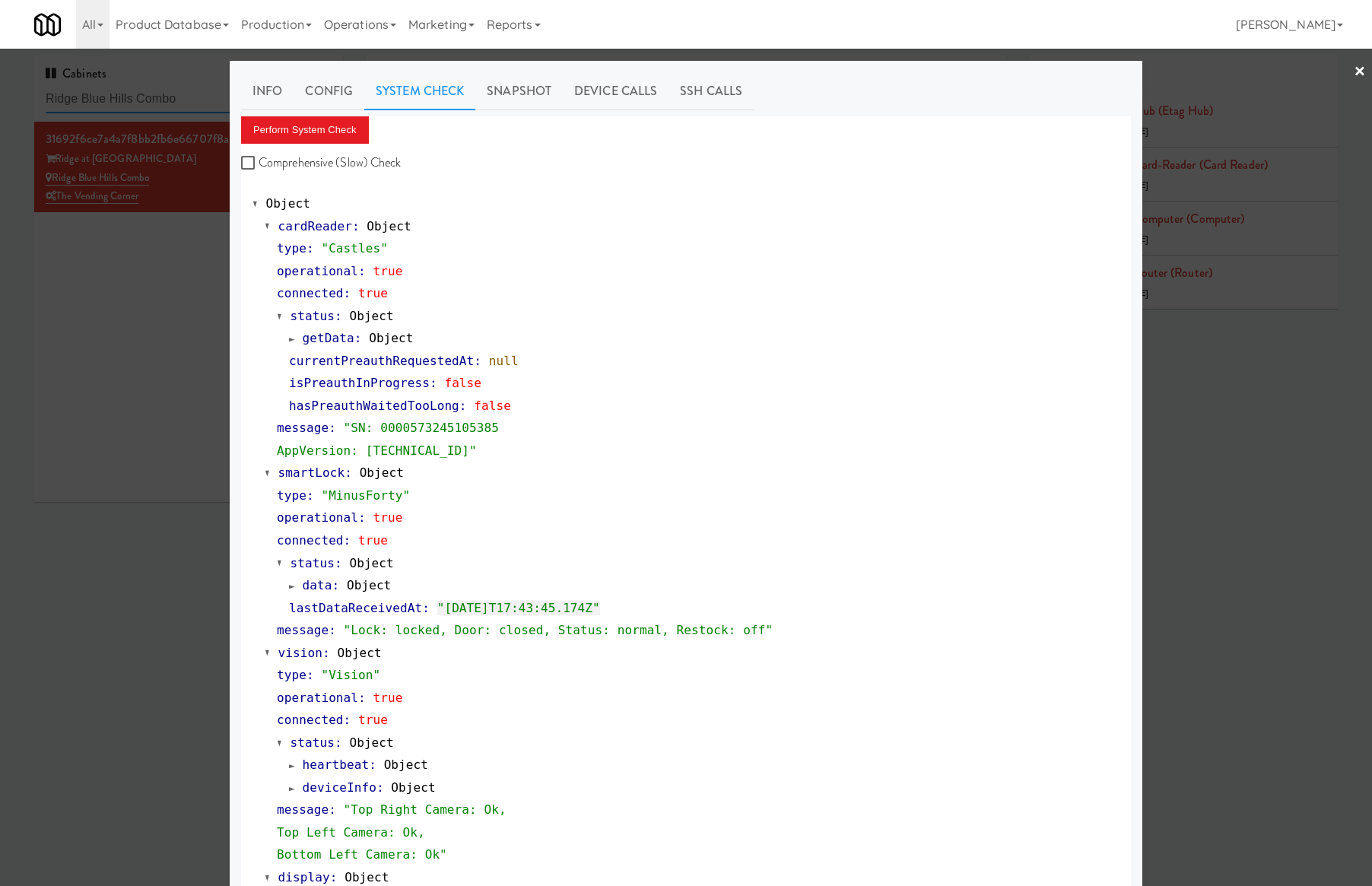
click at [169, 102] on input "Ridge Blue Hills Combo" at bounding box center [189, 99] width 286 height 28
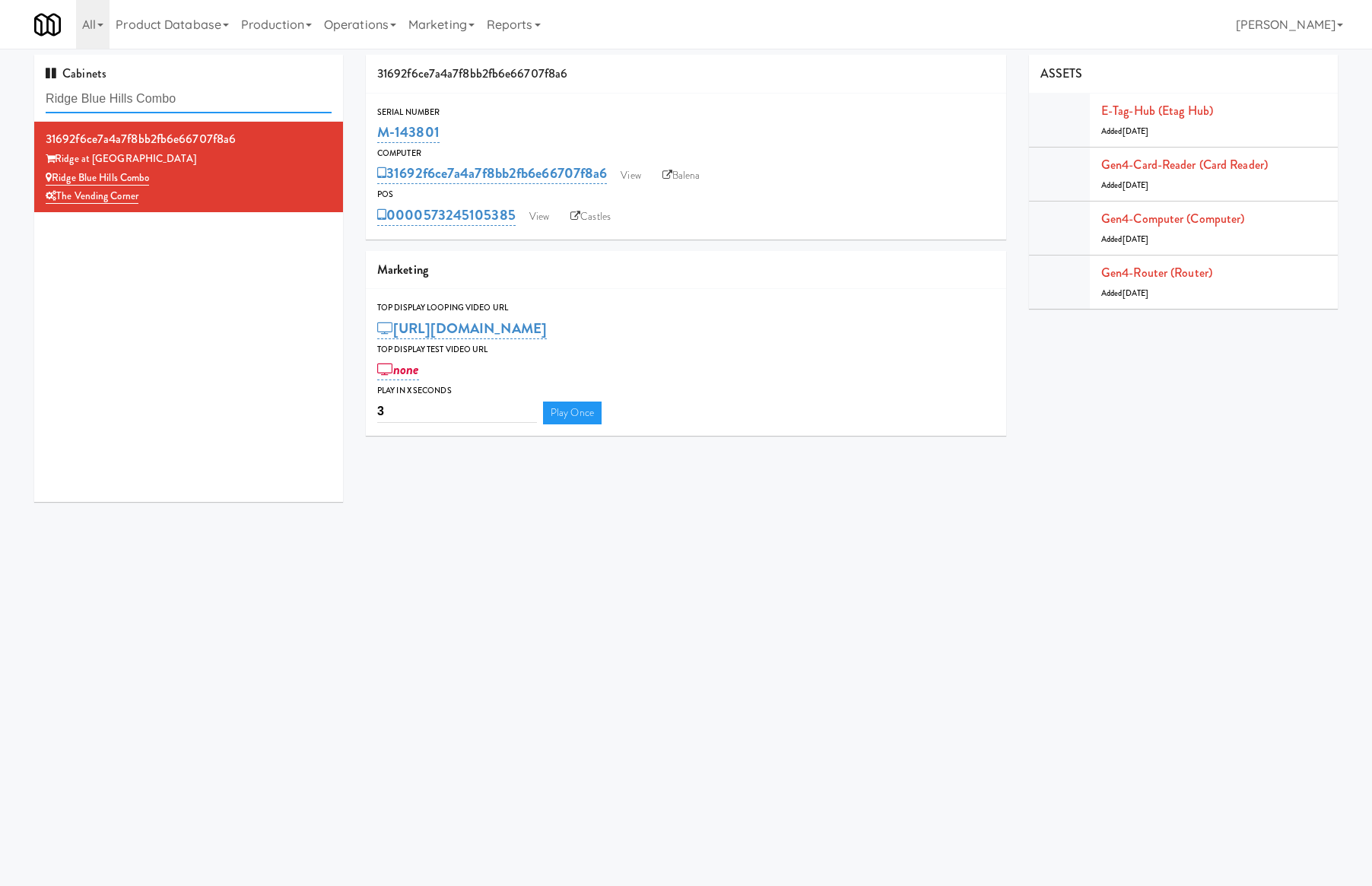
click at [170, 102] on input "Ridge Blue Hills Combo" at bounding box center [189, 99] width 286 height 28
paste input "Archer Tower Fridge"
click at [170, 102] on input "Ridge Blue Hills Archer Tower Fridge" at bounding box center [189, 99] width 286 height 28
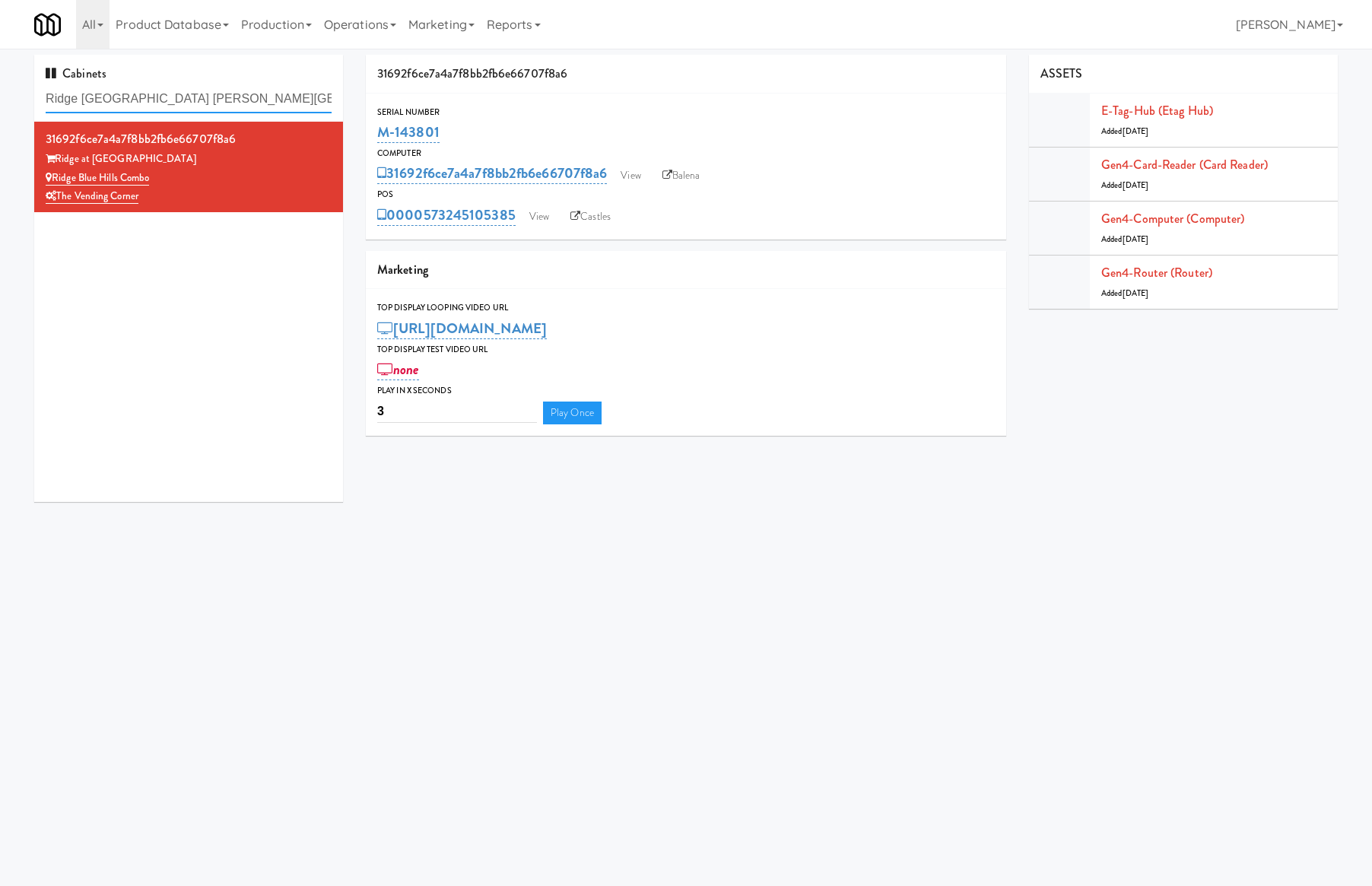
paste input "text"
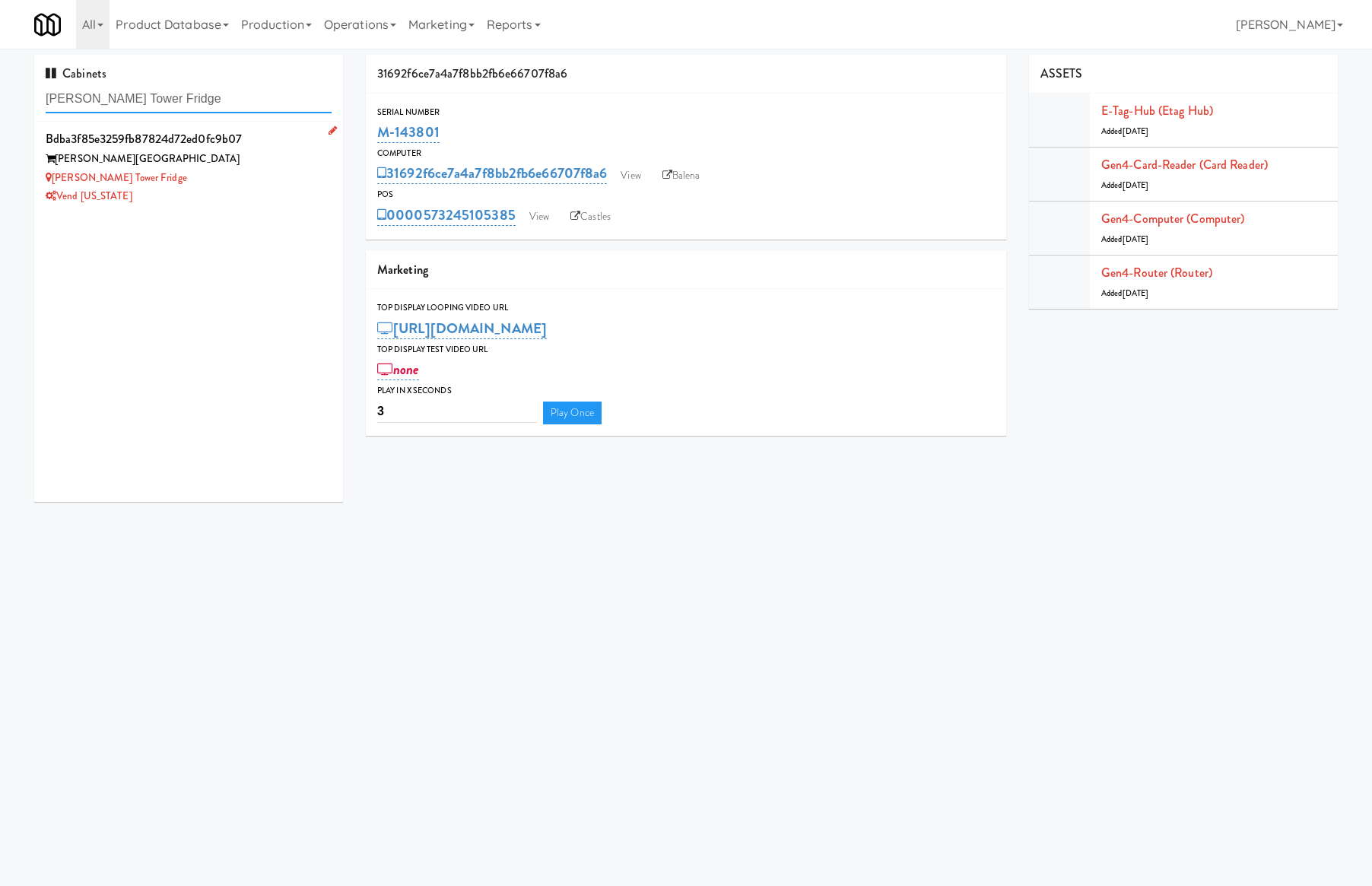
type input "[PERSON_NAME] Tower Fridge"
click at [208, 173] on div "[PERSON_NAME] Tower Fridge" at bounding box center [189, 178] width 286 height 19
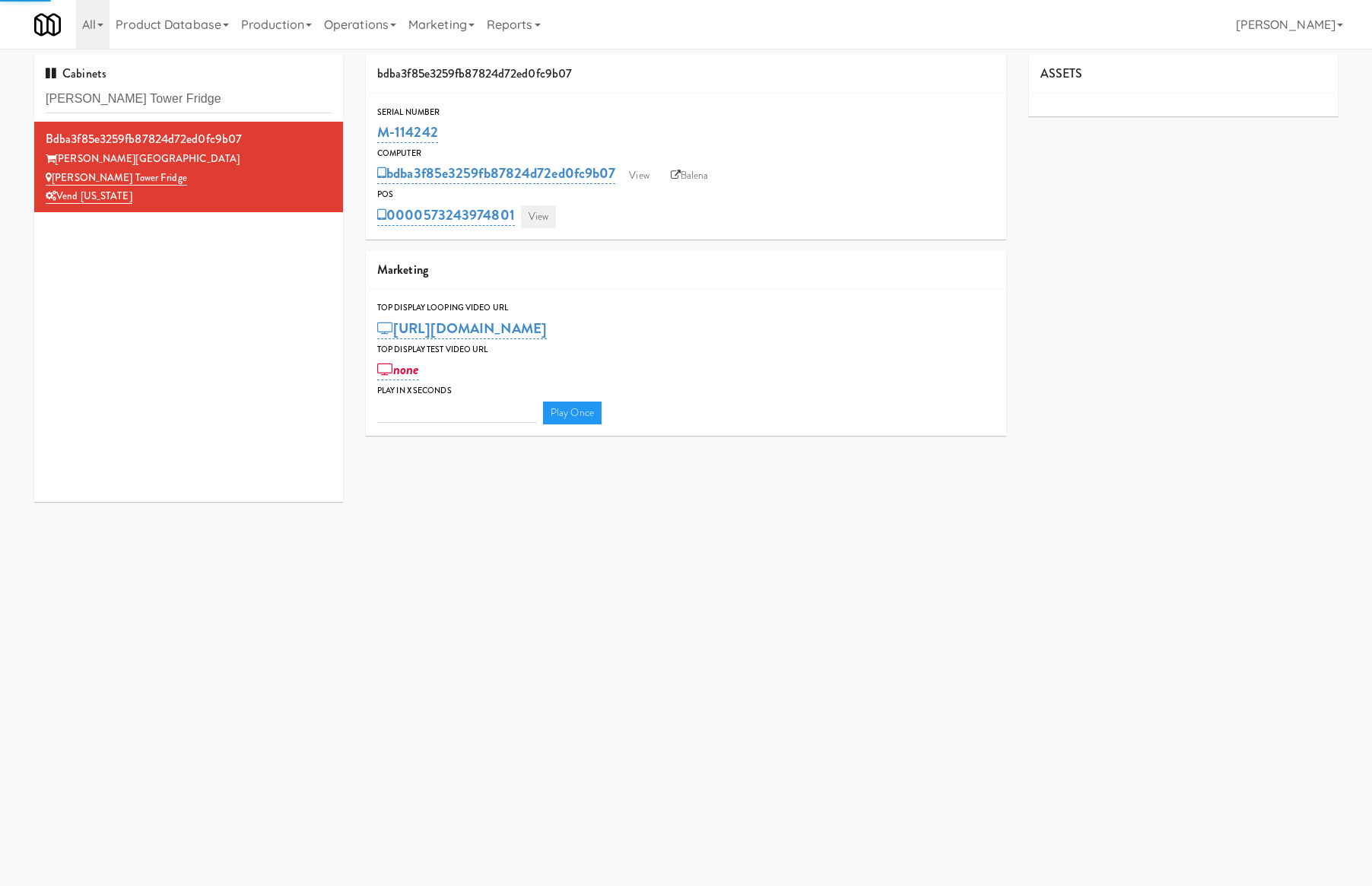
type input "3"
click at [539, 209] on link "View" at bounding box center [538, 217] width 35 height 23
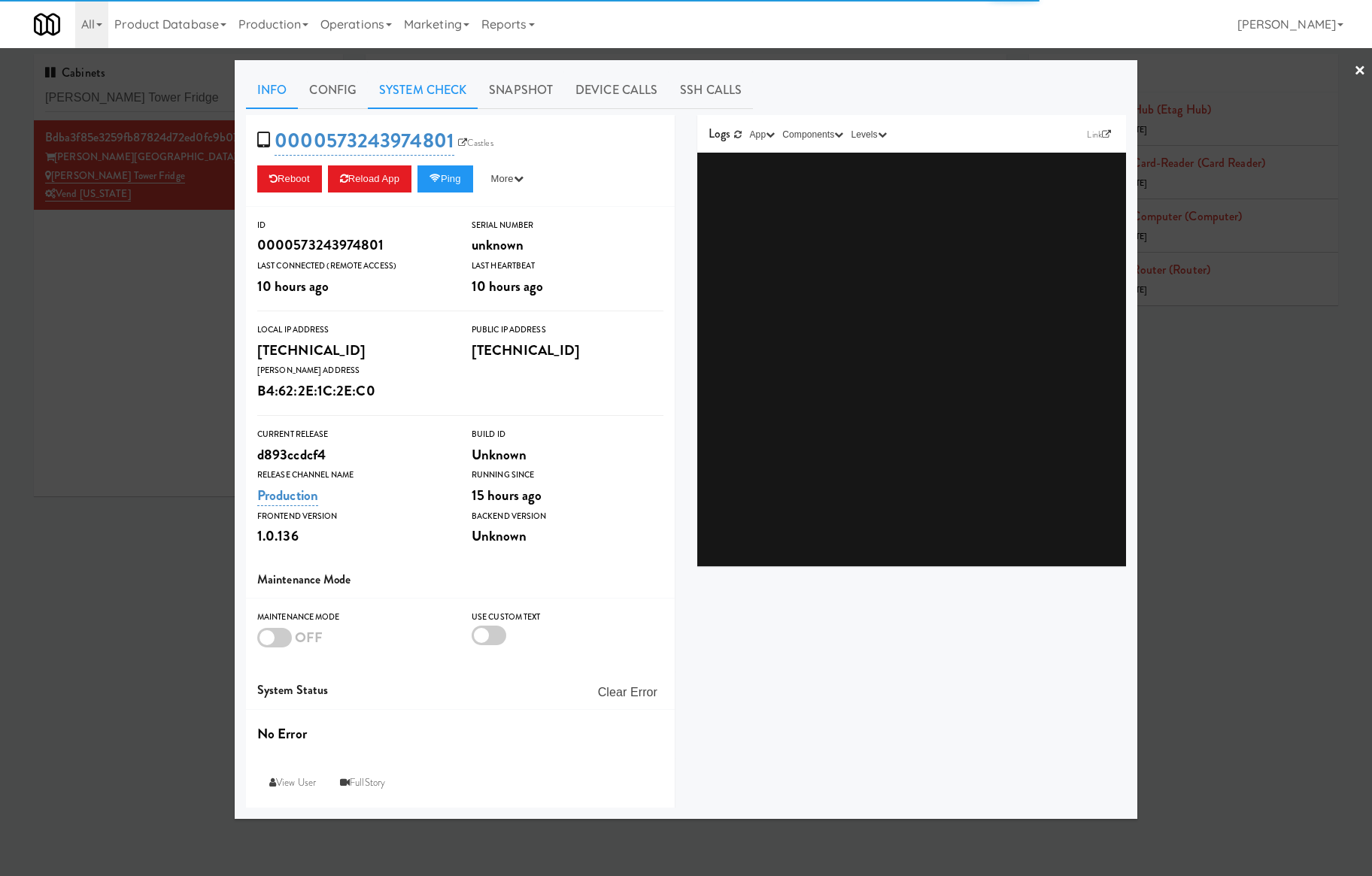
click at [402, 96] on link "System Check" at bounding box center [423, 90] width 110 height 37
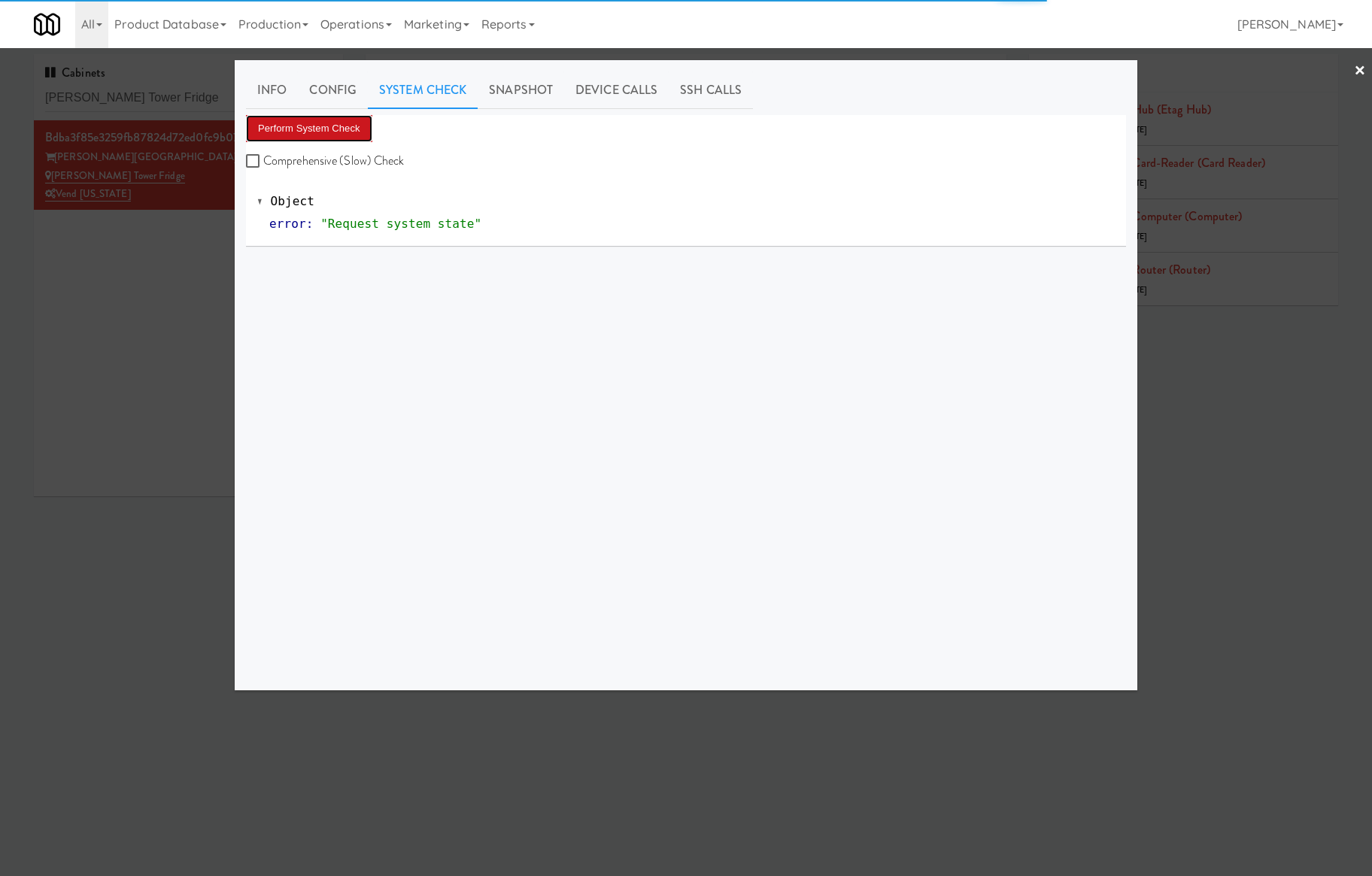
click at [331, 127] on button "Perform System Check" at bounding box center [309, 129] width 127 height 28
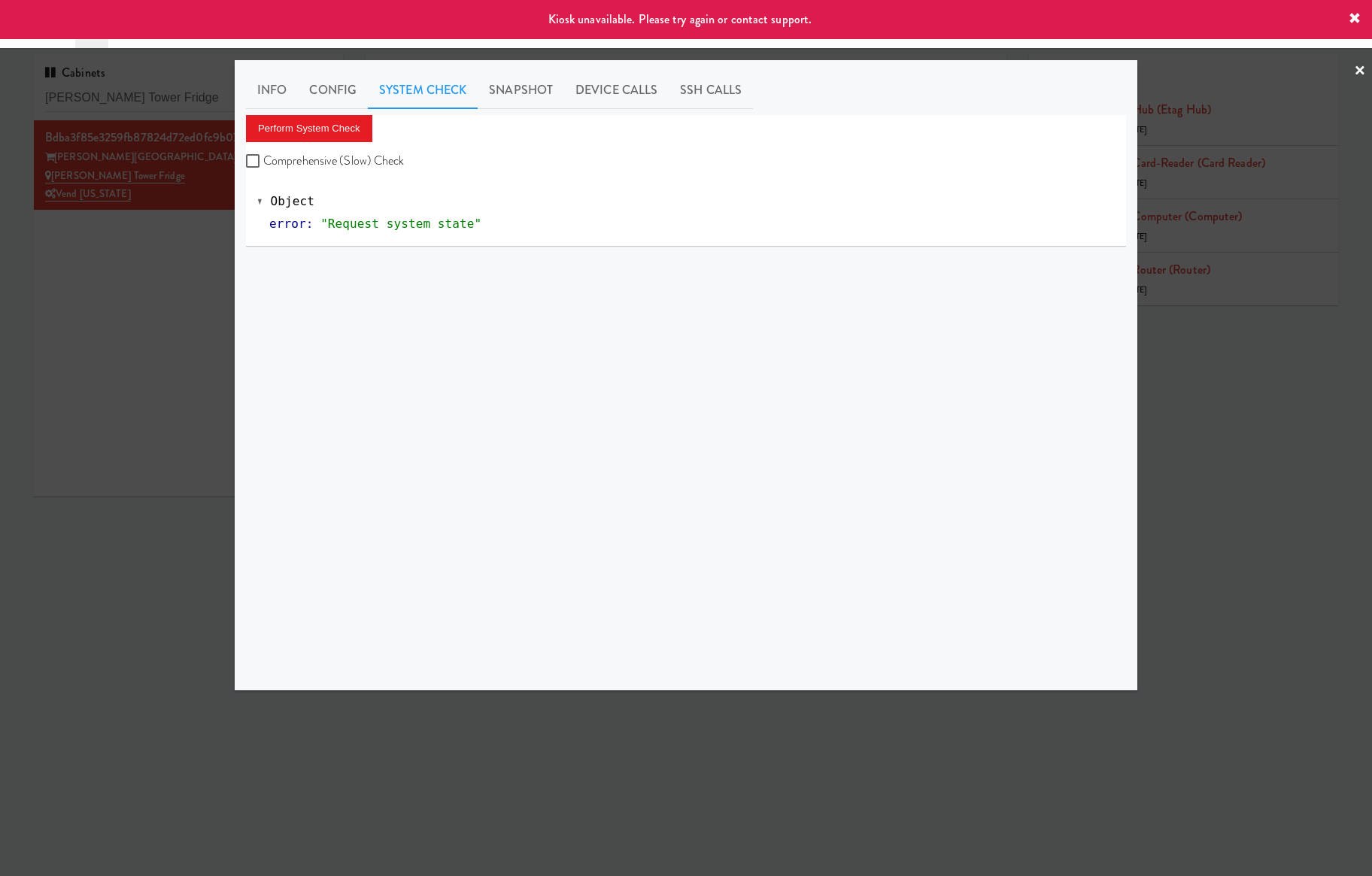
click at [178, 264] on div at bounding box center [686, 438] width 1372 height 876
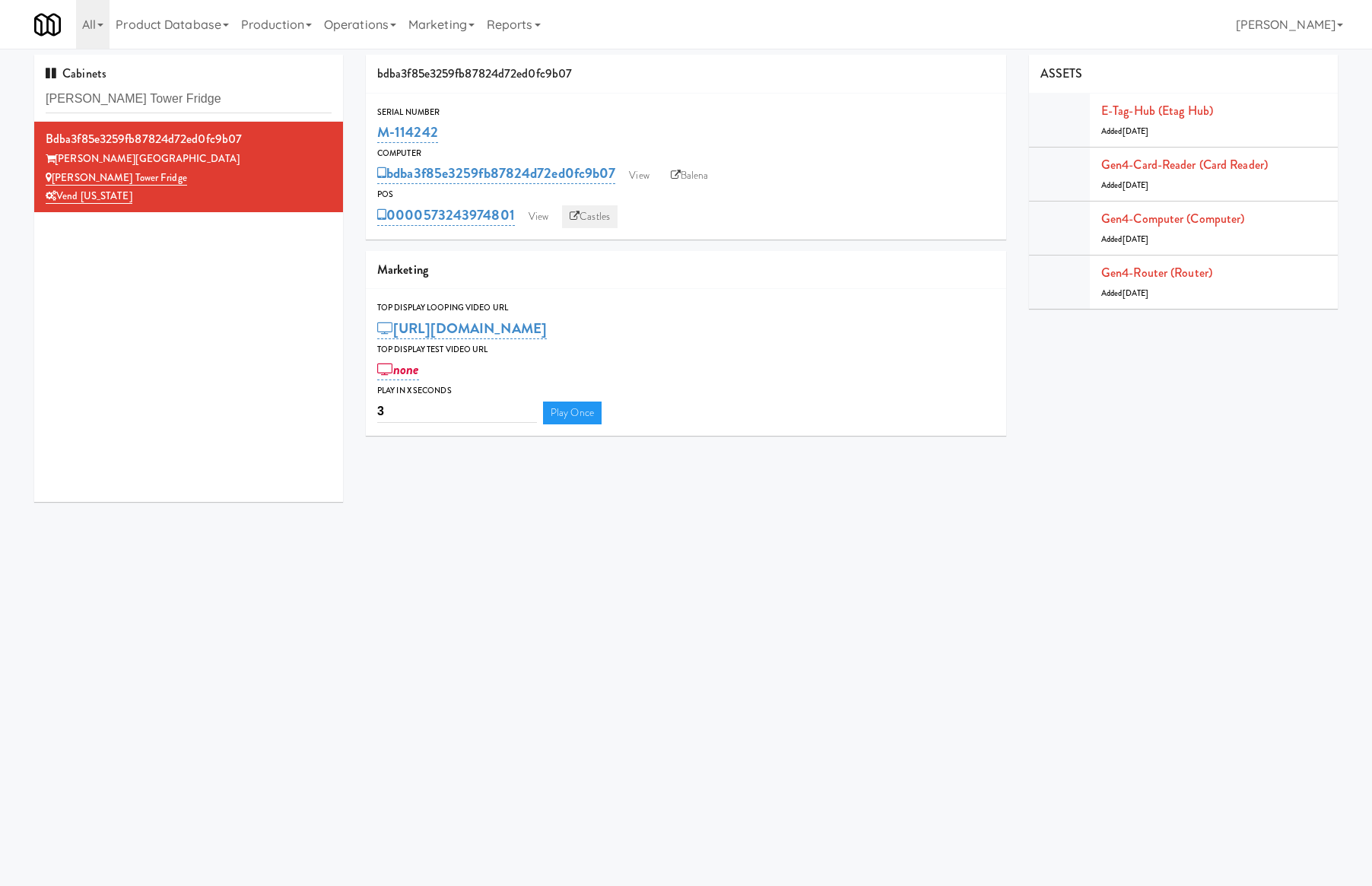
click at [578, 216] on icon at bounding box center [575, 217] width 10 height 10
click at [688, 171] on link "Balena" at bounding box center [690, 175] width 54 height 23
drag, startPoint x: 153, startPoint y: 183, endPoint x: 52, endPoint y: 173, distance: 101.5
click at [52, 173] on div "[PERSON_NAME] Tower Fridge" at bounding box center [189, 178] width 286 height 19
copy link "[PERSON_NAME] Tower Fridge"
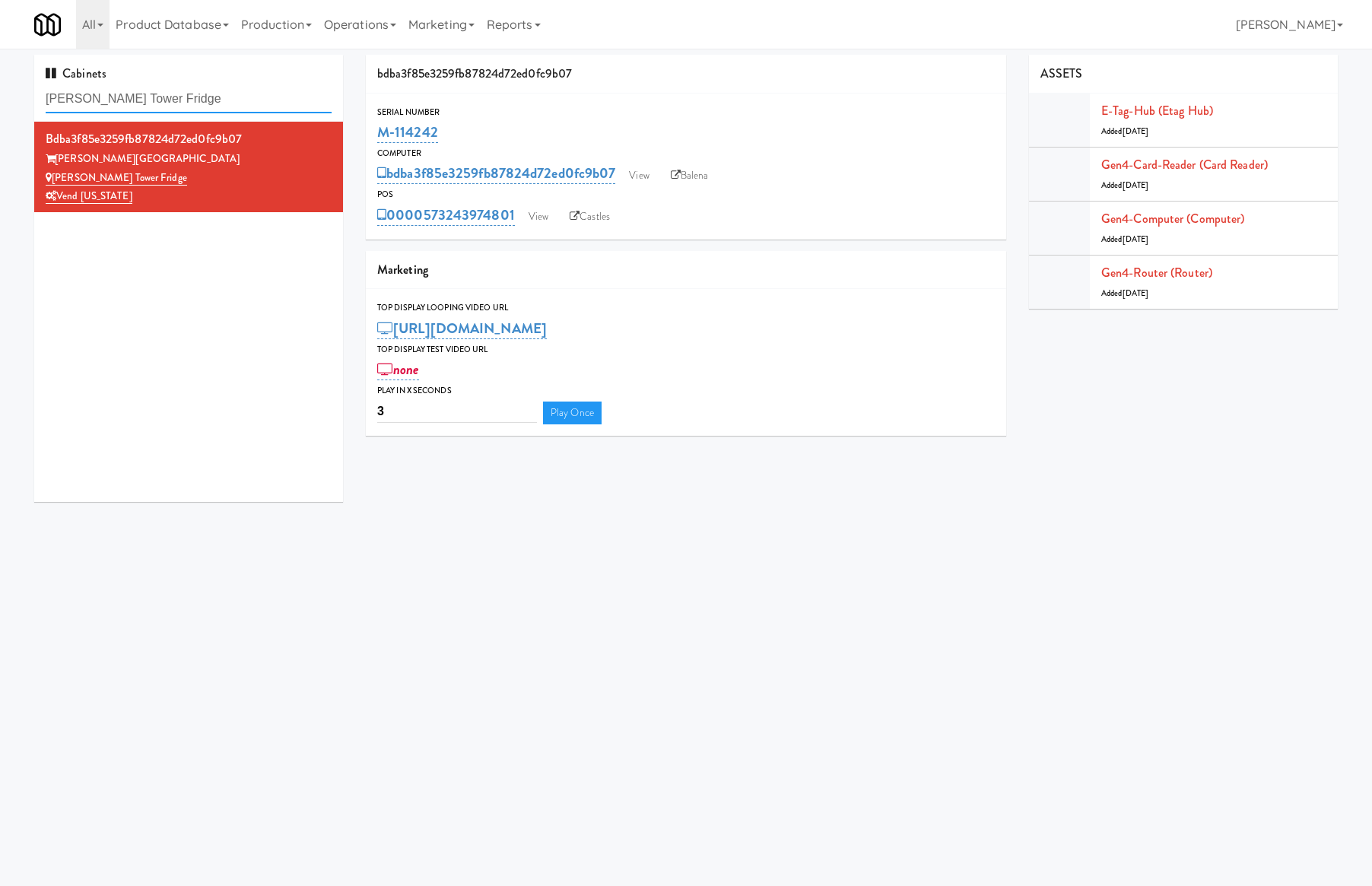
click at [89, 100] on input "[PERSON_NAME] Tower Fridge" at bounding box center [189, 99] width 286 height 28
click at [91, 100] on input "[PERSON_NAME] Tower Fridge" at bounding box center [189, 99] width 286 height 28
click at [91, 101] on input "[PERSON_NAME] Tower Fridge" at bounding box center [189, 99] width 286 height 28
type input "digital"
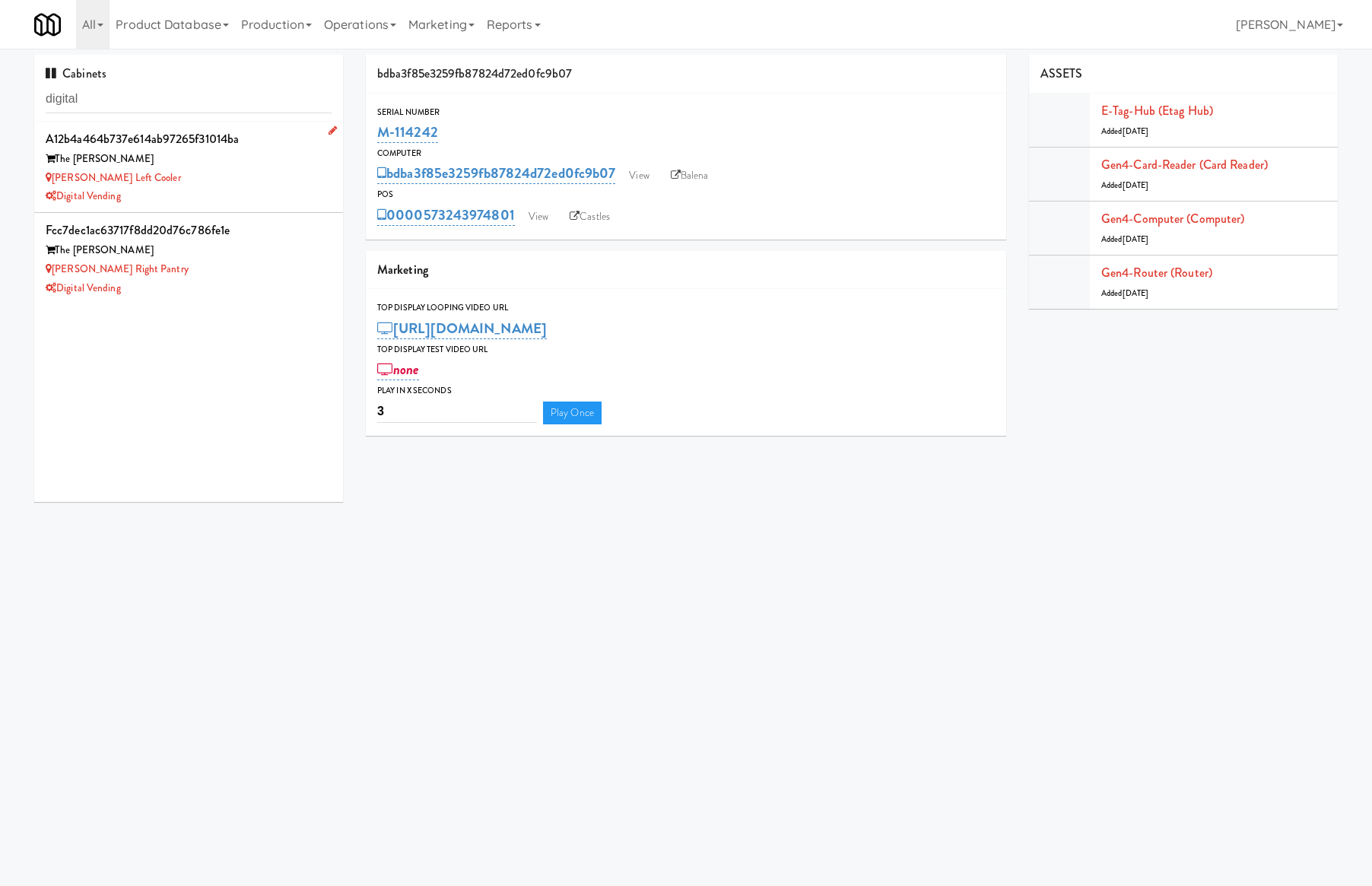
click at [268, 193] on div "Digital Vending" at bounding box center [189, 196] width 286 height 19
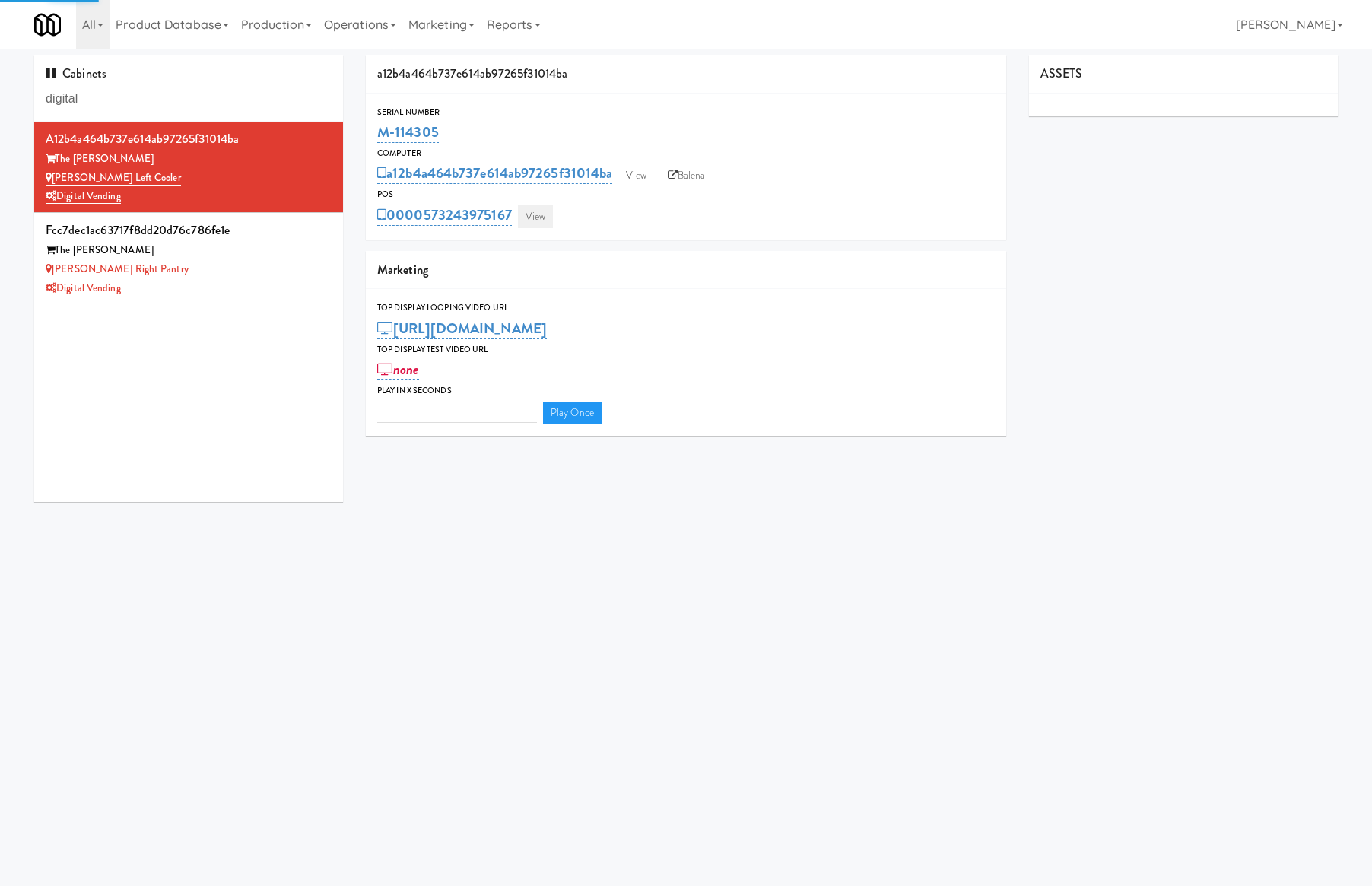
type input "3"
click at [534, 224] on link "View" at bounding box center [535, 217] width 35 height 23
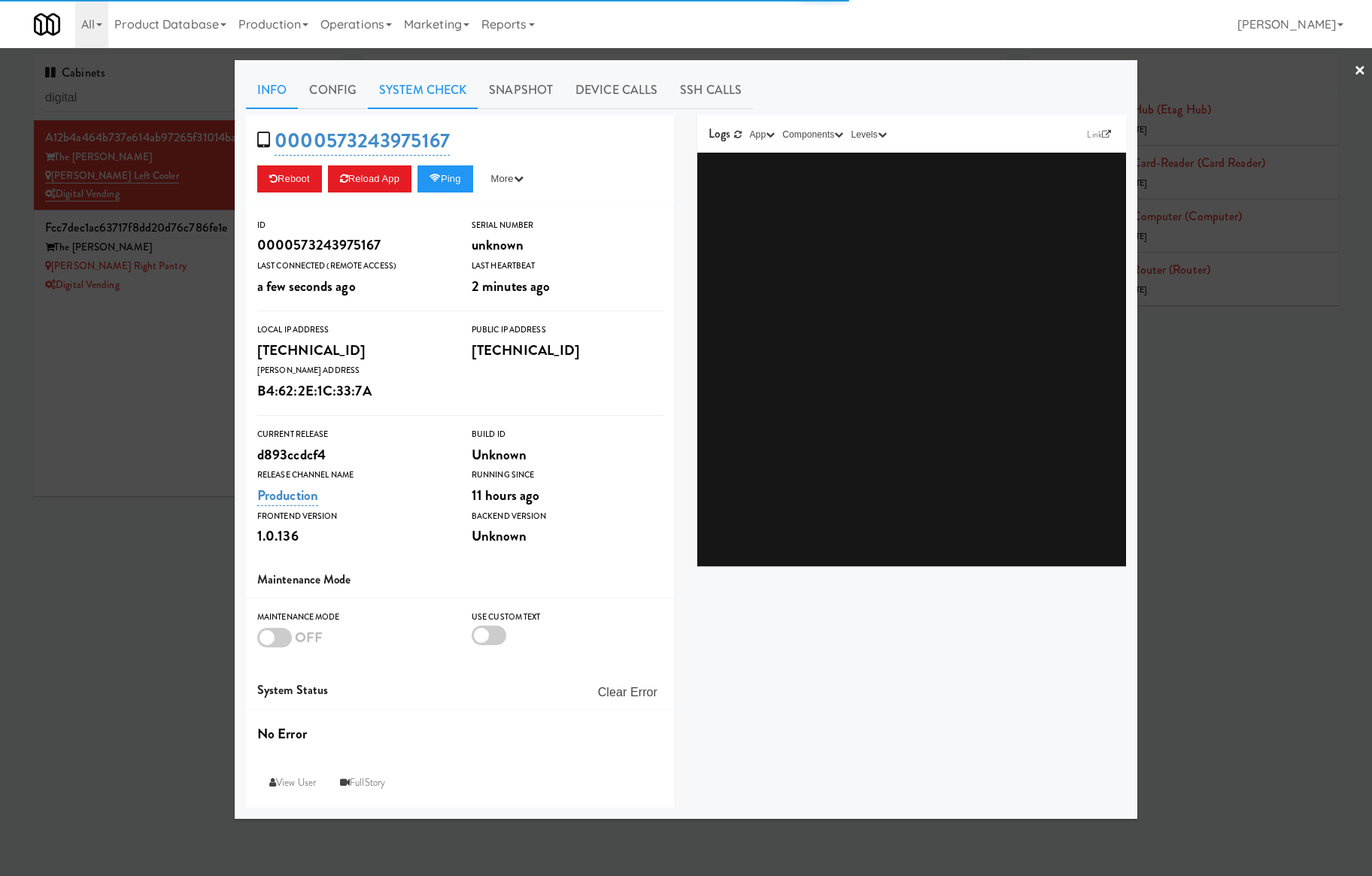
click at [424, 101] on link "System Check" at bounding box center [423, 90] width 110 height 37
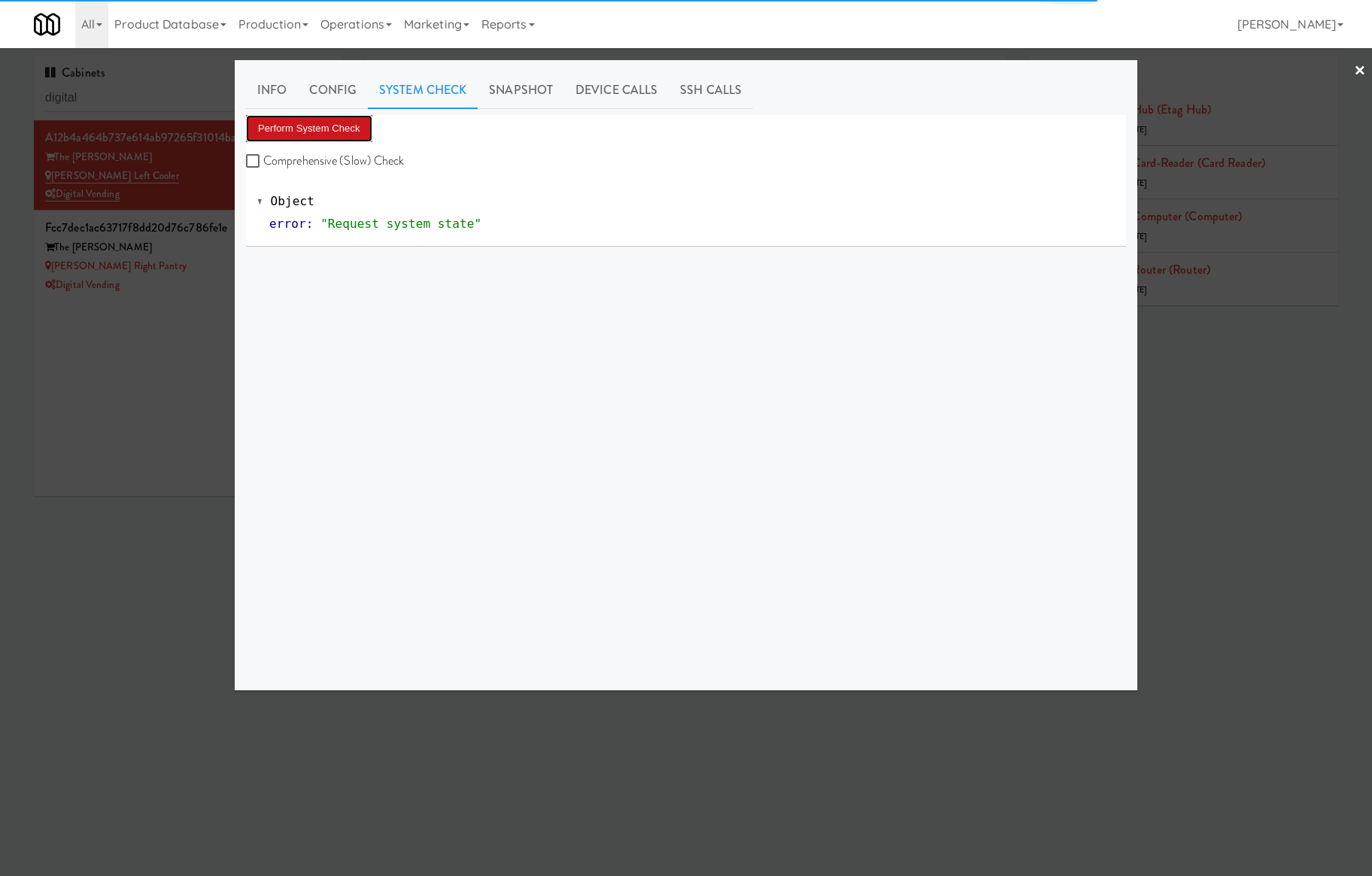
click at [350, 127] on button "Perform System Check" at bounding box center [309, 129] width 127 height 28
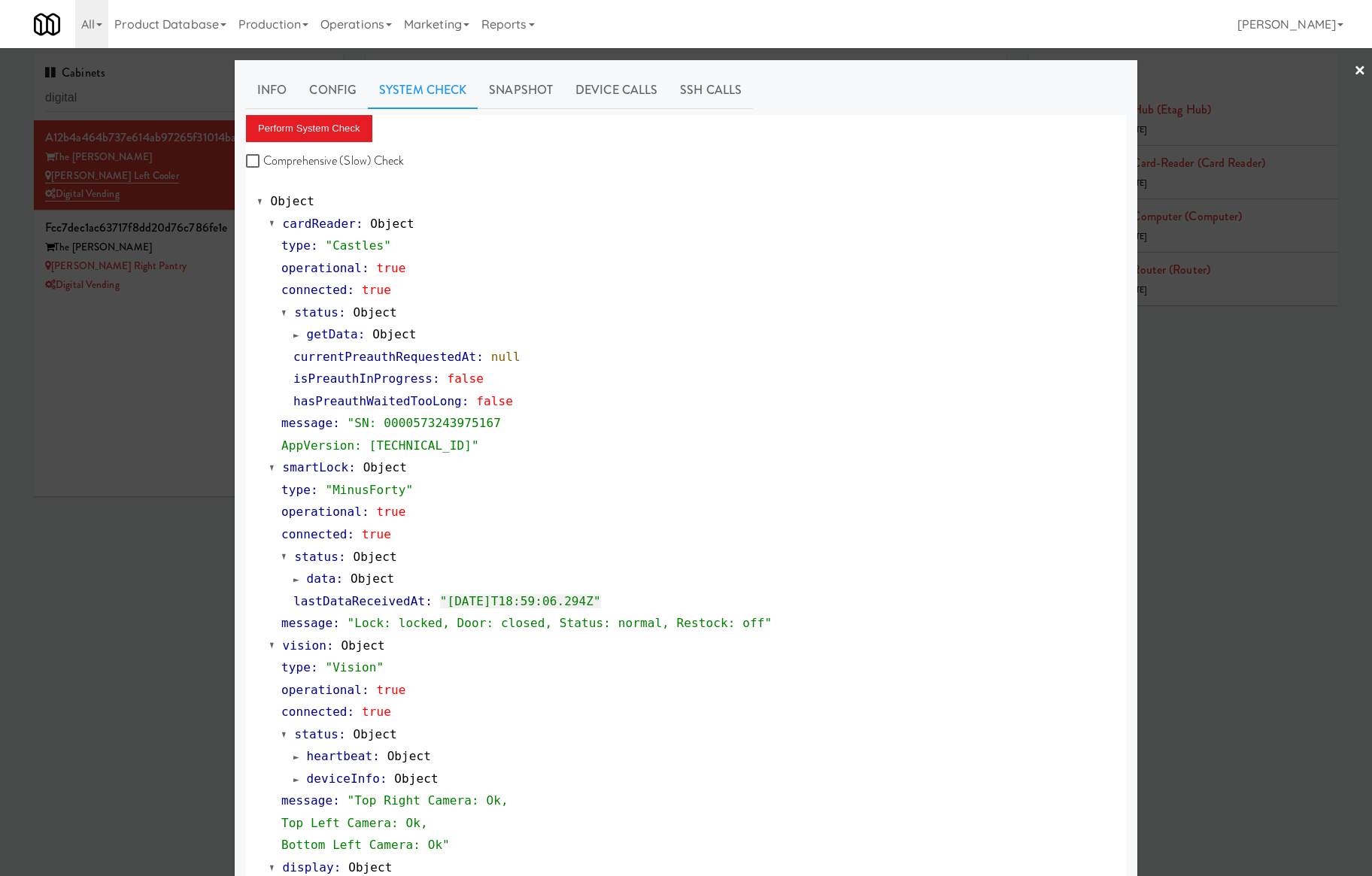
click at [212, 264] on div at bounding box center [686, 438] width 1372 height 876
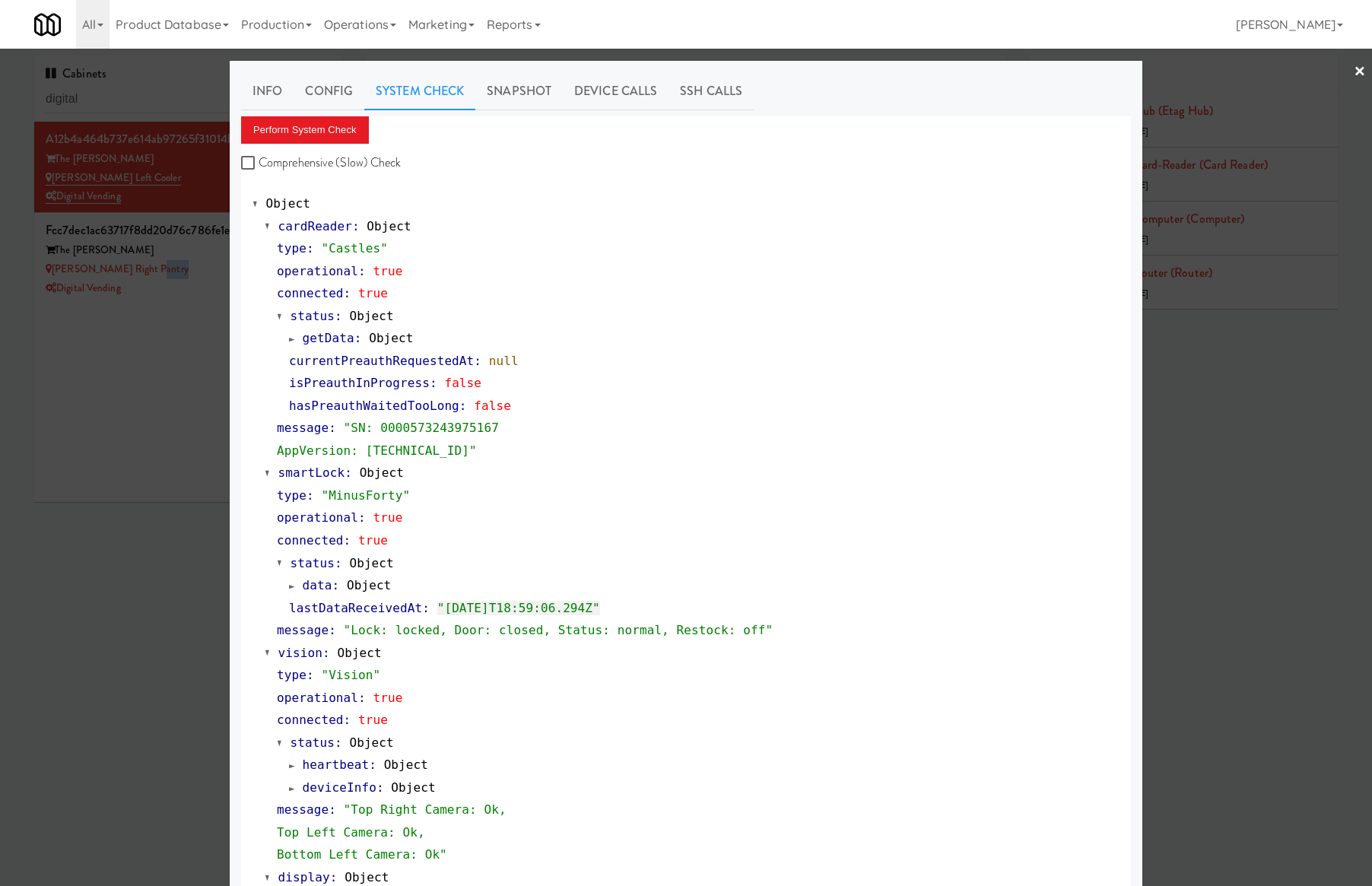
click at [215, 267] on div "[PERSON_NAME] Right Pantry" at bounding box center [189, 269] width 286 height 19
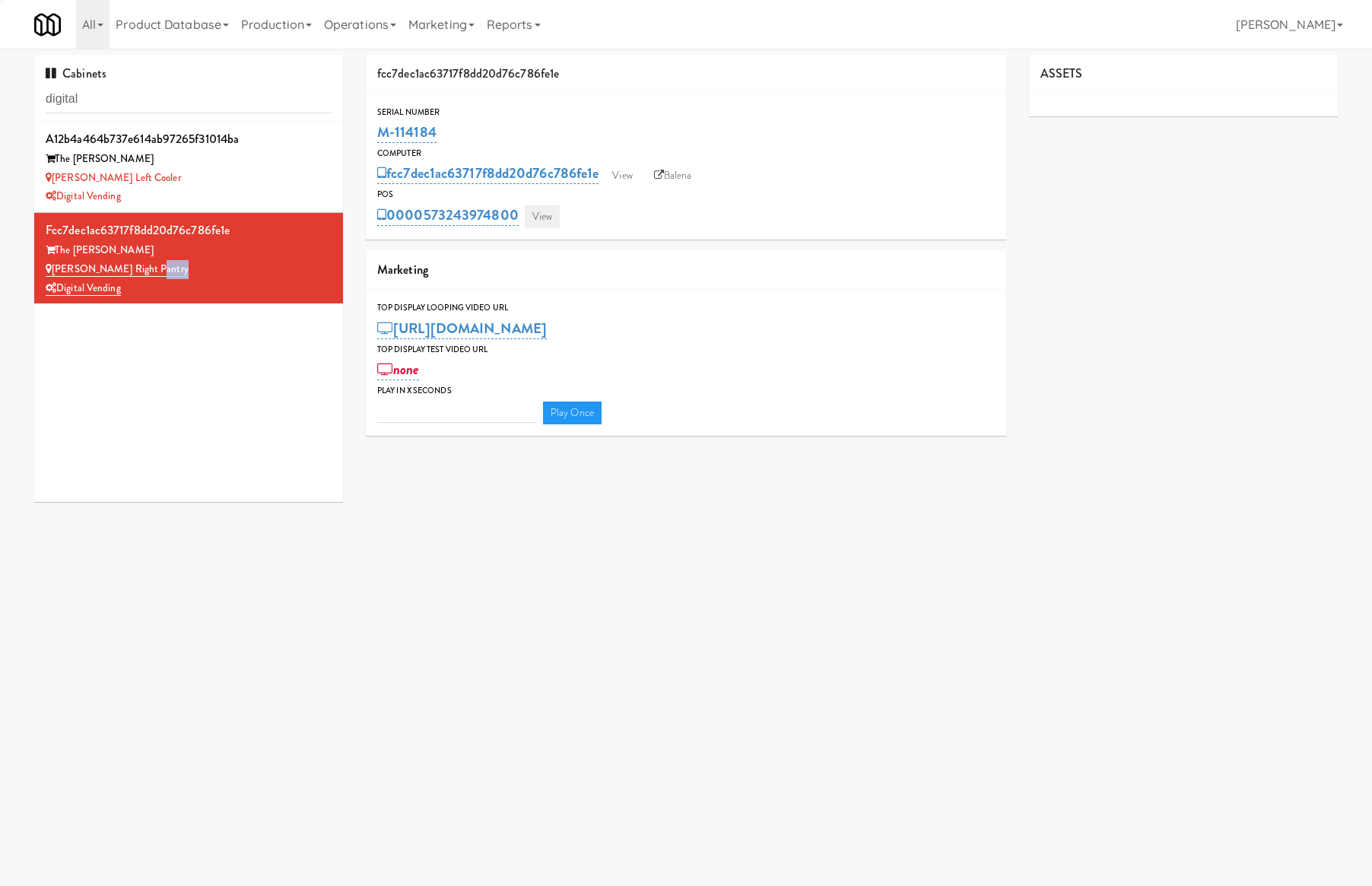
type input "3"
click at [539, 211] on link "View" at bounding box center [542, 217] width 35 height 23
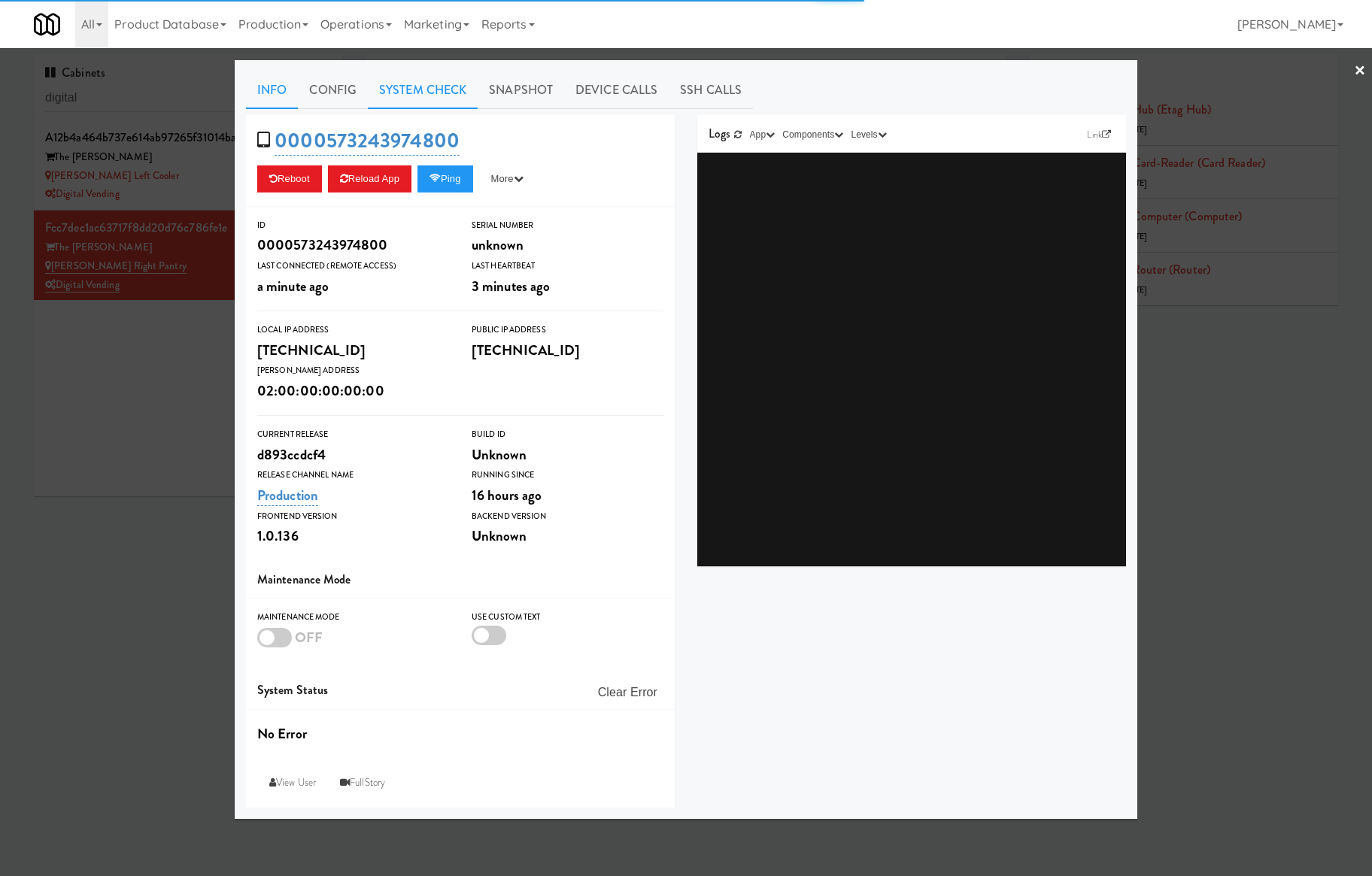
click at [431, 101] on link "System Check" at bounding box center [423, 90] width 110 height 37
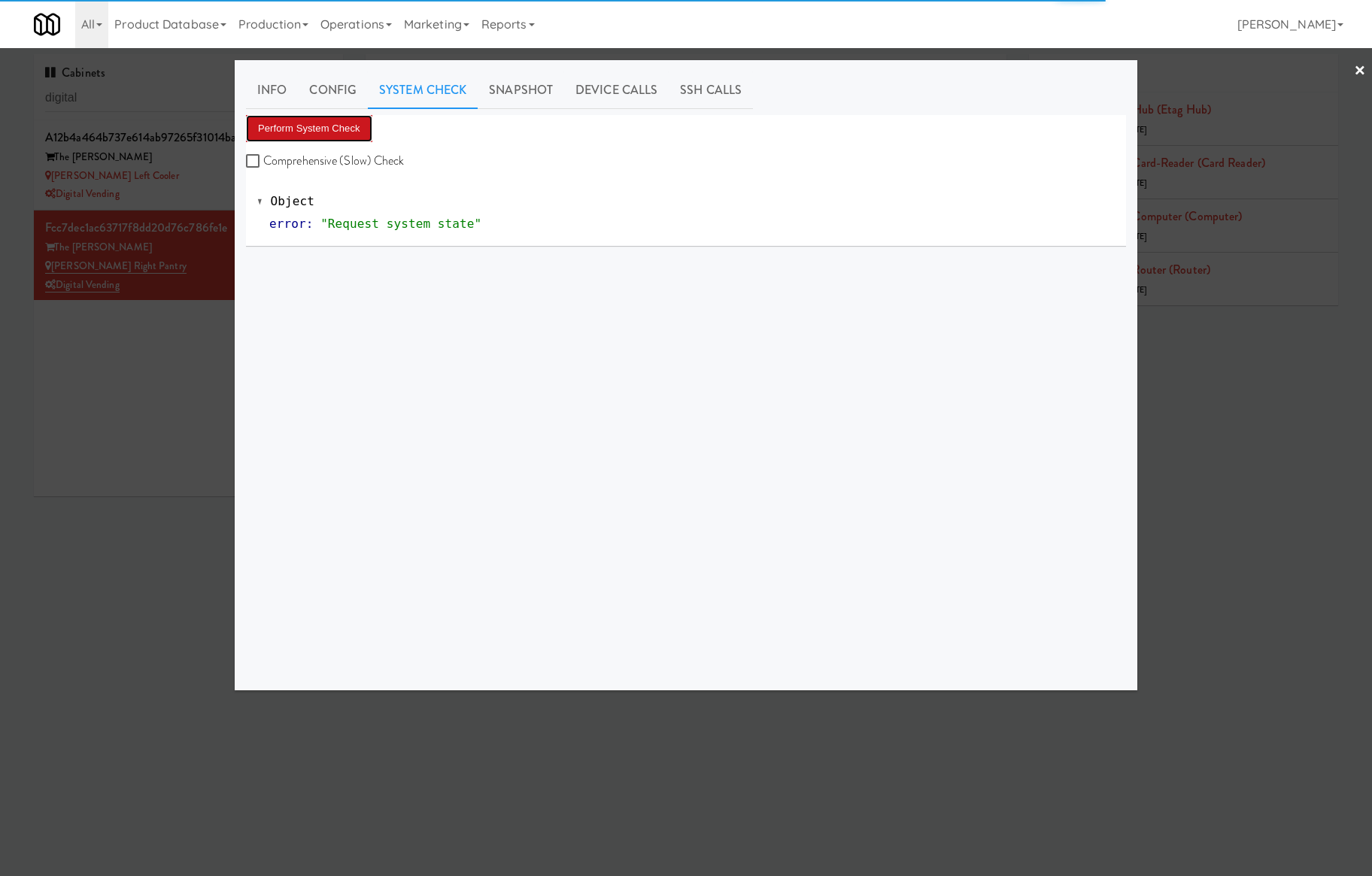
click at [340, 123] on button "Perform System Check" at bounding box center [309, 129] width 127 height 28
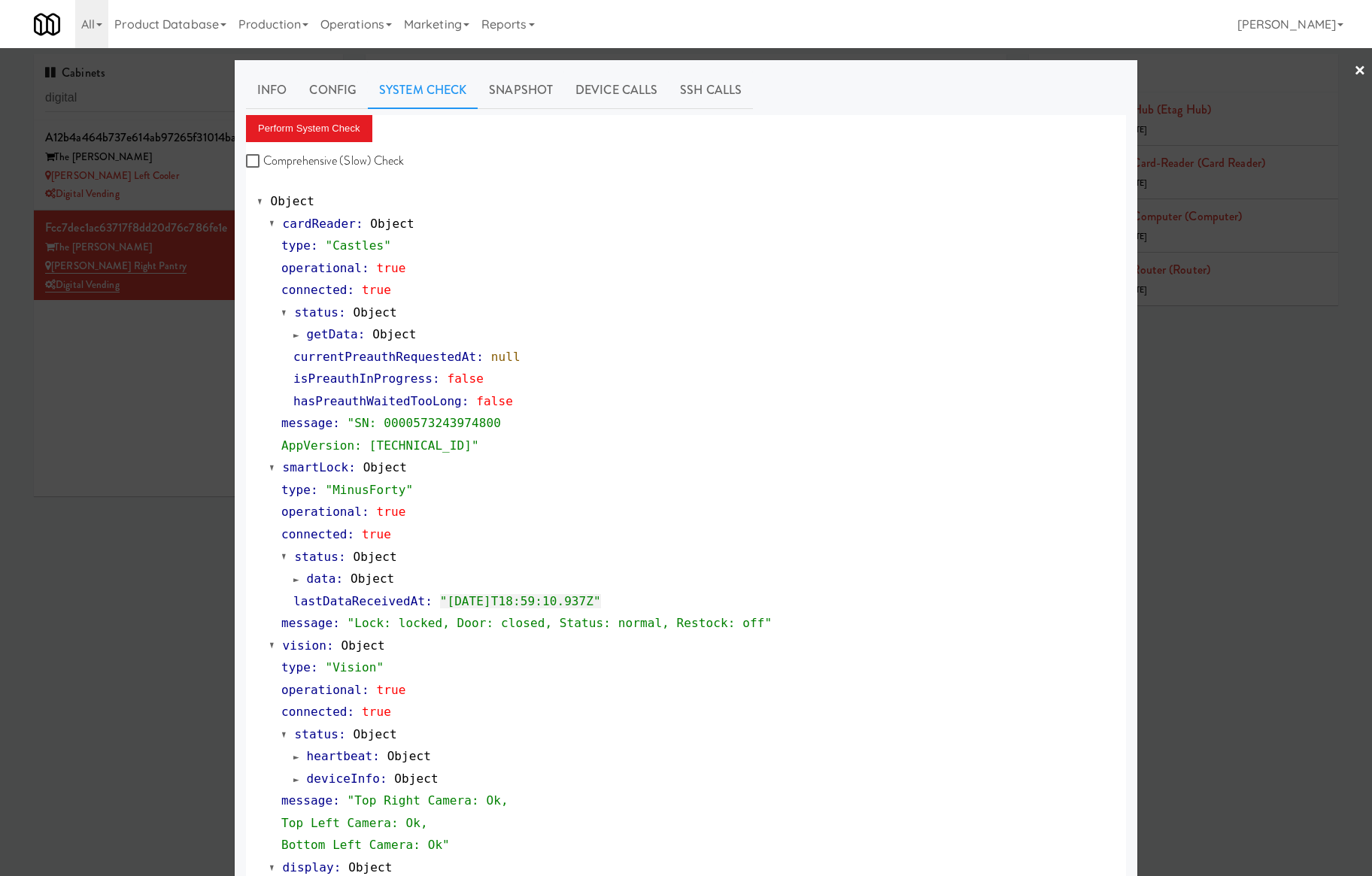
click at [182, 101] on div at bounding box center [686, 438] width 1372 height 876
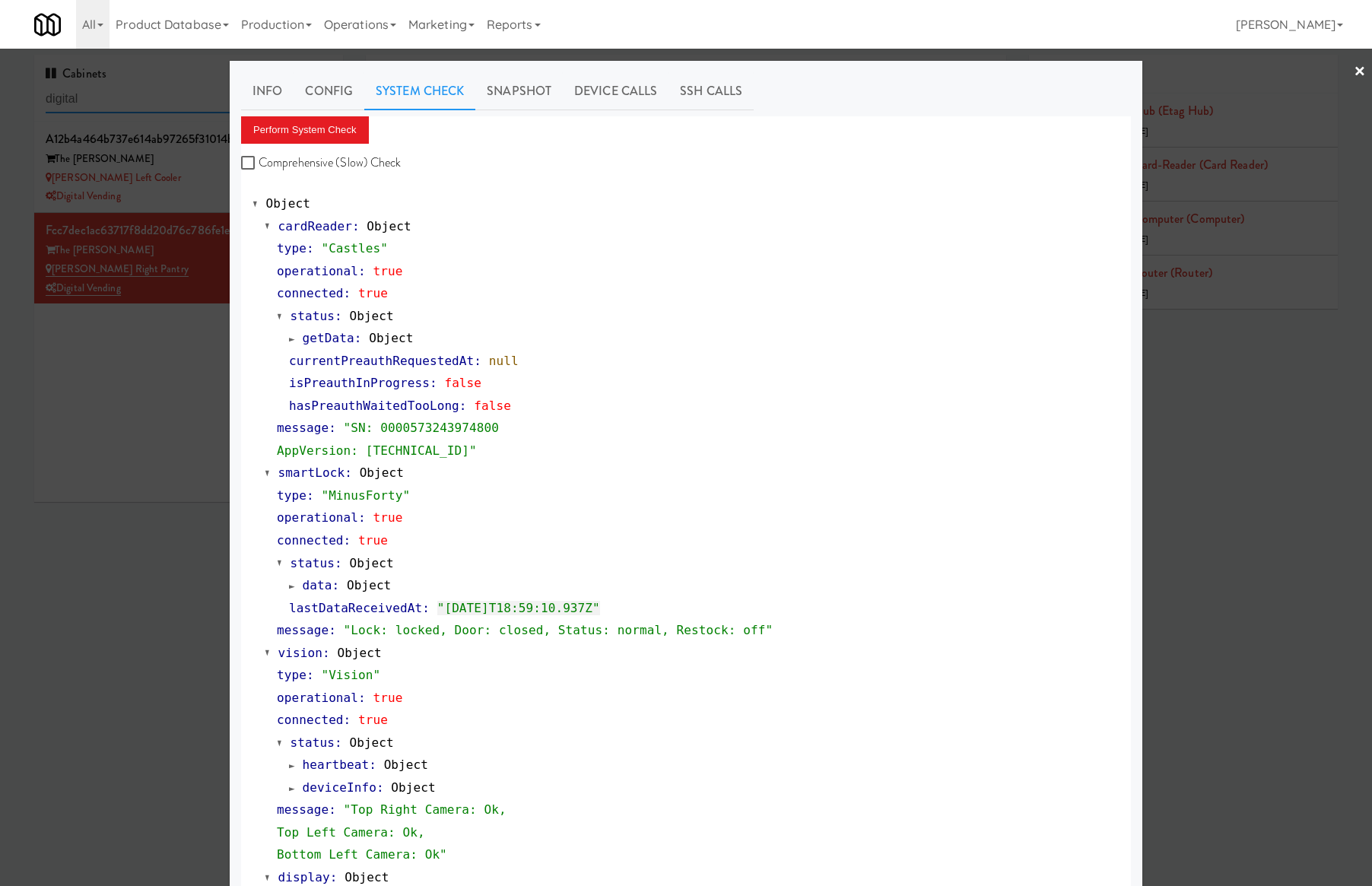
click at [184, 102] on input "digital" at bounding box center [189, 99] width 286 height 28
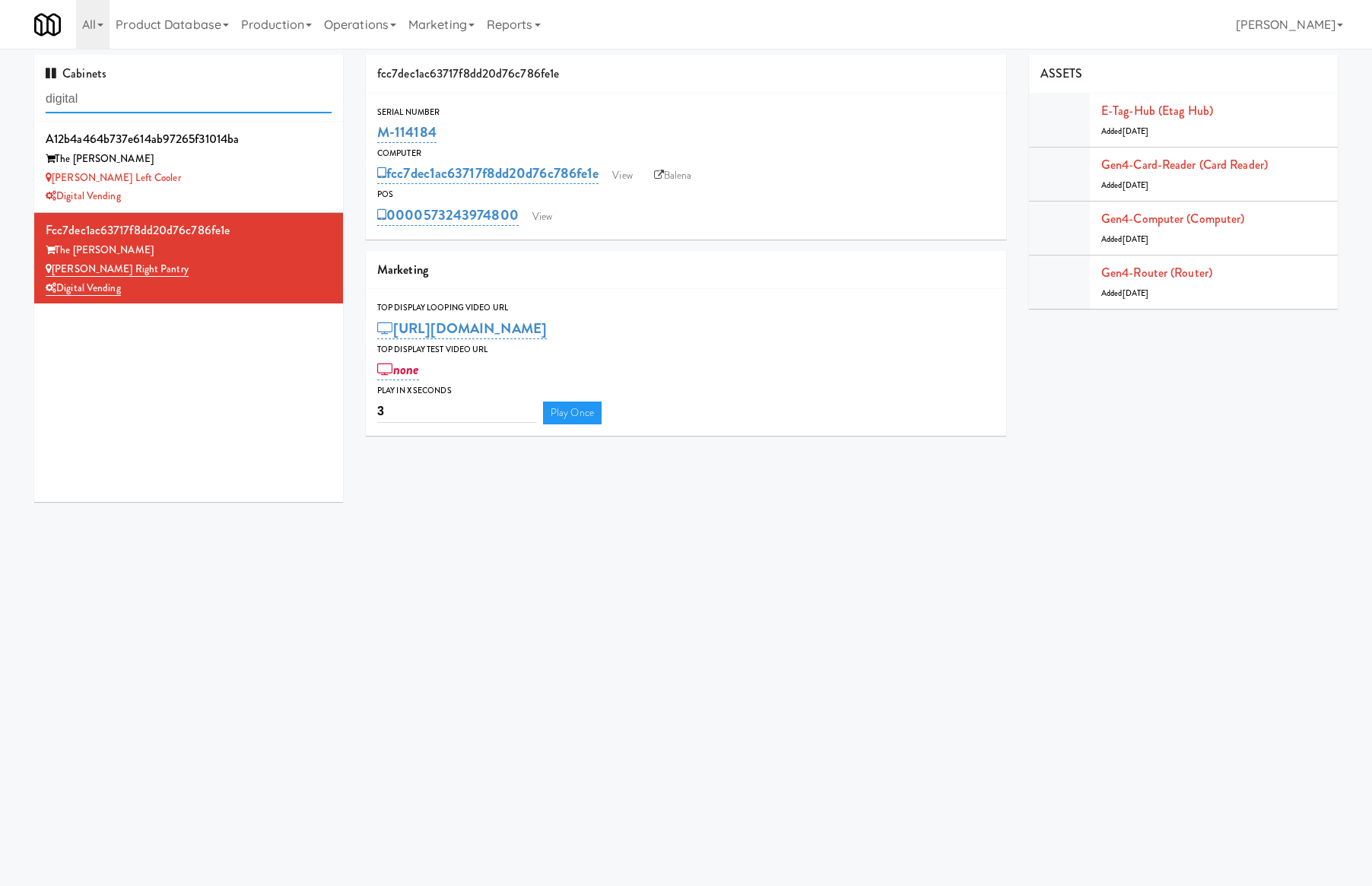
click at [187, 102] on input "digital" at bounding box center [189, 99] width 286 height 28
paste input "The Mo - Pantry"
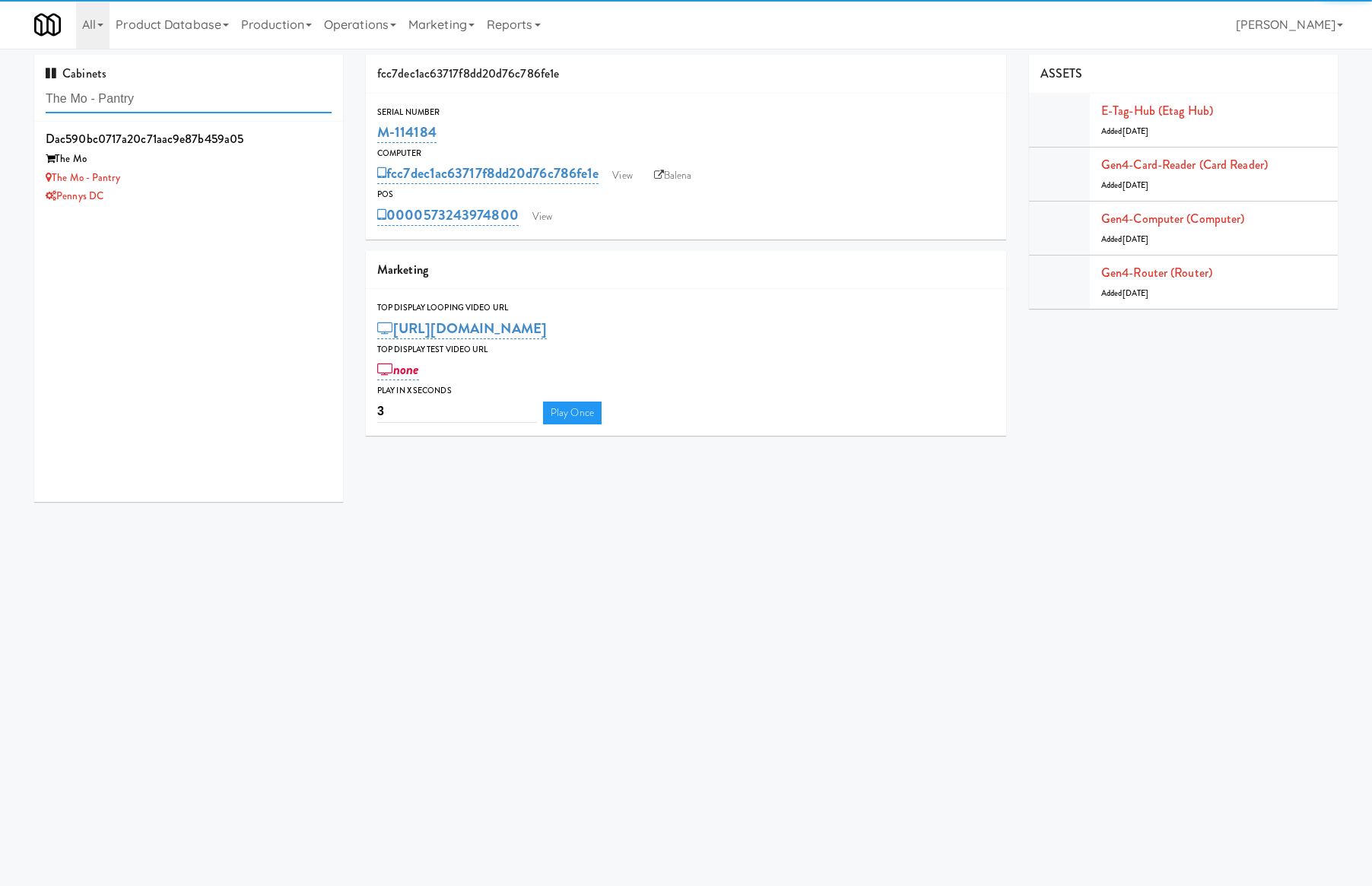
type input "The Mo - Pantry"
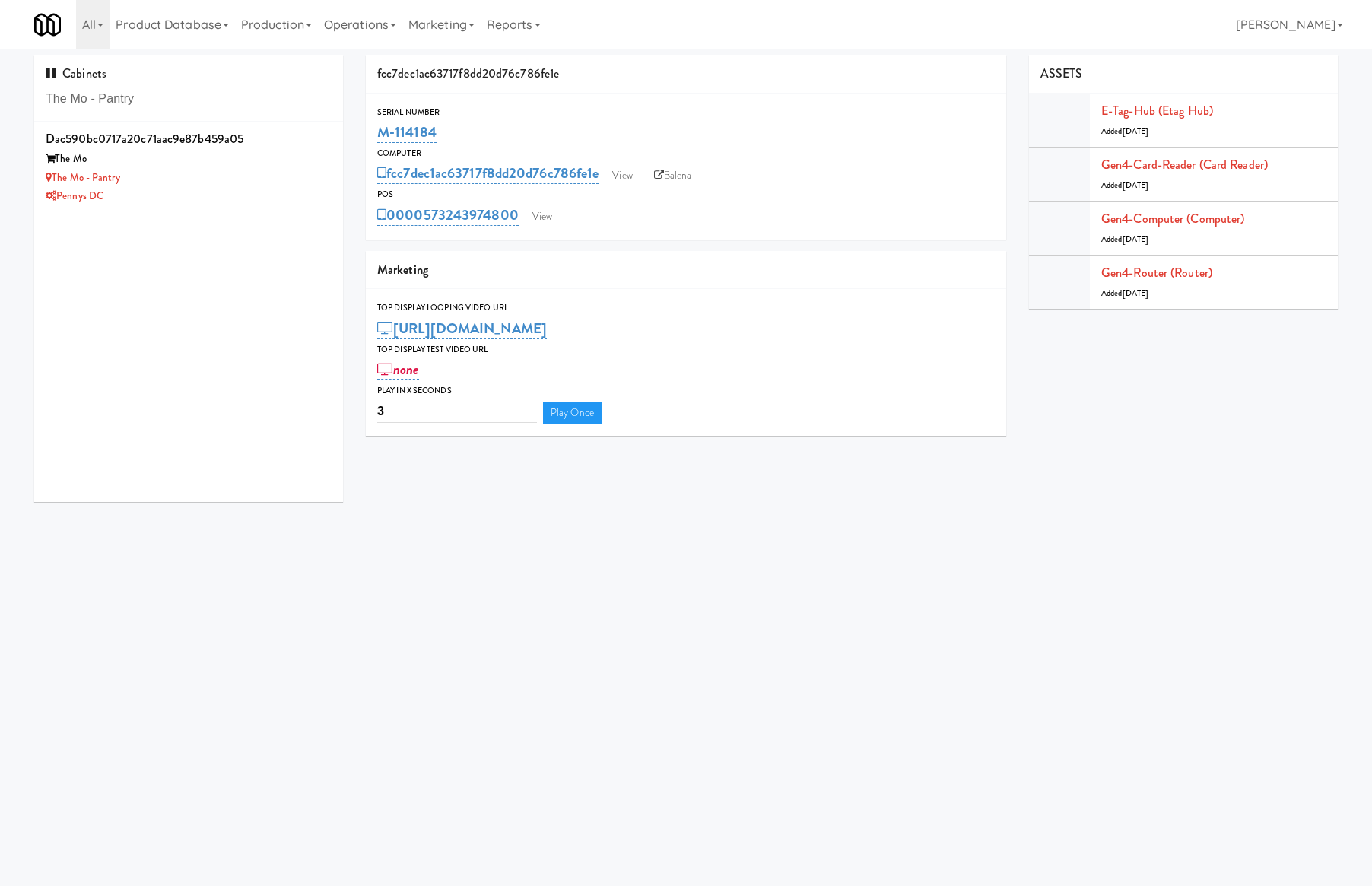
click at [269, 181] on div "The Mo - Pantry" at bounding box center [189, 178] width 286 height 19
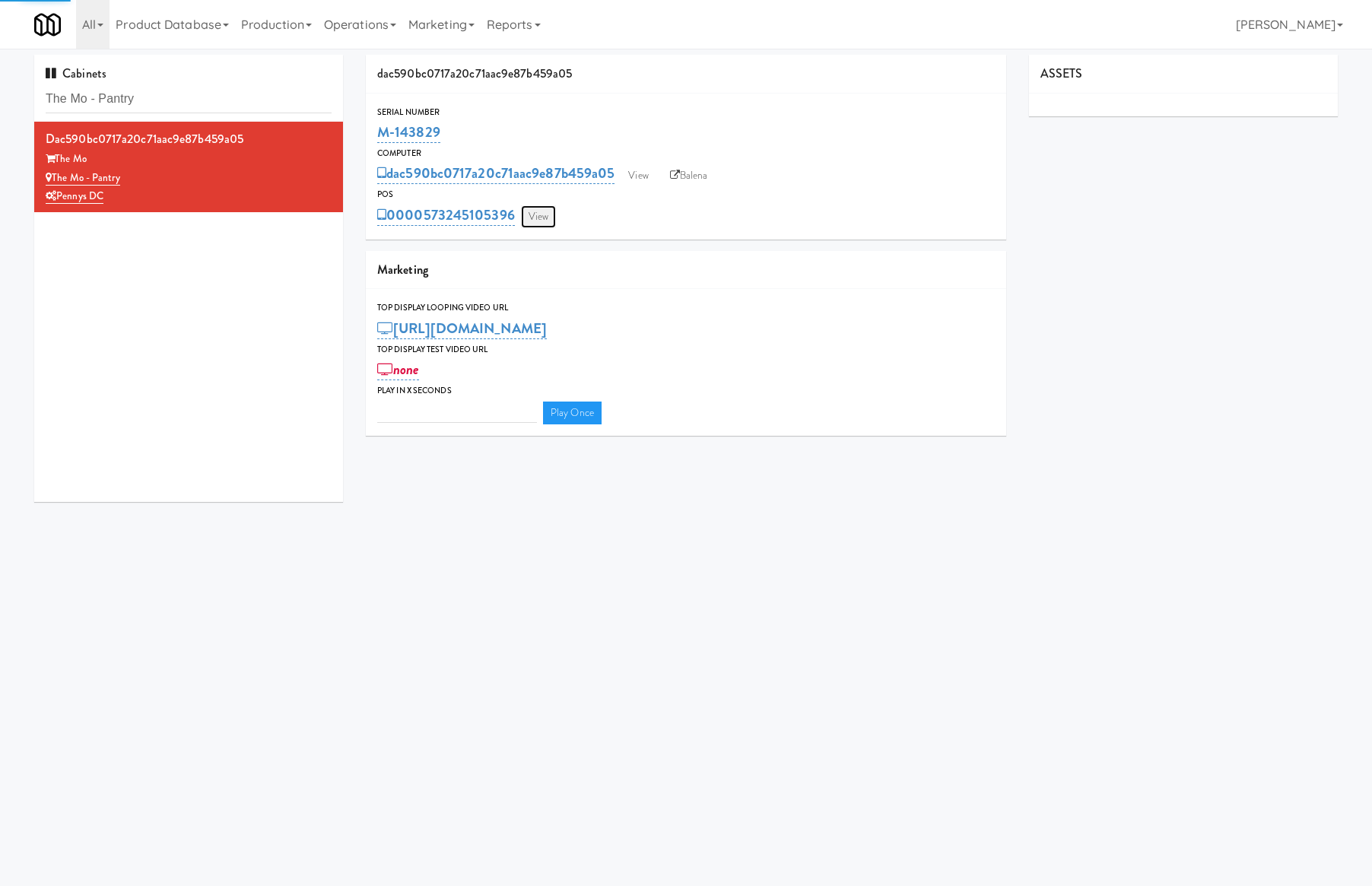
click at [539, 219] on link "View" at bounding box center [538, 217] width 35 height 23
type input "3"
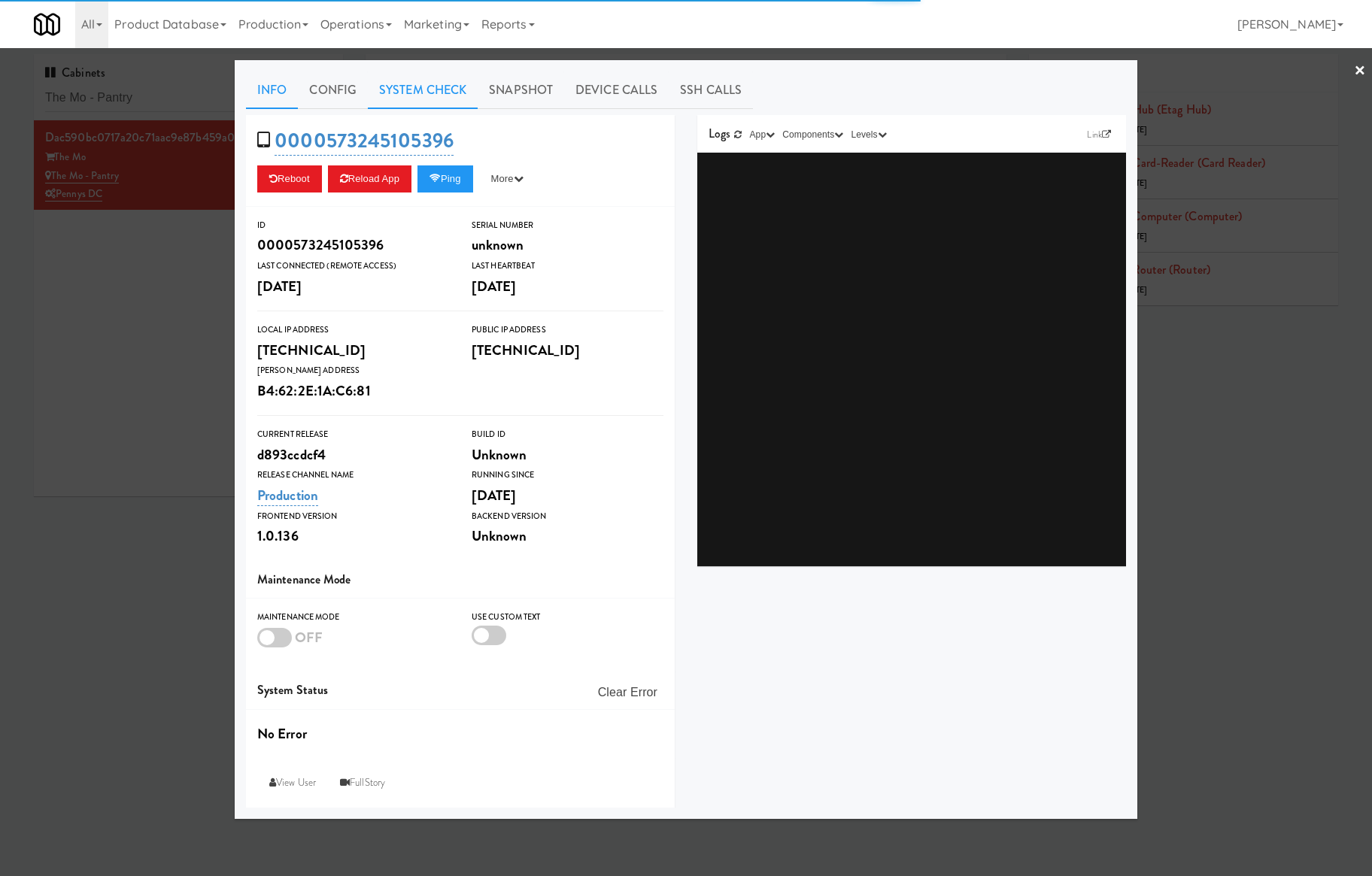
click at [398, 94] on link "System Check" at bounding box center [423, 90] width 110 height 37
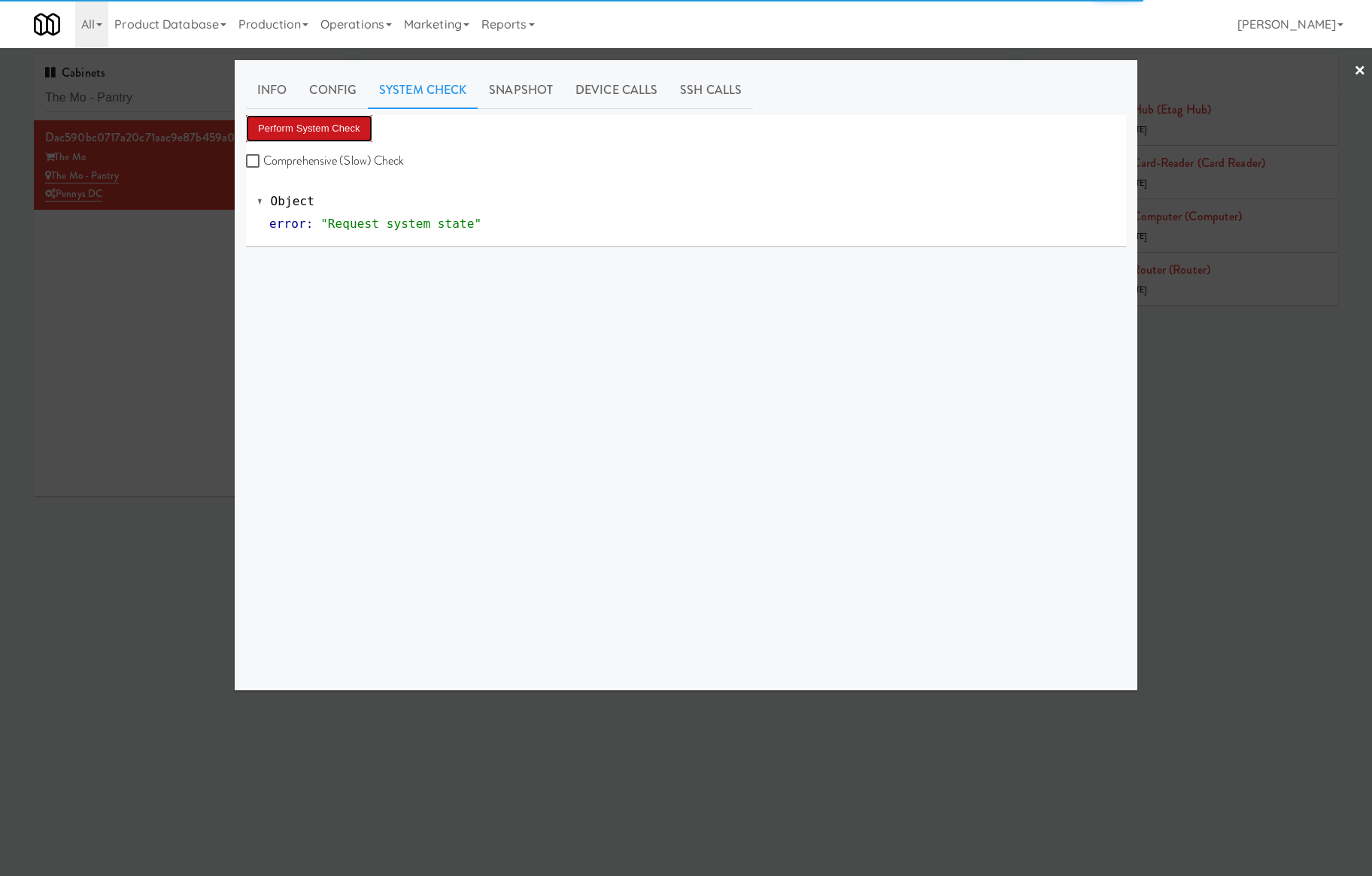
click at [351, 128] on button "Perform System Check" at bounding box center [309, 129] width 127 height 28
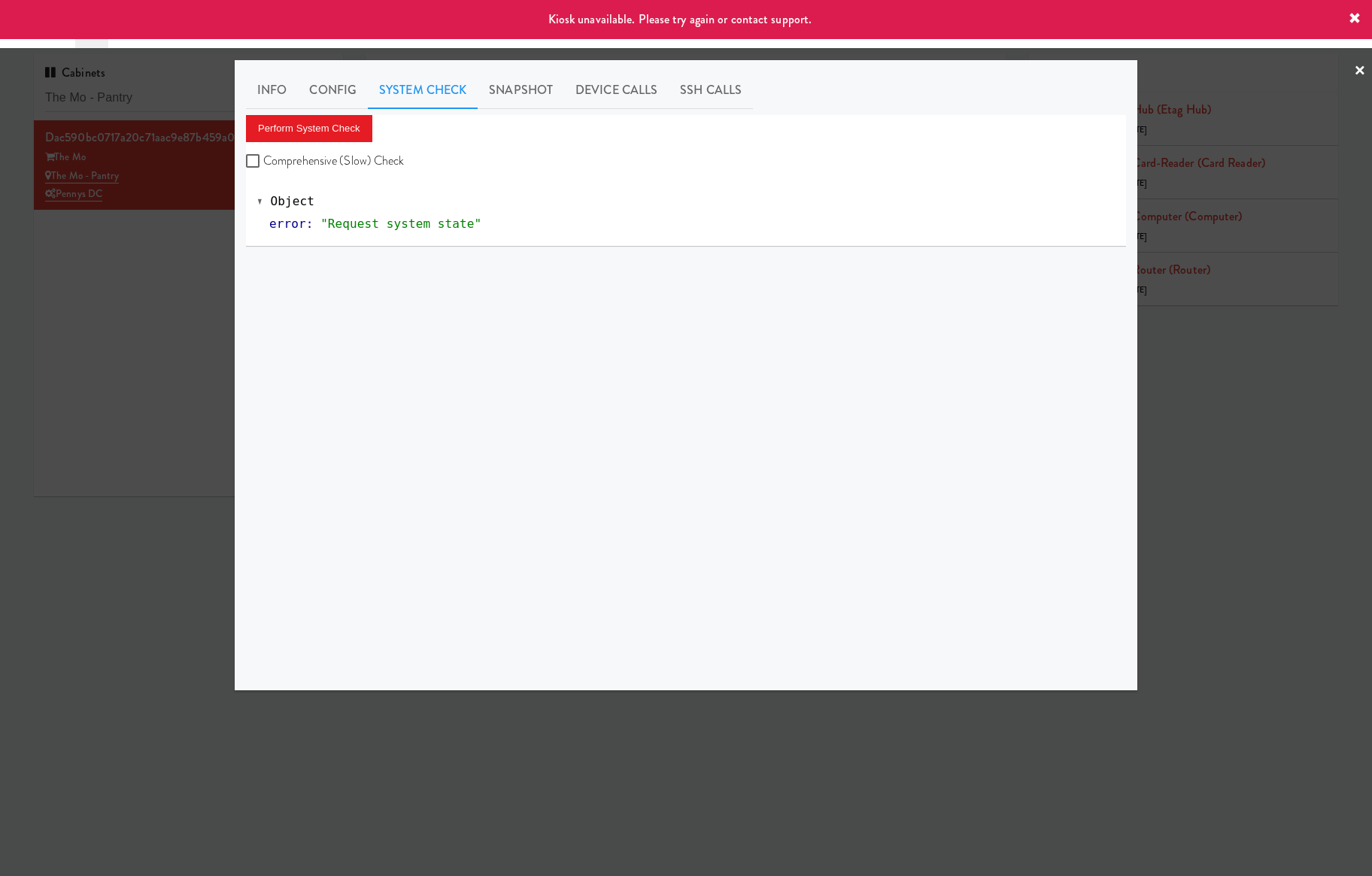
click at [171, 264] on div at bounding box center [686, 438] width 1372 height 876
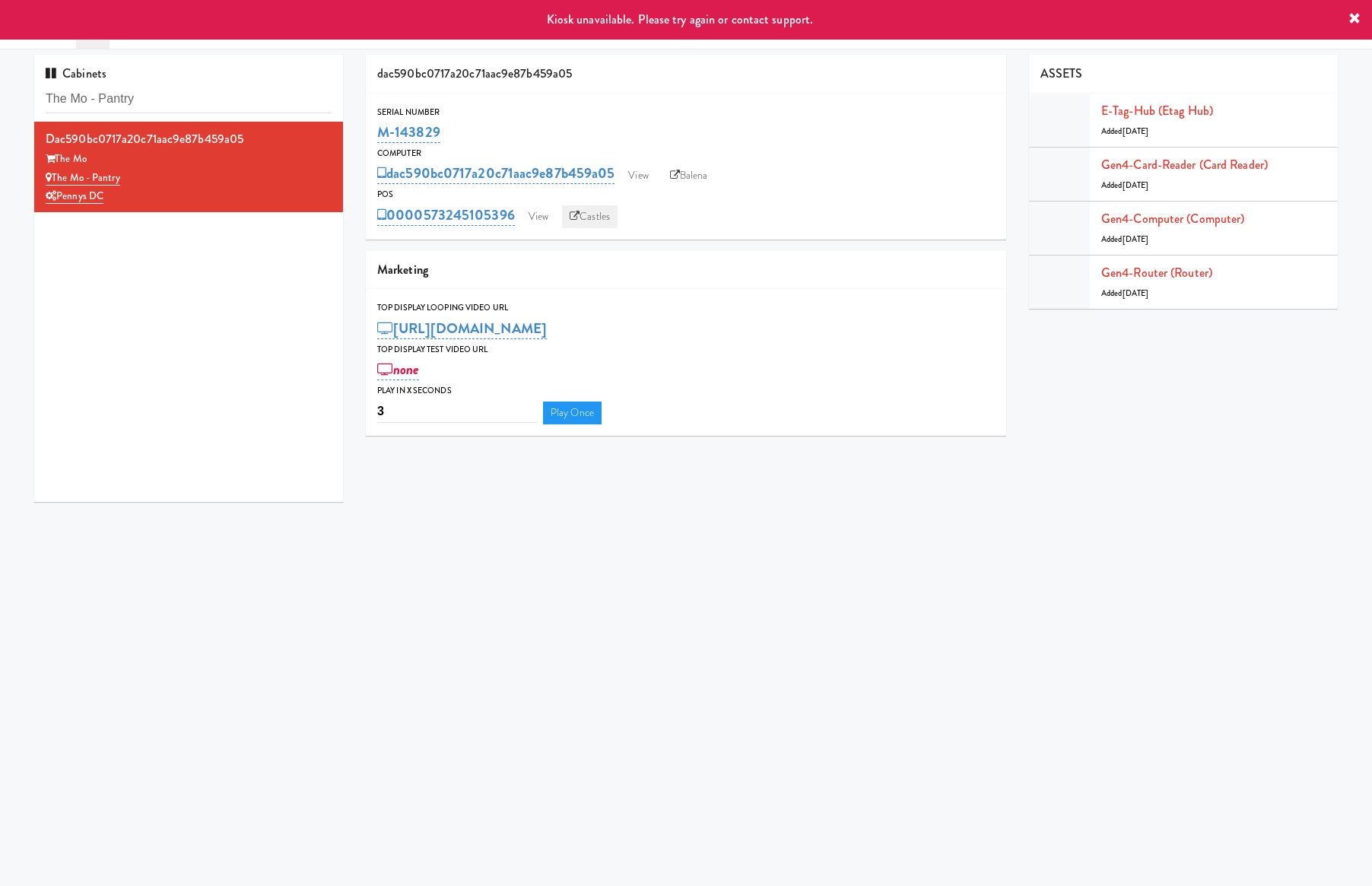
click at [594, 221] on link "Castles" at bounding box center [590, 217] width 56 height 23
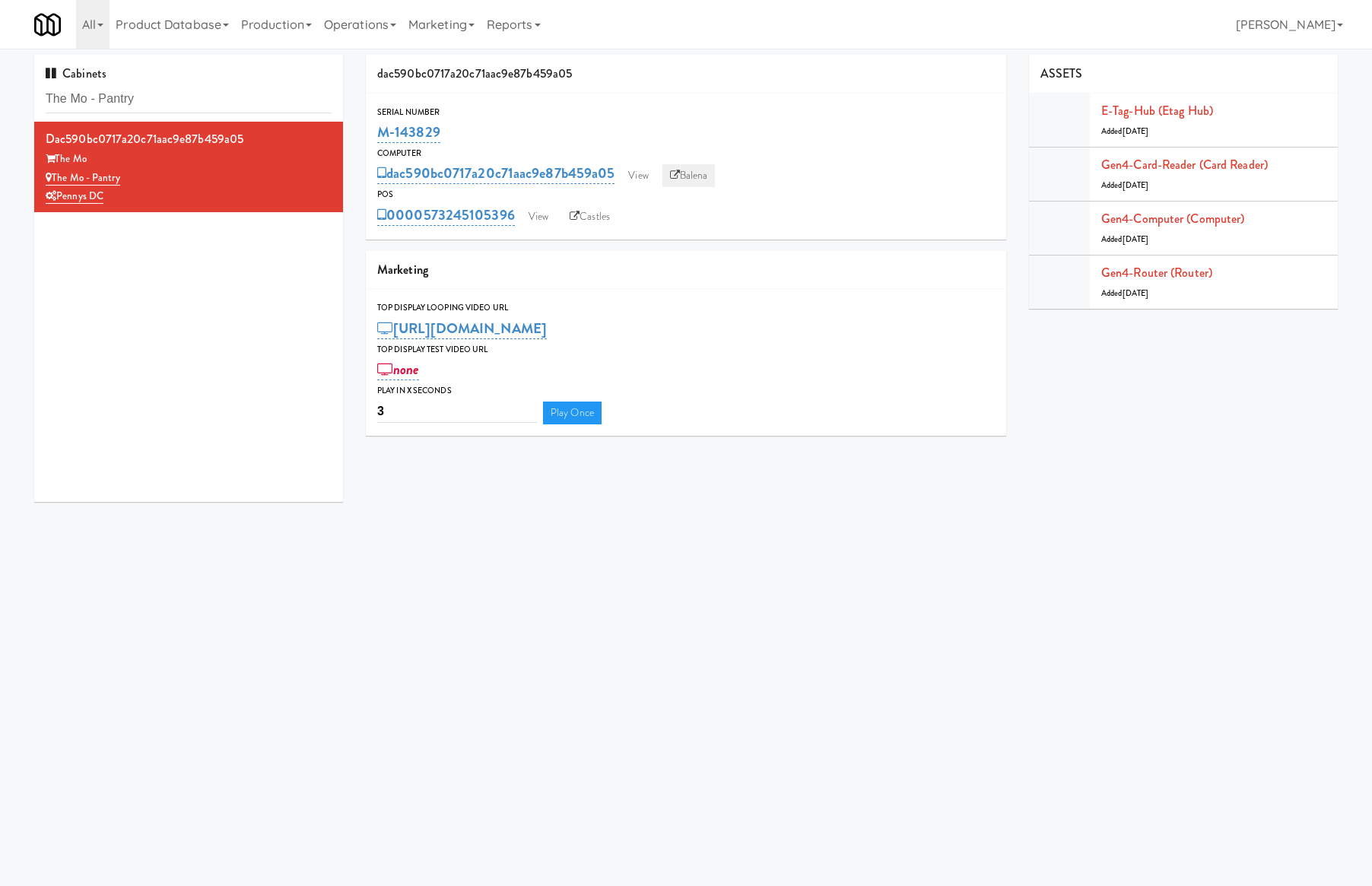
click at [698, 173] on link "Balena" at bounding box center [689, 175] width 54 height 23
